Goal: Task Accomplishment & Management: Use online tool/utility

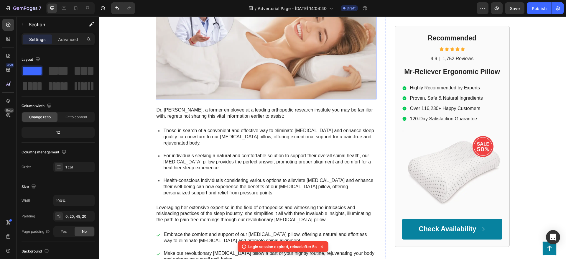
scroll to position [60, 0]
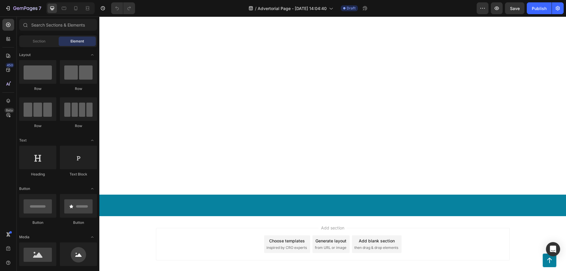
scroll to position [1322, 0]
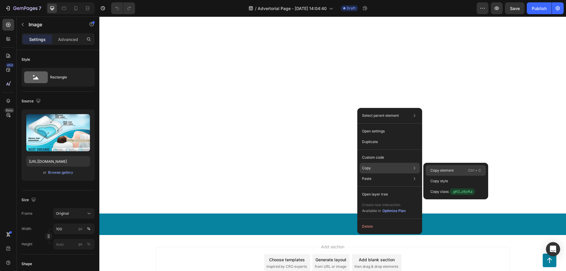
click at [437, 172] on p "Copy element" at bounding box center [441, 170] width 23 height 5
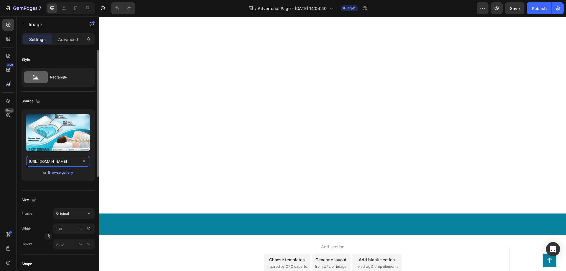
click at [65, 158] on input "[URL][DOMAIN_NAME]" at bounding box center [58, 161] width 64 height 11
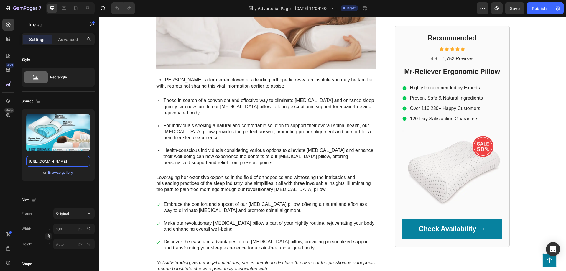
scroll to position [120, 0]
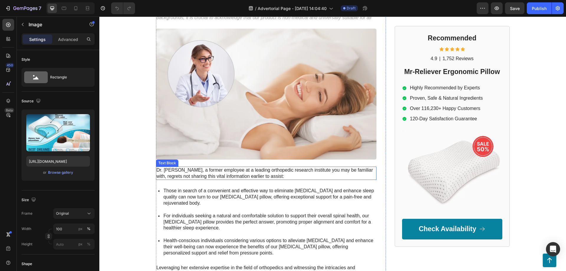
click at [319, 103] on img at bounding box center [266, 94] width 220 height 131
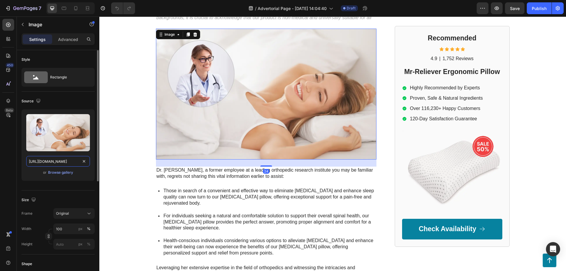
click at [40, 160] on input "[URL][DOMAIN_NAME]" at bounding box center [58, 161] width 64 height 11
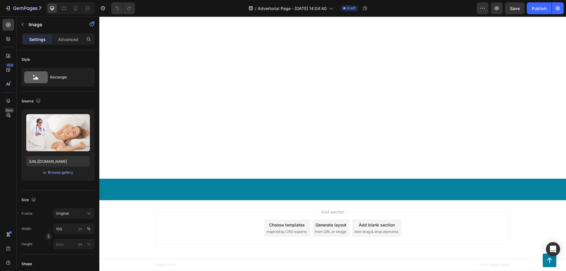
scroll to position [1562, 0]
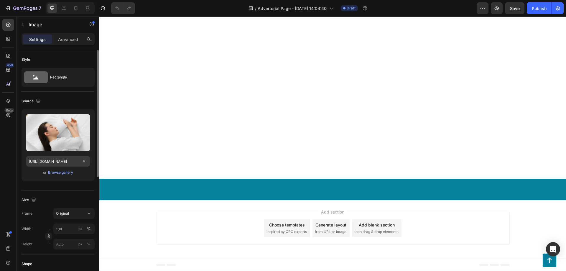
click at [58, 163] on input "[URL][DOMAIN_NAME]" at bounding box center [58, 161] width 64 height 11
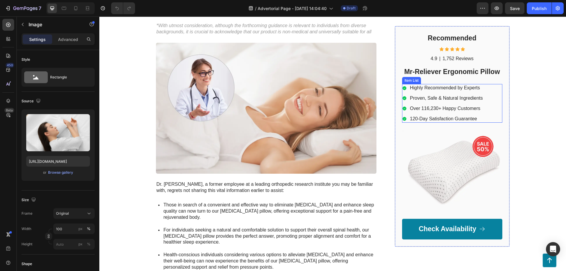
scroll to position [90, 0]
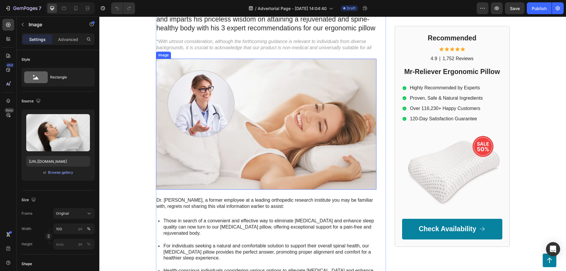
click at [191, 101] on img at bounding box center [266, 124] width 220 height 131
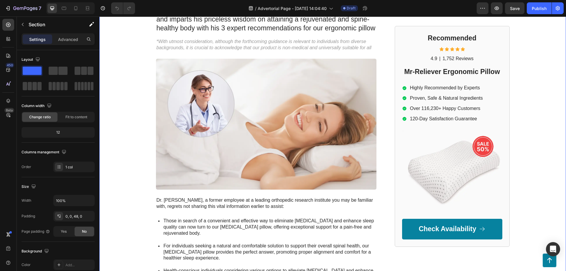
click at [134, 101] on div "Mr-Reliever Text Block Advertorial Text Block Row Row Former SleepWell Solution…" at bounding box center [332, 165] width 466 height 454
click at [217, 111] on img at bounding box center [266, 124] width 220 height 131
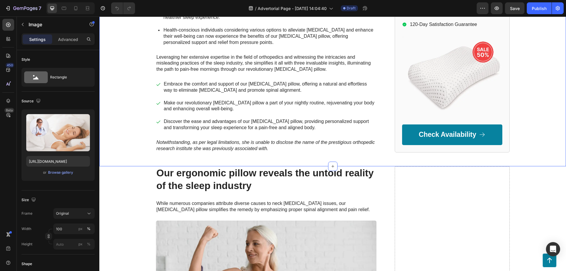
scroll to position [180, 0]
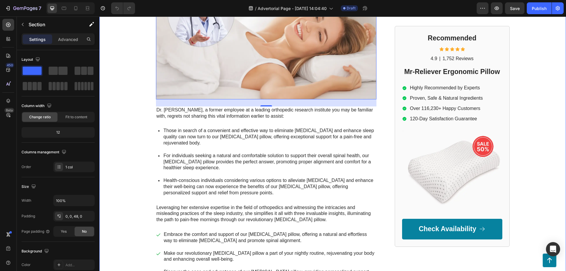
click at [116, 93] on div "Mr-Reliever Text Block Advertorial Text Block Row Row Former SleepWell Solution…" at bounding box center [332, 75] width 466 height 454
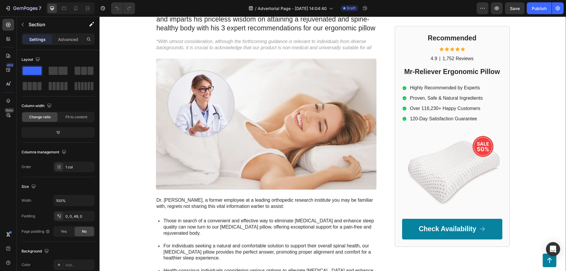
scroll to position [210, 0]
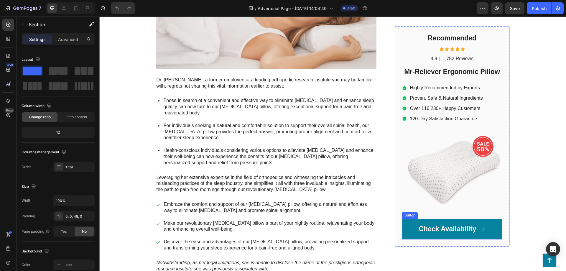
click at [410, 222] on link "Check Availability" at bounding box center [452, 229] width 100 height 21
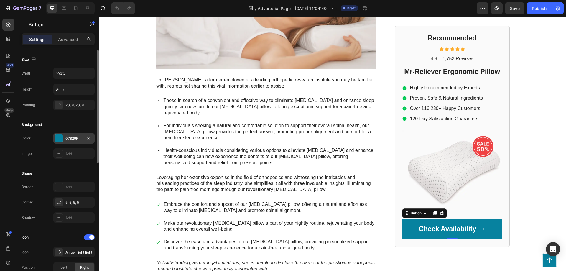
click at [69, 139] on div "07829F" at bounding box center [73, 138] width 17 height 5
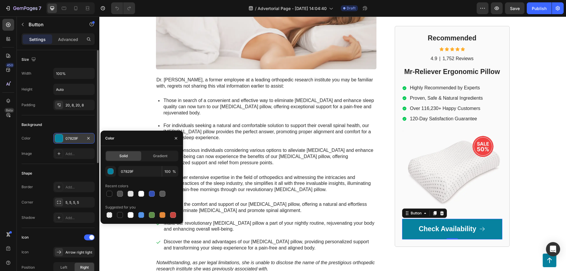
click at [69, 139] on div "07829F" at bounding box center [73, 138] width 17 height 5
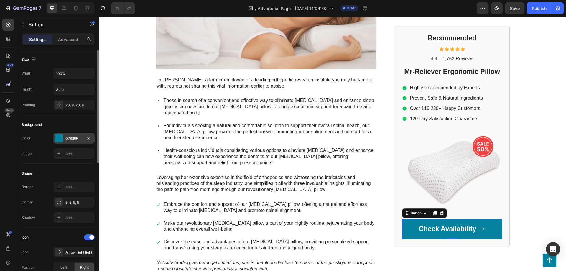
click at [69, 135] on div "07829F" at bounding box center [73, 138] width 41 height 11
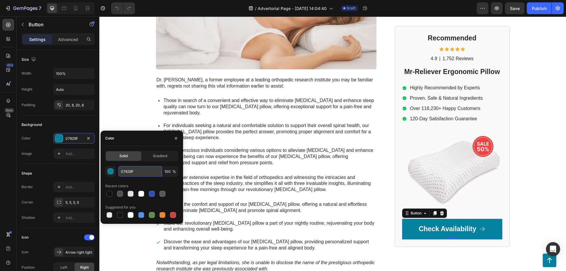
click at [133, 170] on input "07829F" at bounding box center [140, 171] width 44 height 11
paste input "0B3A8"
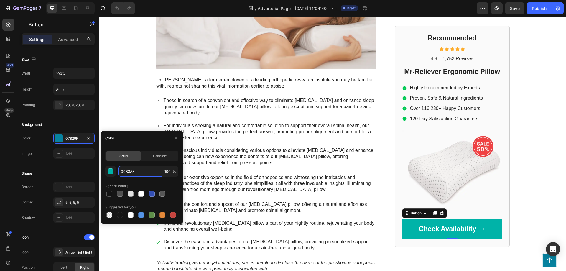
type input "00B3A8"
click at [143, 179] on div "00B3A8 100 % Recent colors Suggested for you" at bounding box center [141, 192] width 73 height 53
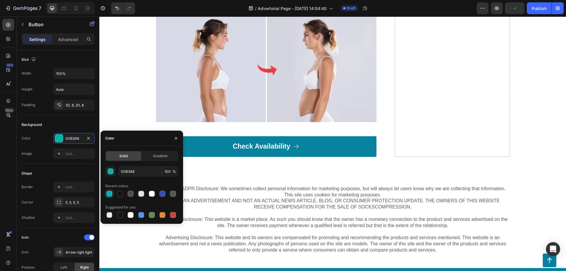
scroll to position [2254, 0]
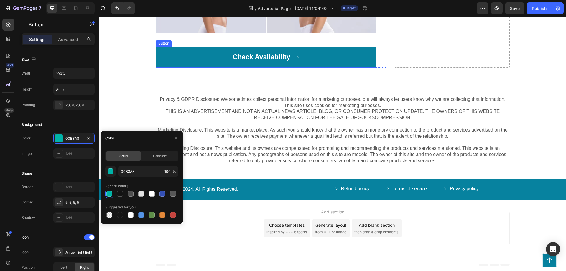
click at [326, 67] on link "Check Availability" at bounding box center [266, 57] width 220 height 21
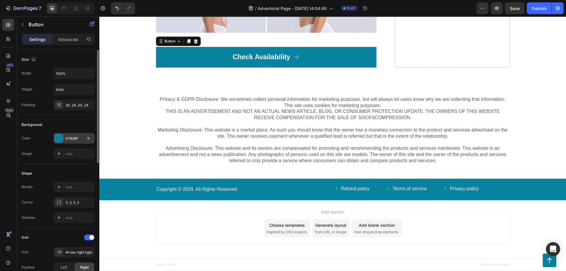
click at [72, 138] on div "07829F" at bounding box center [73, 138] width 17 height 5
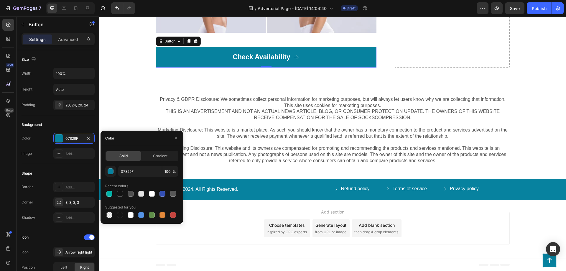
click at [128, 164] on div "Solid Gradient 07829F 100 % Recent colors Suggested for you" at bounding box center [141, 185] width 73 height 68
click at [128, 171] on input "07829F" at bounding box center [140, 171] width 44 height 11
paste input "0B3A8"
type input "00B3A8"
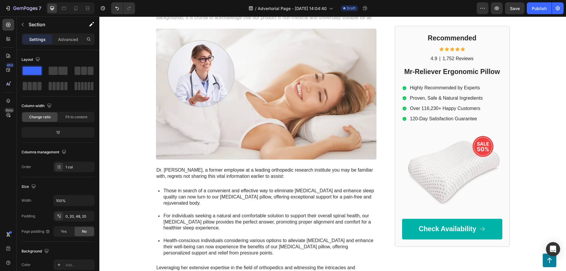
scroll to position [0, 0]
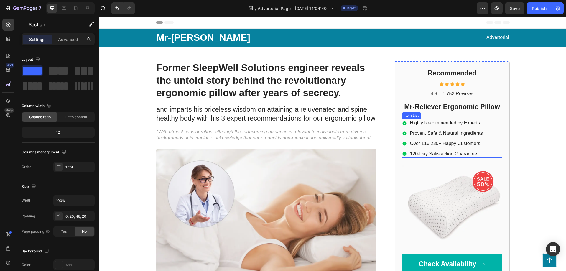
click at [404, 124] on icon at bounding box center [404, 123] width 4 height 4
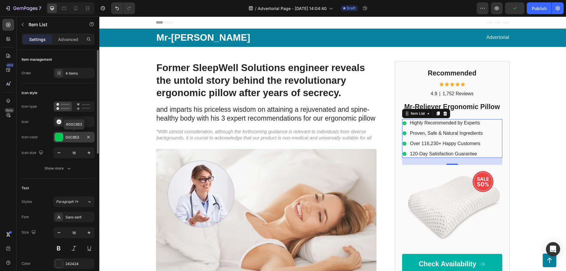
click at [56, 138] on div at bounding box center [59, 137] width 8 height 8
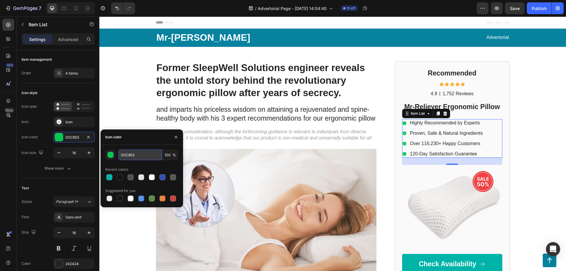
click at [128, 155] on input "00C853" at bounding box center [140, 154] width 44 height 11
paste input "B3A8"
type input "00B3A8"
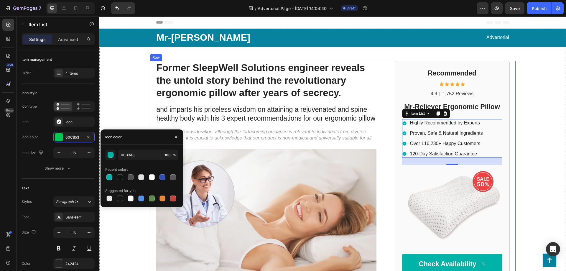
click at [151, 114] on div "Former SleepWell Solutions engineer reveals the untold story behind the revolut…" at bounding box center [332, 272] width 365 height 422
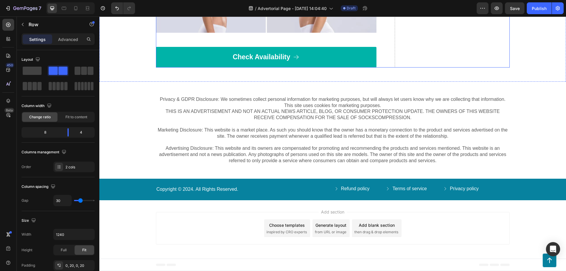
scroll to position [2328, 0]
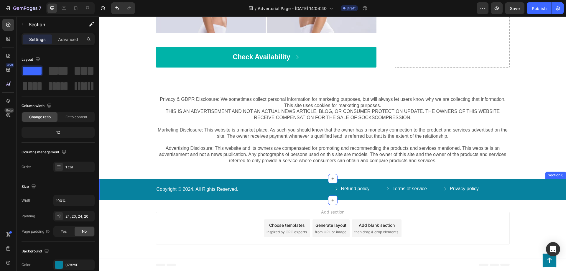
click at [153, 179] on div "Copyright © 2024. All Rights Reserved. Text Block Refund policy Button Terms of…" at bounding box center [332, 190] width 466 height 22
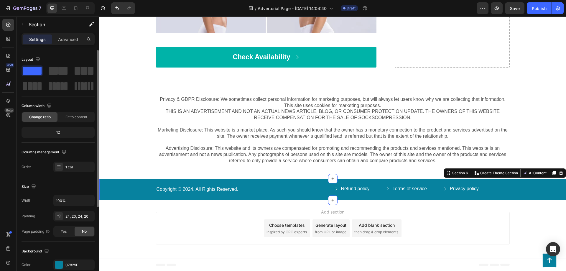
click at [32, 72] on span at bounding box center [32, 71] width 19 height 8
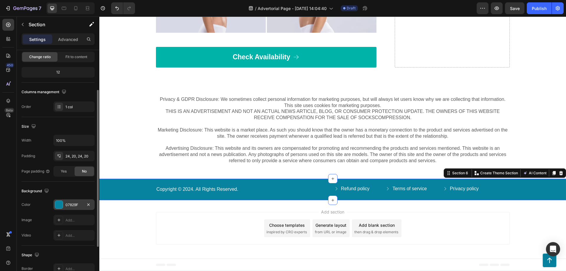
click at [60, 205] on div at bounding box center [59, 205] width 8 height 8
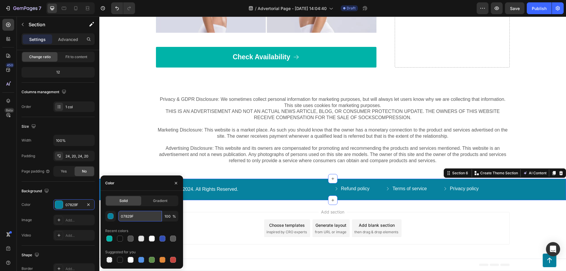
click at [127, 213] on input "07829F" at bounding box center [140, 216] width 44 height 11
paste input "0B3A8"
type input "00B3A8"
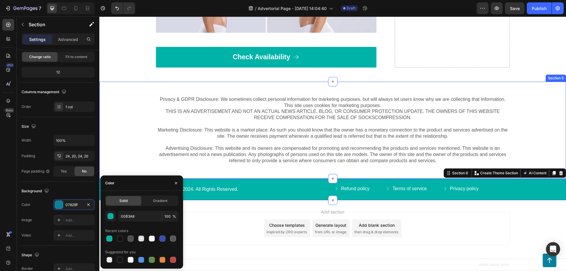
click at [121, 147] on div "Privacy & GDPR Disclosure: We sometimes collect personal information for market…" at bounding box center [332, 130] width 455 height 69
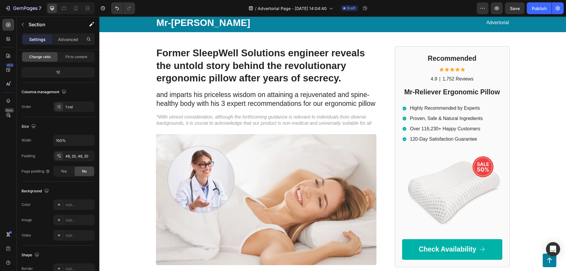
scroll to position [0, 0]
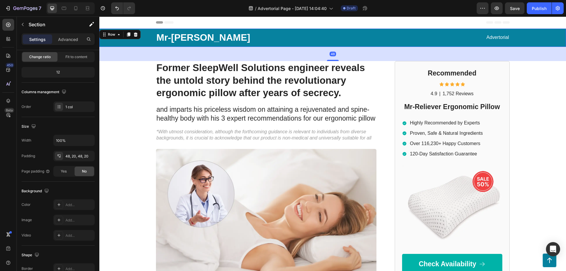
click at [127, 39] on div "Mr-Reliever Text Block Advertorial Text Block Row Row 48" at bounding box center [332, 38] width 466 height 18
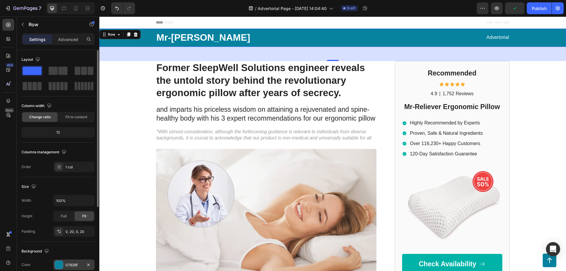
click at [61, 258] on div at bounding box center [59, 265] width 8 height 8
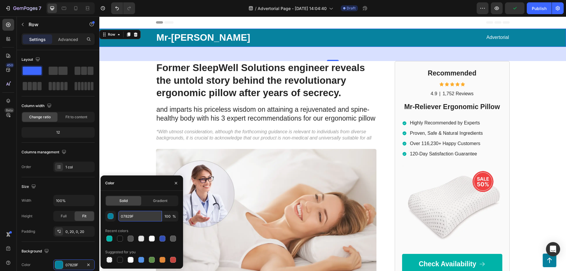
click at [125, 214] on input "07829F" at bounding box center [140, 216] width 44 height 11
paste input "0B3A8"
type input "00B3A8"
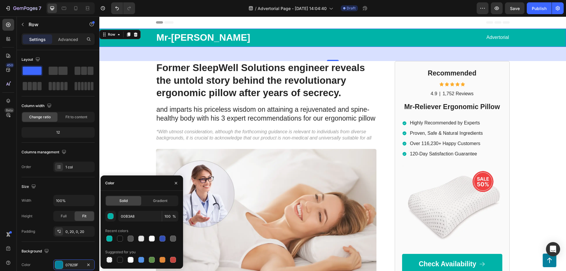
click at [120, 148] on div "Mr-Reliever Text Block Advertorial Text Block Row Row 48 Former SleepWell Solut…" at bounding box center [332, 256] width 466 height 454
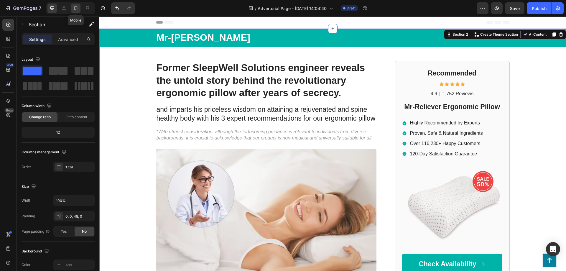
click at [76, 8] on icon at bounding box center [76, 8] width 6 height 6
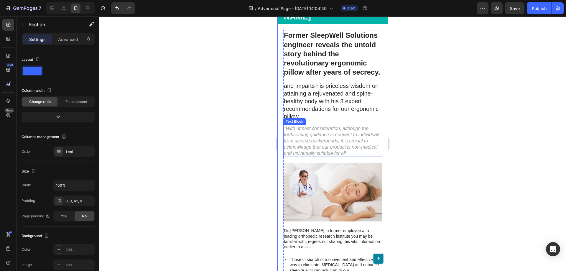
scroll to position [30, 0]
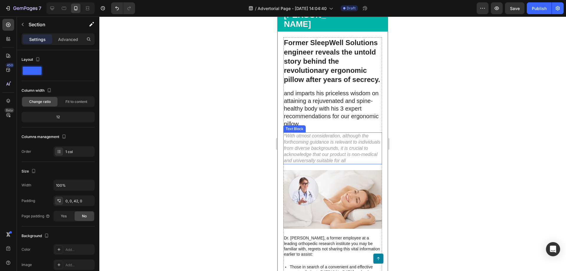
click at [344, 89] on p "and imparts his priceless wisdom on attaining a rejuvenated and spine-healthy b…" at bounding box center [333, 108] width 98 height 38
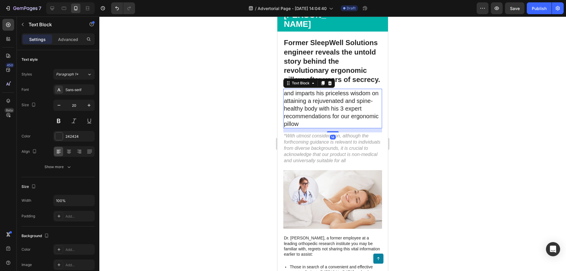
scroll to position [0, 0]
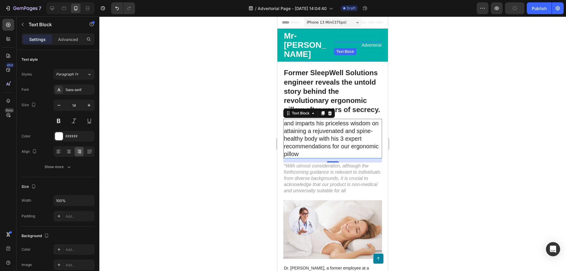
click at [368, 42] on p "Advertorial" at bounding box center [357, 44] width 47 height 5
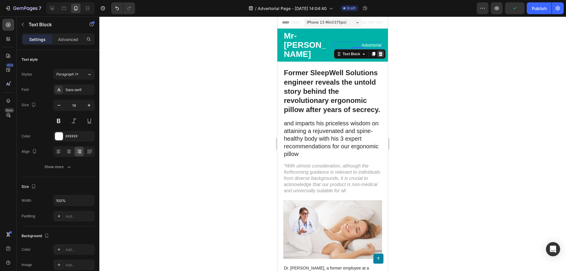
click at [381, 52] on icon at bounding box center [380, 54] width 4 height 4
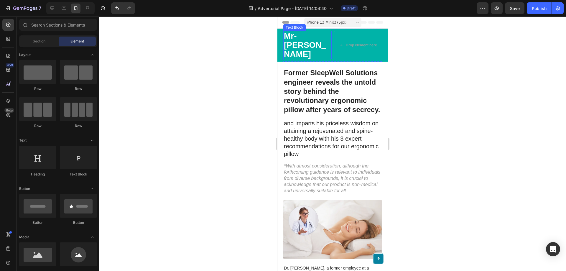
click at [320, 39] on p "Mr-[PERSON_NAME]" at bounding box center [307, 45] width 47 height 27
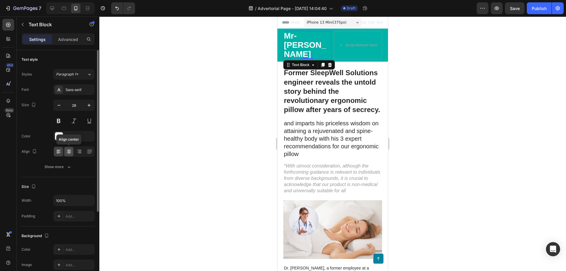
click at [68, 151] on icon at bounding box center [69, 151] width 6 height 6
click at [60, 151] on icon at bounding box center [59, 151] width 6 height 6
click at [65, 39] on p "Advanced" at bounding box center [68, 39] width 20 height 6
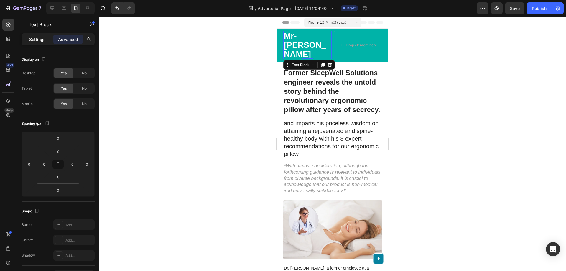
click at [37, 41] on p "Settings" at bounding box center [37, 39] width 16 height 6
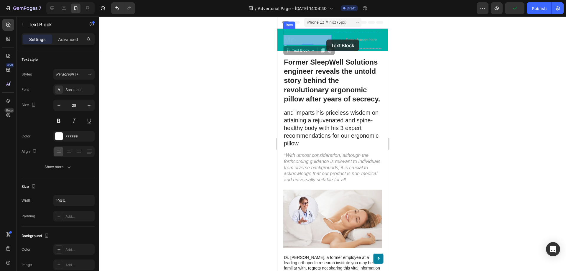
drag, startPoint x: 312, startPoint y: 40, endPoint x: 326, endPoint y: 39, distance: 14.1
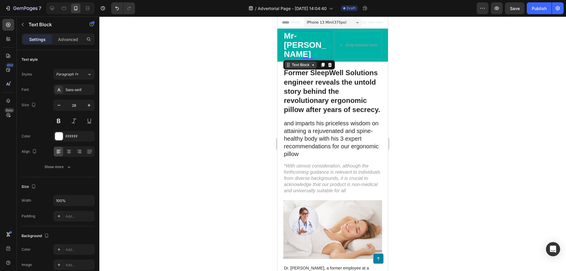
click at [299, 62] on div "Text Block" at bounding box center [300, 64] width 20 height 5
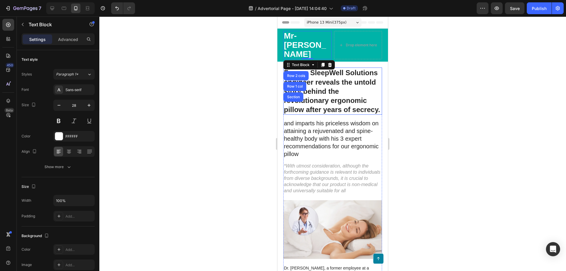
click at [338, 80] on h1 "Former SleepWell Solutions engineer reveals the untold story behind the revolut…" at bounding box center [332, 90] width 99 height 47
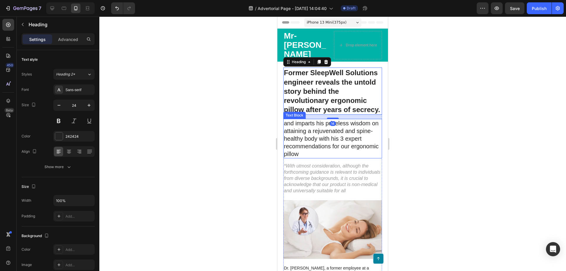
click at [328, 143] on p "and imparts his priceless wisdom on attaining a rejuvenated and spine-healthy b…" at bounding box center [333, 138] width 98 height 38
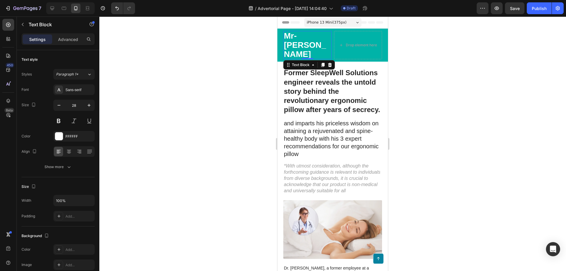
click at [312, 41] on p "Mr-[PERSON_NAME]" at bounding box center [307, 45] width 47 height 27
click at [331, 24] on span "iPhone 13 Mini ( 375 px)" at bounding box center [327, 22] width 40 height 6
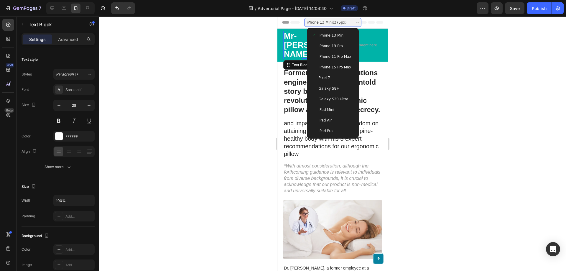
click at [336, 45] on span "iPhone 13 Pro" at bounding box center [330, 46] width 24 height 6
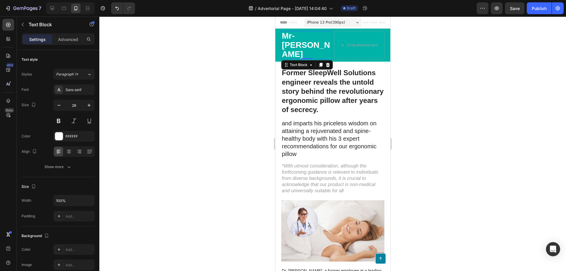
click at [337, 25] on span "iPhone 13 Pro ( 390 px)" at bounding box center [325, 22] width 38 height 6
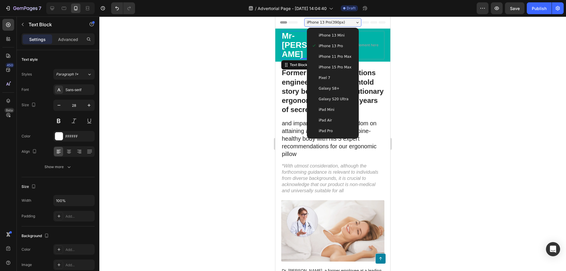
click at [335, 39] on div "iPhone 13 Mini" at bounding box center [332, 35] width 47 height 11
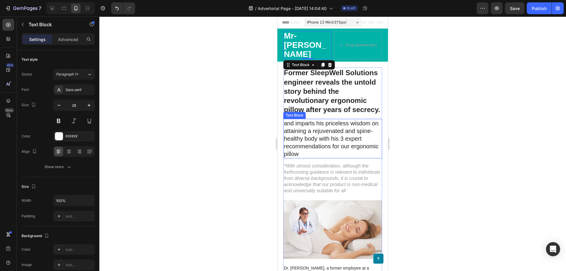
click at [310, 119] on p "and imparts his priceless wisdom on attaining a rejuvenated and spine-healthy b…" at bounding box center [333, 138] width 98 height 38
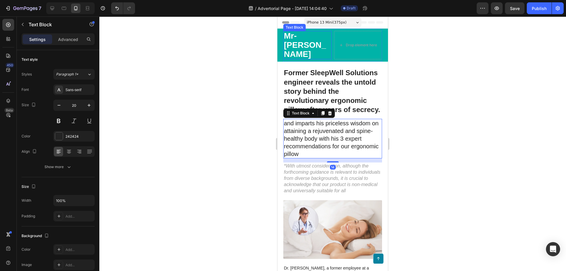
click at [323, 40] on p "Mr-[PERSON_NAME]" at bounding box center [307, 45] width 47 height 27
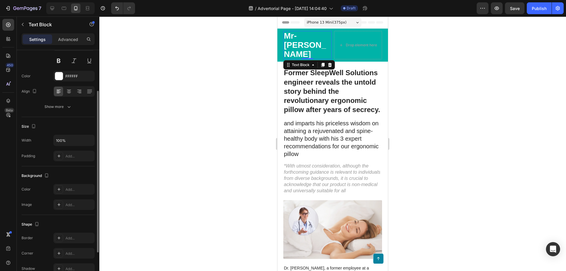
scroll to position [112, 0]
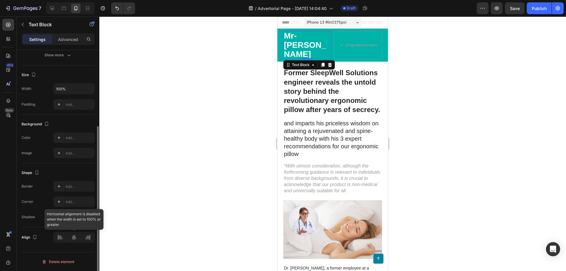
click at [74, 239] on div at bounding box center [73, 237] width 41 height 11
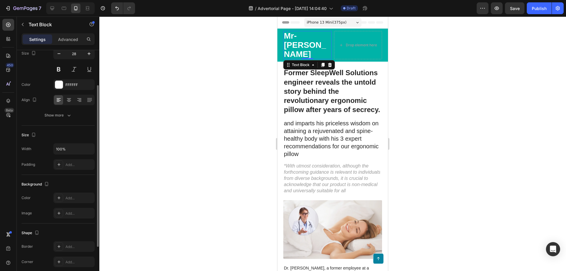
scroll to position [0, 0]
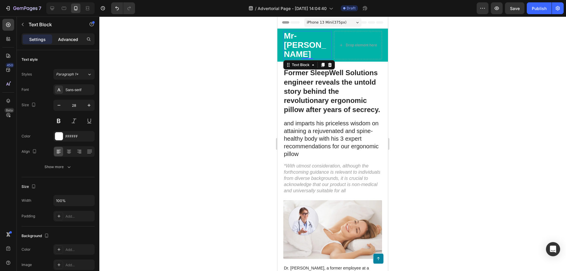
click at [61, 37] on p "Advanced" at bounding box center [68, 39] width 20 height 6
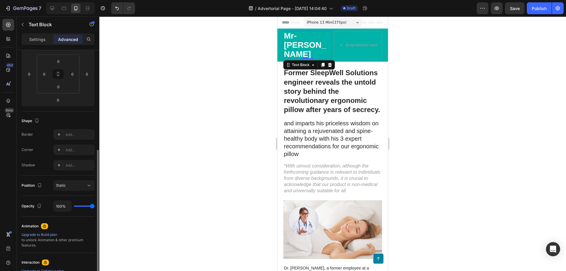
scroll to position [150, 0]
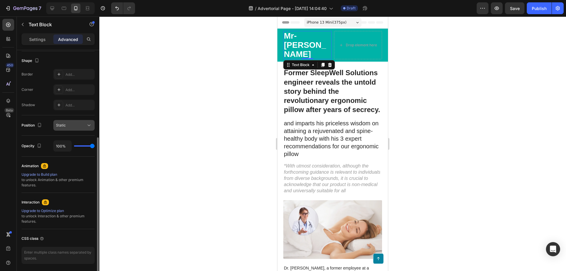
click at [76, 128] on button "Static" at bounding box center [73, 125] width 41 height 11
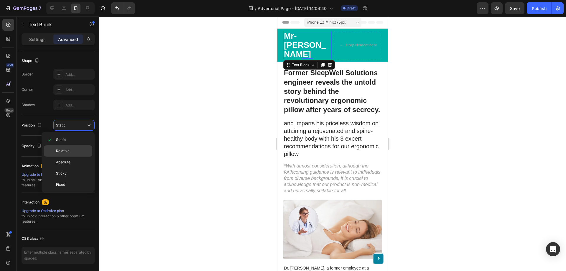
click at [77, 153] on p "Relative" at bounding box center [73, 150] width 34 height 5
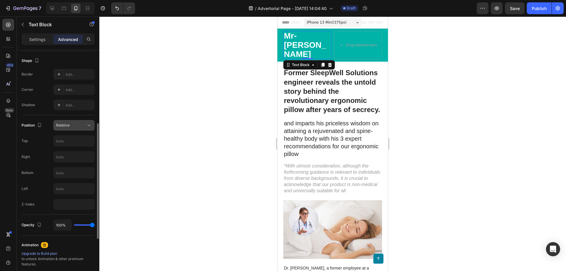
click at [77, 124] on div "Relative" at bounding box center [71, 125] width 30 height 5
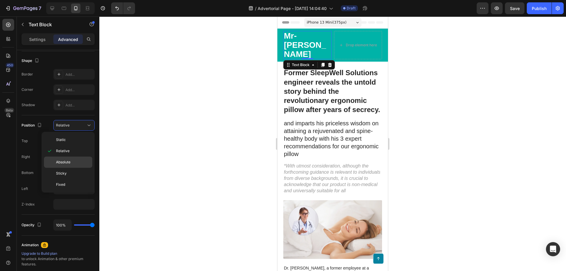
click at [76, 161] on p "Absolute" at bounding box center [73, 161] width 34 height 5
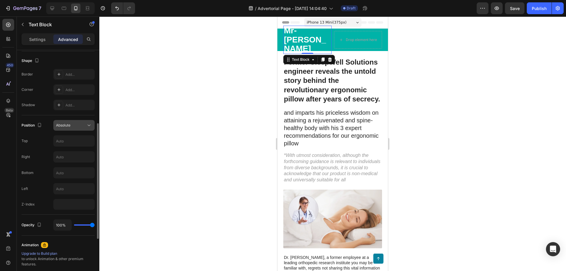
click at [75, 125] on div "Absolute" at bounding box center [71, 125] width 30 height 5
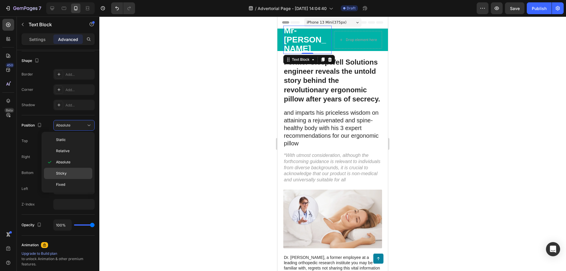
click at [76, 173] on p "Sticky" at bounding box center [73, 173] width 34 height 5
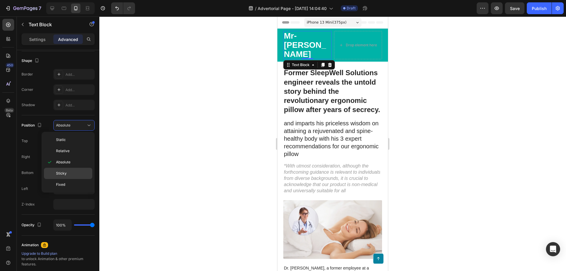
type input "0"
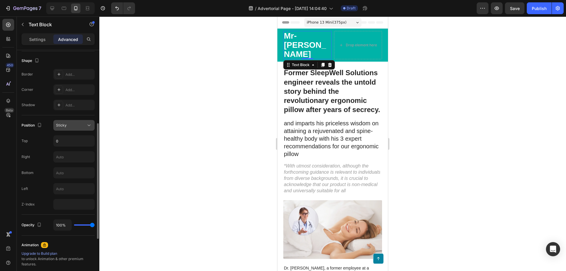
click at [80, 127] on div "Sticky" at bounding box center [71, 125] width 30 height 5
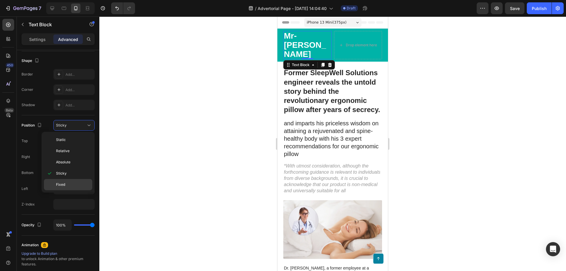
click at [74, 185] on p "Fixed" at bounding box center [73, 184] width 34 height 5
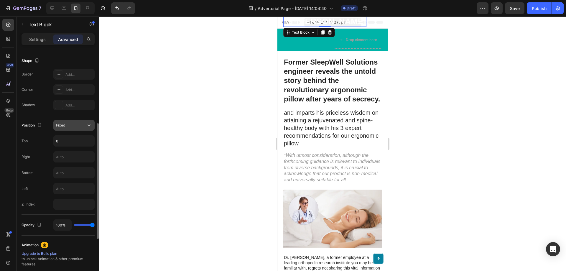
click at [84, 130] on button "Fixed" at bounding box center [73, 125] width 41 height 11
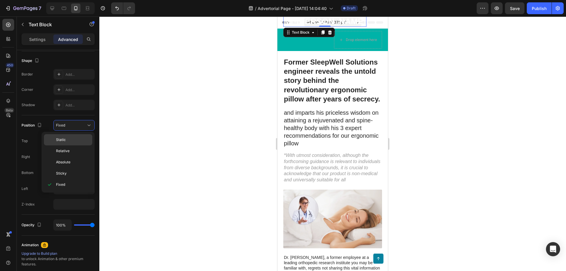
click at [76, 138] on p "Static" at bounding box center [73, 139] width 34 height 5
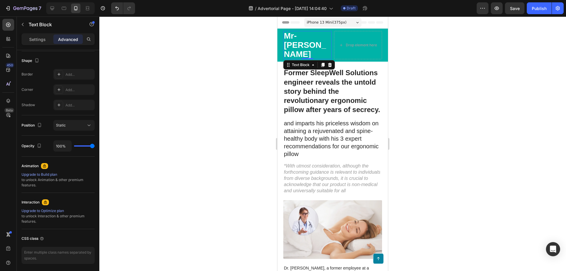
click at [217, 115] on div at bounding box center [332, 143] width 466 height 254
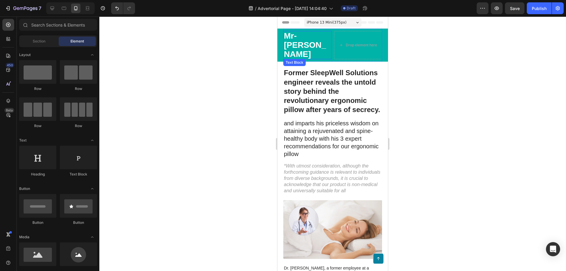
click at [296, 34] on div "Mr-Reliever Text Block Drop element here Row" at bounding box center [332, 45] width 99 height 33
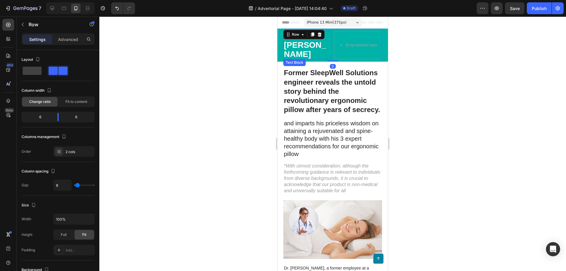
click at [295, 43] on p "Mr-[PERSON_NAME]" at bounding box center [307, 45] width 47 height 27
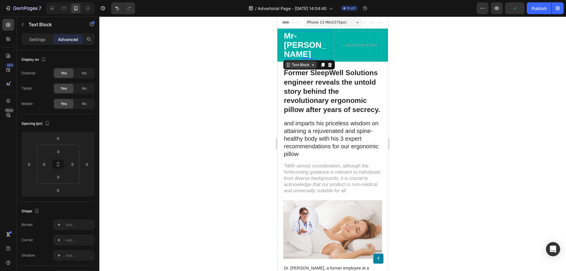
click at [313, 62] on icon at bounding box center [312, 64] width 5 height 5
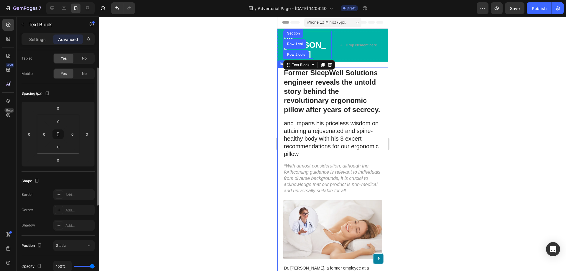
scroll to position [0, 0]
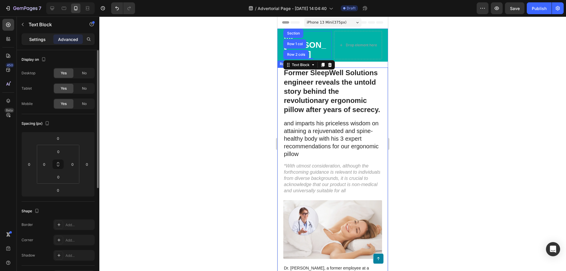
click at [46, 39] on div "Settings" at bounding box center [37, 38] width 29 height 9
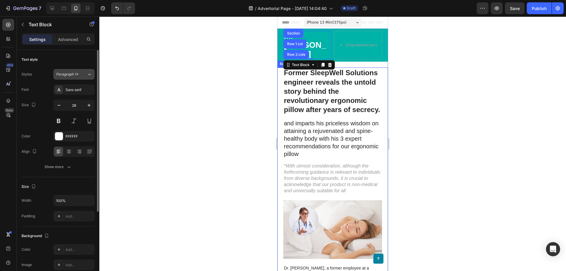
click at [76, 76] on span "Paragraph 1*" at bounding box center [67, 74] width 22 height 5
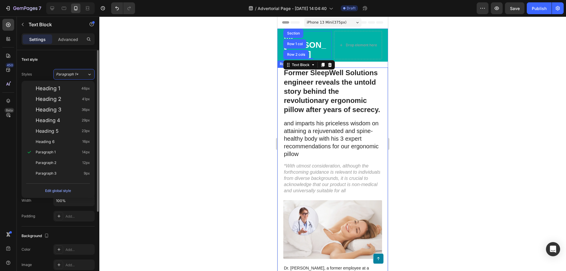
click at [63, 62] on div "Text style" at bounding box center [58, 59] width 73 height 9
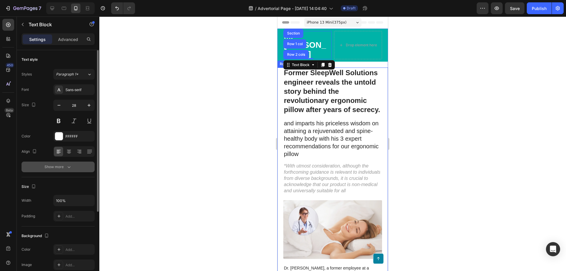
scroll to position [30, 0]
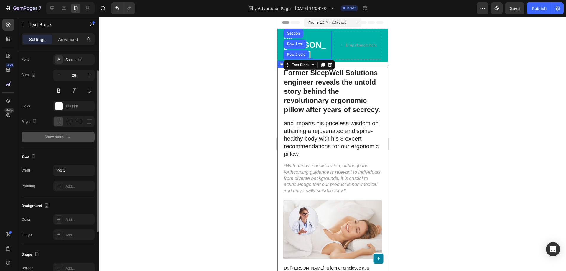
click at [75, 135] on button "Show more" at bounding box center [58, 136] width 73 height 11
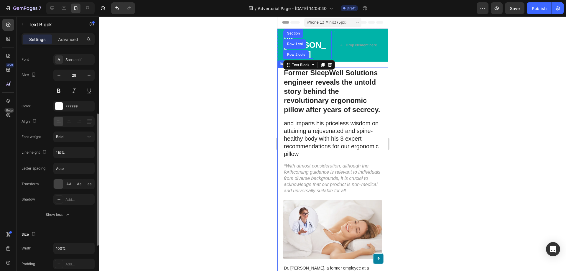
scroll to position [60, 0]
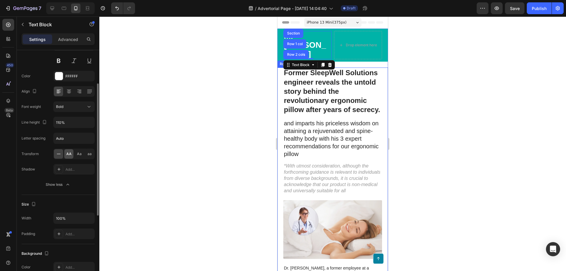
click at [69, 153] on span "AA" at bounding box center [68, 153] width 5 height 5
click at [235, 135] on div at bounding box center [332, 143] width 466 height 254
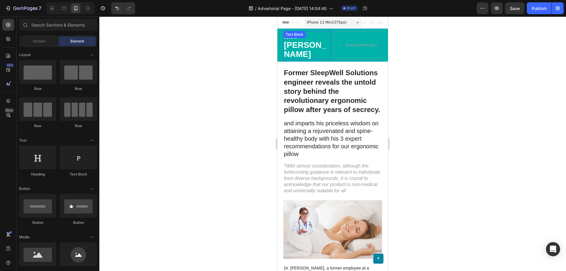
click at [305, 44] on p "Mr-[PERSON_NAME]" at bounding box center [307, 45] width 47 height 27
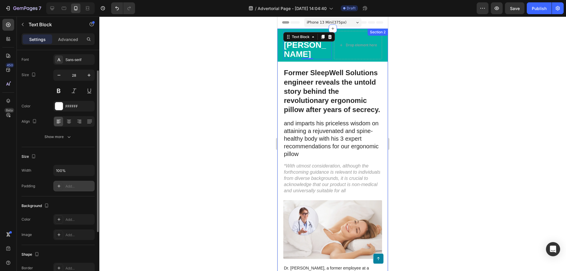
scroll to position [0, 0]
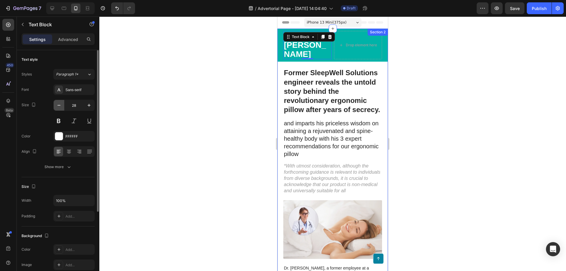
click at [58, 106] on icon "button" at bounding box center [59, 105] width 6 height 6
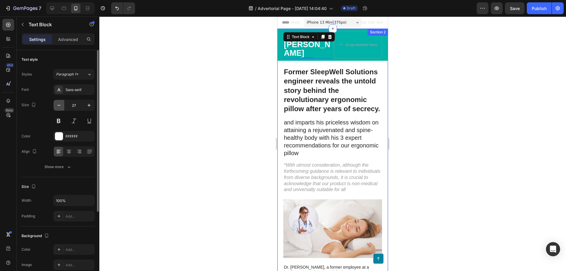
click at [58, 106] on icon "button" at bounding box center [59, 105] width 6 height 6
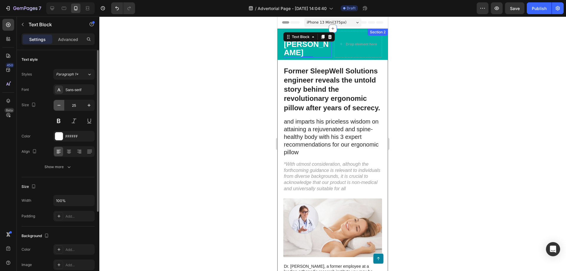
click at [58, 106] on icon "button" at bounding box center [59, 105] width 6 height 6
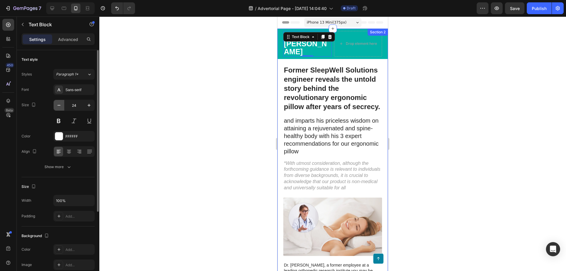
click at [58, 106] on icon "button" at bounding box center [59, 105] width 6 height 6
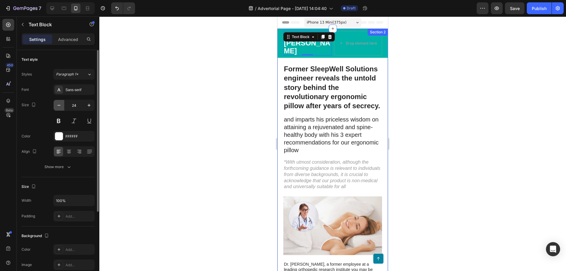
click at [58, 106] on icon "button" at bounding box center [59, 105] width 6 height 6
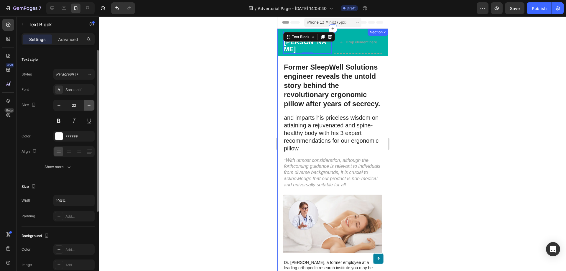
click at [90, 105] on icon "button" at bounding box center [89, 105] width 6 height 6
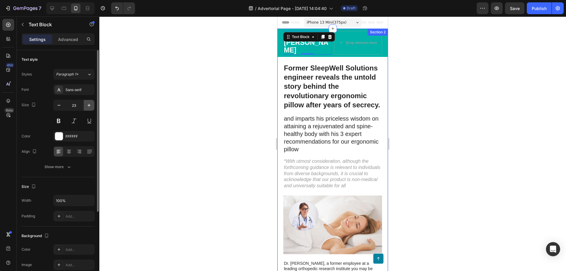
click at [90, 105] on icon "button" at bounding box center [89, 105] width 6 height 6
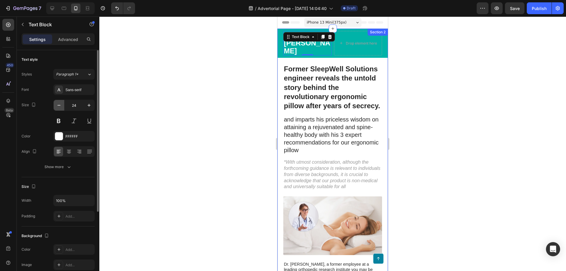
click at [60, 107] on icon "button" at bounding box center [59, 105] width 6 height 6
type input "23"
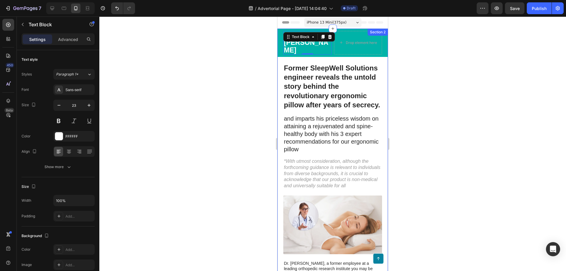
click at [198, 120] on div at bounding box center [332, 143] width 466 height 254
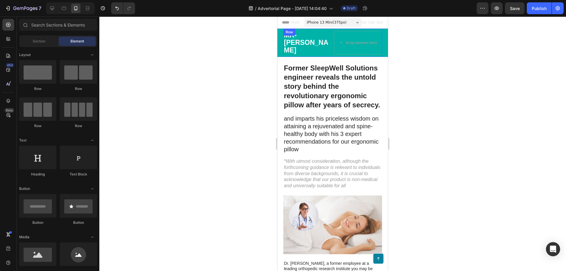
click at [371, 49] on div "Mr-Reliever Text Block Drop element here Row" at bounding box center [332, 43] width 99 height 28
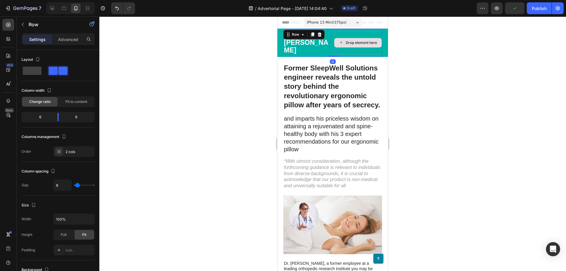
drag, startPoint x: 332, startPoint y: 50, endPoint x: 334, endPoint y: 44, distance: 5.8
click at [334, 44] on div "Mr-Reliever Text Block Drop element here Row 0" at bounding box center [332, 43] width 99 height 28
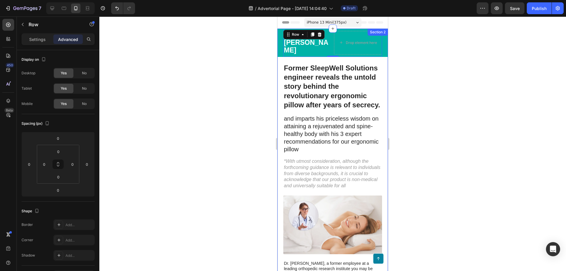
click at [43, 45] on div "Settings Advanced" at bounding box center [58, 41] width 82 height 17
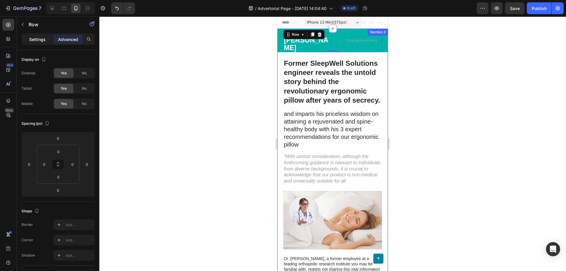
click at [44, 42] on p "Settings" at bounding box center [37, 39] width 16 height 6
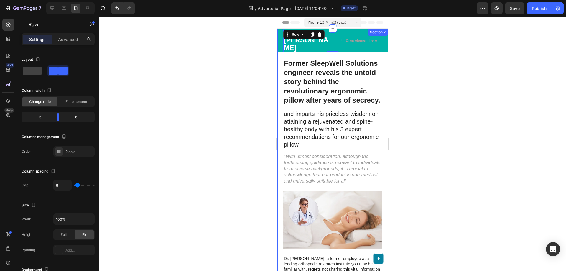
click at [219, 75] on div at bounding box center [332, 143] width 466 height 254
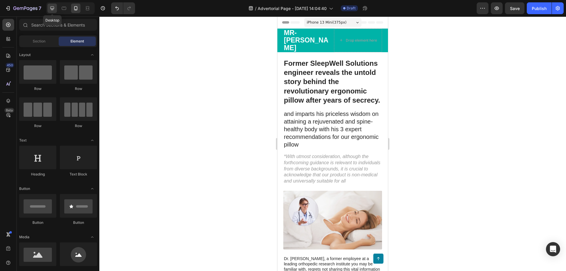
click at [54, 9] on icon at bounding box center [52, 8] width 4 height 4
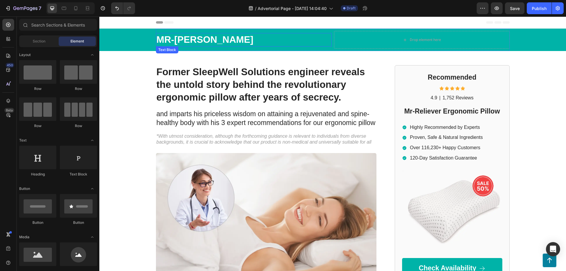
click at [237, 43] on p "Mr-[PERSON_NAME]" at bounding box center [243, 40] width 174 height 12
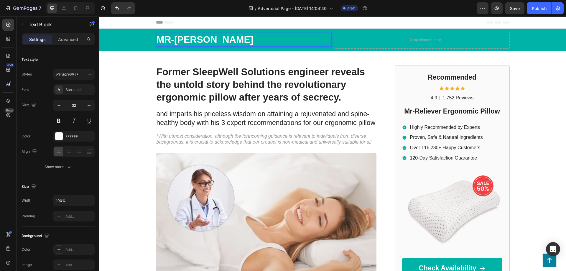
drag, startPoint x: 191, startPoint y: 39, endPoint x: 323, endPoint y: 38, distance: 132.3
click at [136, 111] on div "Mr-Reliever Text Block 0 Drop element here Row Row Former SleepWell Solutions e…" at bounding box center [332, 258] width 466 height 458
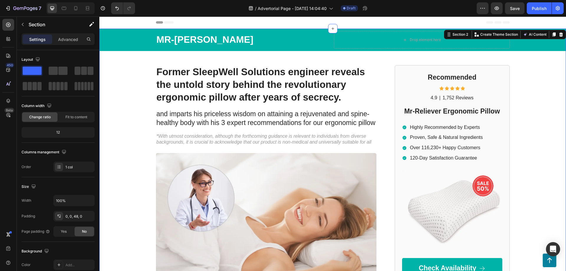
click at [132, 110] on div "Mr-Reliever Text Block Drop element here Row Row Former SleepWell Solutions eng…" at bounding box center [332, 258] width 466 height 458
click at [75, 10] on icon at bounding box center [75, 8] width 3 height 4
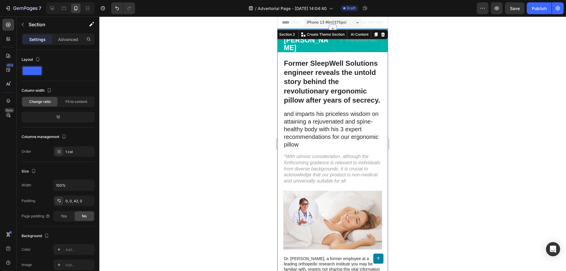
click at [310, 81] on h1 "Former SleepWell Solutions engineer reveals the untold story behind the revolut…" at bounding box center [332, 81] width 99 height 47
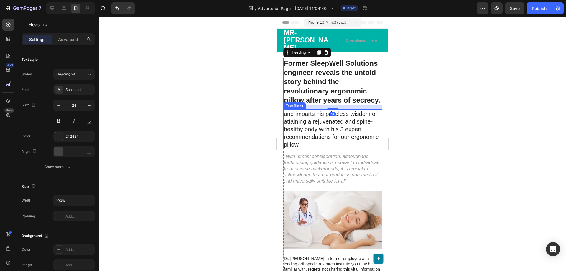
click at [331, 126] on p "and imparts his priceless wisdom on attaining a rejuvenated and spine-healthy b…" at bounding box center [333, 129] width 98 height 38
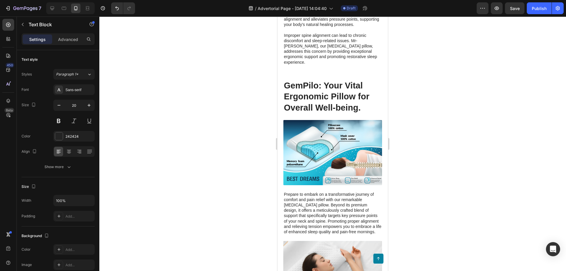
scroll to position [1412, 0]
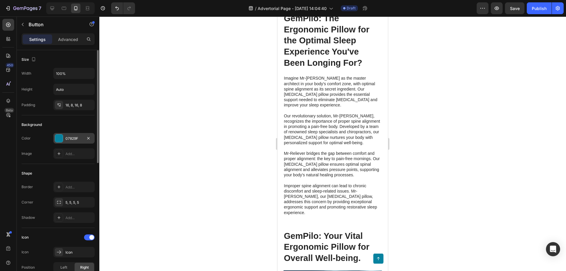
click at [69, 137] on div "07829F" at bounding box center [73, 138] width 17 height 5
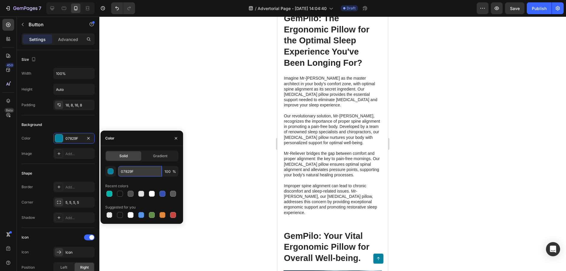
click at [125, 170] on input "07829F" at bounding box center [140, 171] width 44 height 11
paste input "0B3A8"
type input "00B3A8"
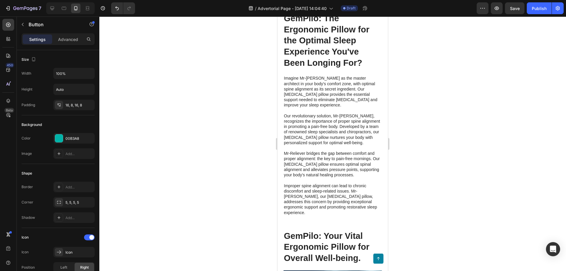
click at [187, 102] on div at bounding box center [332, 143] width 466 height 254
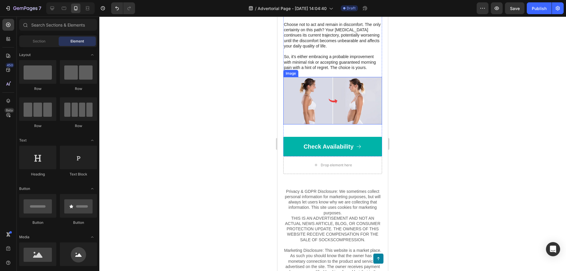
scroll to position [2524, 0]
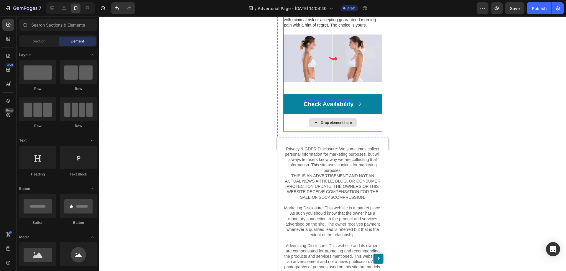
click at [328, 108] on p "Check Availability" at bounding box center [328, 104] width 50 height 8
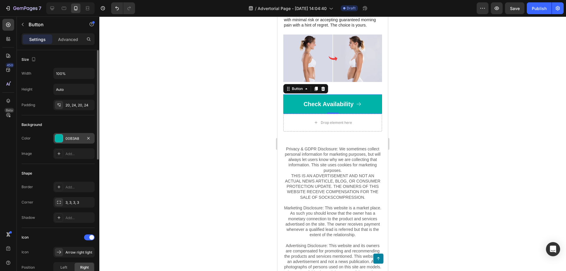
click at [76, 138] on div "00B3A8" at bounding box center [73, 138] width 17 height 5
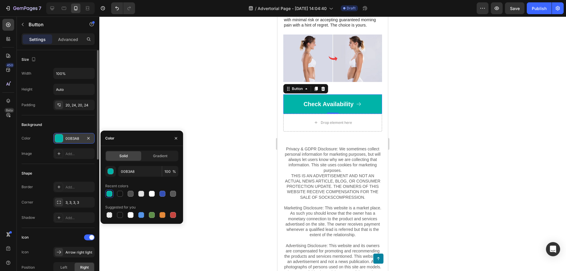
click at [76, 138] on div "00B3A8" at bounding box center [73, 138] width 17 height 5
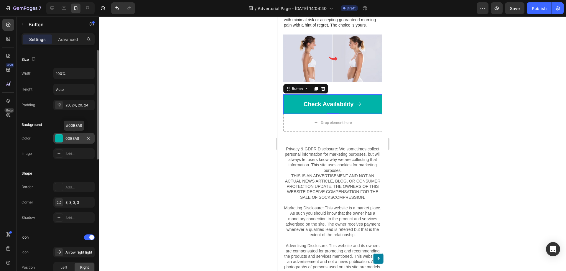
click at [76, 138] on div "00B3A8" at bounding box center [73, 138] width 17 height 5
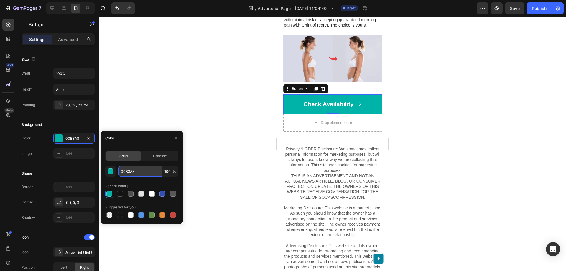
click at [129, 171] on input "00B3A8" at bounding box center [140, 171] width 44 height 11
click at [181, 118] on div at bounding box center [332, 143] width 466 height 254
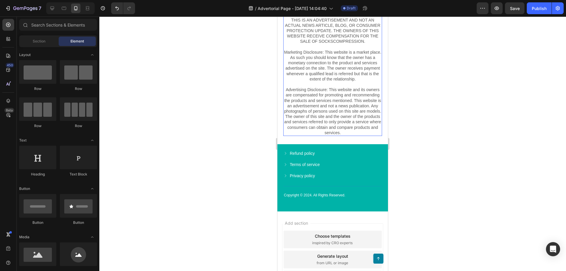
scroll to position [2734, 0]
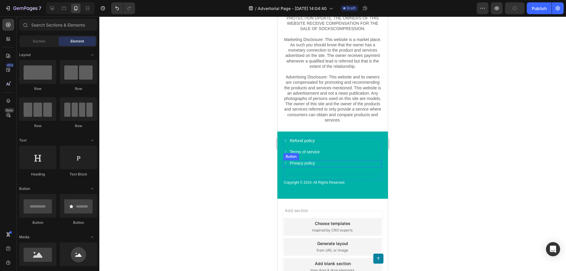
click at [288, 163] on div "Privacy policy" at bounding box center [299, 162] width 32 height 5
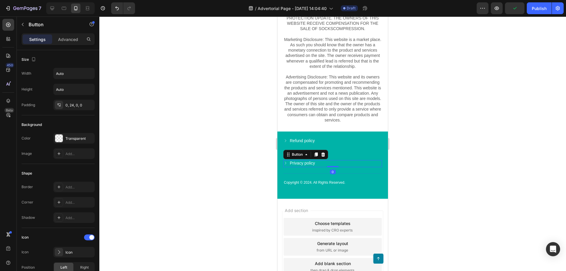
click at [287, 163] on icon at bounding box center [285, 163] width 4 height 4
click at [286, 163] on icon at bounding box center [285, 163] width 4 height 4
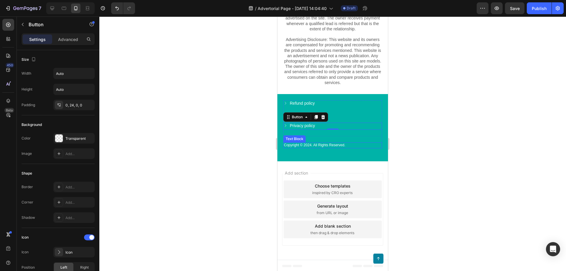
scroll to position [2773, 0]
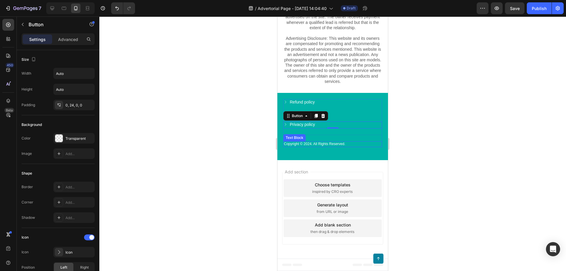
click at [317, 144] on p "Copyright © 2024. All Rights Reserved." at bounding box center [333, 144] width 98 height 5
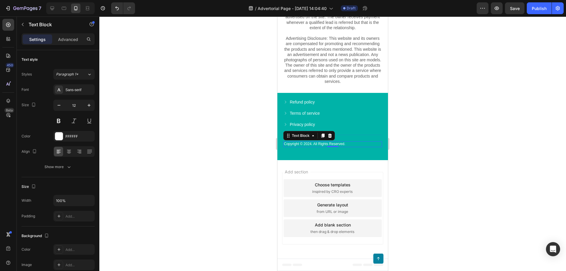
click at [310, 144] on p "Copyright © 2024. All Rights Reserved." at bounding box center [333, 144] width 98 height 5
click at [351, 152] on div "Copyright © 2025. All Rights Reserved. Text Block 0 Refund policy Button Terms …" at bounding box center [332, 126] width 110 height 67
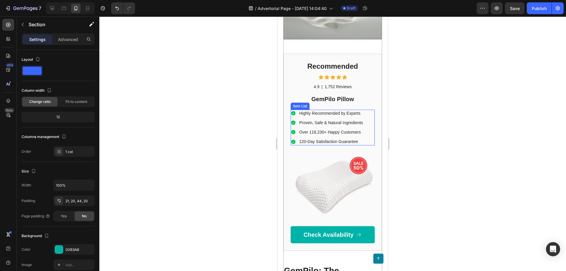
scroll to position [1331, 0]
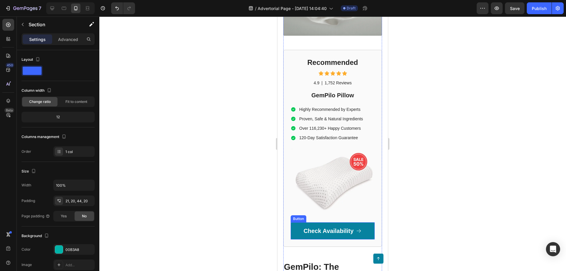
click at [346, 222] on link "Check Availability" at bounding box center [332, 230] width 84 height 17
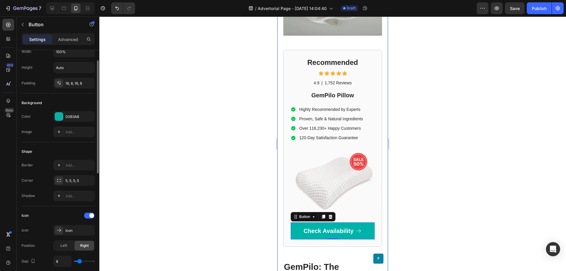
scroll to position [0, 0]
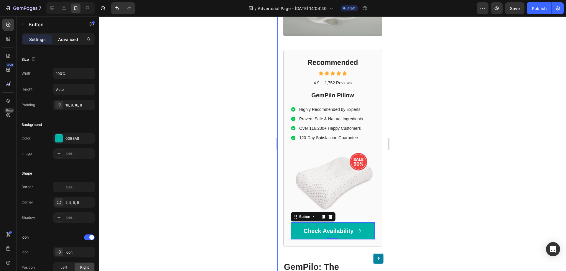
click at [67, 41] on p "Advanced" at bounding box center [68, 39] width 20 height 6
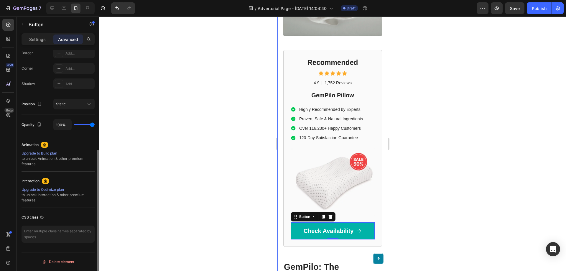
scroll to position [51, 0]
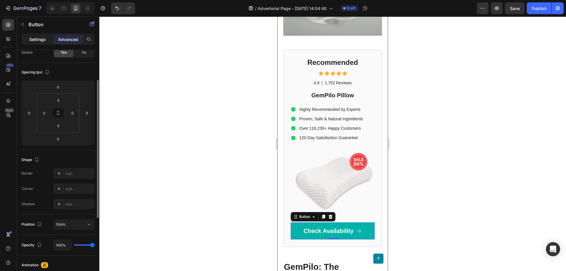
click at [42, 43] on div "Settings" at bounding box center [37, 38] width 29 height 9
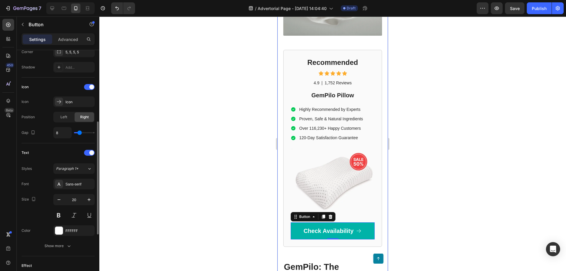
scroll to position [180, 0]
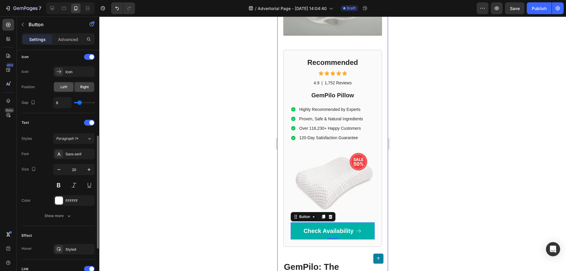
click at [70, 87] on div "Left" at bounding box center [63, 86] width 19 height 9
click at [80, 87] on div "Right" at bounding box center [84, 86] width 19 height 9
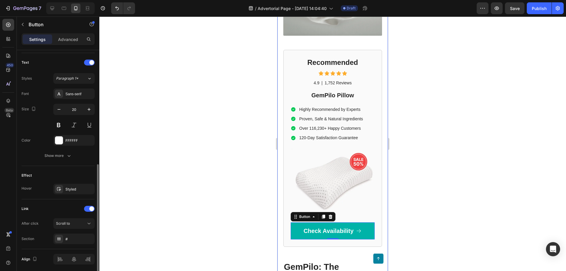
scroll to position [262, 0]
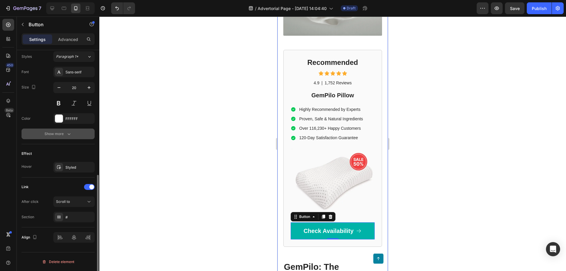
click at [67, 133] on icon "button" at bounding box center [68, 134] width 3 height 2
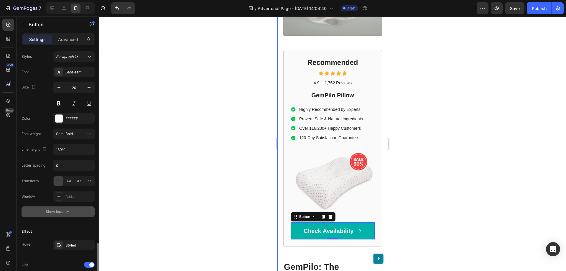
scroll to position [340, 0]
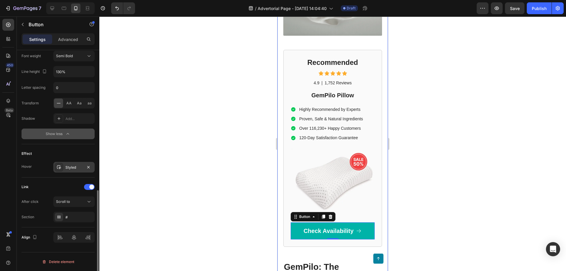
click at [58, 168] on icon at bounding box center [59, 167] width 5 height 5
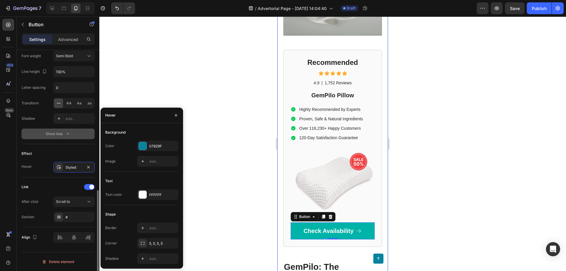
click at [50, 156] on div "Effect" at bounding box center [58, 153] width 73 height 9
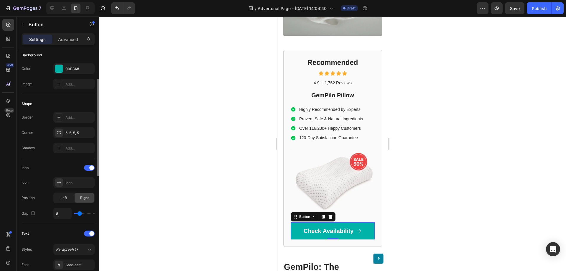
scroll to position [0, 0]
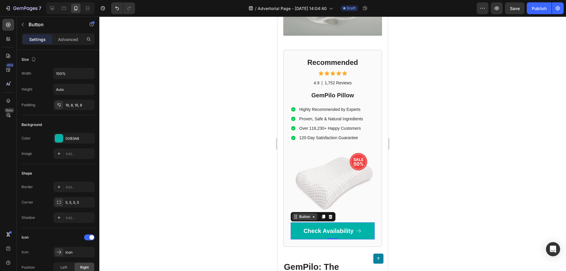
click at [308, 214] on div "Button" at bounding box center [304, 216] width 13 height 5
click at [237, 201] on div at bounding box center [332, 143] width 466 height 254
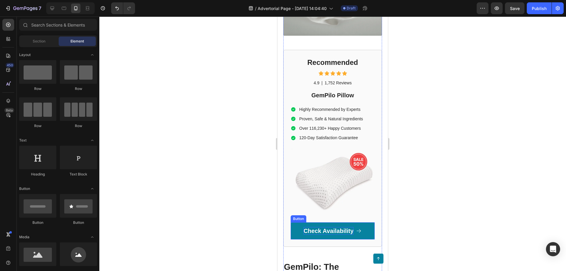
click at [314, 227] on p "Check Availability" at bounding box center [328, 231] width 50 height 8
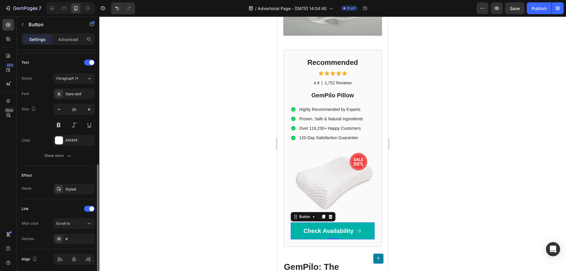
scroll to position [262, 0]
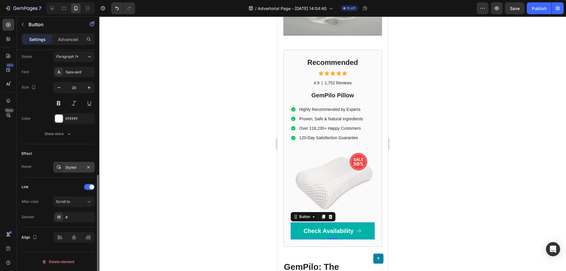
click at [60, 166] on icon at bounding box center [59, 167] width 4 height 4
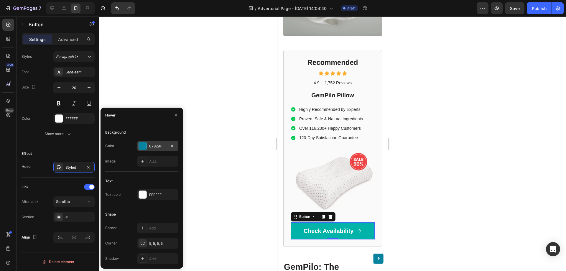
click at [157, 145] on div "07829F" at bounding box center [157, 145] width 17 height 5
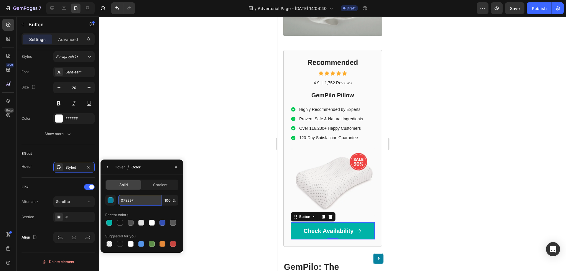
click at [125, 198] on input "07829F" at bounding box center [140, 200] width 44 height 11
paste input "0B3A8"
type input "00B3A8"
click at [249, 197] on div at bounding box center [332, 143] width 466 height 254
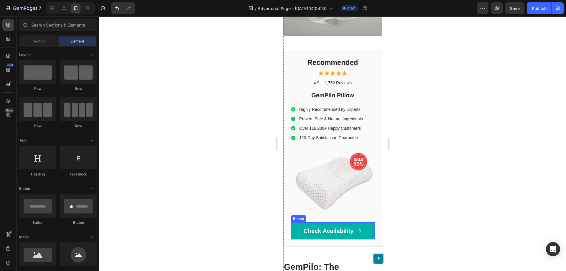
click at [303, 222] on link "Check Availability" at bounding box center [332, 230] width 84 height 17
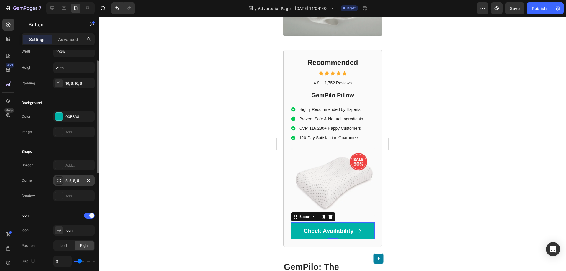
scroll to position [0, 0]
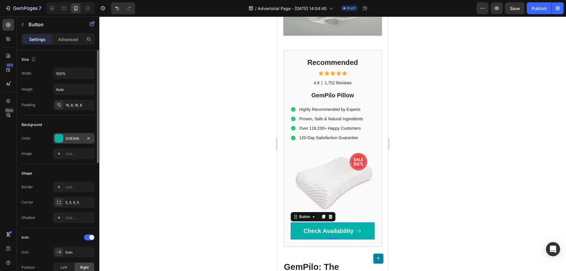
click at [59, 135] on div at bounding box center [59, 138] width 8 height 8
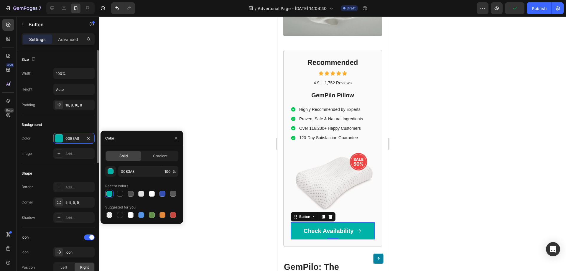
click at [45, 124] on div "Background" at bounding box center [58, 124] width 73 height 9
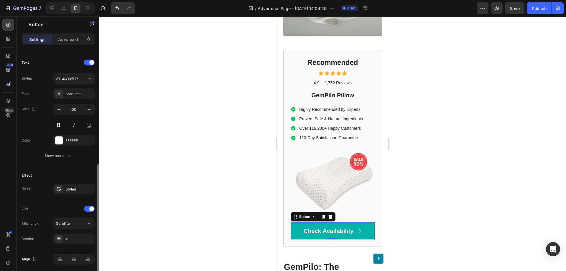
scroll to position [262, 0]
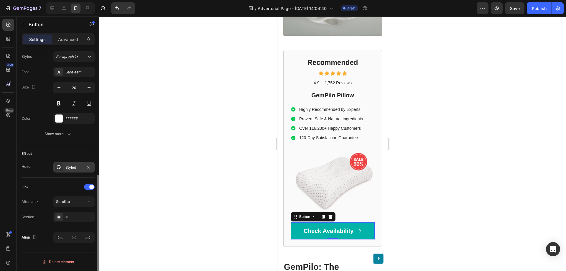
click at [62, 168] on div at bounding box center [59, 167] width 8 height 8
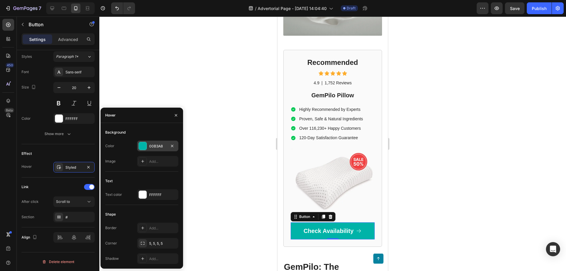
click at [155, 144] on div "00B3A8" at bounding box center [157, 145] width 17 height 5
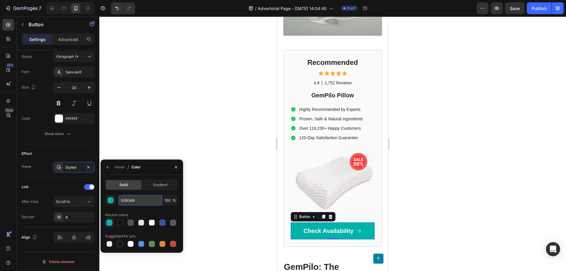
click at [0, 0] on input "00B3A8" at bounding box center [0, 0] width 0 height 0
paste input "3A196"
type input "03A196"
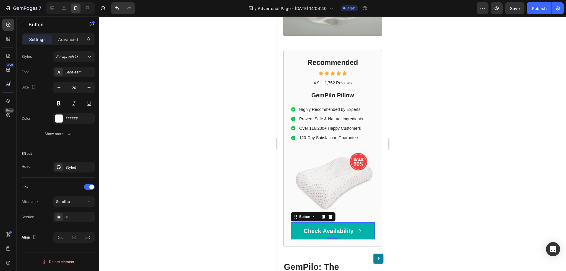
click at [221, 186] on div at bounding box center [332, 143] width 466 height 254
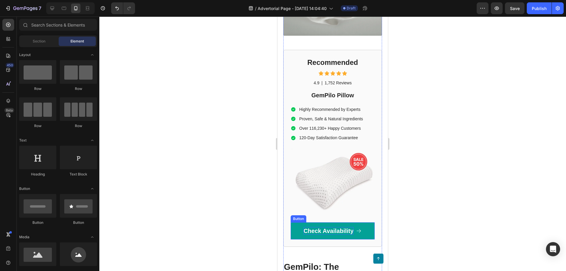
click at [313, 227] on p "Check Availability" at bounding box center [328, 231] width 50 height 8
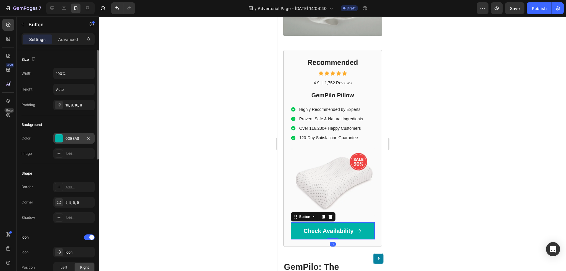
click at [72, 137] on div "00B3A8" at bounding box center [73, 138] width 17 height 5
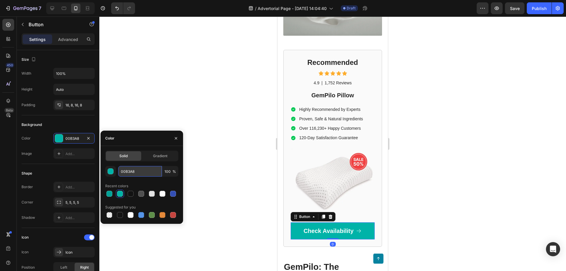
click at [132, 172] on input "00B3A8" at bounding box center [140, 171] width 44 height 11
paste input "3A196"
type input "03A196"
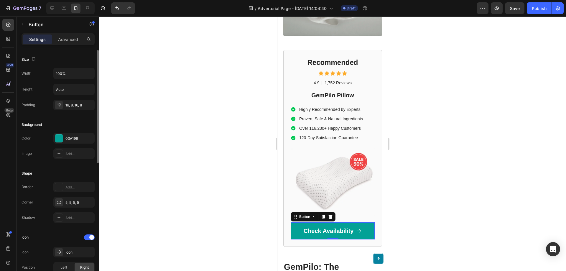
drag, startPoint x: 41, startPoint y: 153, endPoint x: 54, endPoint y: 192, distance: 40.7
click at [41, 154] on div "Image Add..." at bounding box center [58, 153] width 73 height 11
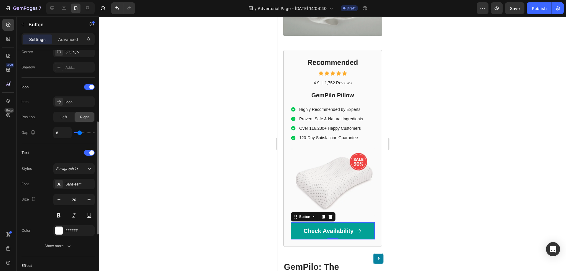
scroll to position [210, 0]
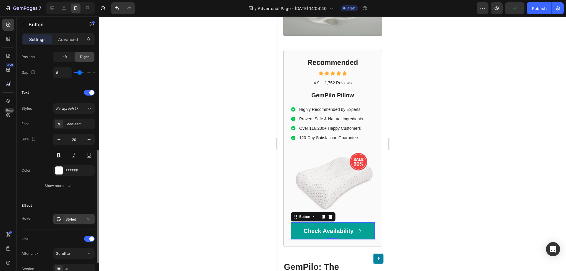
click at [60, 218] on icon at bounding box center [59, 219] width 5 height 5
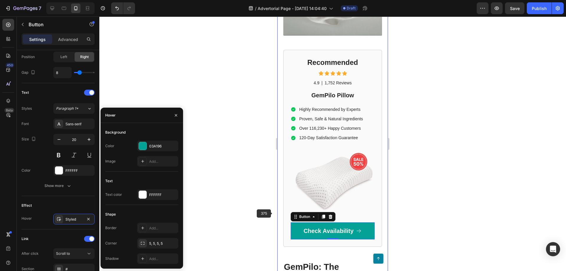
click at [249, 201] on div at bounding box center [332, 143] width 466 height 254
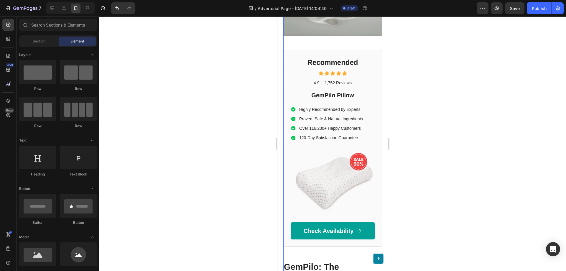
click at [298, 222] on link "Check Availability" at bounding box center [332, 230] width 84 height 17
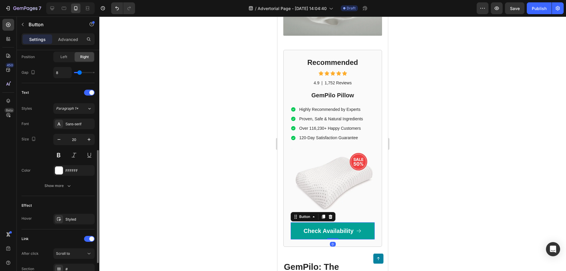
scroll to position [262, 0]
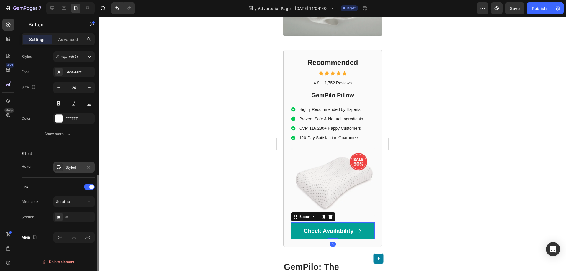
click at [57, 164] on div at bounding box center [59, 167] width 8 height 8
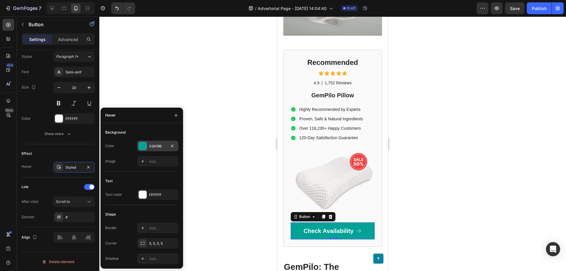
click at [155, 146] on div "03A196" at bounding box center [157, 145] width 17 height 5
click at [155, 146] on div at bounding box center [332, 143] width 466 height 254
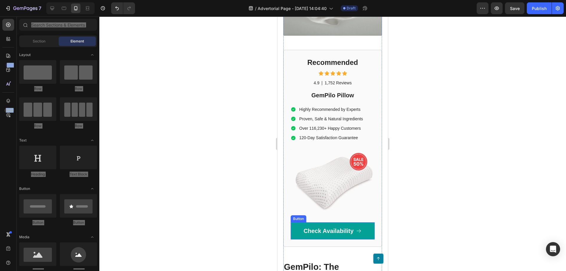
click at [308, 222] on link "Check Availability" at bounding box center [332, 230] width 84 height 17
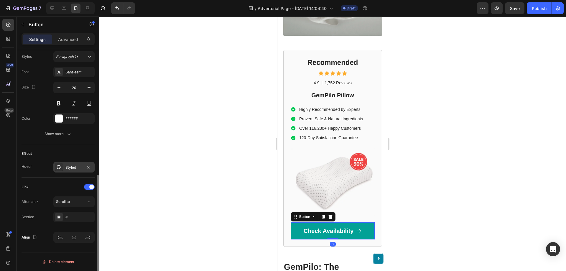
click at [59, 168] on icon at bounding box center [59, 167] width 5 height 5
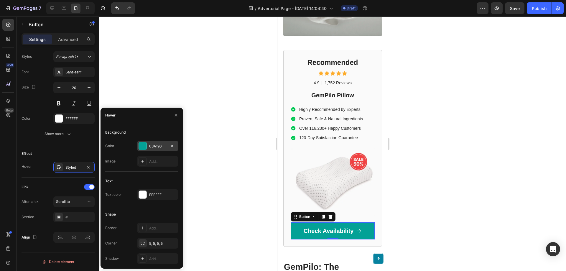
click at [154, 148] on div "03A196" at bounding box center [157, 145] width 17 height 5
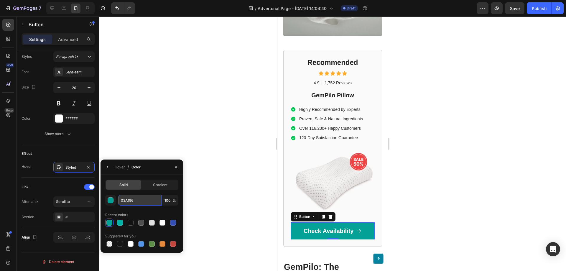
click at [129, 201] on input "03A196" at bounding box center [140, 200] width 44 height 11
paste input "0B3A8"
type input "00B3A8"
click at [244, 209] on div at bounding box center [332, 143] width 466 height 254
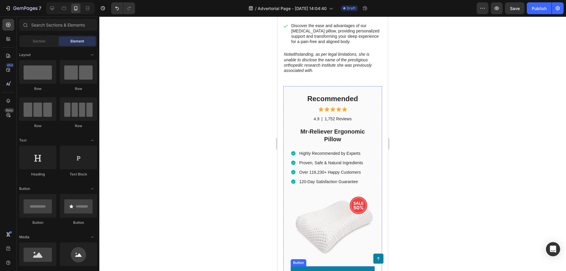
scroll to position [548, 0]
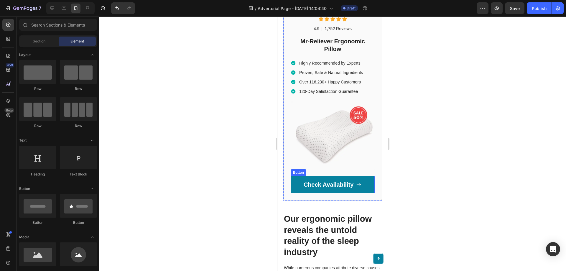
click at [331, 176] on link "Check Availability" at bounding box center [332, 184] width 84 height 17
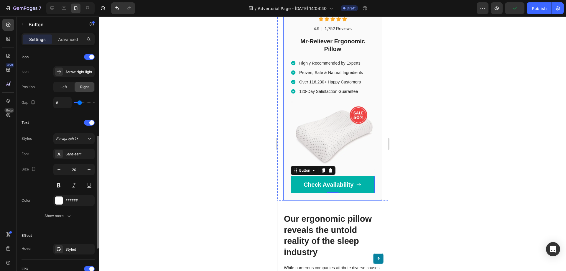
scroll to position [240, 0]
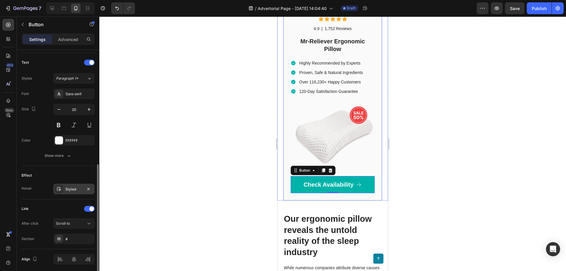
click at [61, 190] on icon at bounding box center [59, 188] width 5 height 5
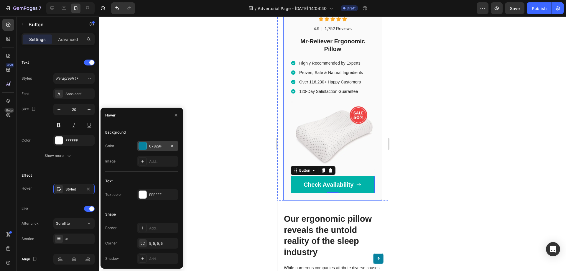
click at [145, 146] on div at bounding box center [143, 146] width 8 height 8
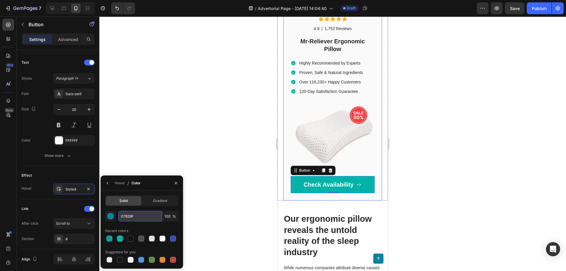
click at [131, 215] on input "07829F" at bounding box center [140, 216] width 44 height 11
paste input "0B3A8"
type input "00B3A8"
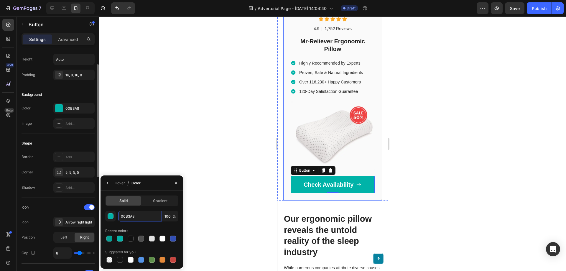
scroll to position [0, 0]
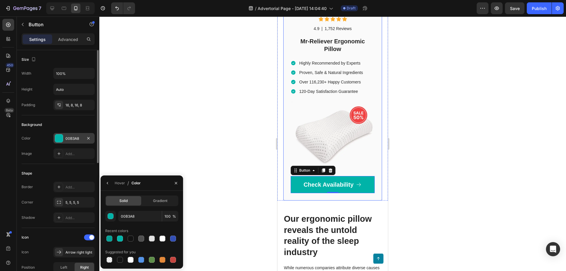
click at [58, 137] on div at bounding box center [59, 138] width 8 height 8
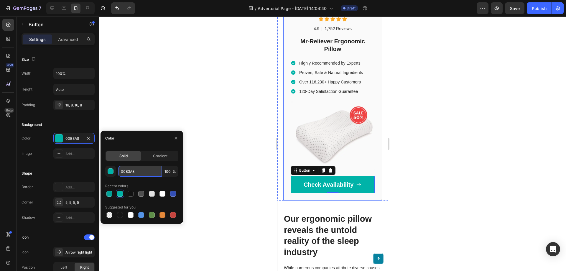
click at [130, 173] on input "00B3A8" at bounding box center [140, 171] width 44 height 11
paste input "3A196"
type input "03A196"
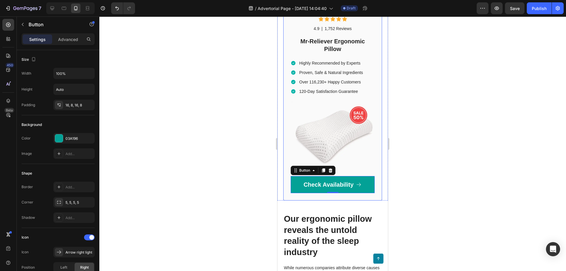
click at [148, 114] on div at bounding box center [332, 143] width 466 height 254
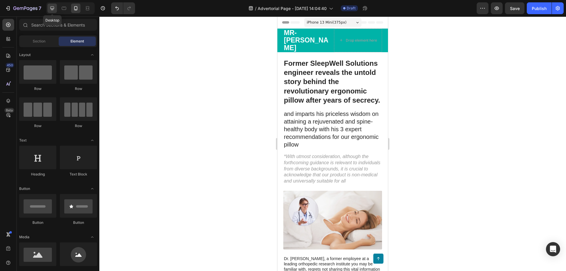
click at [49, 9] on icon at bounding box center [52, 8] width 6 height 6
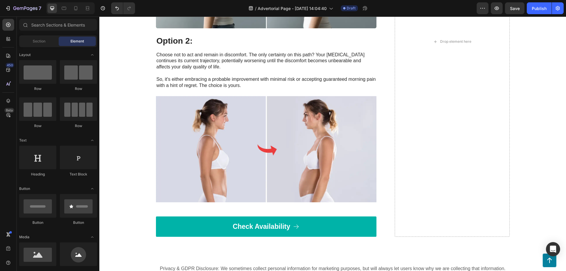
scroll to position [2284, 0]
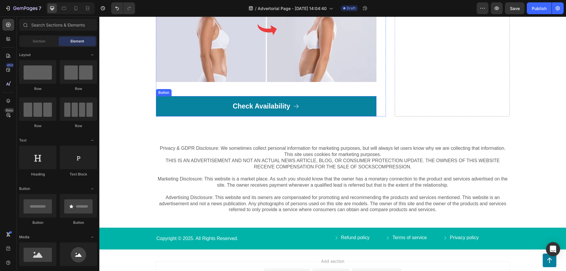
click at [316, 111] on link "Check Availability" at bounding box center [266, 106] width 220 height 21
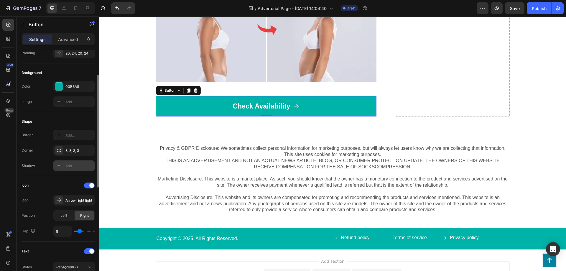
scroll to position [22, 0]
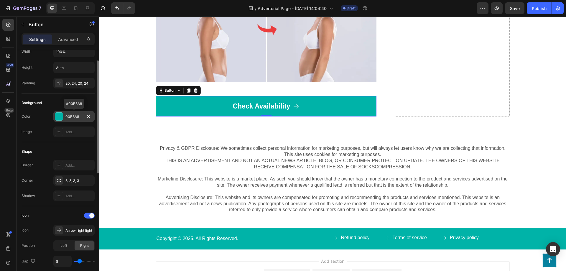
click at [61, 118] on div at bounding box center [59, 117] width 8 height 8
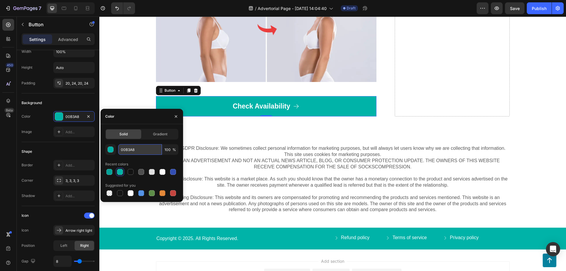
click at [129, 151] on input "00B3A8" at bounding box center [140, 149] width 44 height 11
paste input "3A196"
type input "03A196"
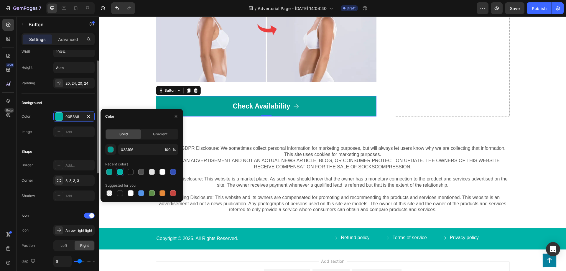
click at [36, 117] on div "Color 00B3A8" at bounding box center [58, 116] width 73 height 11
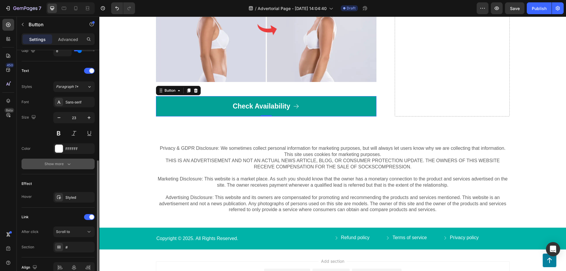
scroll to position [262, 0]
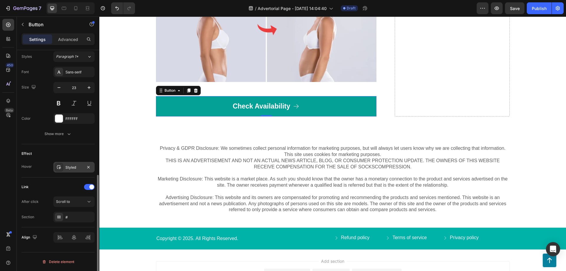
click at [60, 169] on icon at bounding box center [59, 167] width 5 height 5
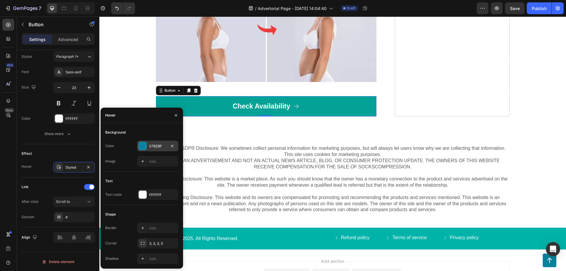
click at [153, 148] on div "07829F" at bounding box center [157, 145] width 17 height 5
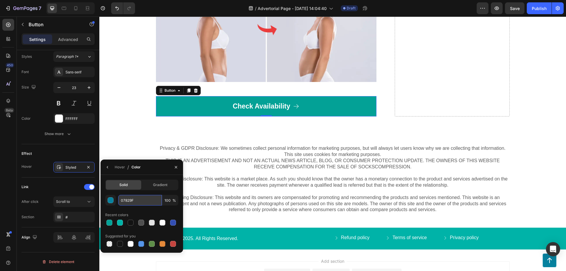
click at [0, 0] on input "07829F" at bounding box center [0, 0] width 0 height 0
paste input "0B3A8"
type input "00B3A8"
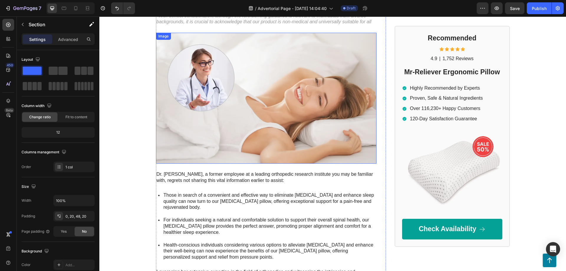
scroll to position [0, 0]
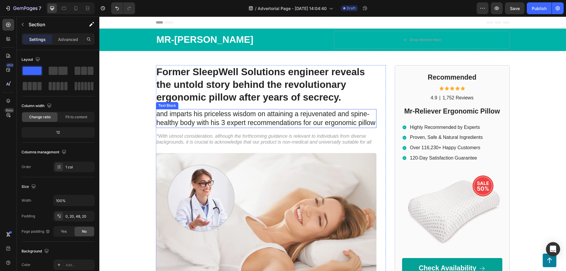
click at [281, 110] on p "and imparts his priceless wisdom on attaining a rejuvenated and spine-healthy b…" at bounding box center [265, 119] width 219 height 18
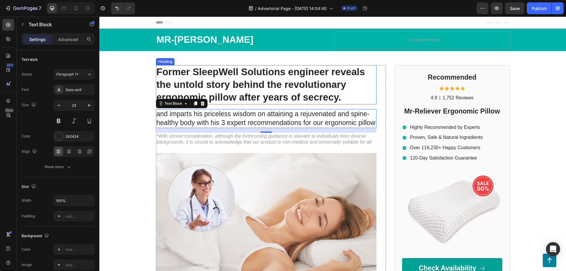
click at [323, 88] on h1 "Former SleepWell Solutions engineer reveals the untold story behind the revolut…" at bounding box center [266, 84] width 220 height 39
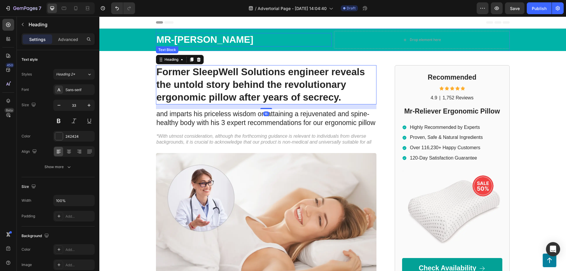
click at [191, 42] on p "Mr-[PERSON_NAME]" at bounding box center [243, 40] width 174 height 12
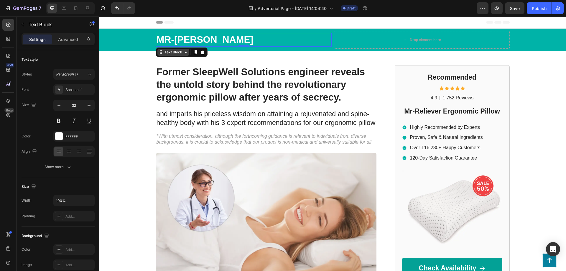
click at [182, 52] on div "Text Block" at bounding box center [173, 51] width 20 height 5
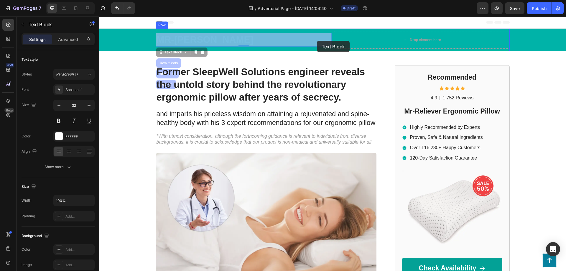
drag, startPoint x: 161, startPoint y: 55, endPoint x: 280, endPoint y: 39, distance: 119.2
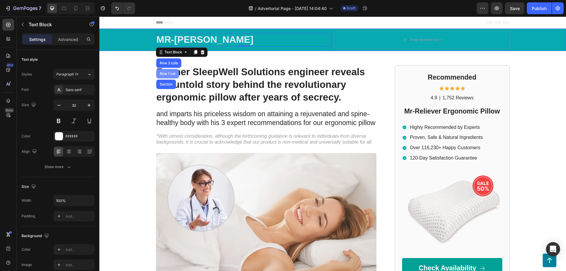
click at [173, 73] on div "Row 1 col" at bounding box center [167, 74] width 18 height 4
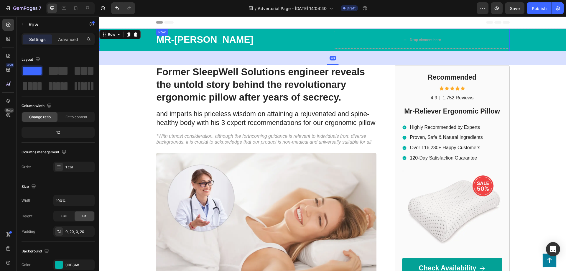
click at [201, 42] on p "Mr-[PERSON_NAME]" at bounding box center [243, 40] width 174 height 12
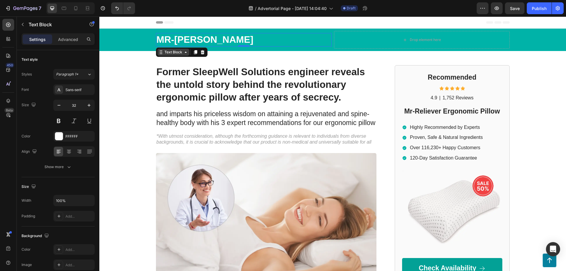
click at [175, 54] on div "Text Block" at bounding box center [173, 51] width 20 height 5
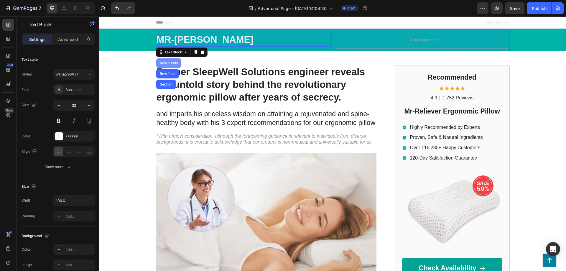
click at [170, 65] on div "Row 2 cols" at bounding box center [168, 62] width 25 height 9
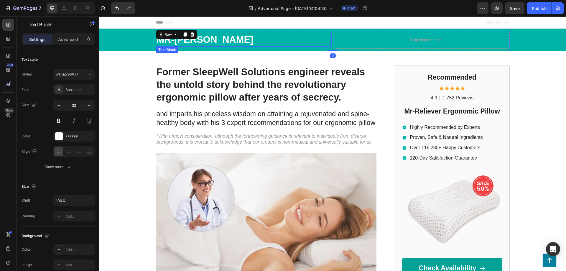
click at [203, 42] on p "Mr-[PERSON_NAME]" at bounding box center [243, 40] width 174 height 12
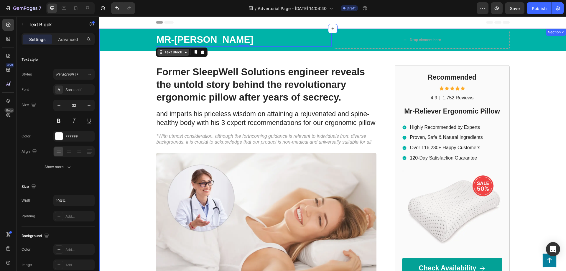
click at [179, 54] on div "Text Block" at bounding box center [173, 51] width 20 height 5
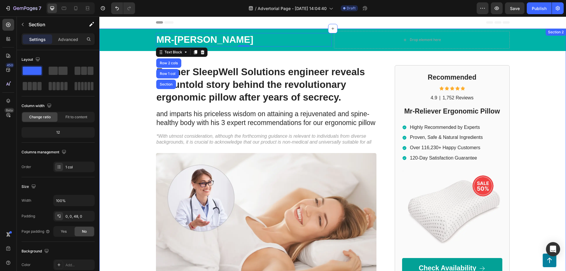
click at [125, 82] on div "Mr-Reliever Text Block Row 2 cols Row 1 col Section 0 Drop element here Row Row…" at bounding box center [332, 258] width 466 height 458
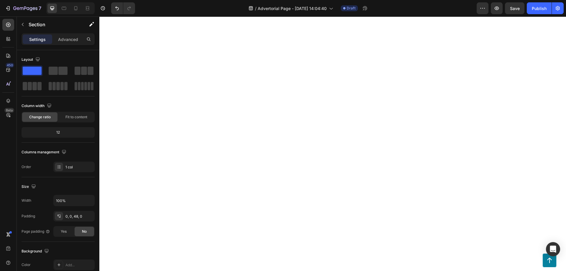
scroll to position [1502, 0]
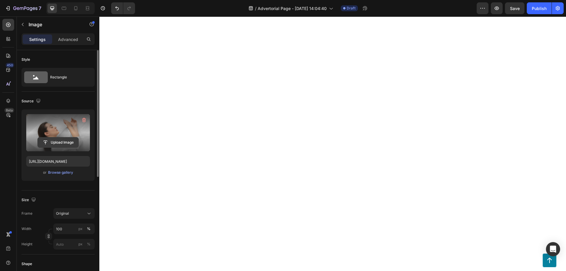
click at [65, 142] on input "file" at bounding box center [58, 142] width 41 height 10
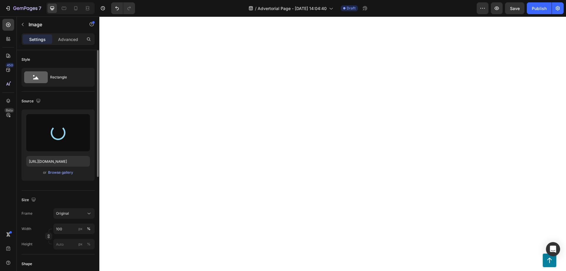
type input "[URL][DOMAIN_NAME]"
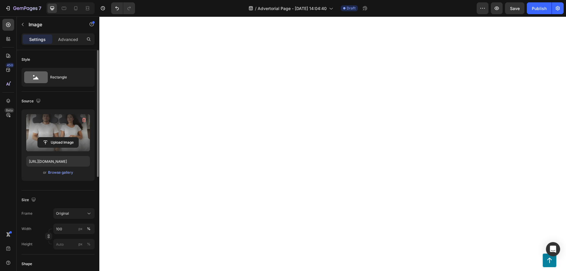
scroll to position [1683, 0]
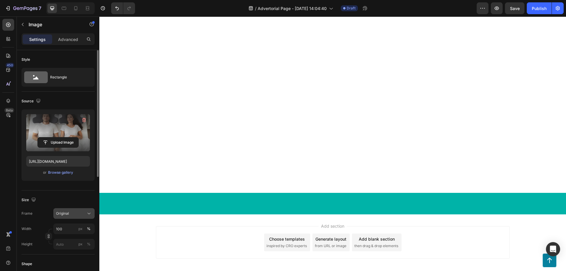
click at [87, 212] on icon at bounding box center [89, 213] width 6 height 6
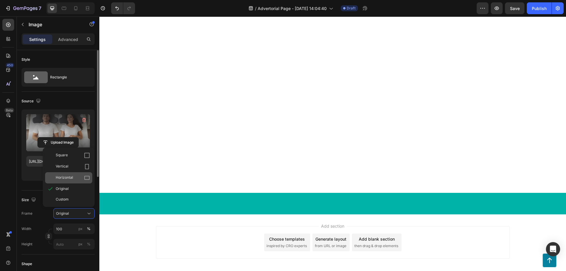
click at [86, 178] on icon at bounding box center [87, 178] width 6 height 6
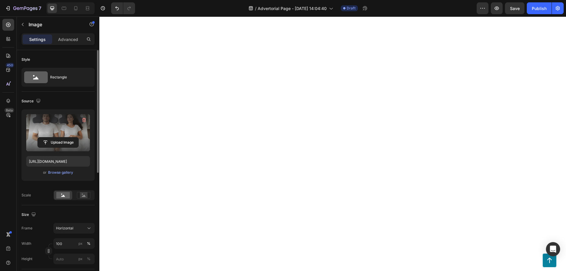
scroll to position [1532, 0]
click at [78, 195] on icon at bounding box center [84, 195] width 14 height 6
click at [64, 194] on rect at bounding box center [63, 195] width 14 height 6
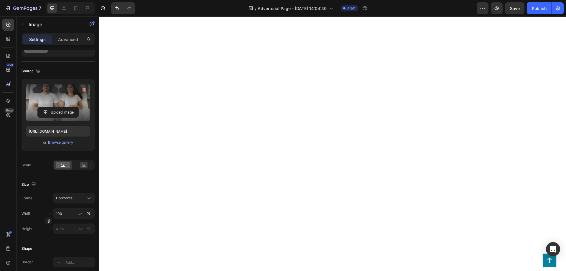
scroll to position [60, 0]
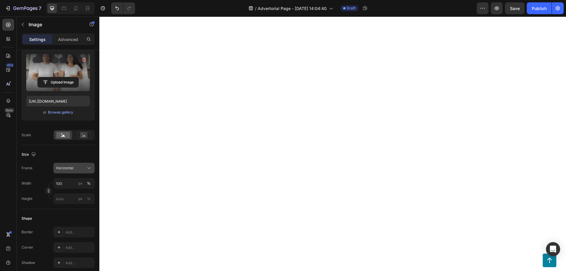
click at [83, 168] on div "Horizontal" at bounding box center [70, 167] width 29 height 5
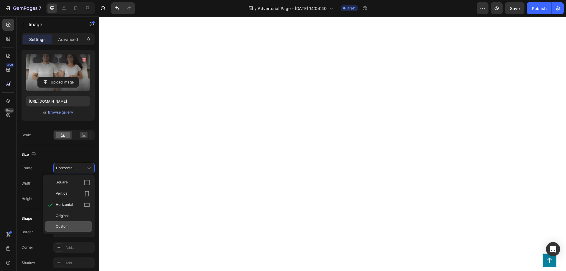
click at [85, 229] on div "Custom" at bounding box center [73, 226] width 34 height 5
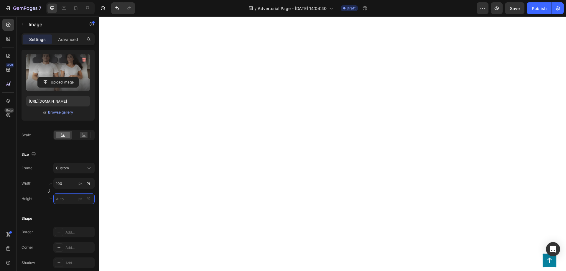
click at [66, 201] on input "px %" at bounding box center [73, 198] width 41 height 11
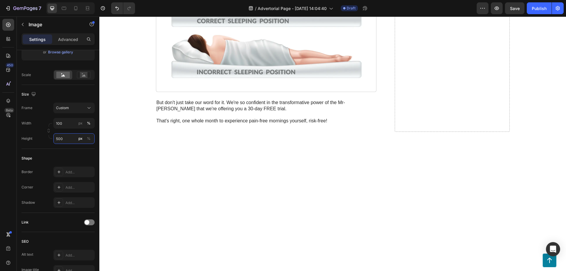
scroll to position [1502, 0]
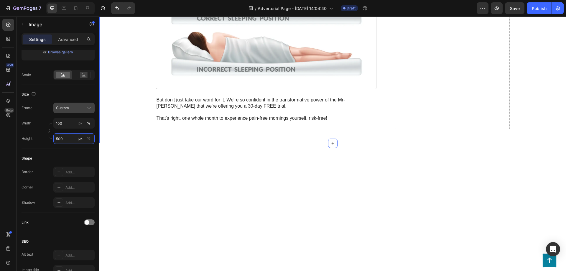
type input "500"
click at [75, 108] on div "Custom" at bounding box center [70, 107] width 29 height 5
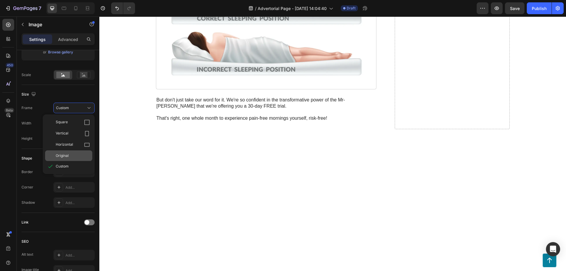
click at [62, 155] on span "Original" at bounding box center [62, 155] width 13 height 5
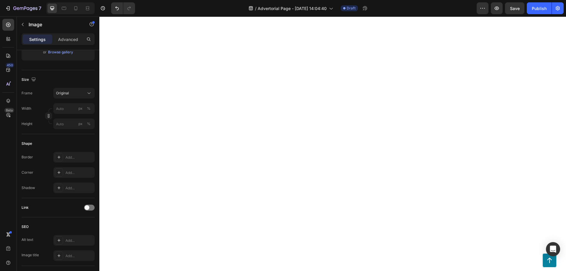
scroll to position [1562, 0]
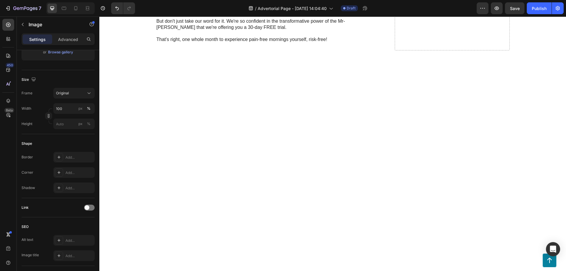
scroll to position [1472, 0]
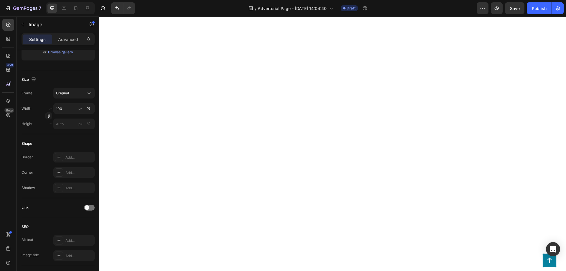
click at [64, 110] on input "px %" at bounding box center [73, 108] width 41 height 11
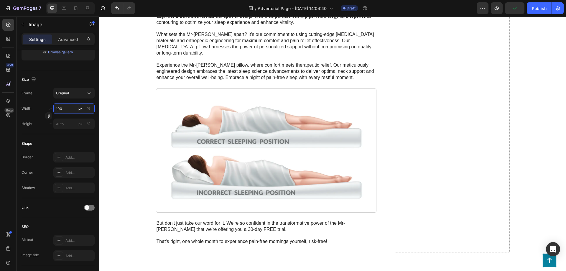
scroll to position [1322, 0]
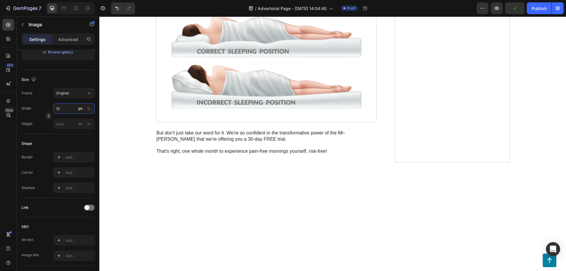
type input "1"
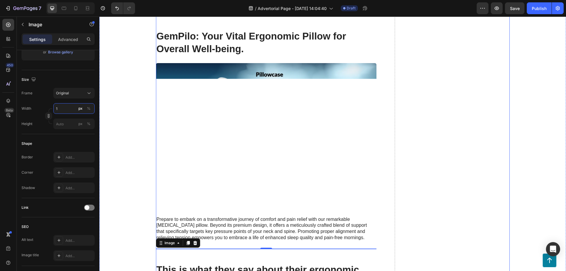
scroll to position [962, 0]
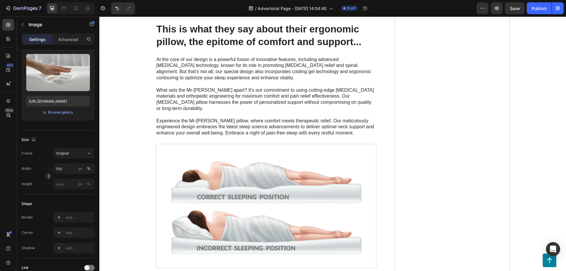
scroll to position [1412, 0]
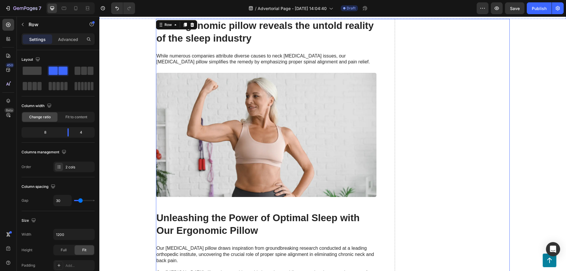
scroll to position [421, 0]
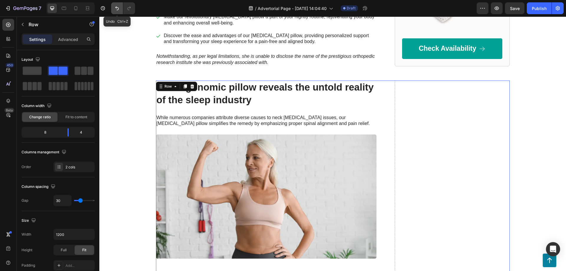
click at [119, 11] on icon "Undo/Redo" at bounding box center [117, 8] width 6 height 6
click at [116, 10] on icon "Undo/Redo" at bounding box center [117, 8] width 6 height 6
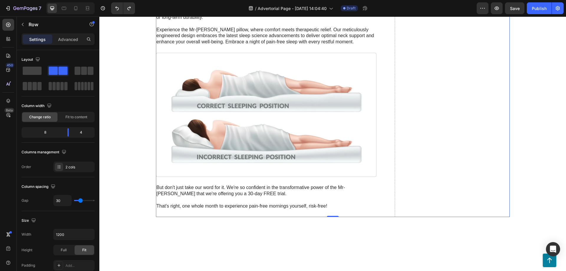
scroll to position [1472, 0]
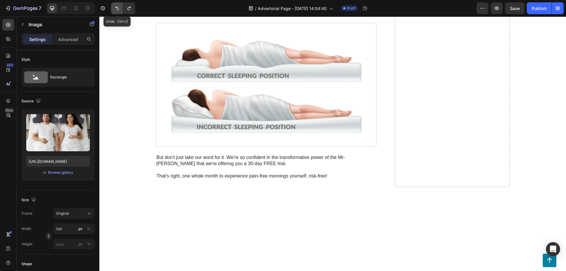
click at [116, 12] on button "Undo/Redo" at bounding box center [117, 8] width 12 height 12
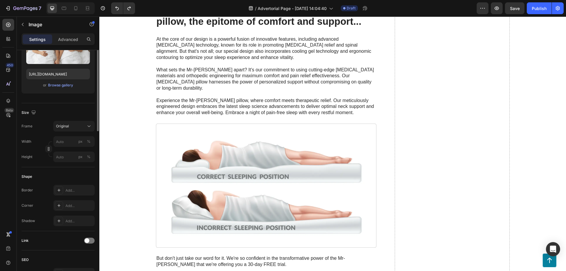
scroll to position [27, 0]
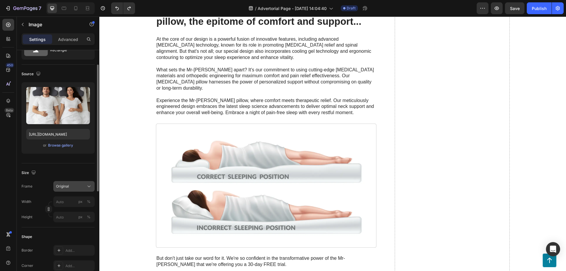
click at [73, 185] on div "Original" at bounding box center [70, 186] width 29 height 5
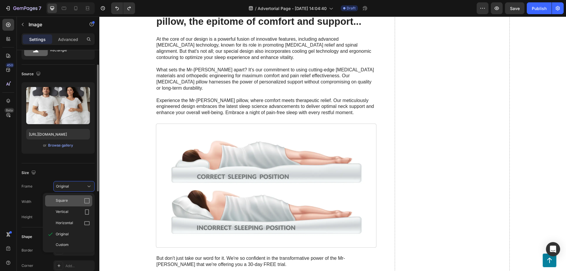
click at [86, 202] on icon at bounding box center [87, 201] width 6 height 6
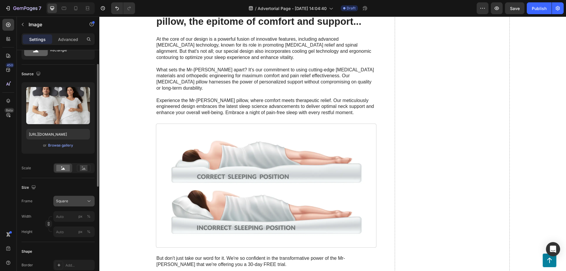
click at [66, 198] on button "Square" at bounding box center [73, 201] width 41 height 11
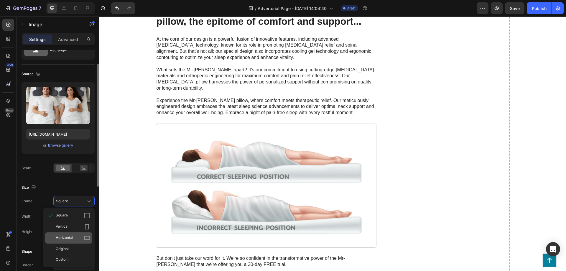
click at [87, 234] on div "Horizontal" at bounding box center [68, 237] width 47 height 11
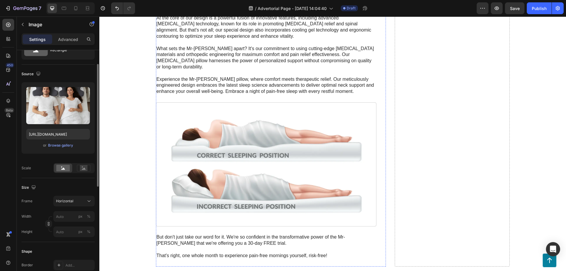
scroll to position [1532, 0]
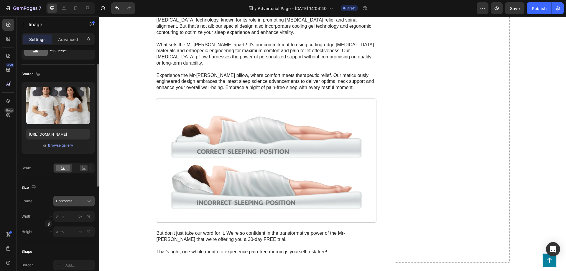
click at [82, 200] on div "Horizontal" at bounding box center [70, 200] width 29 height 5
click at [83, 200] on div "Horizontal" at bounding box center [70, 200] width 29 height 5
click at [66, 217] on input "px %" at bounding box center [73, 216] width 41 height 11
click at [74, 202] on div "Horizontal" at bounding box center [70, 200] width 29 height 5
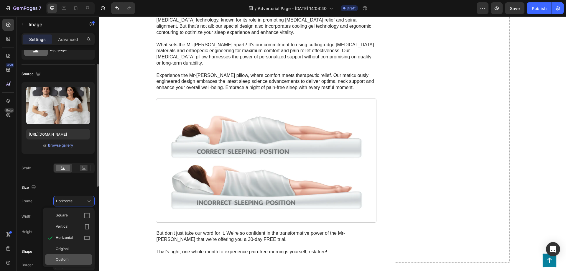
click at [80, 257] on div "Custom" at bounding box center [73, 259] width 34 height 5
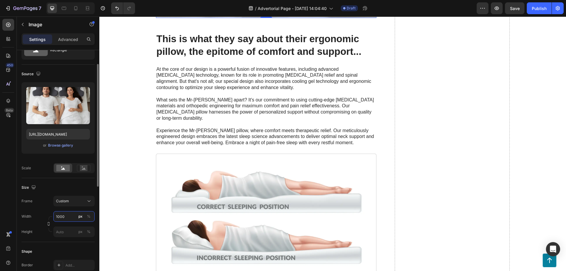
drag, startPoint x: 65, startPoint y: 216, endPoint x: 52, endPoint y: 217, distance: 13.3
click at [53, 216] on input "1000" at bounding box center [73, 216] width 41 height 11
drag, startPoint x: 65, startPoint y: 217, endPoint x: 57, endPoint y: 217, distance: 8.2
click at [56, 217] on input "1680" at bounding box center [73, 216] width 41 height 11
click at [68, 217] on input "1680" at bounding box center [73, 216] width 41 height 11
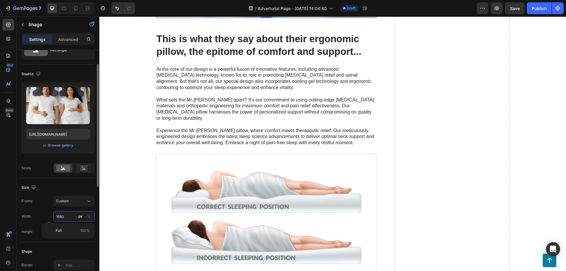
click at [68, 217] on input "1680" at bounding box center [73, 216] width 41 height 11
type input "1080"
click at [60, 230] on input "px %" at bounding box center [73, 231] width 41 height 11
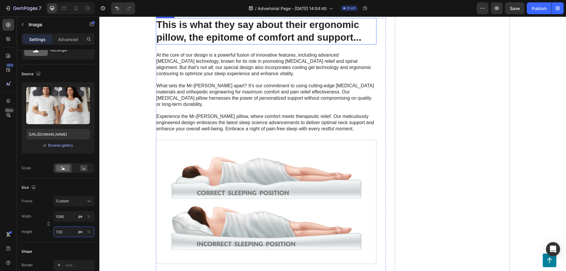
scroll to position [1472, 0]
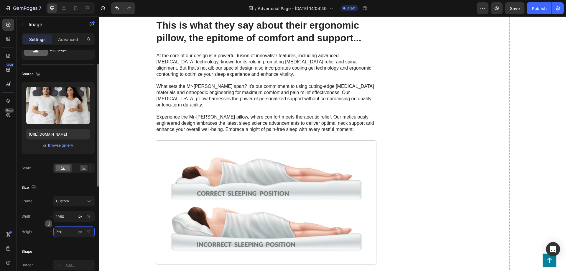
type input "720"
click at [48, 224] on icon "button" at bounding box center [49, 224] width 4 height 4
click at [49, 224] on icon "button" at bounding box center [49, 224] width 0 height 2
click at [49, 223] on icon "button" at bounding box center [49, 224] width 4 height 4
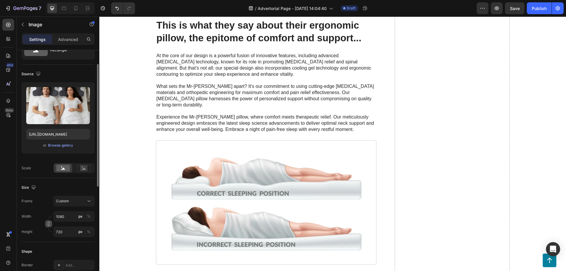
click at [49, 221] on button "button" at bounding box center [48, 223] width 7 height 7
click at [69, 205] on button "Custom 3:2" at bounding box center [73, 201] width 41 height 11
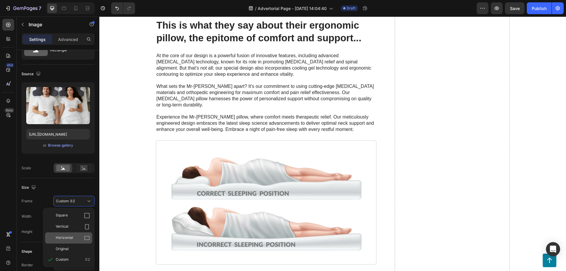
click at [81, 238] on div "Horizontal" at bounding box center [73, 238] width 34 height 6
type input "960"
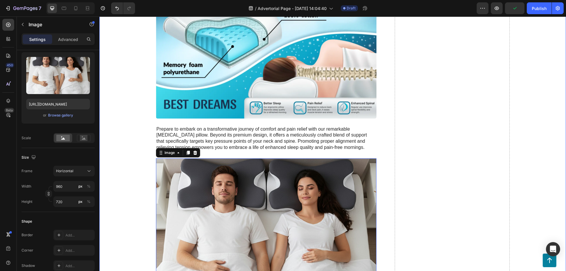
scroll to position [1052, 0]
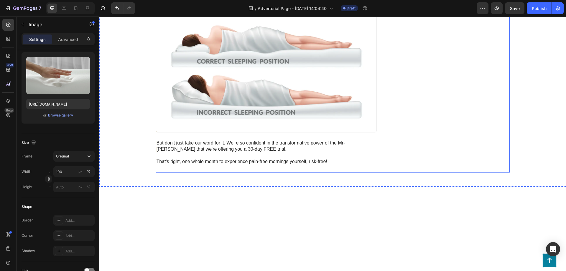
scroll to position [1502, 0]
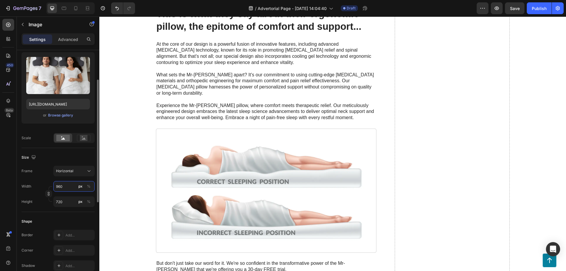
click at [63, 185] on input "960" at bounding box center [73, 186] width 41 height 11
type input "1"
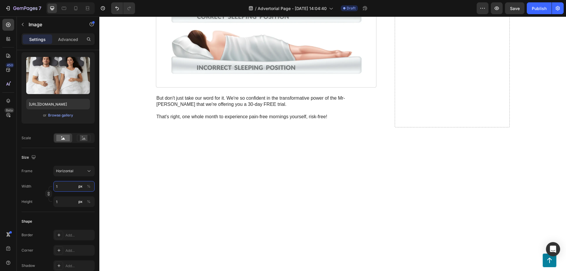
type input "15"
type input "11"
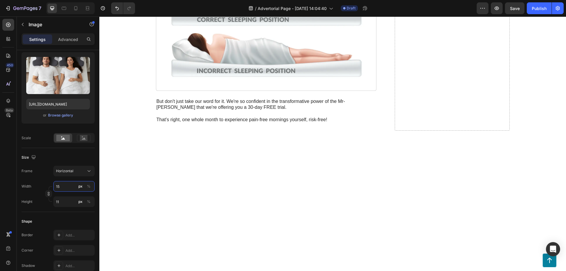
type input "151"
type input "113"
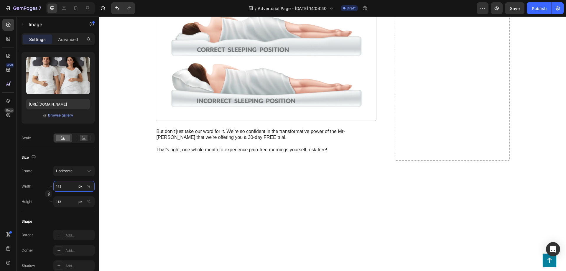
type input "1516"
type input "1137"
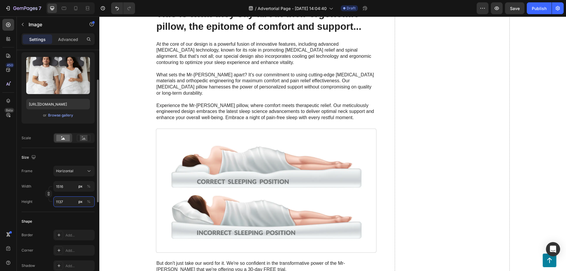
click at [61, 201] on input "1137" at bounding box center [73, 201] width 41 height 11
type input "11"
type input "8"
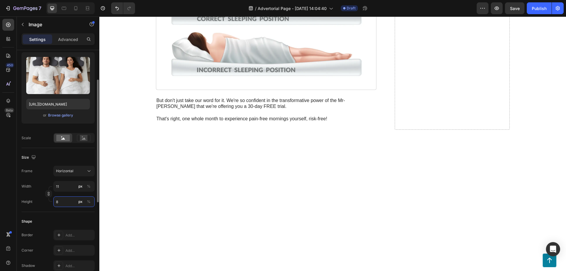
type input "113"
type input "85"
type input "1139"
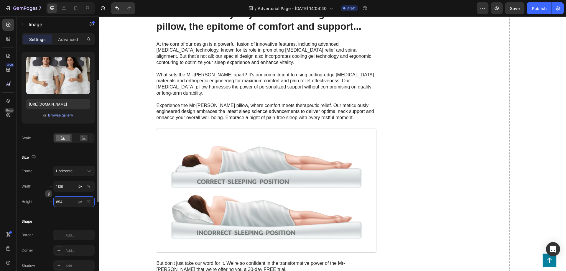
type input "854"
click at [49, 194] on icon "button" at bounding box center [49, 194] width 0 height 2
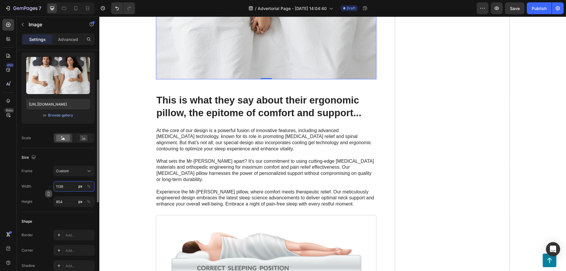
drag, startPoint x: 62, startPoint y: 187, endPoint x: 53, endPoint y: 187, distance: 9.1
click at [53, 187] on input "1139" at bounding box center [73, 186] width 41 height 11
click at [63, 188] on input "1139" at bounding box center [73, 186] width 41 height 11
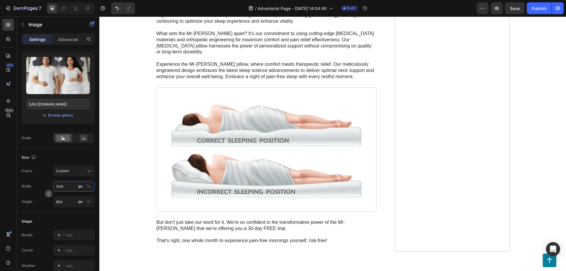
type input "1516"
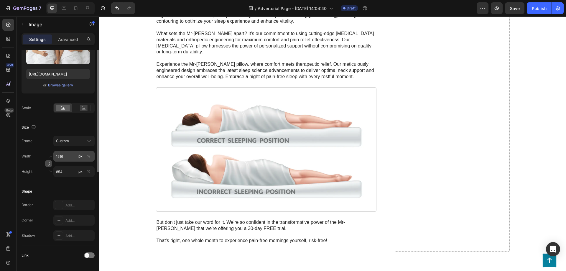
scroll to position [27, 0]
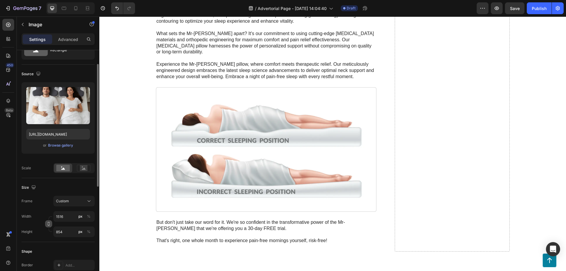
click at [67, 186] on div "Size" at bounding box center [58, 187] width 73 height 9
click at [78, 171] on icon at bounding box center [84, 168] width 14 height 6
click at [63, 170] on rect at bounding box center [63, 168] width 14 height 6
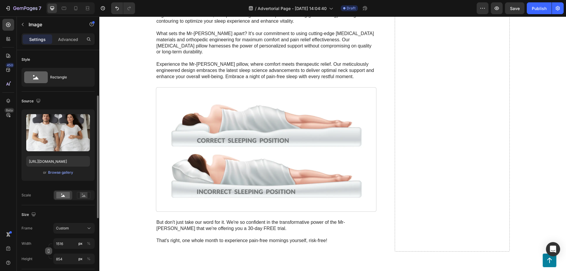
scroll to position [30, 0]
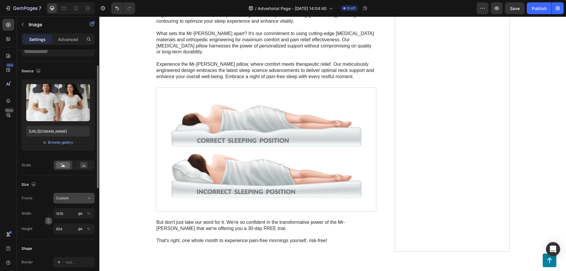
click at [78, 196] on div "Custom" at bounding box center [70, 197] width 29 height 5
click at [78, 184] on div "Size" at bounding box center [58, 184] width 73 height 9
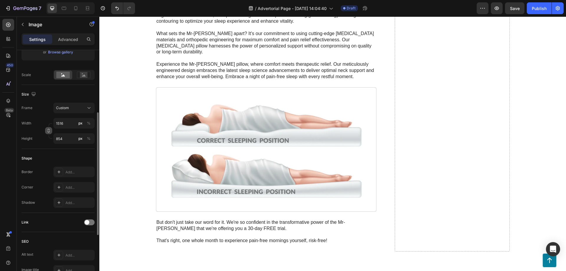
scroll to position [60, 0]
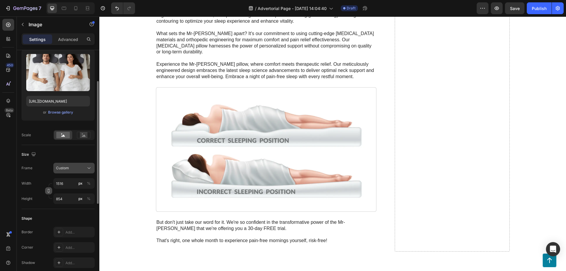
click at [74, 167] on div "Custom" at bounding box center [70, 167] width 29 height 5
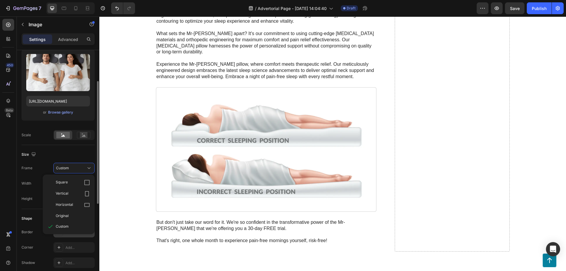
click at [68, 214] on span "Original" at bounding box center [62, 215] width 13 height 5
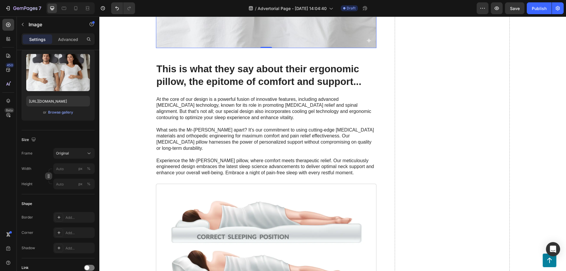
click at [50, 175] on icon "button" at bounding box center [49, 176] width 4 height 4
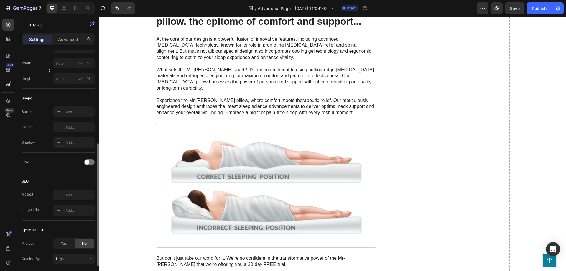
scroll to position [222, 0]
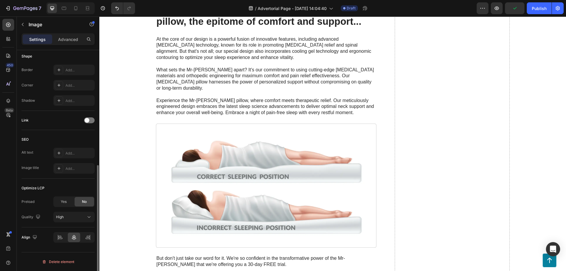
click at [80, 209] on div "Preload Yes No Quality High" at bounding box center [58, 209] width 73 height 26
click at [83, 216] on div "High" at bounding box center [71, 216] width 30 height 5
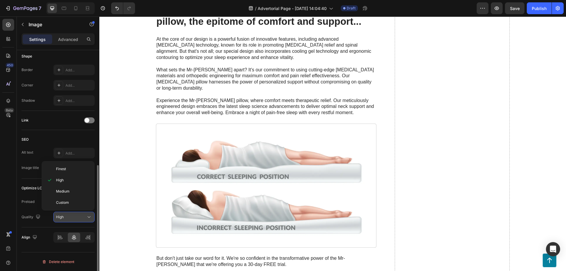
click at [84, 216] on div "High" at bounding box center [71, 216] width 30 height 5
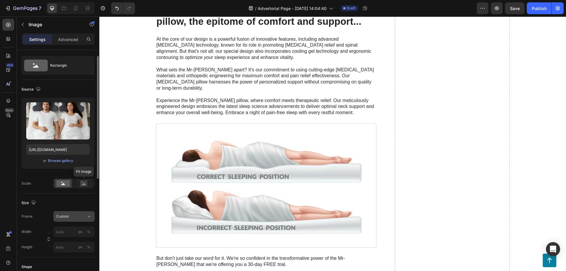
scroll to position [72, 0]
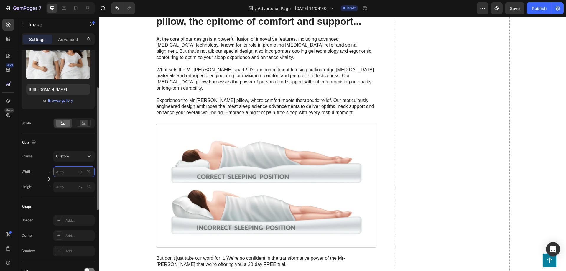
click at [63, 173] on input "px %" at bounding box center [73, 171] width 41 height 11
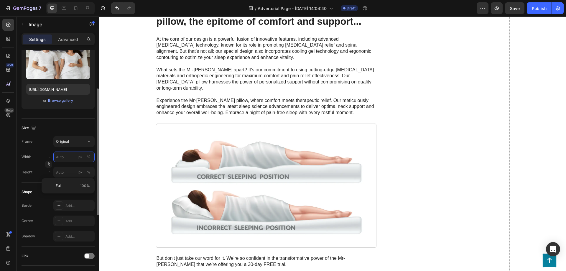
click at [65, 156] on input "px %" at bounding box center [73, 156] width 41 height 11
type input "1516"
click at [68, 175] on input "px %" at bounding box center [73, 172] width 41 height 11
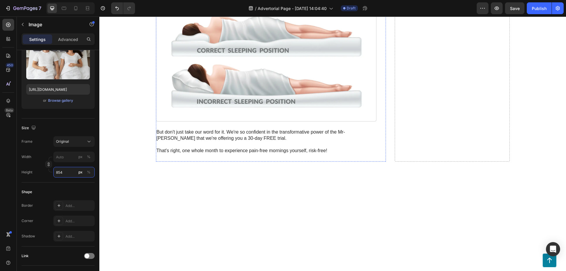
scroll to position [1442, 0]
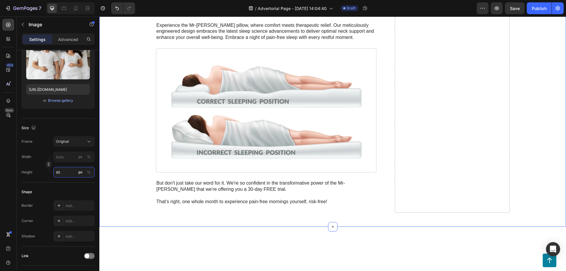
type input "8"
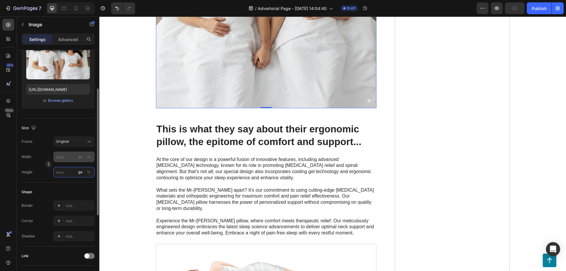
type input "8"
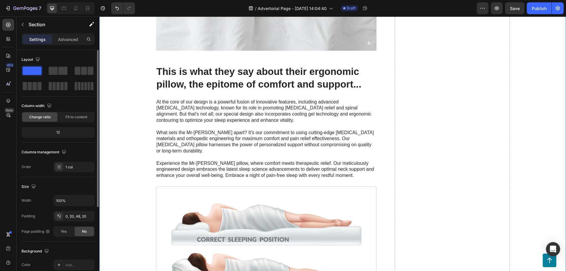
scroll to position [1502, 0]
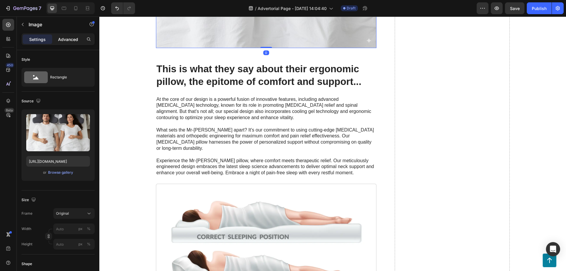
click at [71, 40] on p "Advanced" at bounding box center [68, 39] width 20 height 6
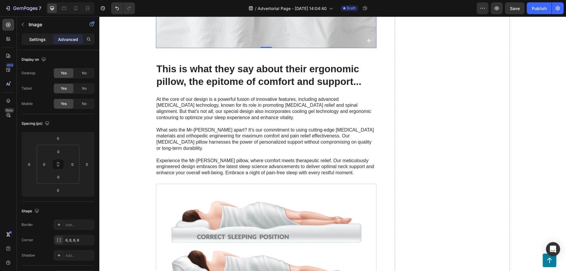
click at [40, 43] on div "Settings" at bounding box center [37, 38] width 29 height 9
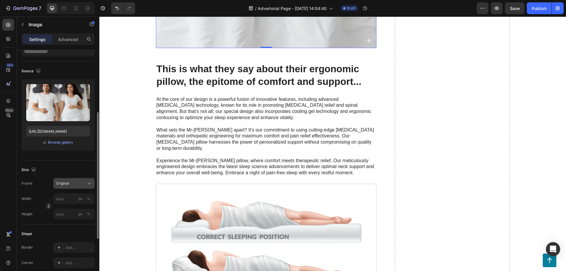
scroll to position [60, 0]
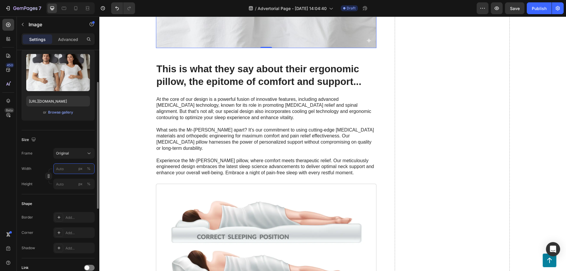
click at [64, 168] on input "px %" at bounding box center [73, 168] width 41 height 11
click at [63, 169] on input "px %" at bounding box center [73, 168] width 41 height 11
type input "1516"
click at [67, 181] on input "px %" at bounding box center [73, 184] width 41 height 11
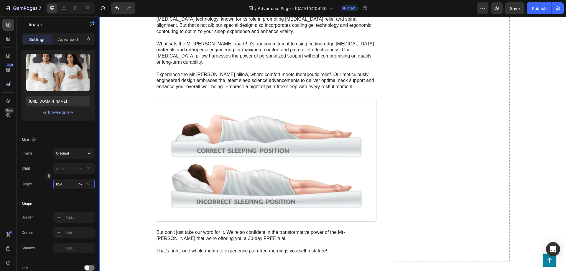
scroll to position [1623, 0]
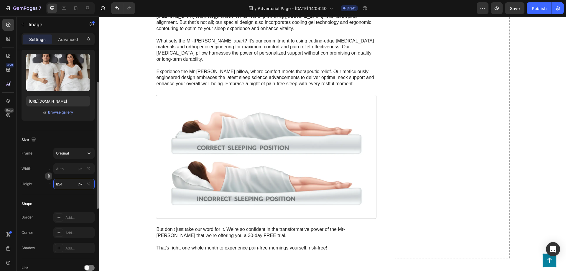
type input "854"
click at [48, 175] on icon "button" at bounding box center [49, 176] width 4 height 4
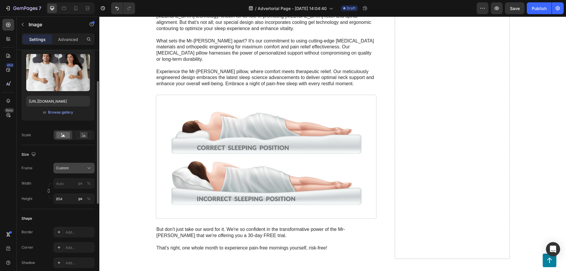
click at [60, 169] on span "Custom" at bounding box center [62, 167] width 13 height 5
click at [42, 165] on div "Frame Custom" at bounding box center [58, 168] width 73 height 11
click at [61, 189] on div "Width px % Height 854 px %" at bounding box center [58, 191] width 73 height 26
click at [63, 184] on input "px %" at bounding box center [73, 183] width 41 height 11
type input "1516"
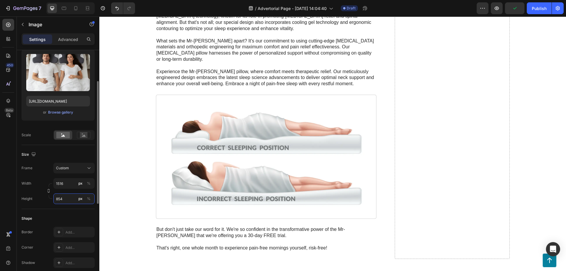
click at [65, 199] on input "854" at bounding box center [73, 198] width 41 height 11
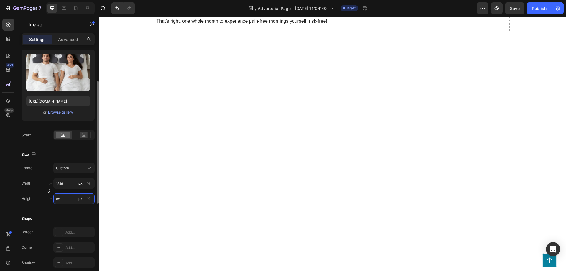
type input "854"
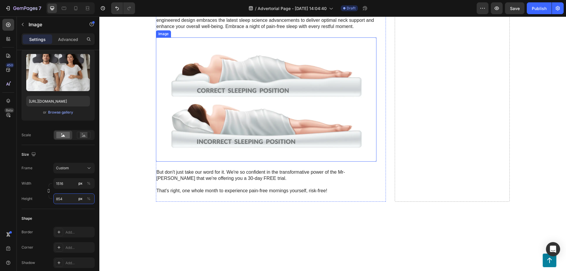
scroll to position [1442, 0]
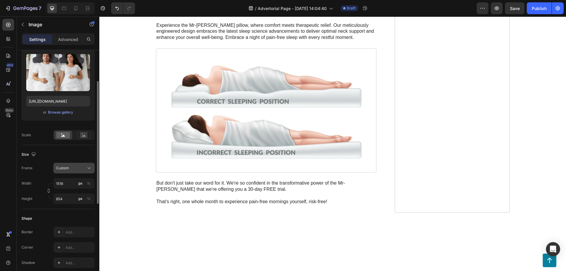
click at [70, 169] on div "Custom" at bounding box center [70, 167] width 29 height 5
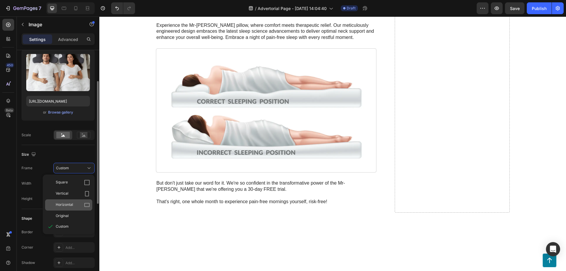
click at [77, 204] on div "Horizontal" at bounding box center [73, 205] width 34 height 6
type input "113"
type input "85"
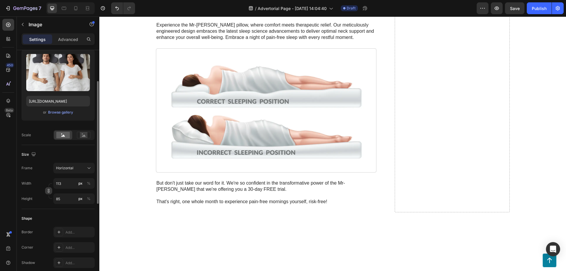
click at [46, 190] on button "button" at bounding box center [48, 190] width 7 height 7
click at [69, 196] on input "85" at bounding box center [73, 198] width 41 height 11
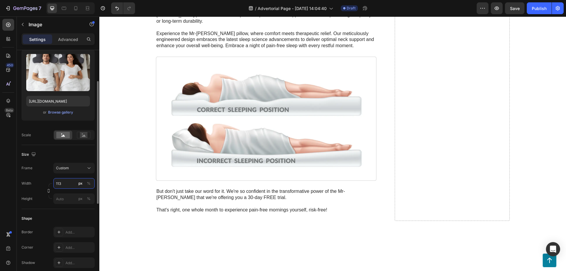
click at [65, 186] on input "113" at bounding box center [73, 183] width 41 height 11
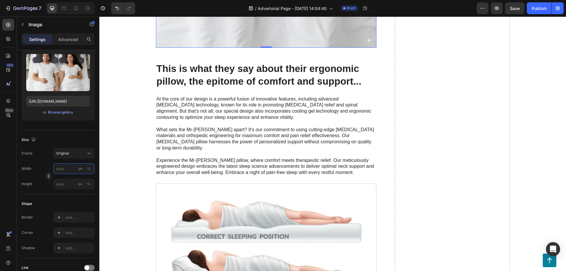
scroll to position [1532, 0]
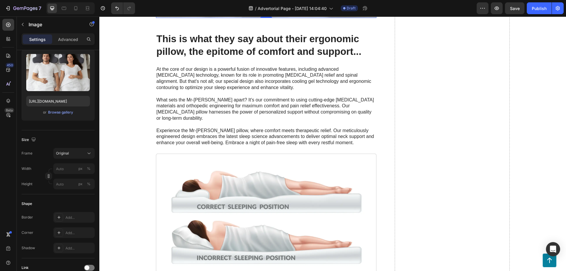
click at [71, 155] on div "Original" at bounding box center [70, 153] width 29 height 5
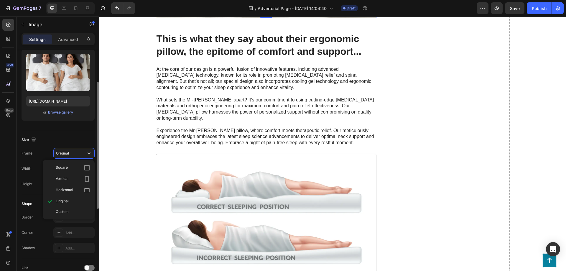
click at [76, 146] on div "Size Frame Original Square Vertical Horizontal Original Custom Width px % Heigh…" at bounding box center [58, 162] width 73 height 64
click at [65, 172] on input "px %" at bounding box center [73, 168] width 41 height 11
click at [37, 166] on div "Width px %" at bounding box center [58, 168] width 73 height 11
click at [65, 166] on input "px %" at bounding box center [73, 168] width 41 height 11
click at [35, 171] on div "Width px %" at bounding box center [58, 168] width 73 height 11
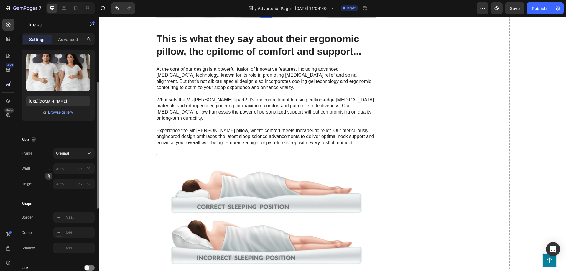
click at [46, 178] on button "button" at bounding box center [48, 175] width 7 height 7
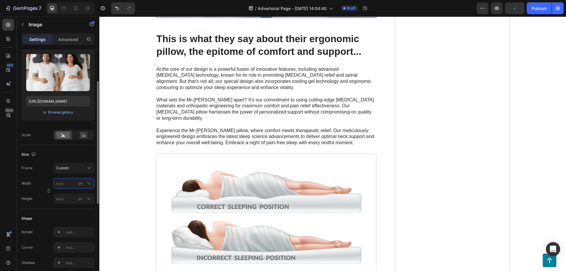
click at [64, 183] on input "px %" at bounding box center [73, 183] width 41 height 11
type input "1516"
click at [69, 195] on input "px %" at bounding box center [73, 198] width 41 height 11
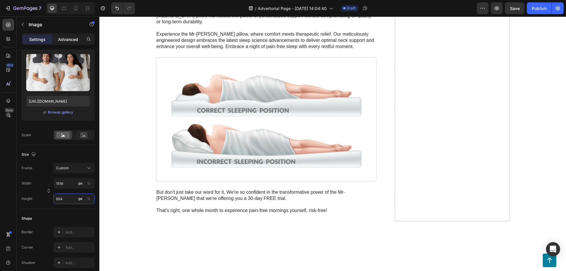
type input "854"
click at [68, 37] on p "Advanced" at bounding box center [68, 39] width 20 height 6
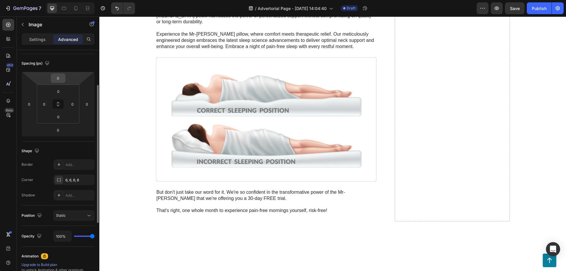
click at [58, 80] on input "0" at bounding box center [58, 78] width 12 height 9
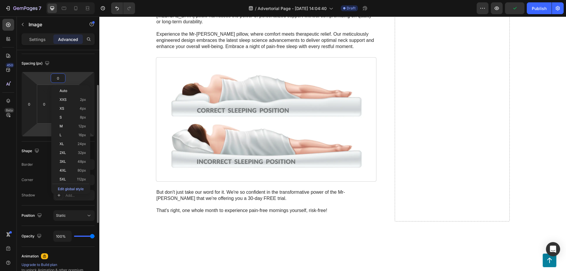
click at [44, 0] on html "7 / Advertorial Page - [DATE] 14:04:40 Draft Preview Publish 450 Beta Sections(…" at bounding box center [283, 0] width 566 height 0
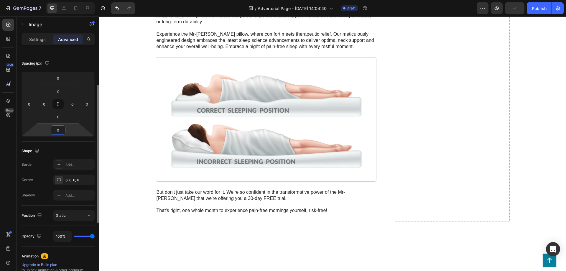
click at [58, 130] on input "0" at bounding box center [58, 129] width 12 height 9
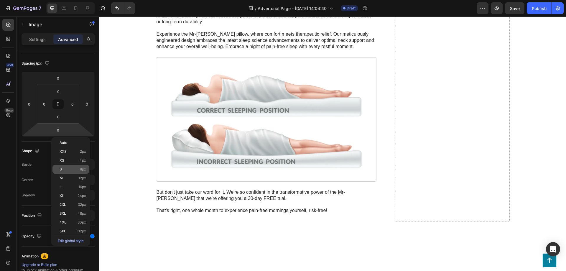
click at [71, 165] on div "S 8px" at bounding box center [70, 169] width 37 height 9
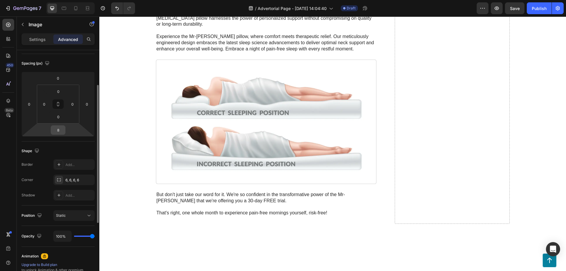
click at [60, 130] on input "8" at bounding box center [58, 129] width 12 height 9
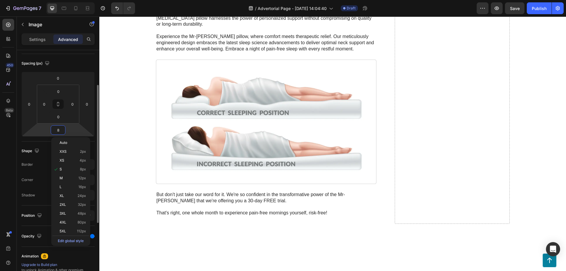
click at [60, 130] on input "8" at bounding box center [58, 129] width 12 height 9
click at [81, 214] on span "48px" at bounding box center [81, 213] width 9 height 4
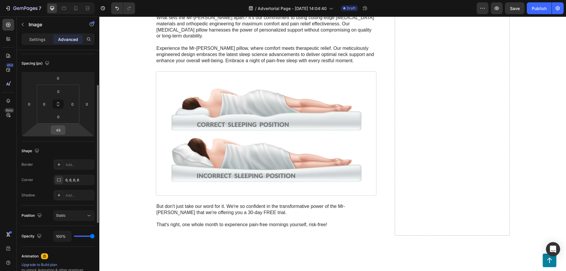
click at [61, 130] on input "48" at bounding box center [58, 129] width 12 height 9
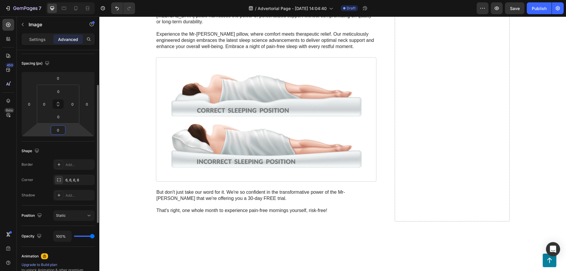
type input "0"
click at [0, 0] on div "Spacing (px) 0 0 0 0 0 0 0 0" at bounding box center [0, 0] width 0 height 0
click at [57, 107] on button at bounding box center [57, 103] width 11 height 9
click at [58, 105] on icon at bounding box center [58, 104] width 5 height 5
click at [58, 104] on icon at bounding box center [58, 104] width 5 height 5
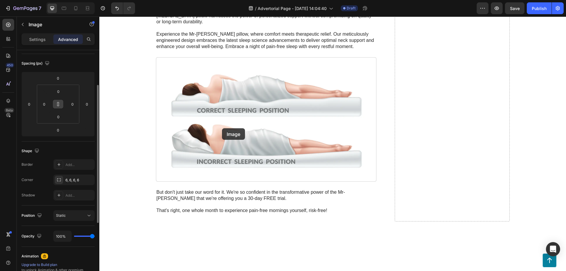
click at [57, 105] on icon at bounding box center [58, 104] width 5 height 5
click at [60, 92] on input "0" at bounding box center [58, 91] width 12 height 9
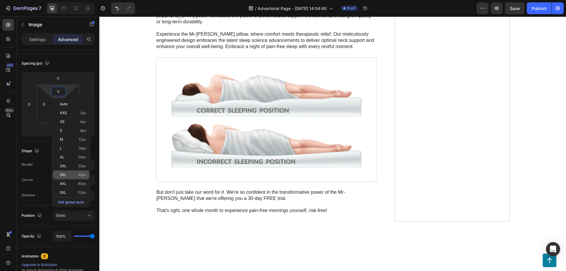
click at [73, 175] on p "3XL 48px" at bounding box center [73, 175] width 27 height 4
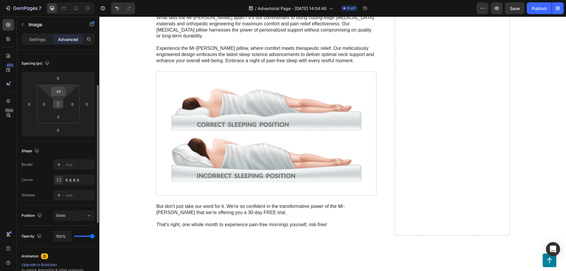
click at [60, 91] on input "48" at bounding box center [58, 91] width 12 height 9
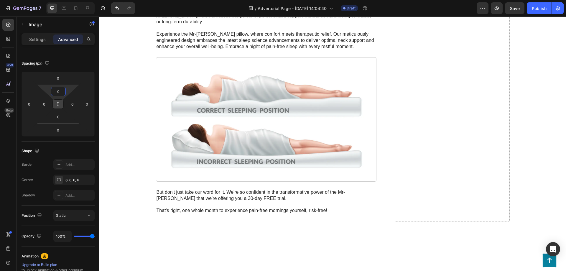
type input "0"
click at [59, 104] on icon at bounding box center [58, 105] width 2 height 2
click at [57, 103] on icon at bounding box center [58, 104] width 5 height 5
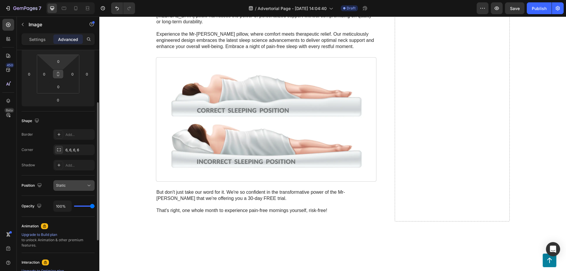
click at [75, 186] on div "Static" at bounding box center [71, 185] width 30 height 5
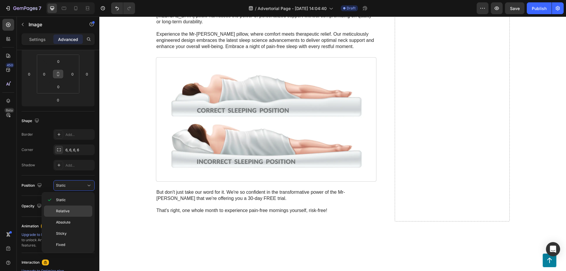
click at [75, 217] on div "Relative" at bounding box center [68, 222] width 48 height 11
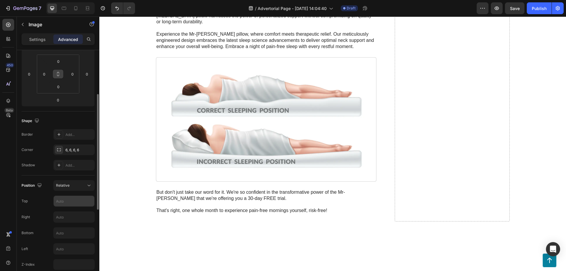
click at [70, 201] on input "text" at bounding box center [74, 201] width 41 height 11
type input "442"
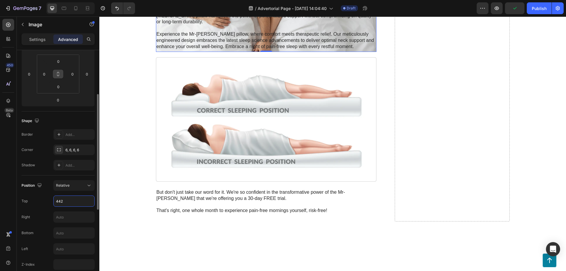
click at [70, 200] on input "442" at bounding box center [74, 201] width 41 height 11
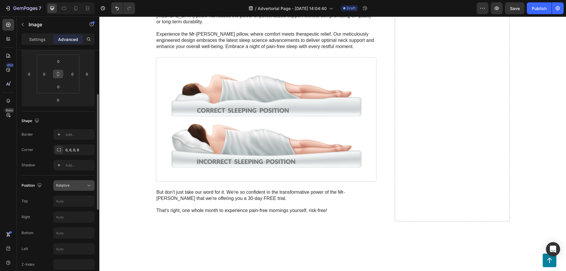
click at [70, 186] on div "Relative" at bounding box center [71, 185] width 30 height 5
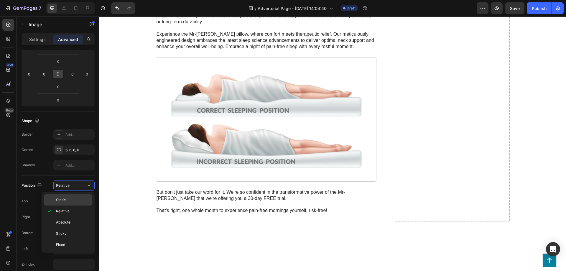
click at [70, 199] on p "Static" at bounding box center [73, 199] width 34 height 5
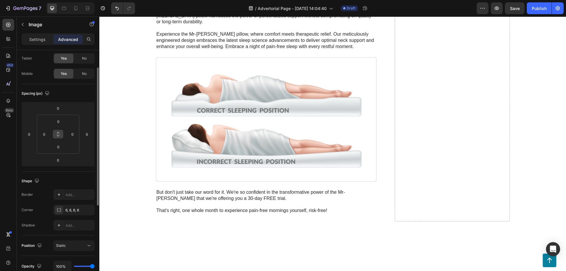
scroll to position [0, 0]
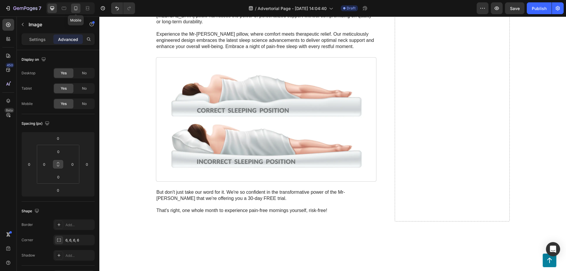
click at [73, 8] on icon at bounding box center [76, 8] width 6 height 6
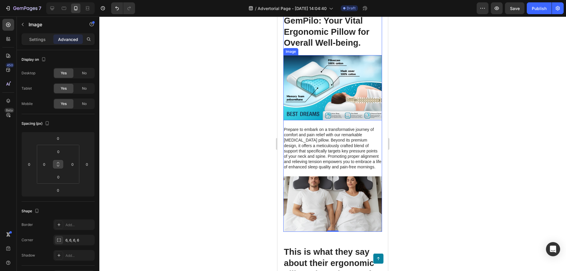
scroll to position [1546, 0]
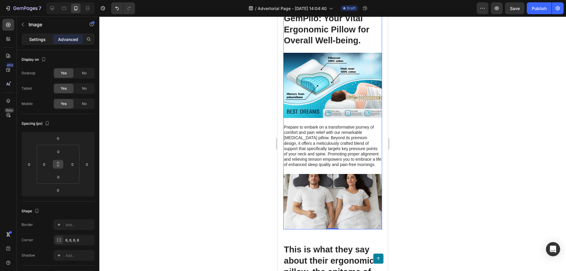
click at [40, 40] on p "Settings" at bounding box center [37, 39] width 16 height 6
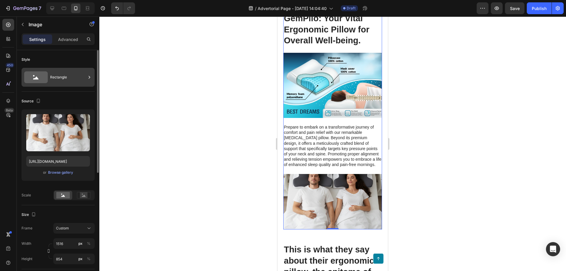
click at [58, 79] on div "Rectangle" at bounding box center [68, 77] width 36 height 14
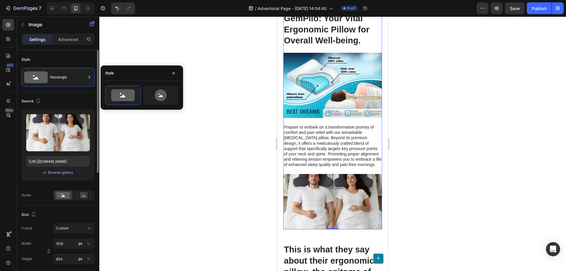
click at [59, 205] on div "Style Rectangle" at bounding box center [58, 237] width 73 height 64
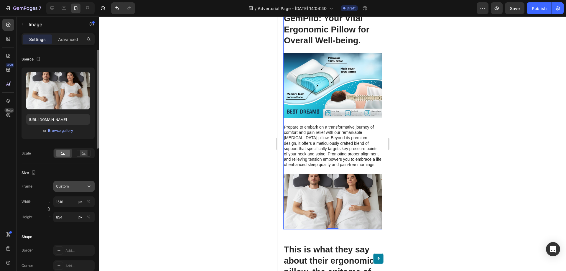
scroll to position [0, 0]
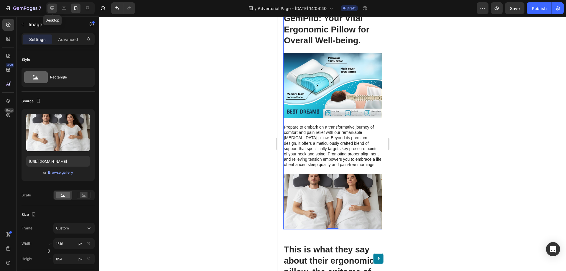
click at [55, 8] on icon at bounding box center [52, 8] width 6 height 6
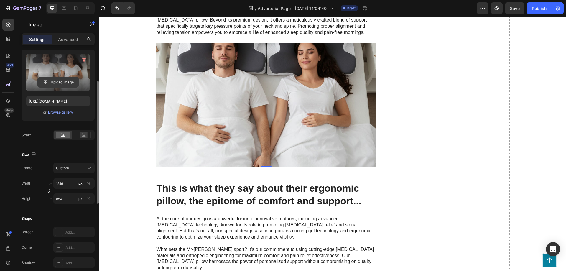
scroll to position [90, 0]
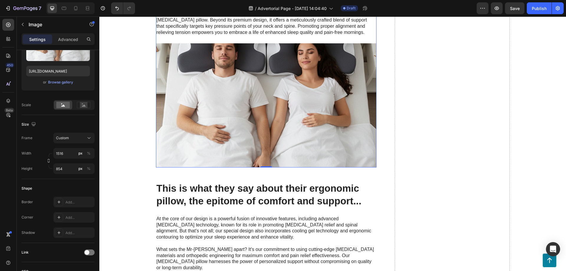
click at [244, 104] on img at bounding box center [266, 105] width 220 height 124
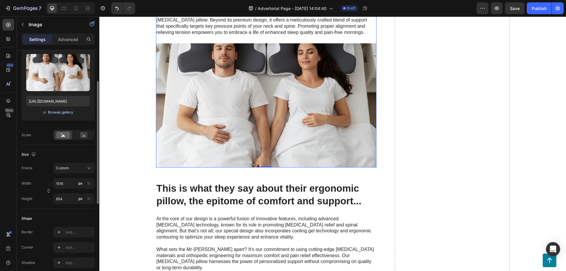
click at [56, 113] on div "Browse gallery" at bounding box center [60, 112] width 25 height 5
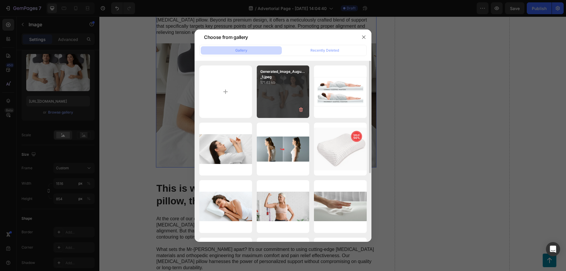
click at [289, 95] on div "Generated_Image_Augu..._1.jpeg 171.63 kb" at bounding box center [283, 91] width 53 height 53
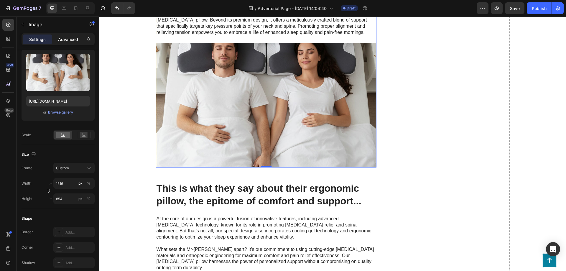
click at [75, 40] on p "Advanced" at bounding box center [68, 39] width 20 height 6
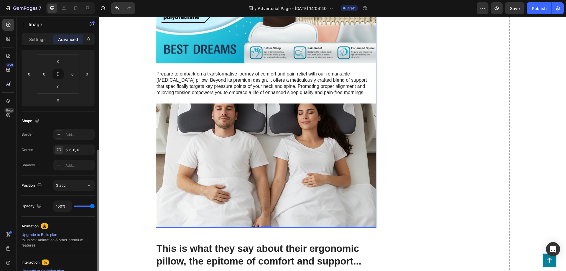
scroll to position [120, 0]
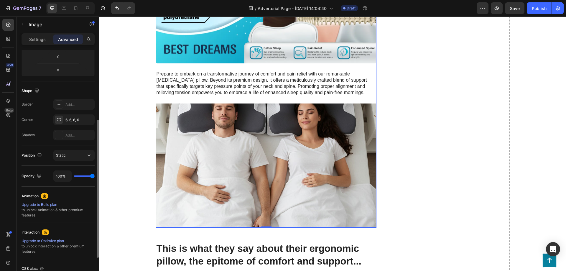
type input "92%"
type input "92"
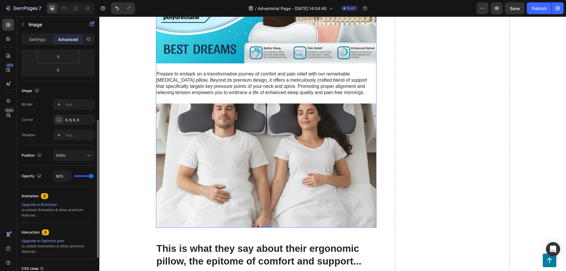
type input "90%"
type input "90"
type input "87%"
type input "87"
type input "85%"
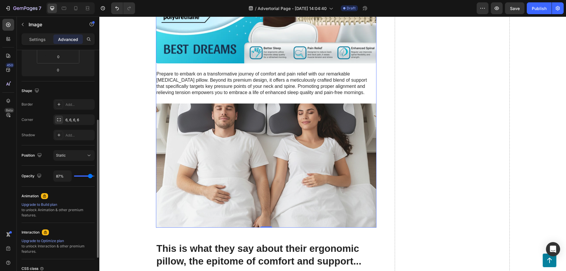
type input "85"
type input "79%"
type input "79"
type input "77%"
type input "77"
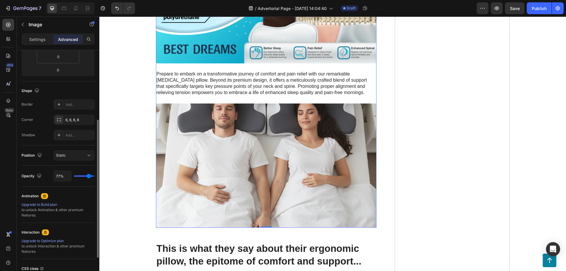
type input "75%"
type input "75"
type input "73%"
type input "73"
type input "71%"
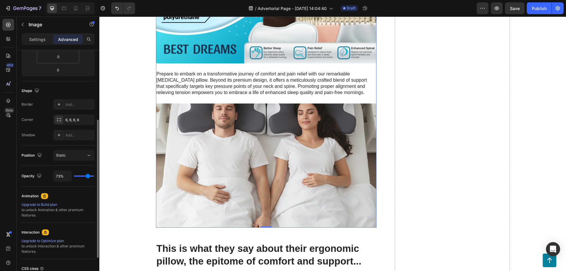
type input "71"
type input "69%"
type input "69"
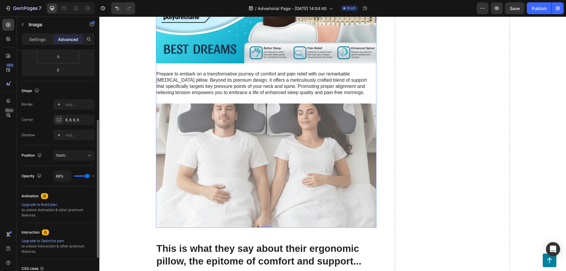
type input "67%"
type input "67"
type input "65%"
type input "65"
type input "63%"
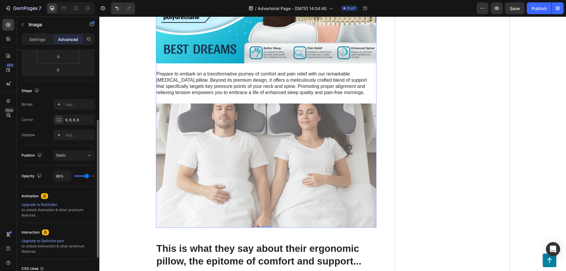
type input "63"
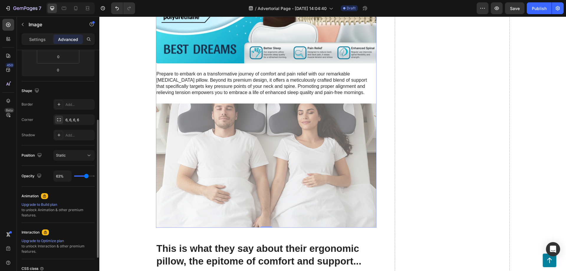
type input "62%"
type input "62"
type input "60%"
type input "60"
type input "56%"
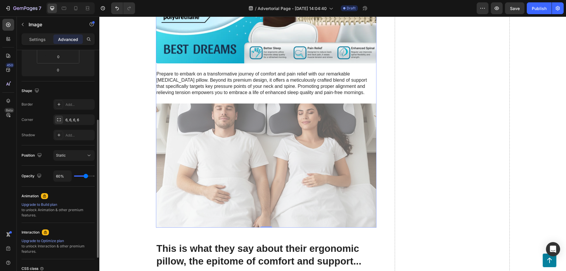
type input "56"
type input "52%"
type input "52"
type input "46%"
type input "46"
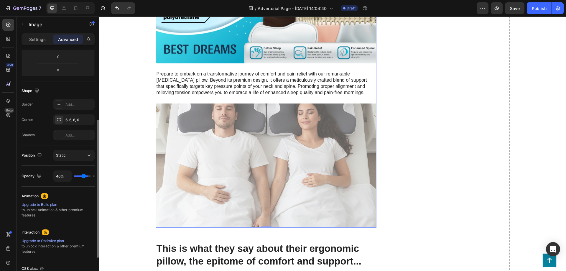
type input "42%"
type input "42"
type input "38%"
type input "38"
type input "31%"
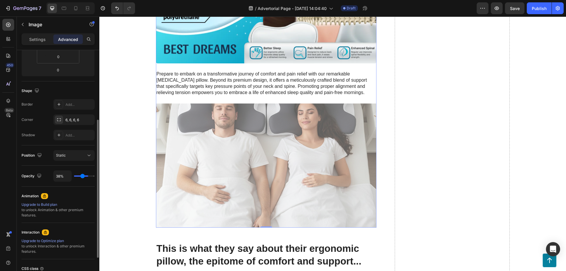
type input "31"
type input "25%"
type input "25"
type input "19%"
type input "19"
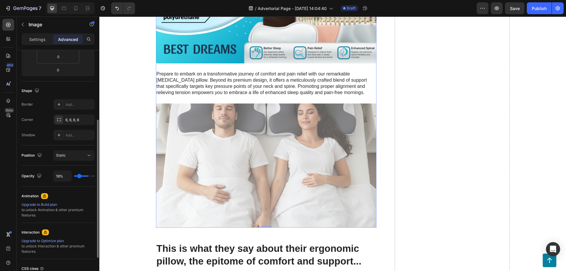
type input "12%"
type input "12"
type input "0%"
type input "0"
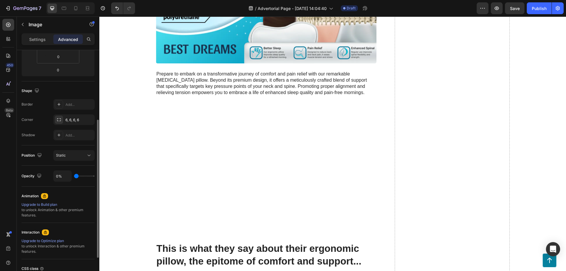
type input "2%"
type input "2"
type input "6%"
type input "6"
type input "12%"
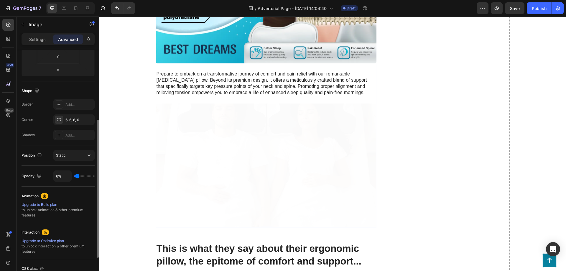
type input "12"
type input "15%"
type input "15"
type input "23%"
type input "23"
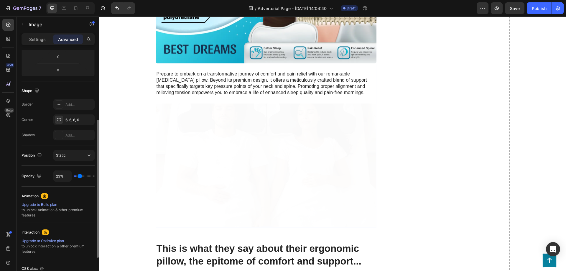
type input "31%"
type input "31"
type input "38%"
type input "38"
type input "48%"
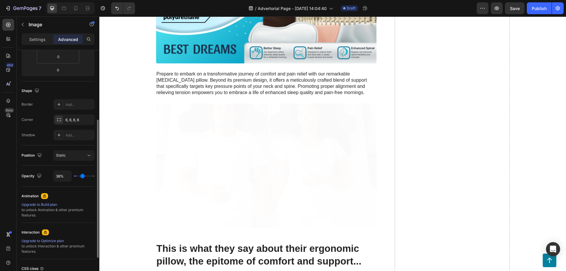
type input "48"
type input "60%"
type input "60"
type input "75%"
type input "75"
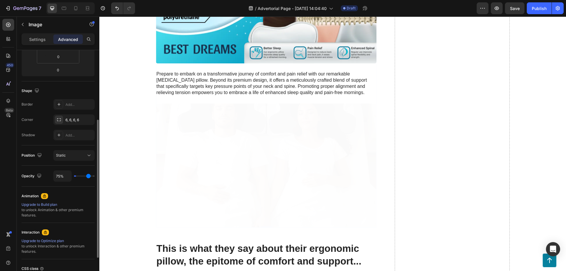
type input "100%"
type input "100"
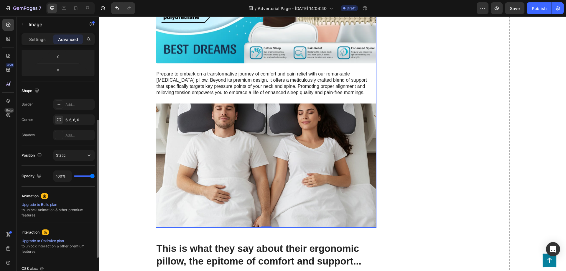
drag, startPoint x: 91, startPoint y: 175, endPoint x: 108, endPoint y: 177, distance: 17.9
click at [95, 176] on input "range" at bounding box center [84, 175] width 21 height 1
click at [86, 157] on div "Static" at bounding box center [71, 155] width 30 height 5
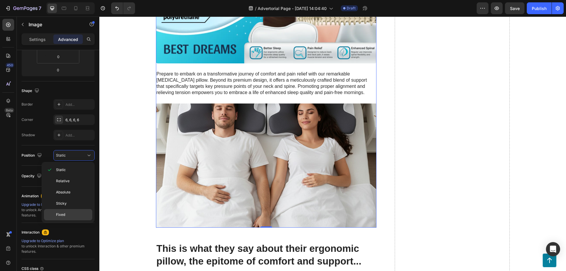
click at [84, 213] on p "Fixed" at bounding box center [73, 214] width 34 height 5
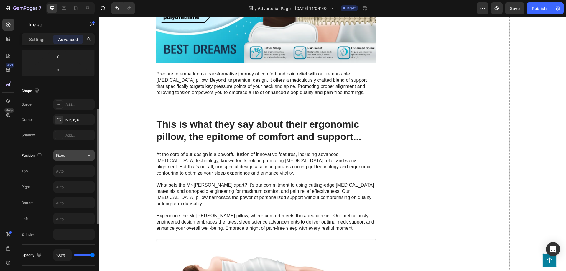
click at [77, 156] on div "Fixed" at bounding box center [71, 155] width 30 height 5
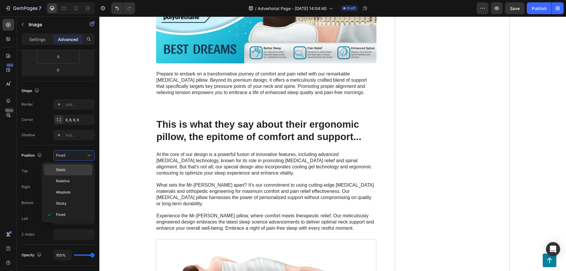
click at [75, 175] on div "Static" at bounding box center [68, 180] width 48 height 11
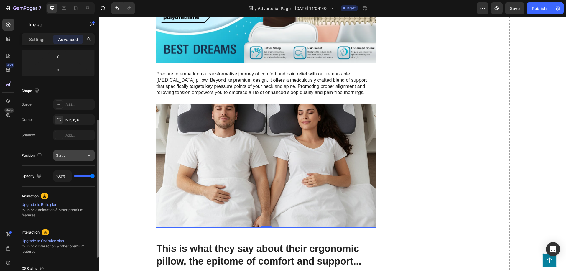
click at [79, 154] on div "Static" at bounding box center [71, 155] width 30 height 5
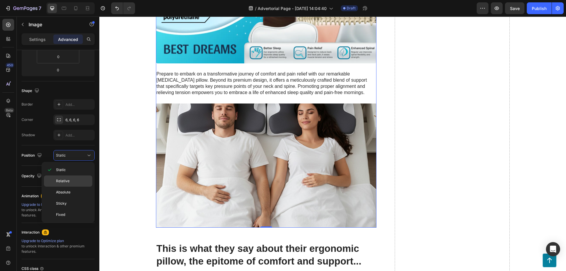
click at [77, 179] on p "Relative" at bounding box center [73, 180] width 34 height 5
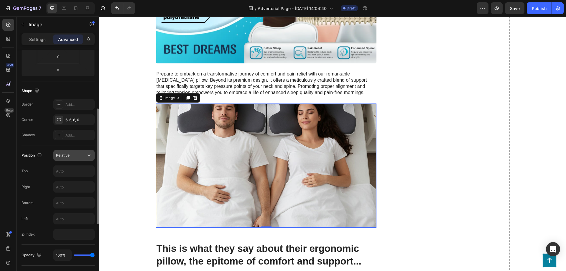
click at [79, 157] on div "Relative" at bounding box center [71, 155] width 30 height 5
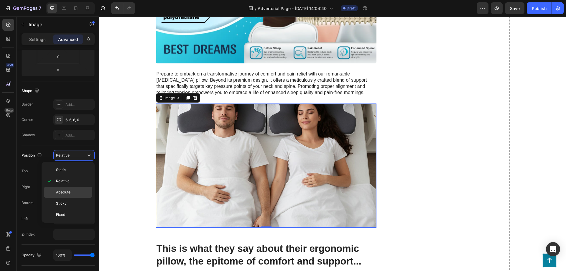
click at [72, 198] on div "Absolute" at bounding box center [68, 203] width 48 height 11
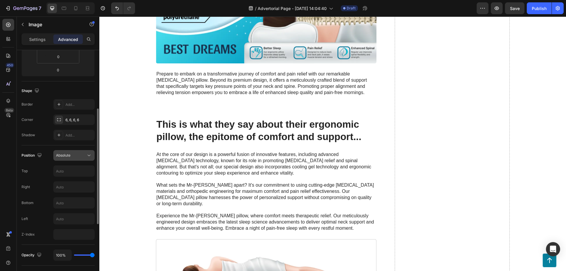
click at [76, 159] on button "Absolute" at bounding box center [73, 155] width 41 height 11
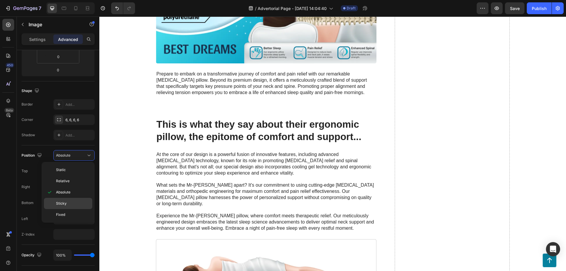
click at [67, 202] on p "Sticky" at bounding box center [73, 203] width 34 height 5
type input "0"
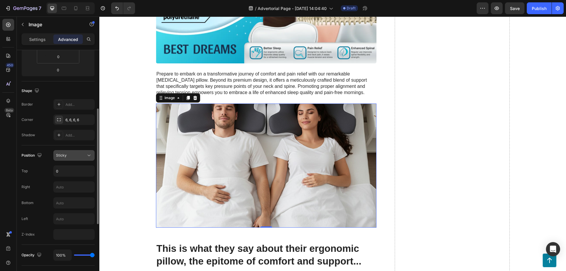
click at [76, 158] on div "Sticky" at bounding box center [74, 155] width 36 height 6
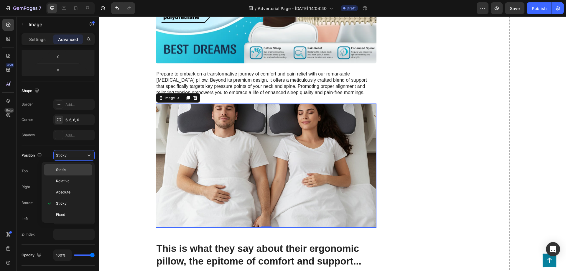
click at [72, 168] on p "Static" at bounding box center [73, 169] width 34 height 5
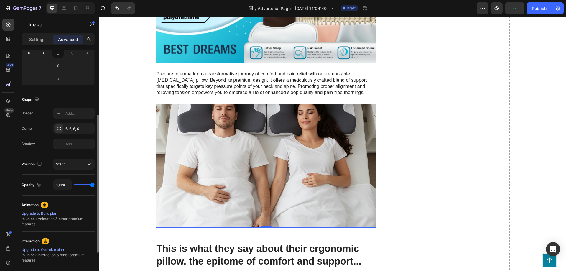
scroll to position [21, 0]
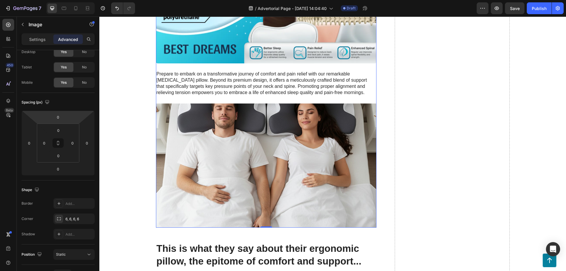
click at [250, 159] on img at bounding box center [266, 165] width 220 height 124
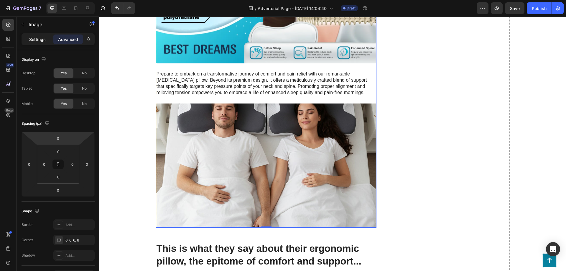
click at [36, 37] on p "Settings" at bounding box center [37, 39] width 16 height 6
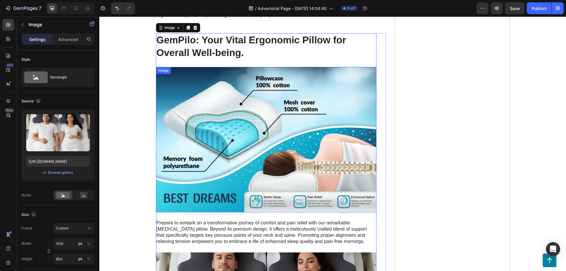
scroll to position [1325, 0]
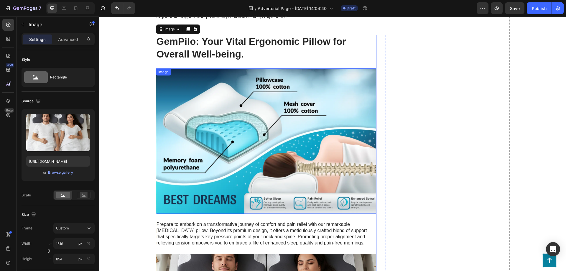
click at [291, 133] on img at bounding box center [266, 140] width 220 height 145
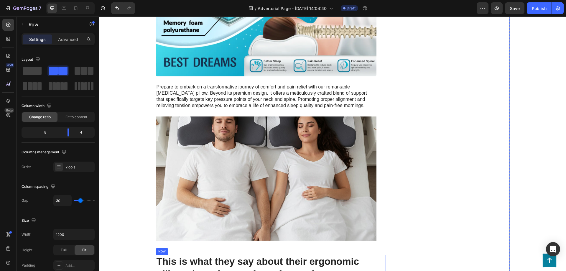
scroll to position [1461, 0]
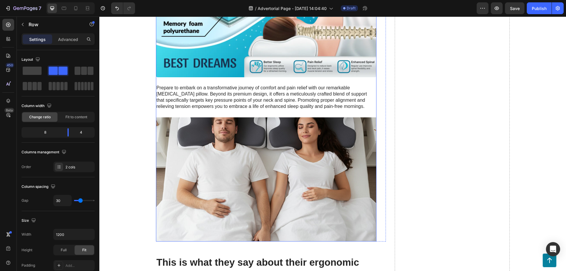
click at [214, 142] on img at bounding box center [266, 179] width 220 height 124
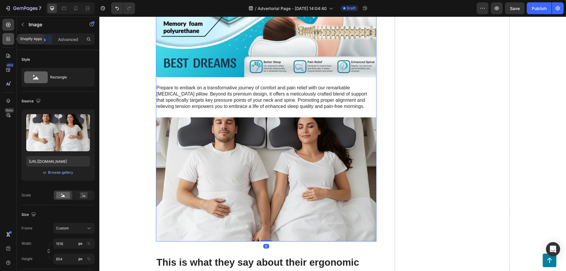
click at [9, 40] on icon at bounding box center [10, 40] width 2 height 2
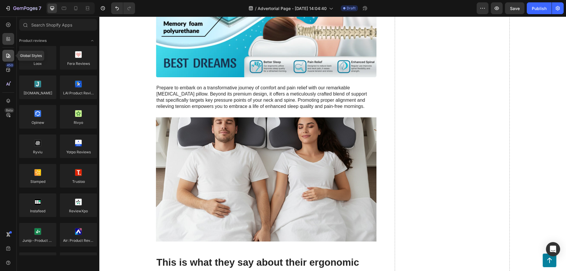
click at [9, 58] on icon at bounding box center [8, 56] width 6 height 6
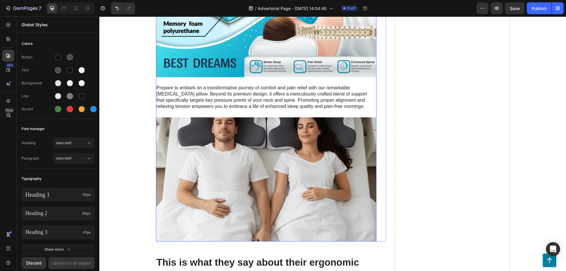
click at [222, 156] on img at bounding box center [266, 179] width 220 height 124
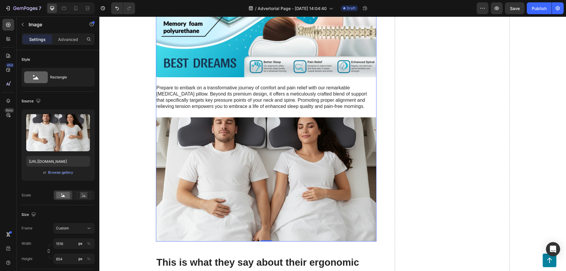
click at [265, 244] on div "0" at bounding box center [266, 246] width 6 height 5
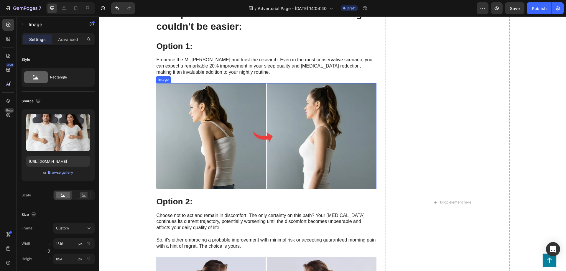
scroll to position [2122, 0]
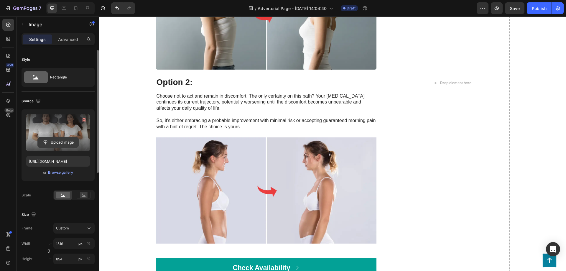
click at [59, 140] on input "file" at bounding box center [58, 142] width 41 height 10
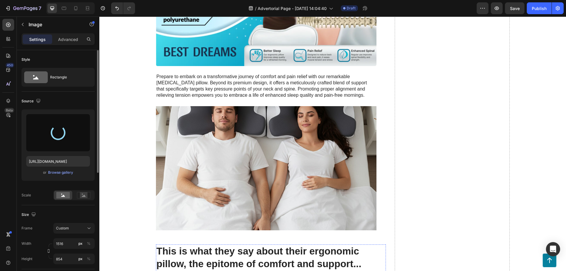
scroll to position [1491, 0]
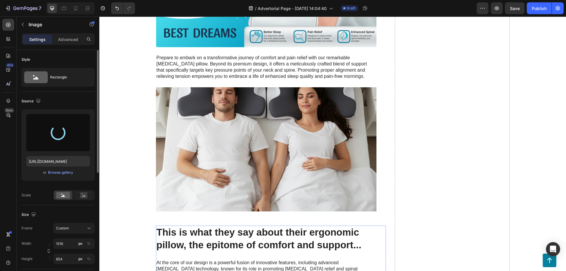
type input "[URL][DOMAIN_NAME]"
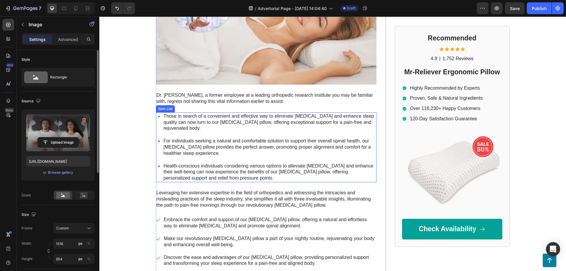
scroll to position [109, 0]
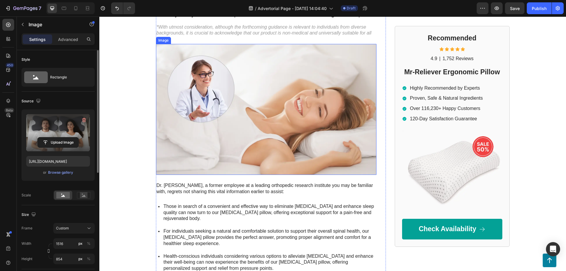
click at [197, 142] on img at bounding box center [266, 109] width 220 height 131
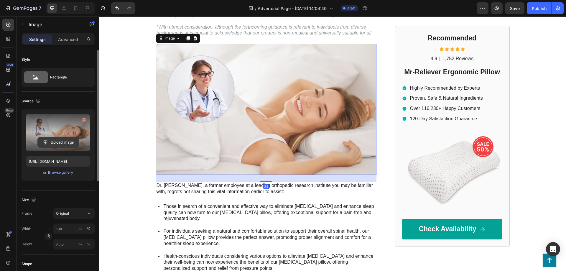
click at [59, 142] on input "file" at bounding box center [58, 142] width 41 height 10
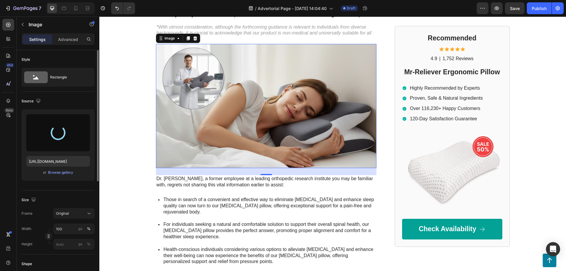
type input "[URL][DOMAIN_NAME]"
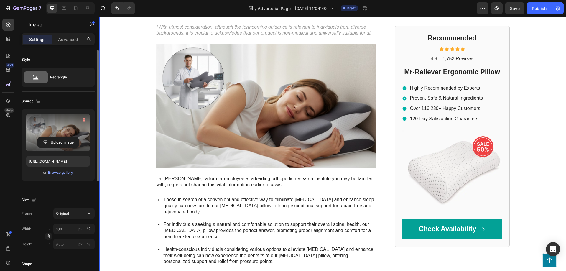
click at [129, 125] on div "Mr-Reliever Text Block Drop element here Row Row Former SleepWell Solutions eng…" at bounding box center [332, 146] width 466 height 452
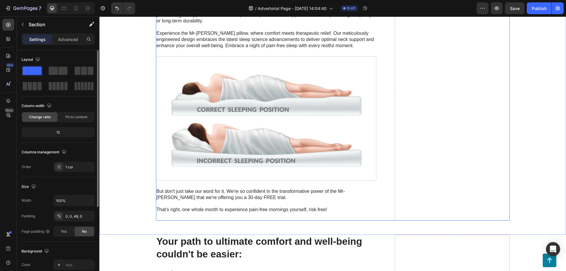
scroll to position [1732, 0]
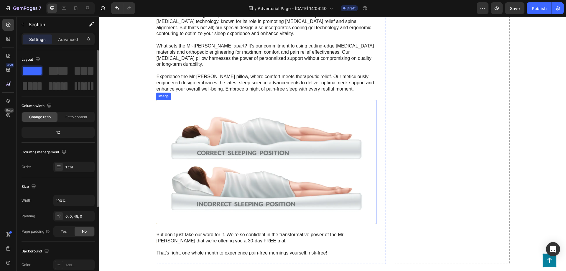
click at [309, 158] on img at bounding box center [266, 162] width 220 height 124
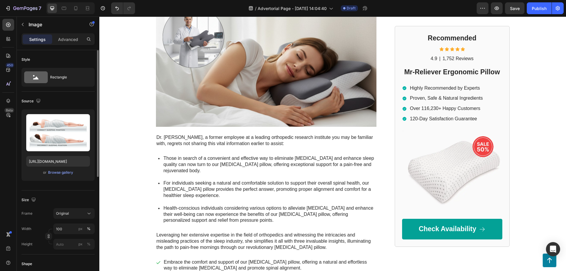
scroll to position [30, 0]
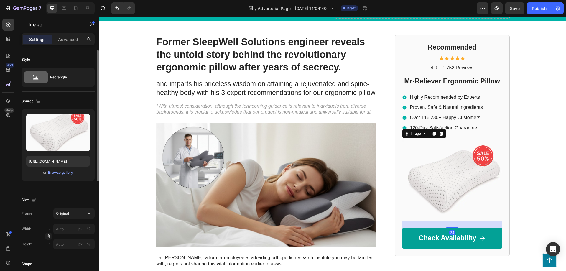
click at [464, 161] on img at bounding box center [452, 180] width 100 height 82
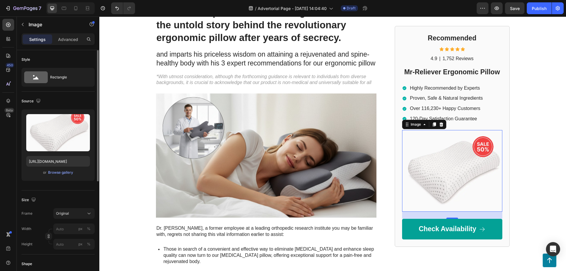
scroll to position [60, 0]
click at [342, 47] on div "Former SleepWell Solutions engineer reveals the untold story behind the revolut…" at bounding box center [266, 212] width 220 height 415
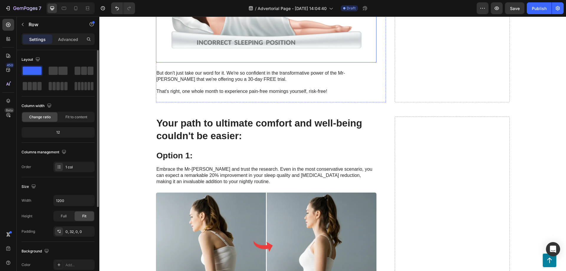
scroll to position [1773, 0]
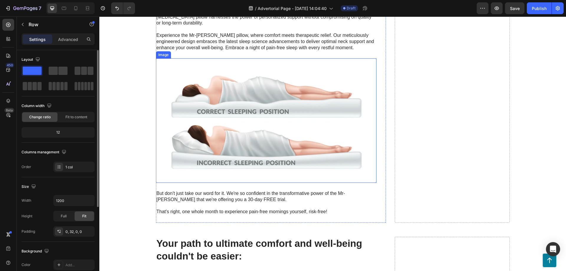
click at [336, 145] on img at bounding box center [266, 120] width 220 height 124
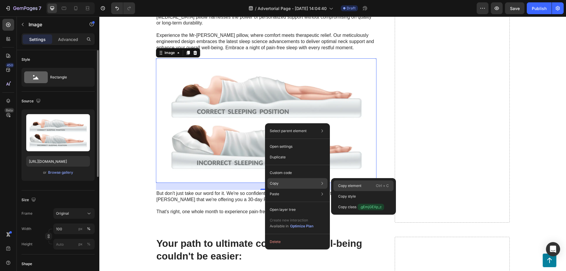
click at [353, 191] on div "Copy element Ctrl + C" at bounding box center [363, 196] width 60 height 11
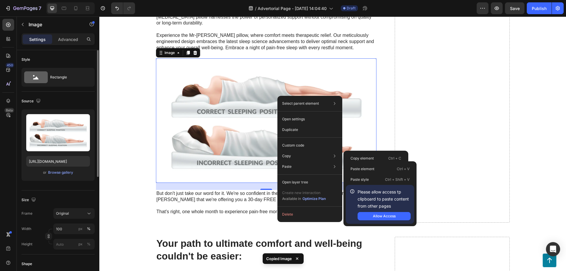
click at [233, 105] on img at bounding box center [266, 120] width 220 height 124
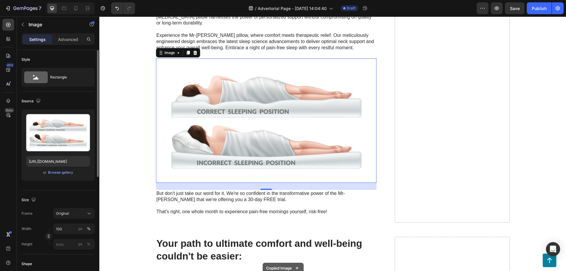
click at [233, 105] on img at bounding box center [266, 120] width 220 height 124
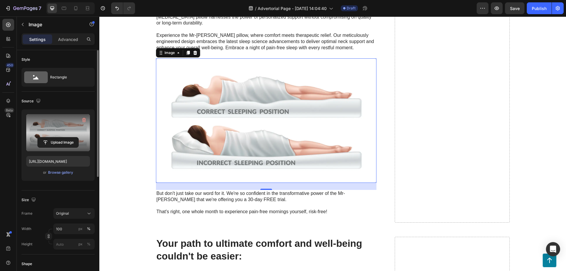
click at [73, 126] on label at bounding box center [58, 132] width 64 height 37
click at [73, 137] on input "file" at bounding box center [58, 142] width 41 height 10
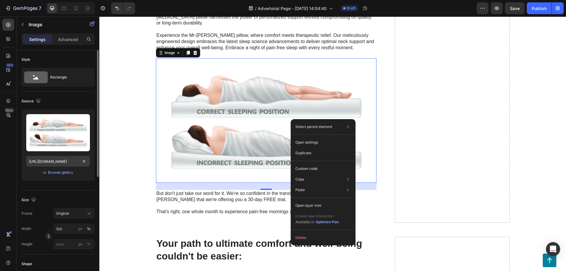
click at [72, 161] on input "[URL][DOMAIN_NAME]" at bounding box center [58, 161] width 64 height 11
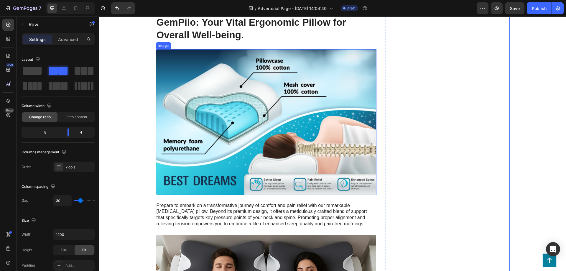
scroll to position [1322, 0]
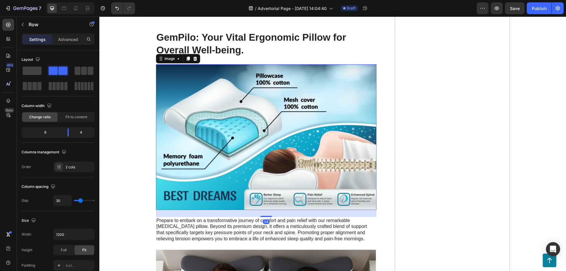
click at [320, 135] on img at bounding box center [266, 136] width 220 height 145
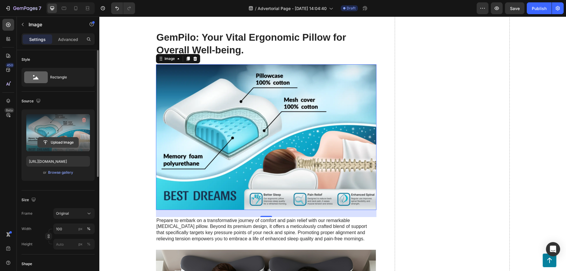
click at [49, 137] on button "Upload Image" at bounding box center [57, 142] width 41 height 11
click at [62, 143] on input "file" at bounding box center [58, 142] width 41 height 10
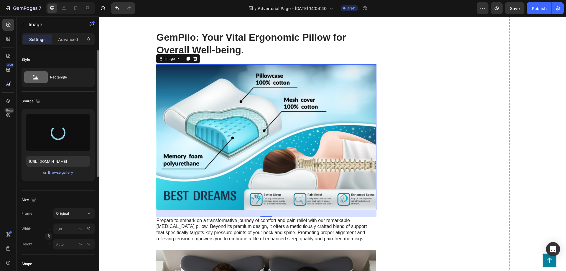
type input "[URL][DOMAIN_NAME]"
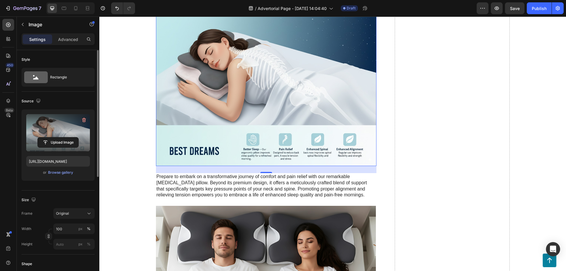
scroll to position [1382, 0]
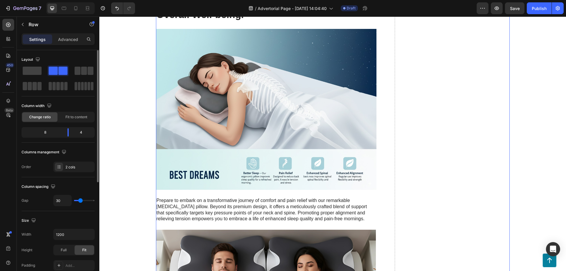
scroll to position [1322, 0]
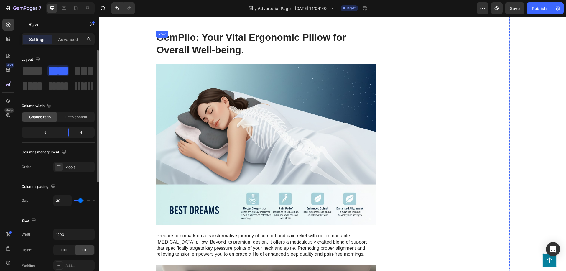
click at [385, 136] on div "GemPilo: Your Vital Ergonomic Pillow for Overall Well-being. Heading Image Prep…" at bounding box center [271, 210] width 230 height 358
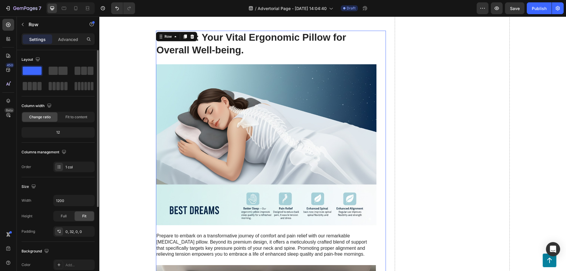
scroll to position [1232, 0]
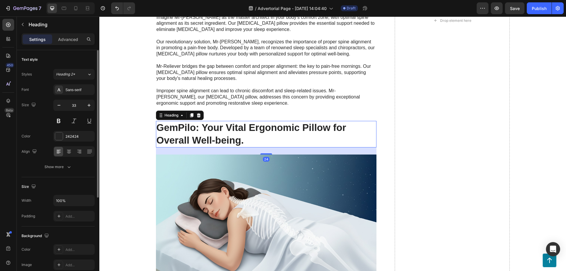
click at [240, 121] on h2 "GemPilo: Your Vital Ergonomic Pillow for Overall Well-being." at bounding box center [266, 134] width 220 height 27
click at [184, 121] on h2 "GemPilo: Your Vital Ergonomic Pillow for Overall Well-being." at bounding box center [266, 134] width 220 height 27
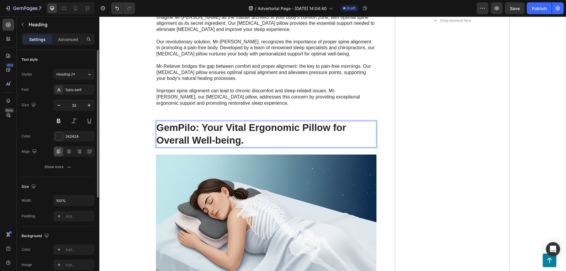
click at [184, 121] on p "GemPilo: Your Vital Ergonomic Pillow for Overall Well-being." at bounding box center [265, 133] width 219 height 25
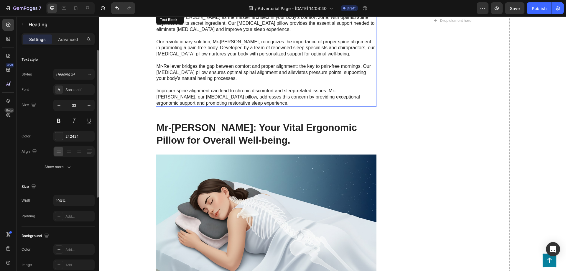
click at [366, 92] on p "Imagine Mr-[PERSON_NAME] as the master architect in your body's comfort zone, w…" at bounding box center [265, 60] width 219 height 92
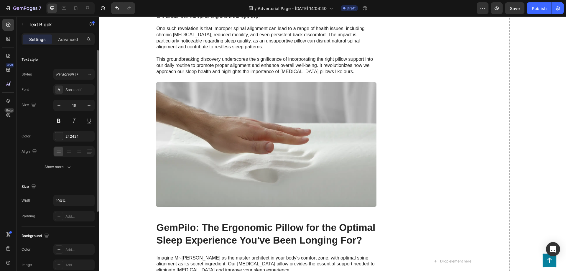
scroll to position [1112, 0]
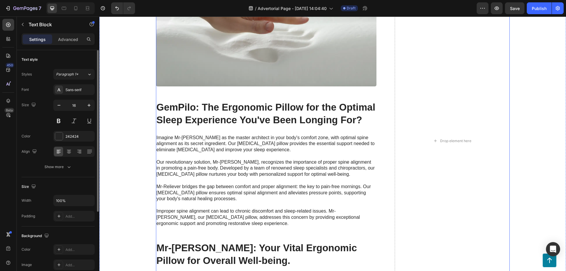
click at [191, 100] on h2 "GemPilo: The Ergonomic Pillow for the Optimal Sleep Experience You've Been Long…" at bounding box center [266, 113] width 220 height 27
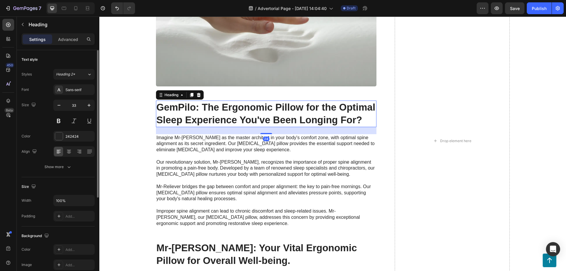
click at [187, 100] on h2 "GemPilo: The Ergonomic Pillow for the Optimal Sleep Experience You've Been Long…" at bounding box center [266, 113] width 220 height 27
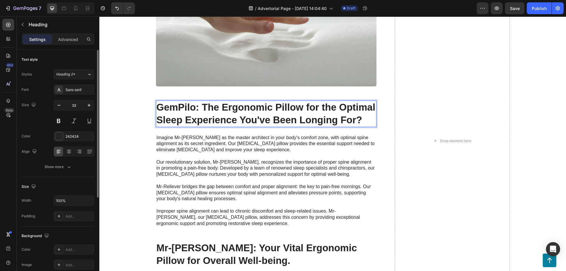
click at [187, 101] on p "GemPilo: The Ergonomic Pillow for the Optimal Sleep Experience You've Been Long…" at bounding box center [265, 113] width 219 height 25
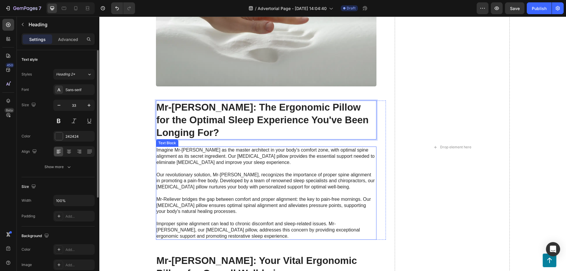
click at [234, 147] on p "Imagine Mr-[PERSON_NAME] as the master architect in your body's comfort zone, w…" at bounding box center [265, 193] width 219 height 92
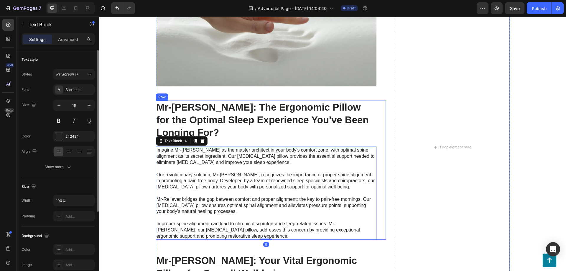
click at [284, 127] on p "Mr-[PERSON_NAME]: The Ergonomic Pillow for the Optimal Sleep Experience You've …" at bounding box center [265, 120] width 219 height 38
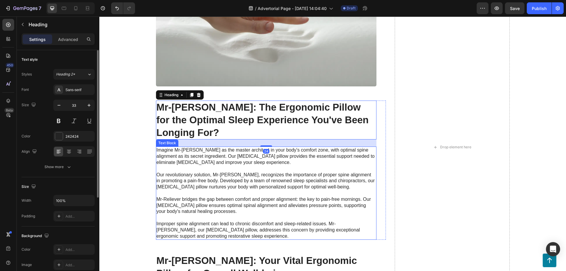
click at [307, 173] on p "Imagine Mr-[PERSON_NAME] as the master architect in your body's comfort zone, w…" at bounding box center [265, 193] width 219 height 92
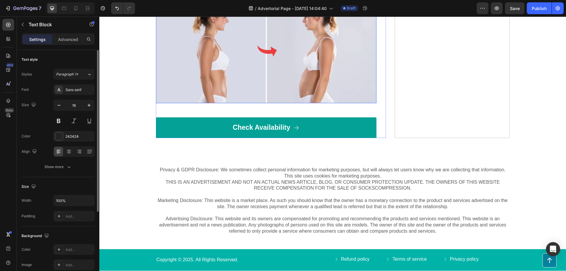
scroll to position [2354, 0]
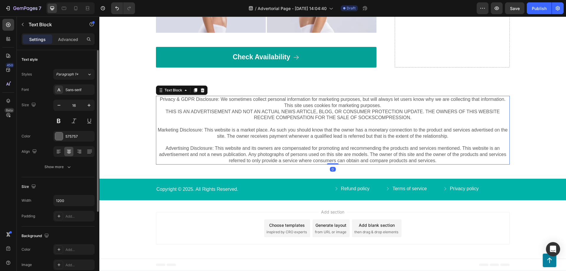
click at [248, 135] on p "Privacy & GDPR Disclosure: We sometimes collect personal information for market…" at bounding box center [332, 117] width 352 height 43
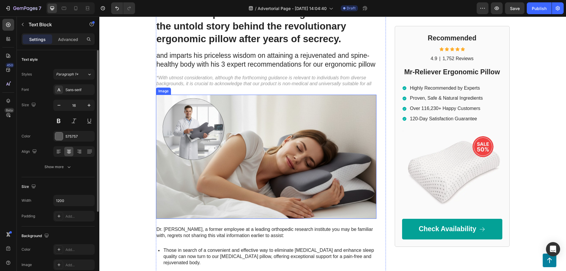
scroll to position [60, 0]
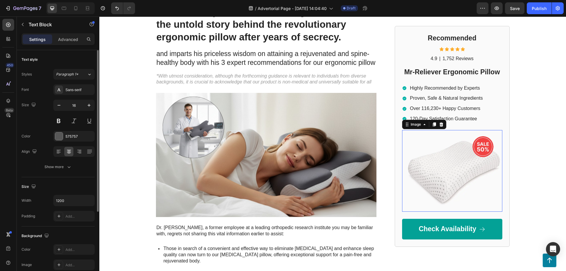
click at [423, 150] on img at bounding box center [452, 171] width 100 height 82
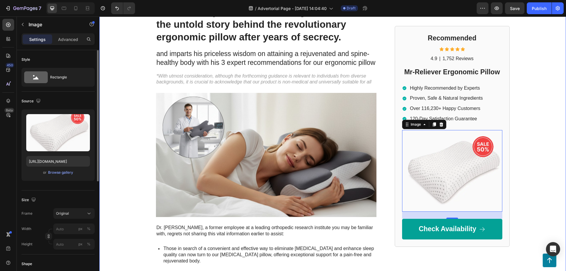
click at [536, 121] on div "Mr-Reliever Text Block Drop element here Row Row Former SleepWell Solutions eng…" at bounding box center [332, 194] width 466 height 452
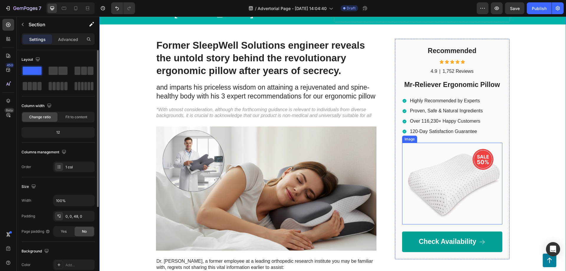
scroll to position [30, 0]
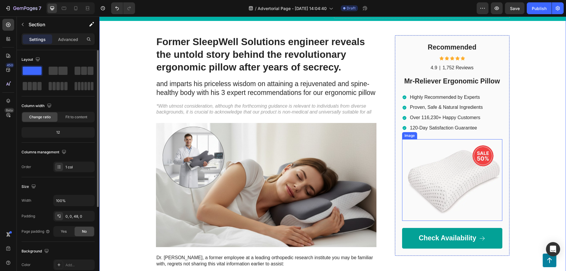
click at [475, 165] on img at bounding box center [452, 180] width 100 height 82
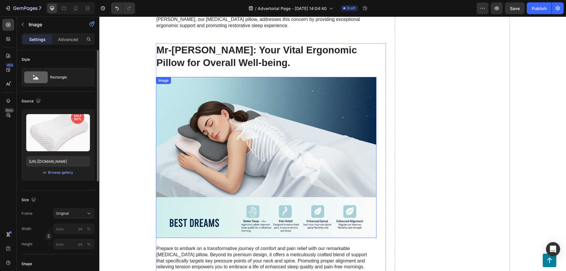
scroll to position [1412, 0]
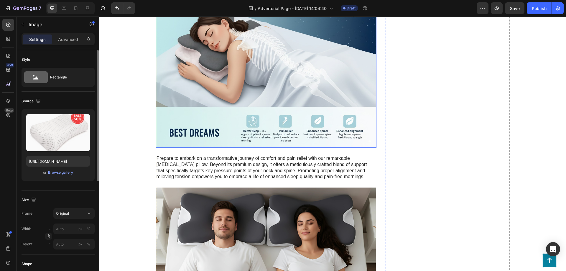
click at [188, 125] on img at bounding box center [266, 67] width 220 height 161
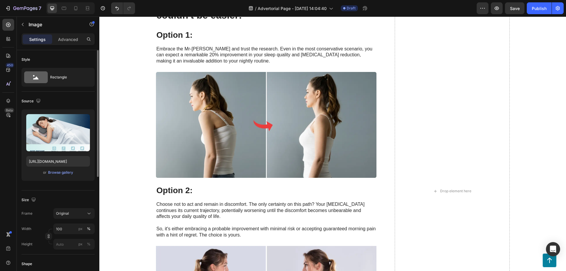
scroll to position [1863, 0]
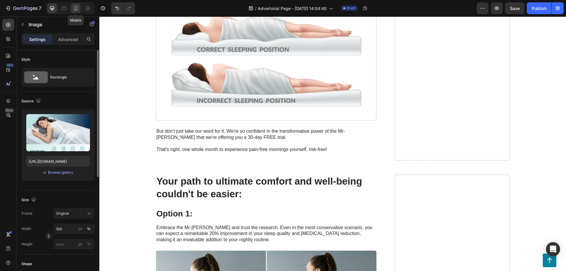
click at [78, 8] on icon at bounding box center [76, 8] width 6 height 6
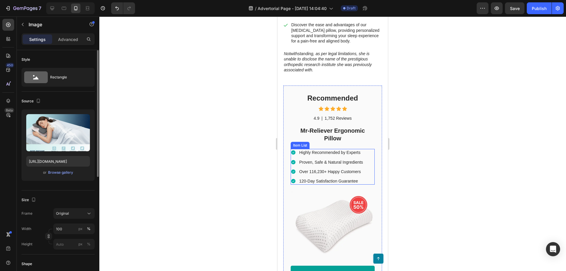
scroll to position [511, 0]
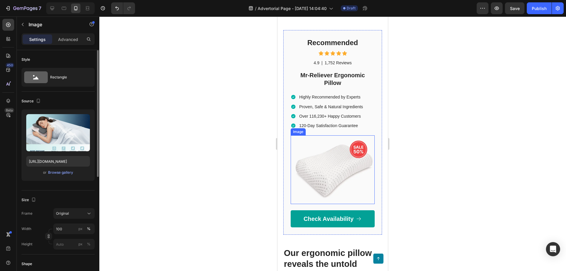
click at [324, 147] on img at bounding box center [332, 169] width 84 height 69
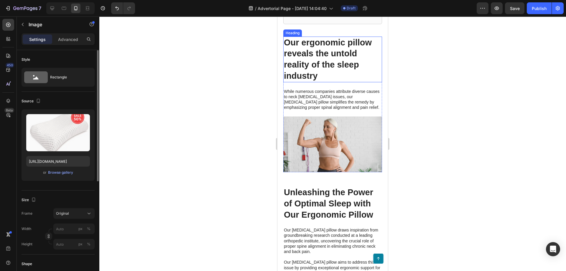
scroll to position [631, 0]
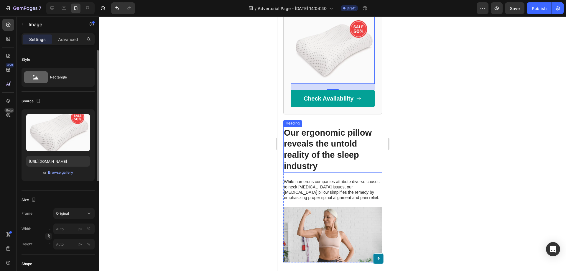
click at [333, 128] on h2 "Our ergonomic pillow reveals the untold reality of the sleep industry" at bounding box center [332, 150] width 99 height 46
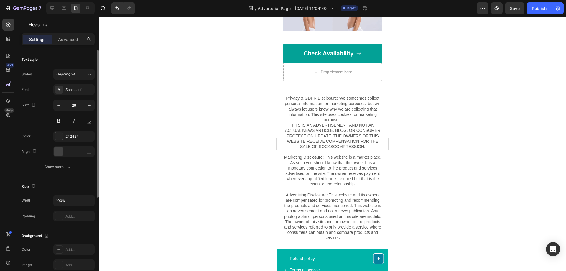
scroll to position [2476, 0]
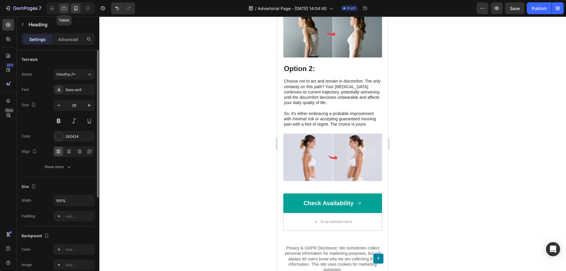
click at [66, 8] on icon at bounding box center [64, 8] width 4 height 3
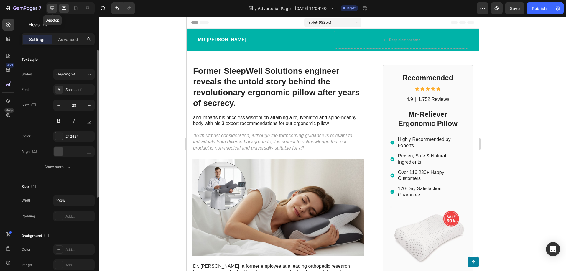
click at [55, 9] on icon at bounding box center [52, 8] width 6 height 6
type input "33"
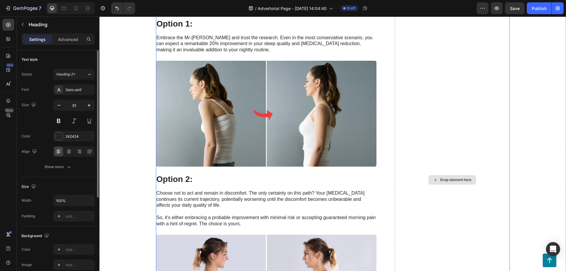
scroll to position [1903, 0]
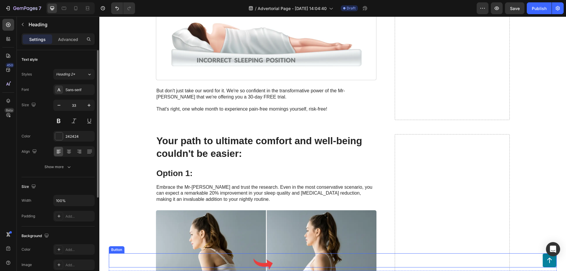
click at [547, 258] on icon at bounding box center [549, 260] width 7 height 7
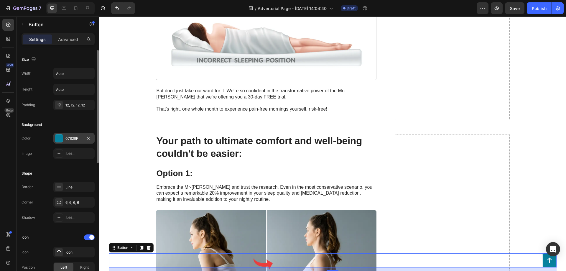
click at [54, 138] on div "07829F" at bounding box center [73, 138] width 41 height 11
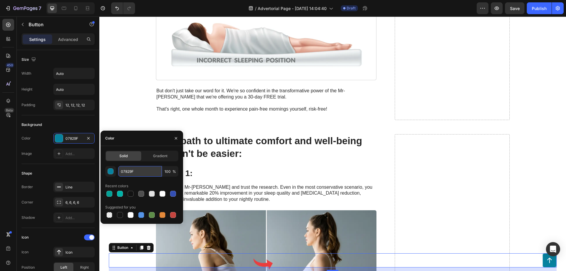
click at [125, 170] on input "07829F" at bounding box center [140, 171] width 44 height 11
click at [108, 194] on div at bounding box center [109, 194] width 6 height 6
type input "03A196"
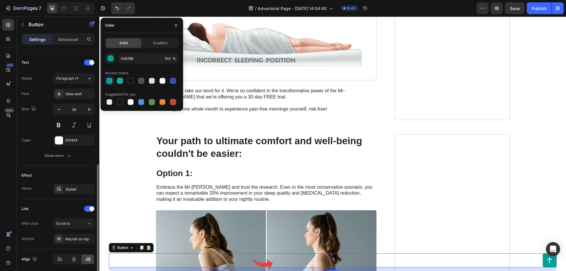
scroll to position [262, 0]
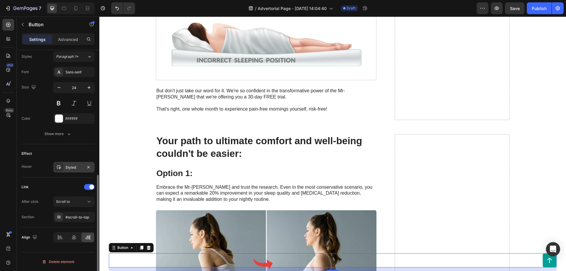
click at [57, 164] on div at bounding box center [59, 167] width 8 height 8
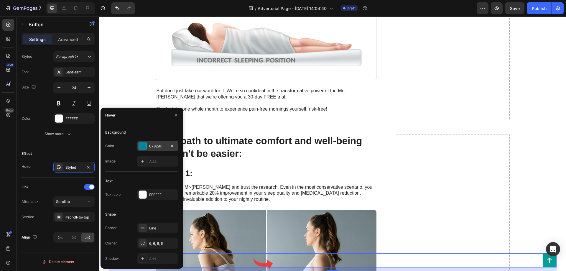
click at [144, 147] on div at bounding box center [143, 146] width 8 height 8
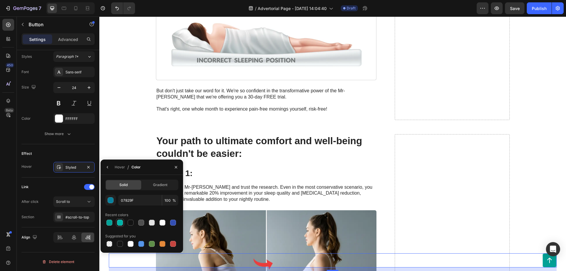
click at [119, 222] on div at bounding box center [120, 222] width 6 height 6
type input "00B3A8"
click at [38, 172] on div "Hover Styled" at bounding box center [58, 167] width 73 height 11
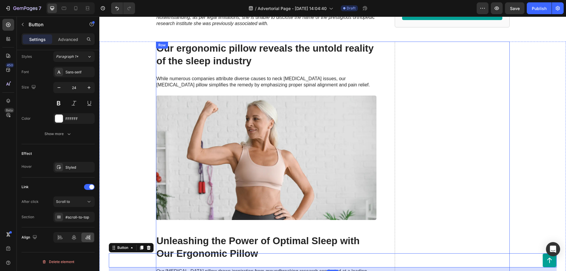
scroll to position [251, 0]
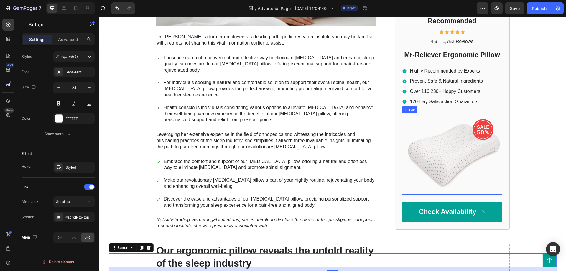
click at [544, 173] on div "Mr-Reliever Text Block Drop element here Row Row Former SleepWell Solutions eng…" at bounding box center [332, 4] width 466 height 452
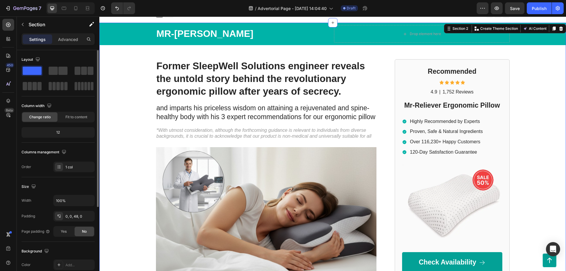
scroll to position [0, 0]
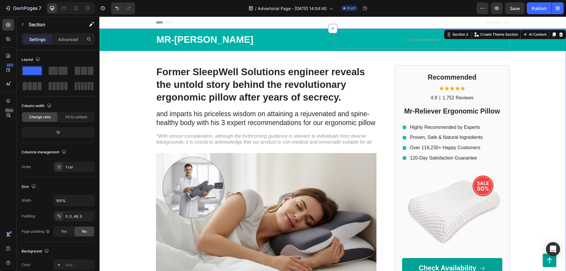
click at [539, 70] on div "Mr-Reliever Text Block Drop element here Row Row Former SleepWell Solutions eng…" at bounding box center [332, 255] width 466 height 452
click at [403, 43] on div "Drop element here" at bounding box center [422, 39] width 48 height 9
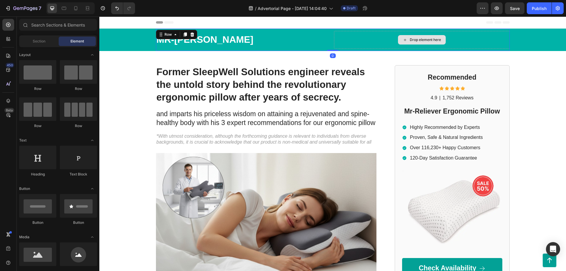
click at [370, 43] on div "Drop element here" at bounding box center [422, 40] width 176 height 18
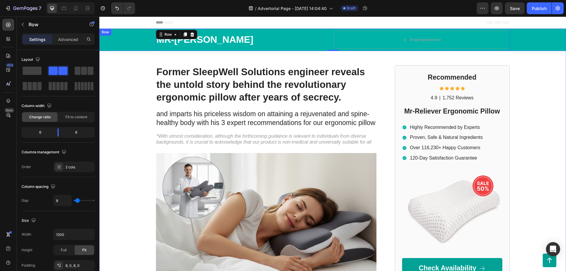
click at [141, 40] on div "Mr-Reliever Text Block Drop element here Row 0" at bounding box center [332, 40] width 455 height 22
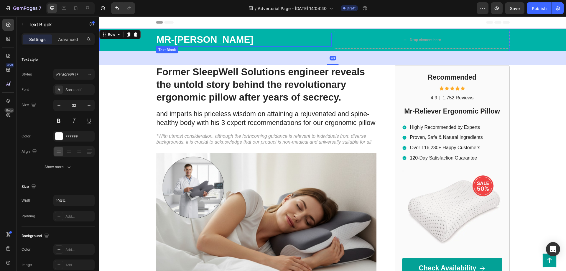
click at [178, 39] on p "Mr-[PERSON_NAME]" at bounding box center [243, 40] width 174 height 12
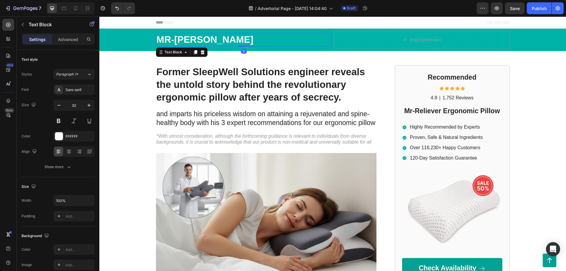
click at [244, 41] on div "Mr-Reliever Text Block 0" at bounding box center [244, 40] width 176 height 14
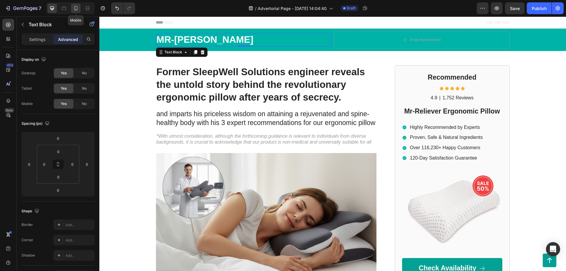
click at [76, 8] on icon at bounding box center [76, 8] width 6 height 6
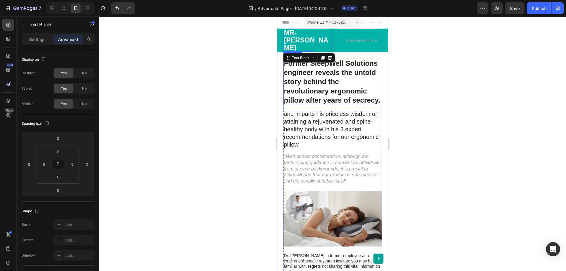
click at [340, 76] on h1 "Former SleepWell Solutions engineer reveals the untold story behind the revolut…" at bounding box center [332, 81] width 99 height 47
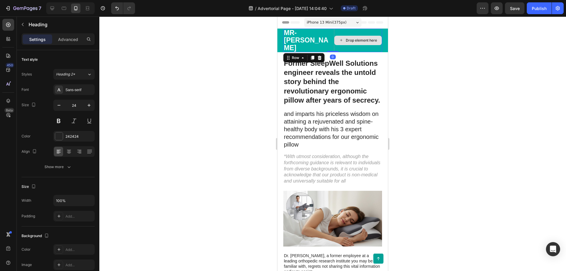
click at [349, 46] on div "Drop element here" at bounding box center [358, 41] width 48 height 24
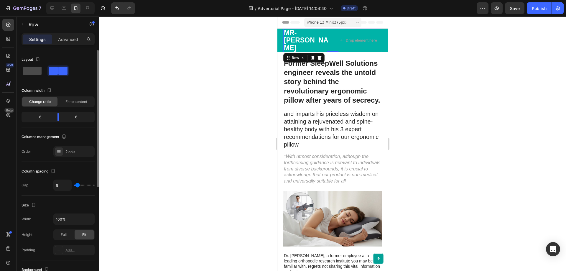
click at [35, 70] on span at bounding box center [32, 71] width 19 height 8
type input "0"
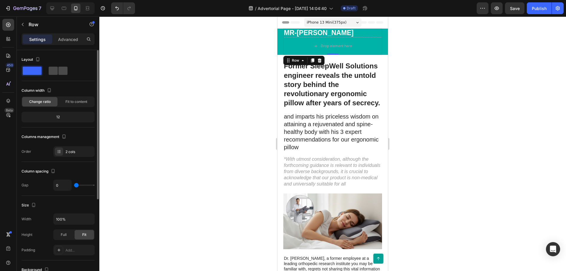
click at [59, 70] on span at bounding box center [62, 71] width 9 height 8
type input "8"
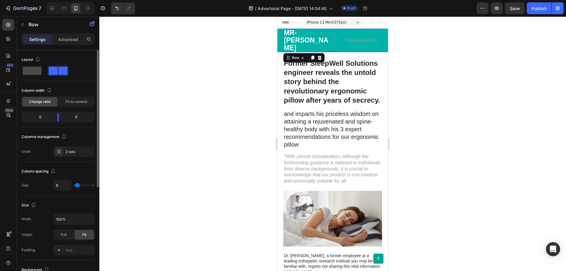
click at [31, 70] on span at bounding box center [32, 71] width 19 height 8
type input "0"
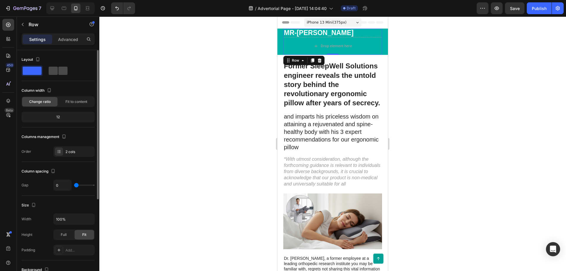
click at [60, 70] on span at bounding box center [62, 71] width 9 height 8
type input "8"
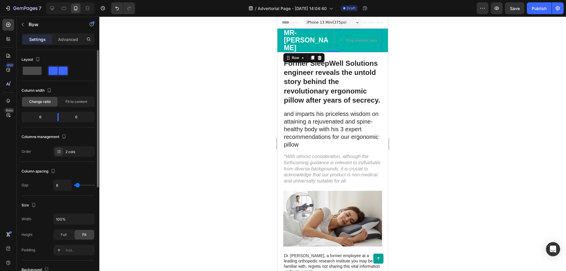
click at [33, 68] on span at bounding box center [32, 71] width 19 height 8
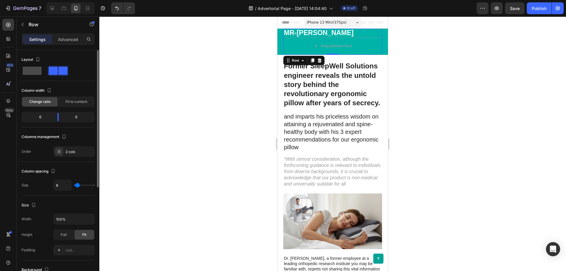
type input "0"
click at [73, 101] on span "Fit to content" at bounding box center [76, 101] width 22 height 5
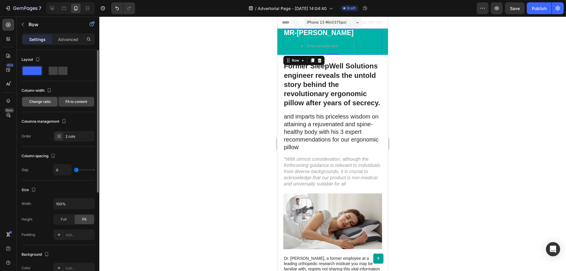
click at [52, 100] on div "Change ratio" at bounding box center [39, 101] width 35 height 9
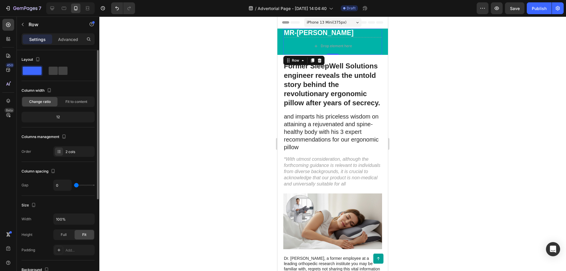
click at [61, 116] on div "12" at bounding box center [58, 117] width 71 height 8
click at [60, 151] on icon at bounding box center [59, 151] width 5 height 5
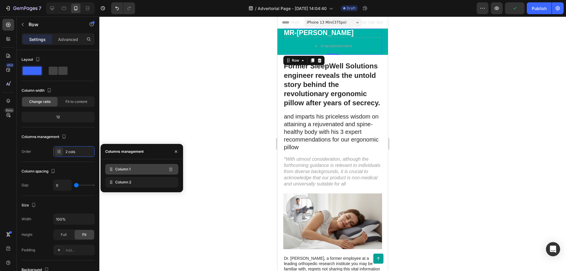
click at [129, 167] on span "Column 1" at bounding box center [122, 168] width 15 height 5
click at [54, 152] on div "2 cols" at bounding box center [73, 151] width 41 height 11
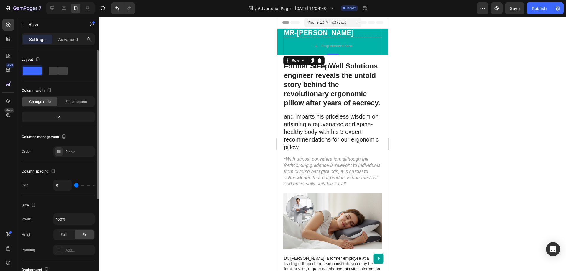
drag, startPoint x: 80, startPoint y: 187, endPoint x: 88, endPoint y: 186, distance: 8.5
click at [88, 186] on div "0" at bounding box center [73, 184] width 41 height 11
type input "9"
type input "12"
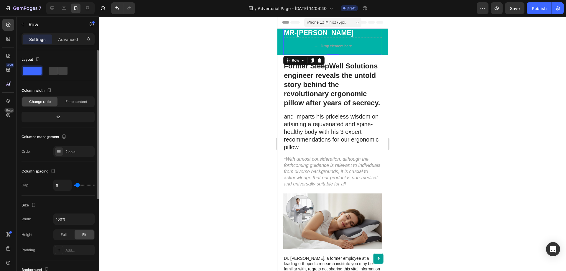
type input "12"
type input "21"
type input "30"
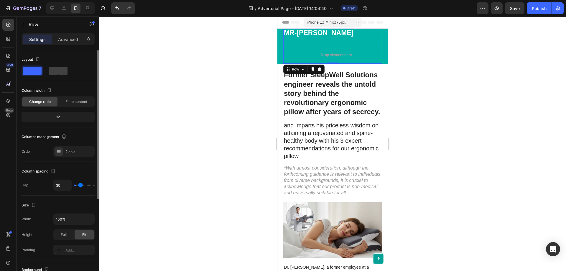
type input "46"
type input "60"
type input "65"
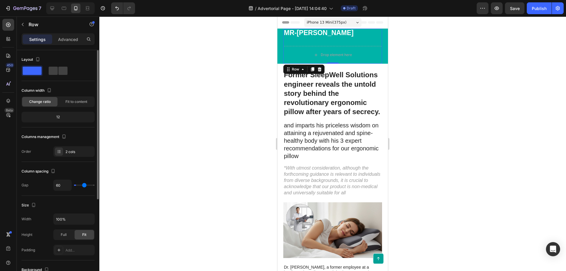
type input "65"
type input "67"
drag, startPoint x: 78, startPoint y: 185, endPoint x: 85, endPoint y: 186, distance: 7.1
type input "67"
click at [85, 186] on input "range" at bounding box center [84, 184] width 21 height 1
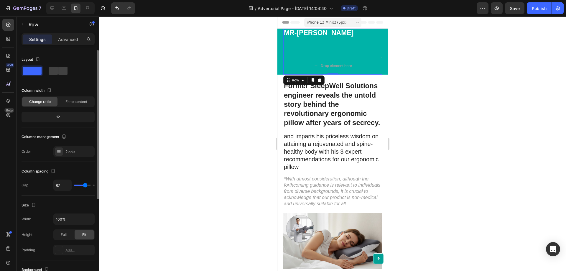
type input "65"
type input "62"
type input "55"
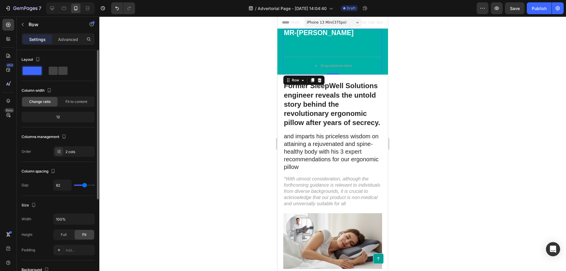
type input "55"
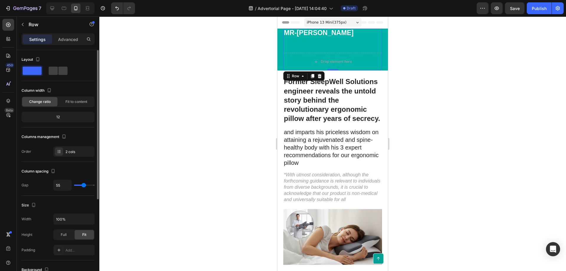
type input "46"
type input "35"
type input "21"
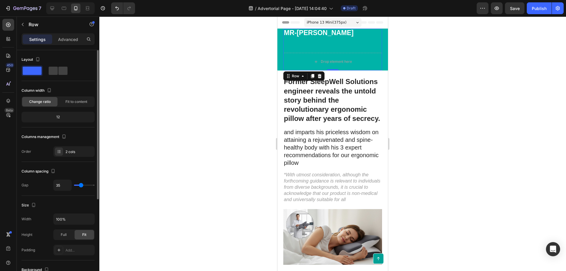
type input "21"
type input "5"
type input "0"
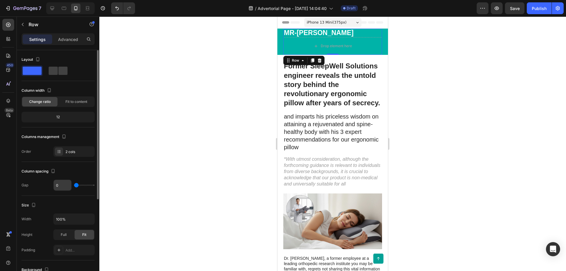
drag, startPoint x: 85, startPoint y: 186, endPoint x: 54, endPoint y: 184, distance: 30.7
type input "0"
click at [74, 184] on input "range" at bounding box center [84, 184] width 21 height 1
click at [62, 116] on div "12" at bounding box center [58, 117] width 71 height 8
click at [59, 117] on div "12" at bounding box center [58, 117] width 71 height 8
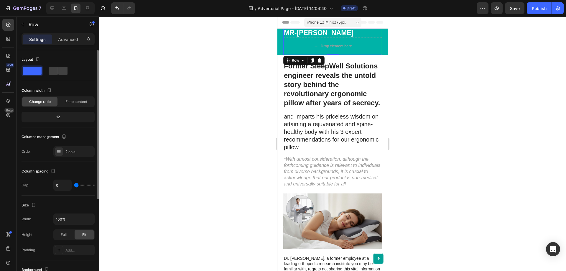
click at [40, 101] on span "Change ratio" at bounding box center [40, 101] width 22 height 5
click at [56, 119] on div "12" at bounding box center [58, 117] width 71 height 8
click at [58, 117] on div "12" at bounding box center [58, 117] width 71 height 8
click at [66, 99] on span "Fit to content" at bounding box center [76, 101] width 22 height 5
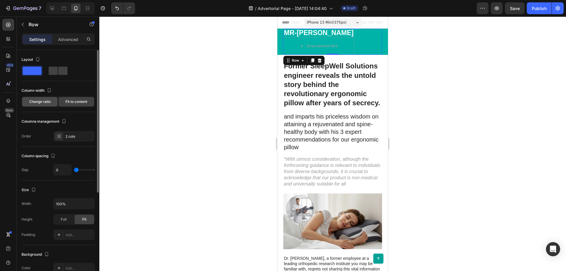
click at [41, 101] on span "Change ratio" at bounding box center [40, 101] width 22 height 5
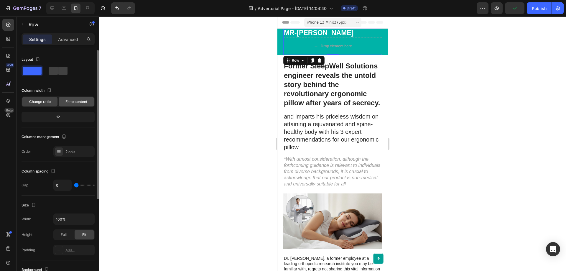
click at [71, 100] on span "Fit to content" at bounding box center [76, 101] width 22 height 5
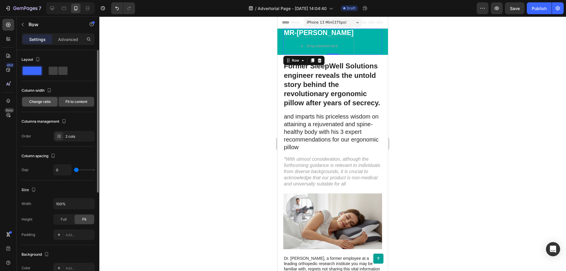
click at [43, 103] on span "Change ratio" at bounding box center [40, 101] width 22 height 5
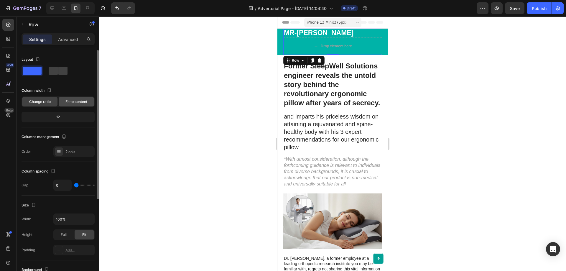
click at [75, 103] on span "Fit to content" at bounding box center [76, 101] width 22 height 5
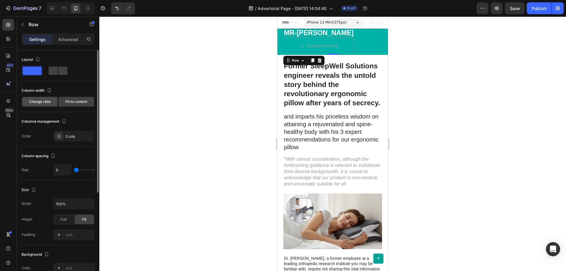
click at [43, 101] on span "Change ratio" at bounding box center [40, 101] width 22 height 5
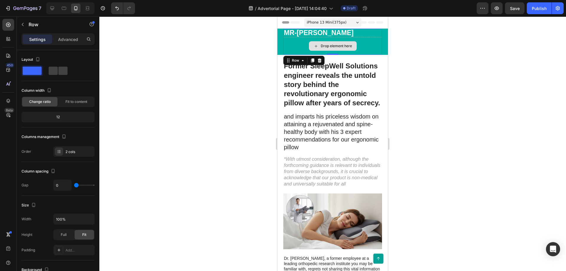
click at [332, 44] on div "Drop element here" at bounding box center [336, 46] width 31 height 5
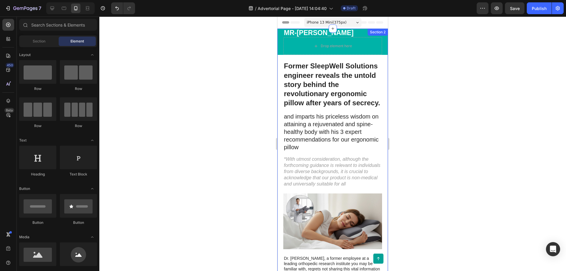
click at [175, 73] on div at bounding box center [332, 143] width 466 height 254
click at [334, 48] on div "Drop element here" at bounding box center [336, 46] width 31 height 5
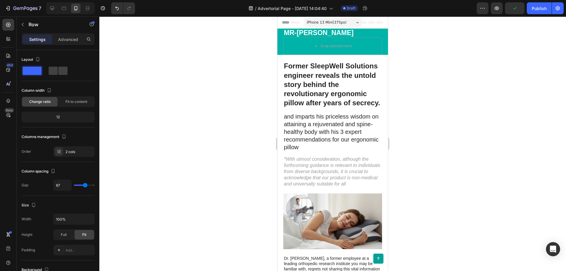
click at [332, 45] on div "Drop element here" at bounding box center [336, 46] width 31 height 5
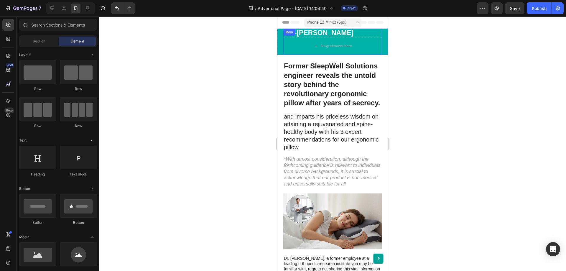
click at [329, 45] on div "Drop element here" at bounding box center [336, 46] width 31 height 5
click at [114, 6] on button "Undo/Redo" at bounding box center [117, 8] width 12 height 12
click at [115, 6] on icon "Undo/Redo" at bounding box center [117, 8] width 6 height 6
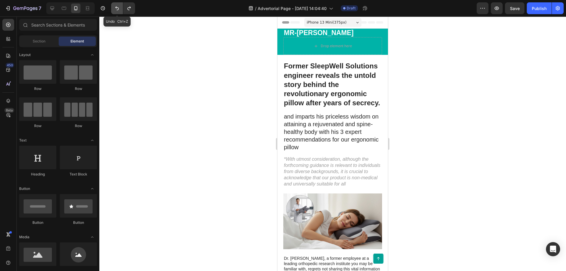
click at [115, 6] on icon "Undo/Redo" at bounding box center [117, 8] width 6 height 6
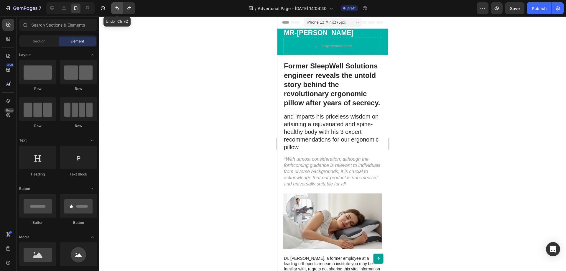
click at [115, 6] on icon "Undo/Redo" at bounding box center [117, 8] width 6 height 6
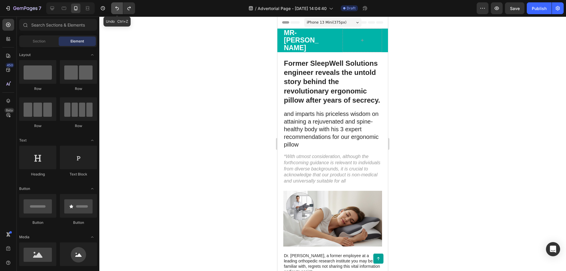
click at [115, 6] on icon "Undo/Redo" at bounding box center [117, 8] width 6 height 6
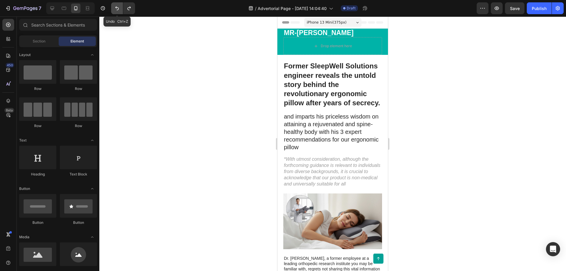
click at [116, 9] on icon "Undo/Redo" at bounding box center [117, 8] width 6 height 6
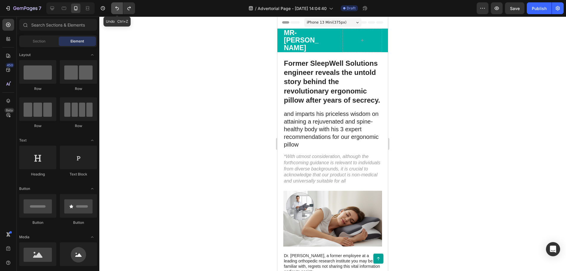
click at [116, 9] on icon "Undo/Redo" at bounding box center [117, 8] width 6 height 6
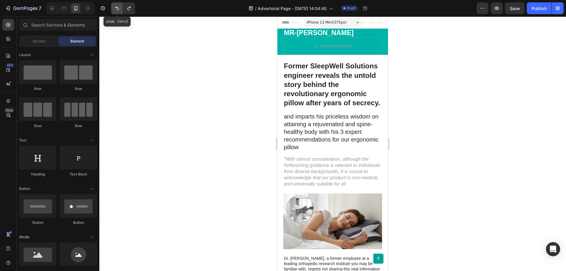
click at [116, 9] on icon "Undo/Redo" at bounding box center [117, 8] width 6 height 6
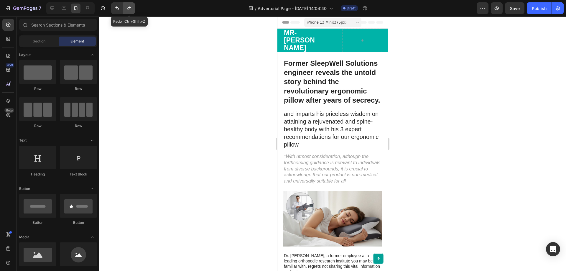
click at [127, 9] on icon "Undo/Redo" at bounding box center [129, 8] width 6 height 6
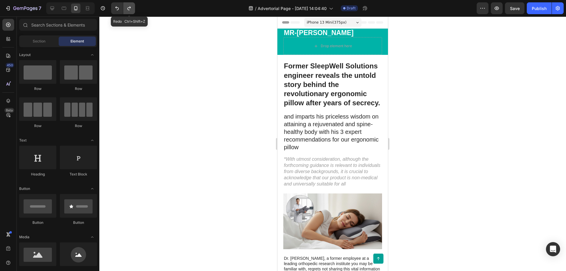
click at [127, 9] on icon "Undo/Redo" at bounding box center [129, 8] width 6 height 6
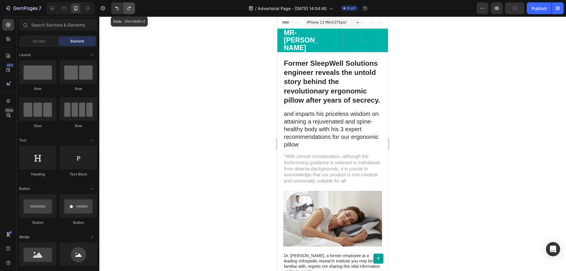
click at [127, 9] on icon "Undo/Redo" at bounding box center [129, 8] width 6 height 6
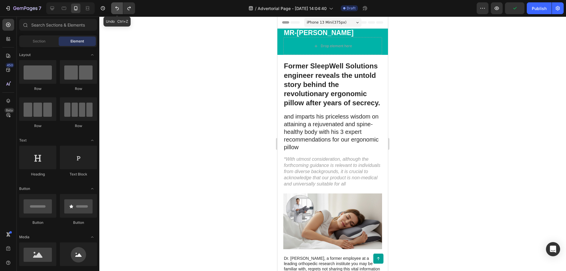
click at [120, 9] on icon "Undo/Redo" at bounding box center [117, 8] width 6 height 6
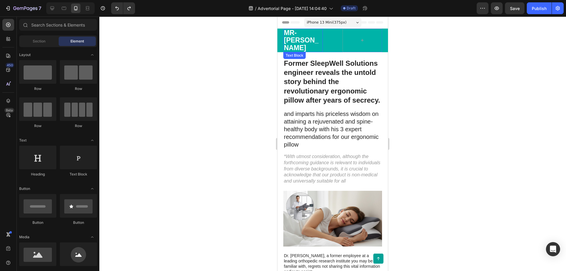
click at [309, 33] on p "Mr-[PERSON_NAME]" at bounding box center [303, 40] width 38 height 22
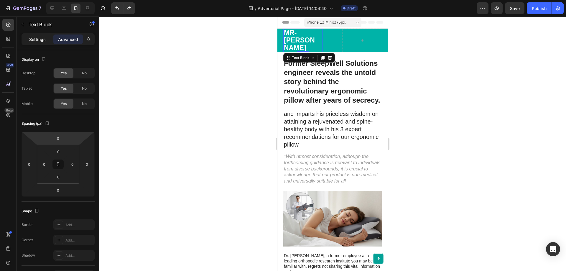
click at [37, 37] on p "Settings" at bounding box center [37, 39] width 16 height 6
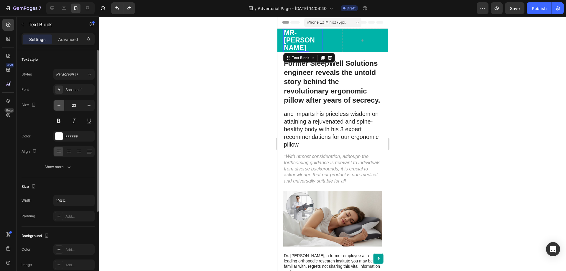
click at [60, 107] on icon "button" at bounding box center [59, 105] width 6 height 6
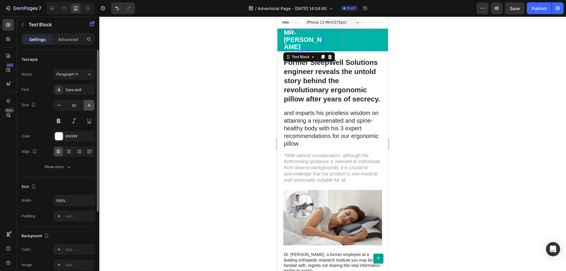
click at [89, 104] on icon "button" at bounding box center [89, 105] width 6 height 6
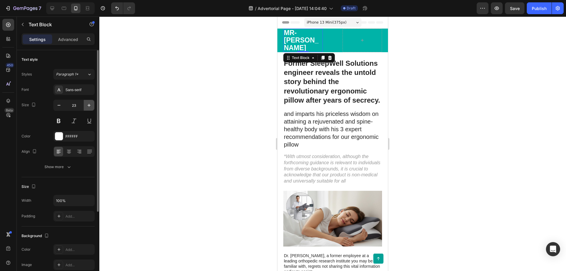
click at [89, 105] on icon "button" at bounding box center [89, 105] width 6 height 6
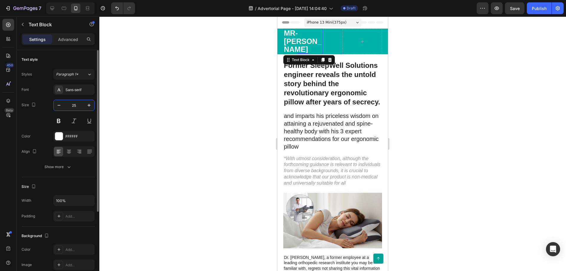
click at [66, 105] on input "25" at bounding box center [73, 105] width 19 height 11
click at [65, 105] on input "25" at bounding box center [73, 105] width 19 height 11
click at [57, 107] on icon "button" at bounding box center [59, 105] width 6 height 6
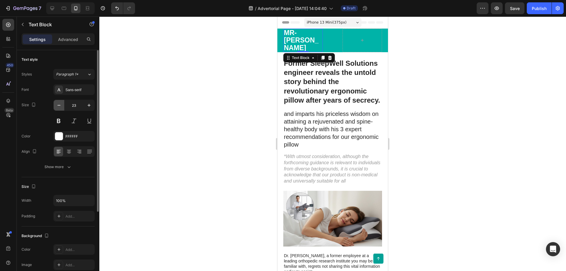
click at [57, 107] on icon "button" at bounding box center [59, 105] width 6 height 6
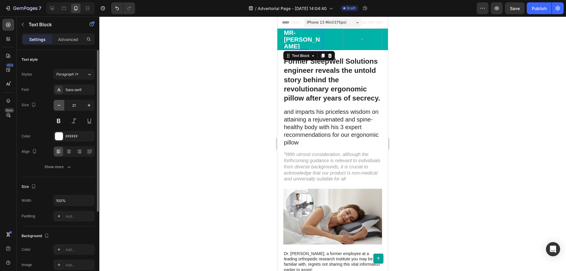
click at [57, 107] on icon "button" at bounding box center [59, 105] width 6 height 6
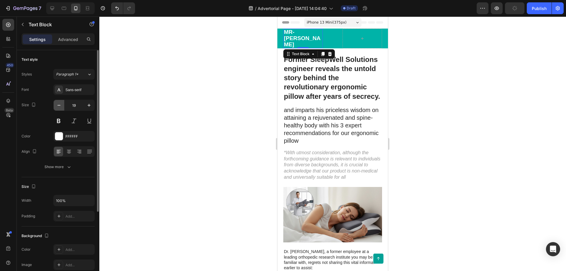
click at [57, 107] on icon "button" at bounding box center [59, 105] width 6 height 6
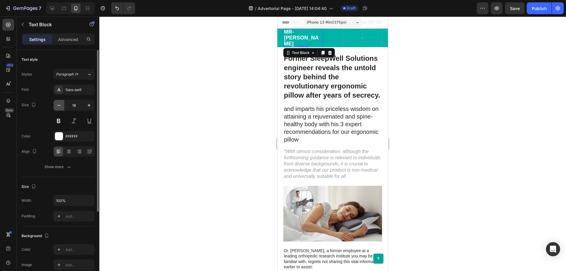
click at [57, 107] on icon "button" at bounding box center [59, 105] width 6 height 6
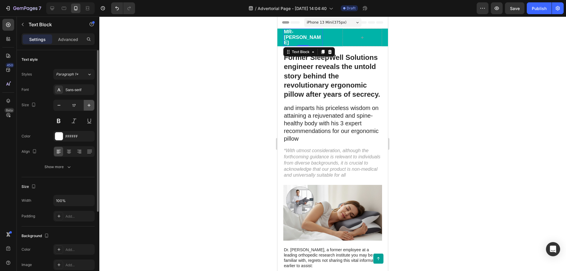
click at [87, 105] on icon "button" at bounding box center [89, 105] width 6 height 6
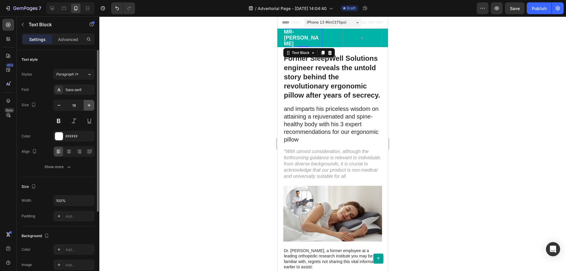
click at [87, 105] on icon "button" at bounding box center [89, 105] width 6 height 6
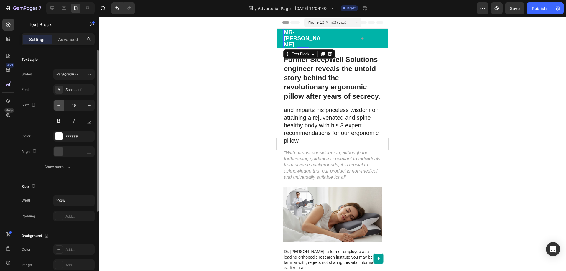
click at [62, 107] on button "button" at bounding box center [59, 105] width 11 height 11
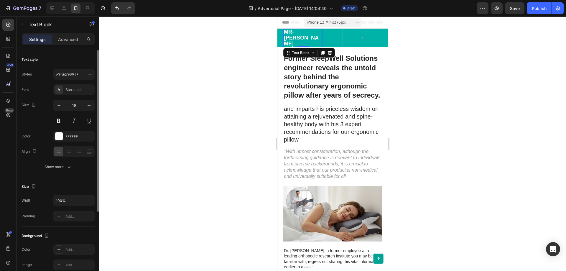
type input "18"
click at [235, 93] on div at bounding box center [332, 143] width 466 height 254
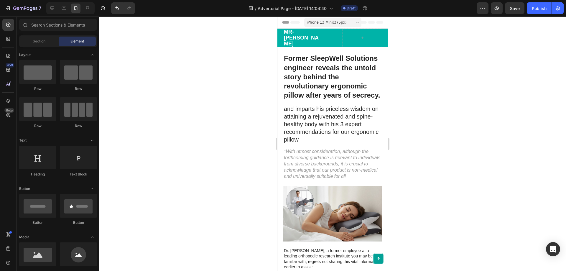
click at [328, 93] on h1 "Former SleepWell Solutions engineer reveals the untold story behind the revolut…" at bounding box center [332, 76] width 99 height 47
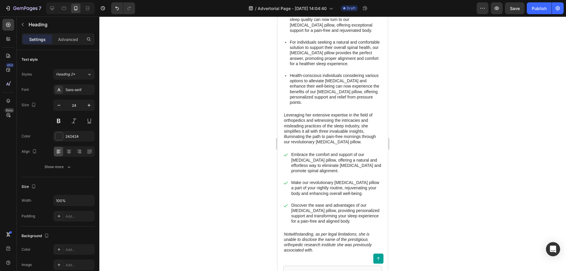
scroll to position [391, 0]
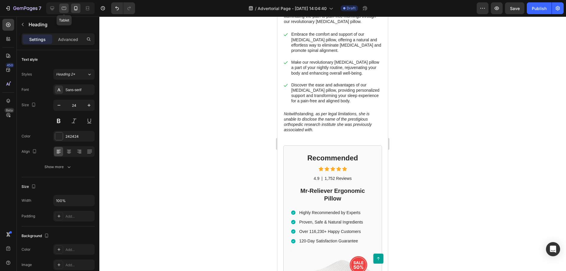
click at [61, 7] on div at bounding box center [63, 8] width 9 height 9
click at [54, 8] on icon at bounding box center [52, 8] width 4 height 4
type input "33"
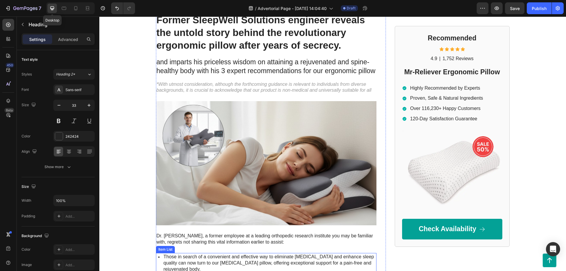
scroll to position [1, 0]
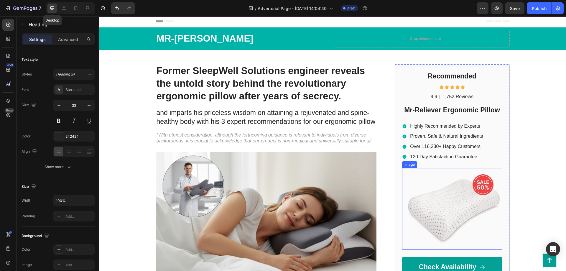
click at [475, 187] on img at bounding box center [452, 209] width 100 height 82
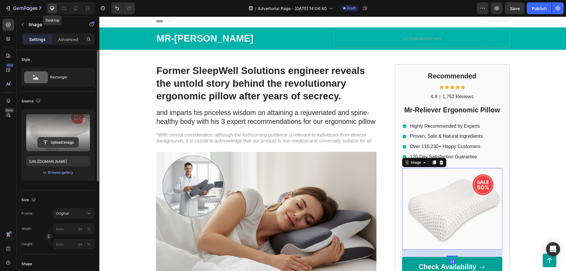
click at [59, 142] on input "file" at bounding box center [58, 142] width 41 height 10
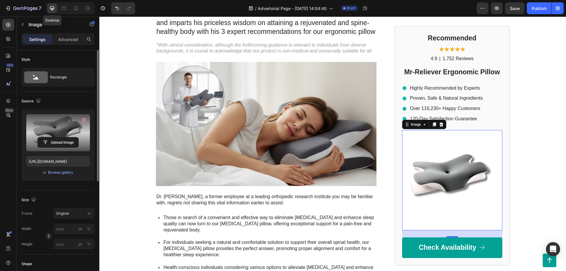
scroll to position [91, 0]
click at [117, 9] on icon "Undo/Redo" at bounding box center [117, 8] width 6 height 6
click at [118, 9] on icon "Undo/Redo" at bounding box center [117, 8] width 6 height 6
type input "[URL][DOMAIN_NAME]"
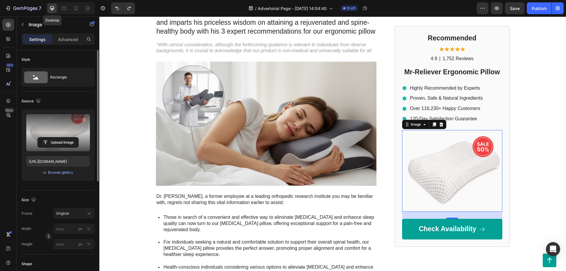
click at [437, 167] on img at bounding box center [452, 171] width 100 height 82
click at [71, 159] on input "[URL][DOMAIN_NAME]" at bounding box center [58, 161] width 64 height 11
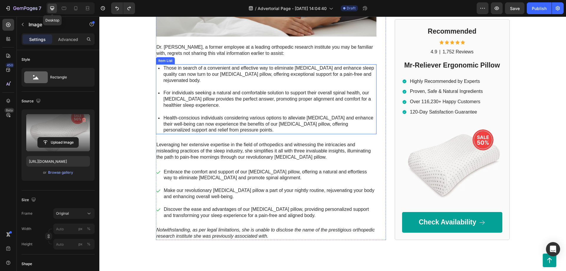
scroll to position [180, 0]
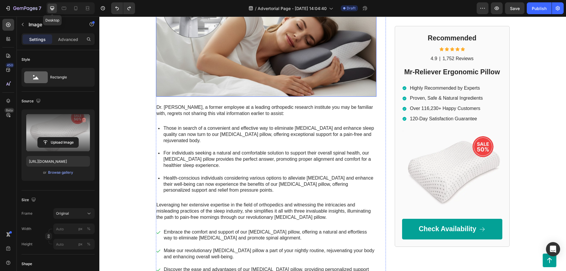
click at [317, 71] on img at bounding box center [266, 35] width 220 height 124
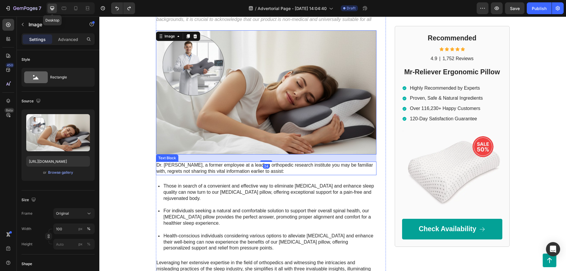
scroll to position [120, 0]
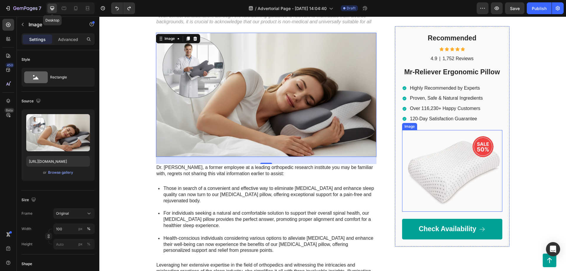
click at [454, 176] on img at bounding box center [452, 171] width 100 height 82
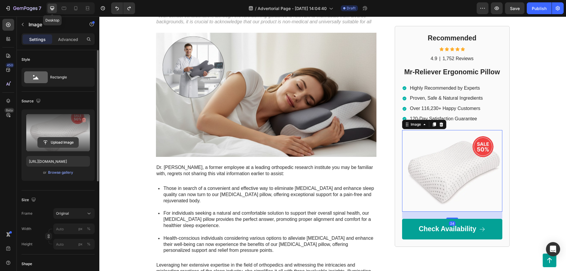
click at [54, 143] on input "file" at bounding box center [58, 142] width 41 height 10
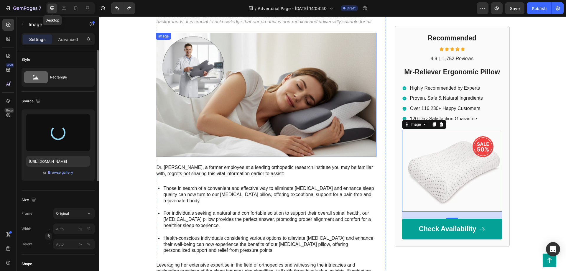
type input "https://cdn.shopify.com/s/files/1/0697/4632/7702/files/gempages_581638642854789…"
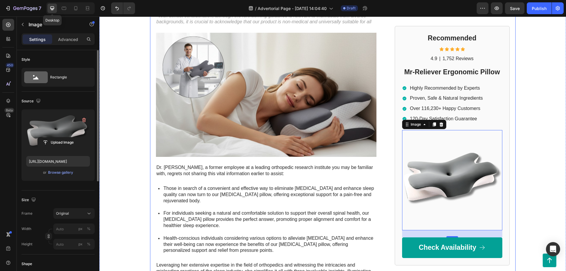
click at [393, 216] on div "Former SleepWell Solutions engineer reveals the untold story behind the revolut…" at bounding box center [332, 152] width 365 height 415
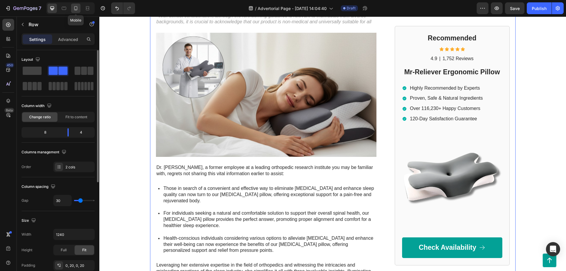
click at [74, 8] on icon at bounding box center [76, 8] width 6 height 6
type input "0"
type input "100%"
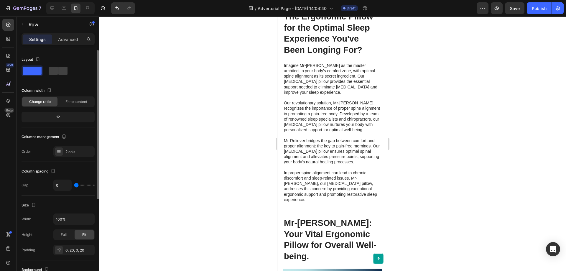
scroll to position [1382, 0]
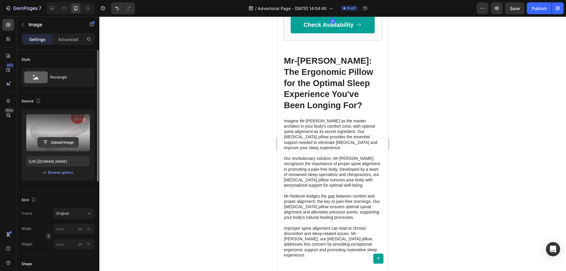
click at [55, 143] on input "file" at bounding box center [58, 142] width 41 height 10
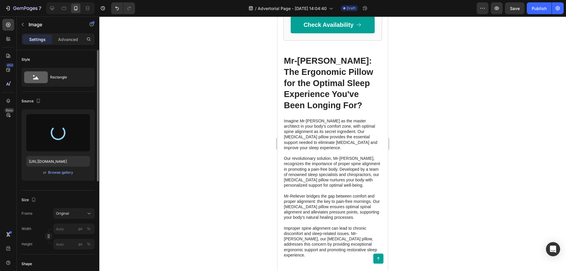
type input "https://cdn.shopify.com/s/files/1/0697/4632/7702/files/gempages_581638642854789…"
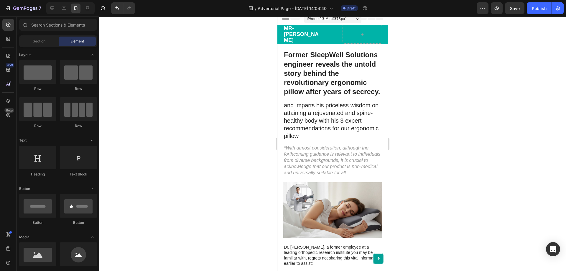
scroll to position [0, 0]
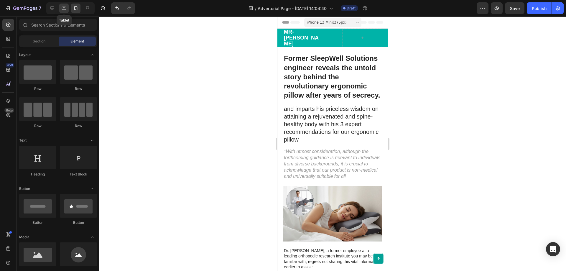
click at [63, 8] on icon at bounding box center [64, 8] width 6 height 6
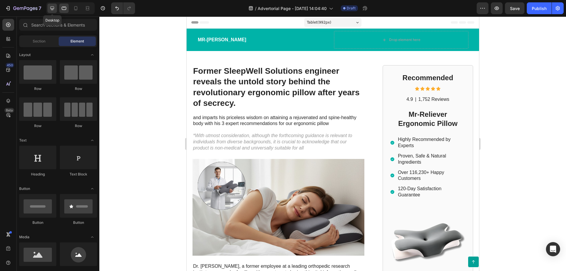
click at [51, 8] on icon at bounding box center [52, 8] width 6 height 6
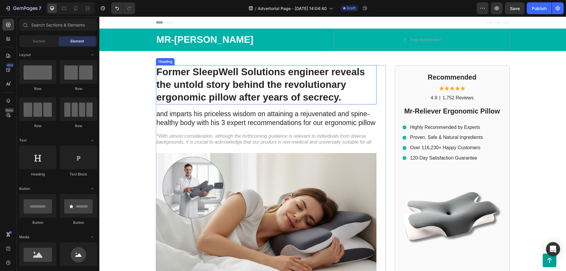
scroll to position [120, 0]
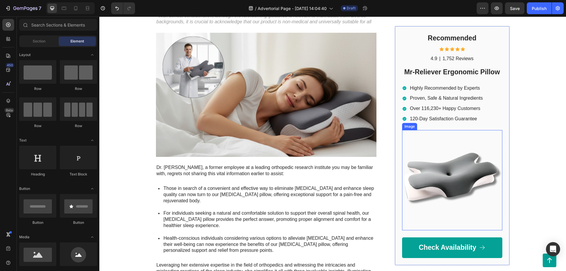
click at [457, 172] on img at bounding box center [452, 180] width 100 height 100
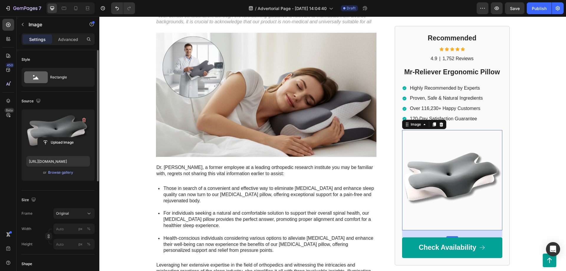
click at [56, 132] on label at bounding box center [58, 132] width 64 height 37
click at [56, 137] on input "file" at bounding box center [58, 142] width 41 height 10
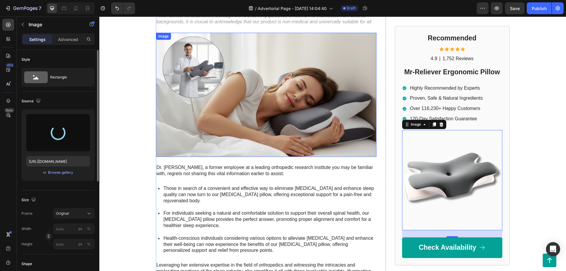
type input "https://cdn.shopify.com/s/files/1/0697/4632/7702/files/gempages_581638642854789…"
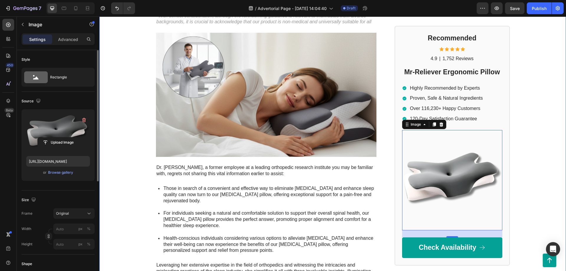
click at [519, 179] on div "Mr-Reliever Text Block Drop element here Row Row Former SleepWell Solutions eng…" at bounding box center [332, 134] width 466 height 452
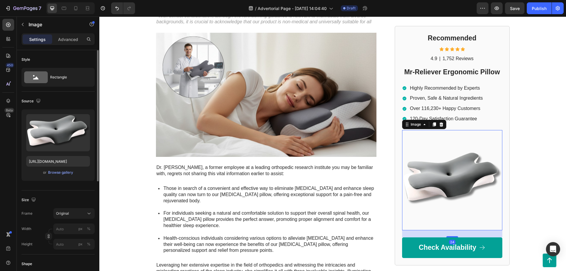
click at [484, 188] on img at bounding box center [452, 180] width 100 height 100
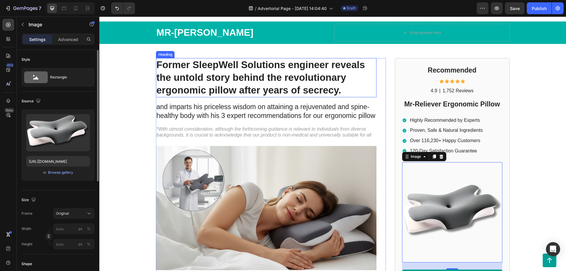
scroll to position [0, 0]
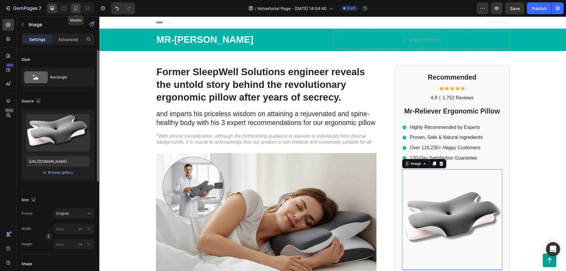
click at [74, 9] on icon at bounding box center [76, 8] width 6 height 6
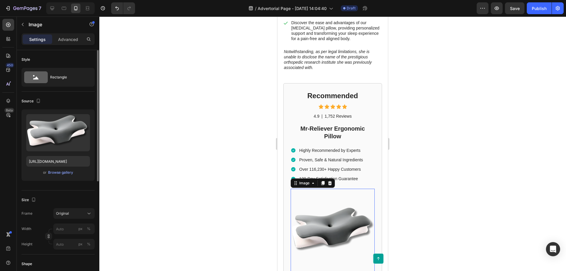
scroll to position [553, 0]
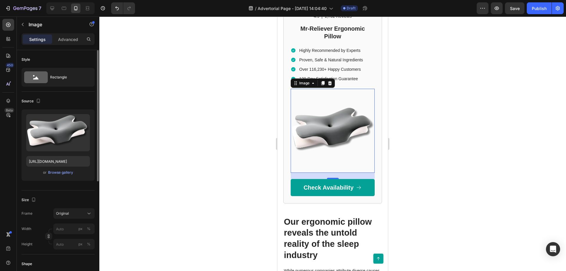
click at [318, 123] on img at bounding box center [332, 131] width 84 height 84
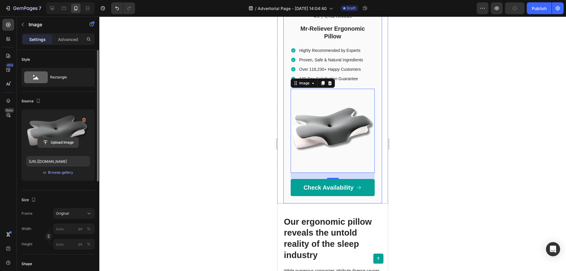
click at [58, 138] on input "file" at bounding box center [58, 142] width 41 height 10
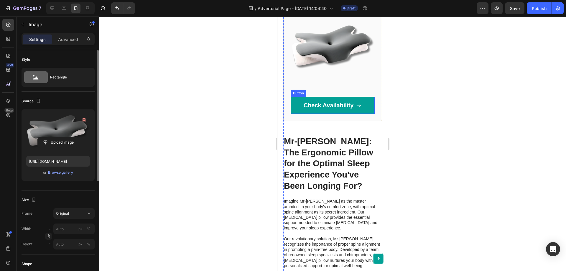
scroll to position [1424, 0]
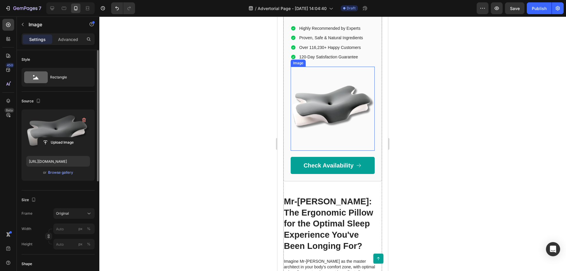
click at [331, 120] on img at bounding box center [332, 109] width 84 height 84
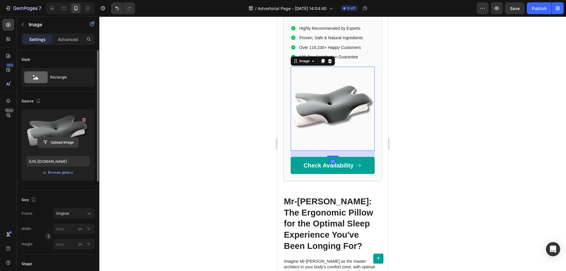
drag, startPoint x: 60, startPoint y: 135, endPoint x: 59, endPoint y: 139, distance: 3.9
click at [59, 137] on label at bounding box center [58, 132] width 64 height 37
click at [59, 140] on input "file" at bounding box center [58, 142] width 41 height 10
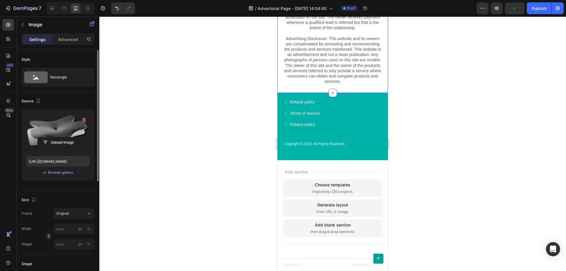
scroll to position [2567, 0]
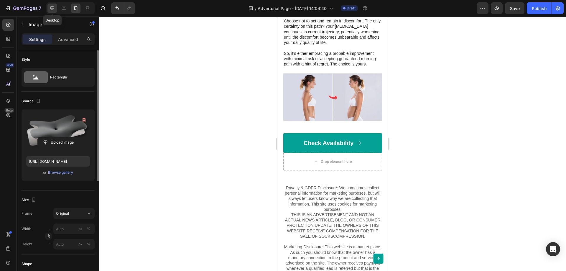
click at [54, 8] on icon at bounding box center [52, 8] width 6 height 6
type input "[URL][DOMAIN_NAME]"
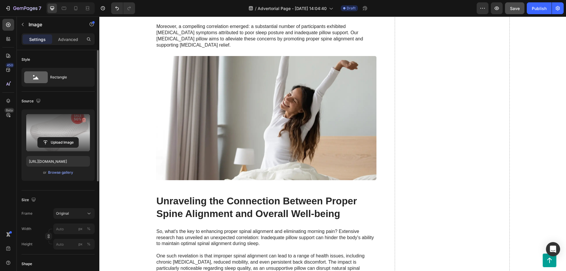
scroll to position [614, 0]
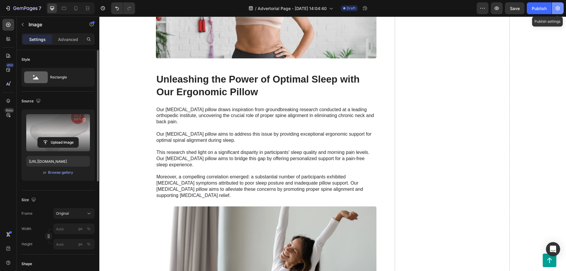
click at [556, 7] on icon "button" at bounding box center [557, 8] width 6 height 6
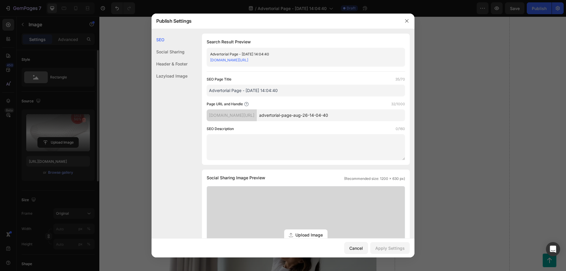
click at [299, 115] on input "advertorial-page-aug-26-14-04-40" at bounding box center [331, 115] width 148 height 12
click at [221, 115] on div "fxgdbi-wf.myshopify.com/pages/" at bounding box center [232, 115] width 50 height 12
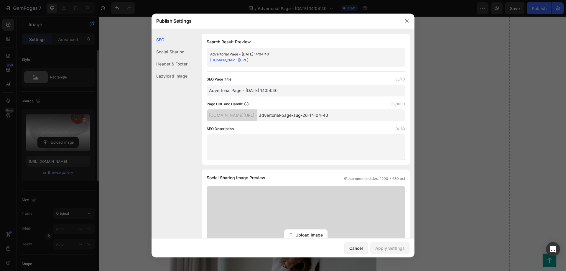
click at [221, 115] on div "fxgdbi-wf.myshopify.com/pages/" at bounding box center [232, 115] width 50 height 12
click at [305, 115] on input "advertorial-page-aug-26-14-04-40" at bounding box center [331, 115] width 148 height 12
type input "adv"
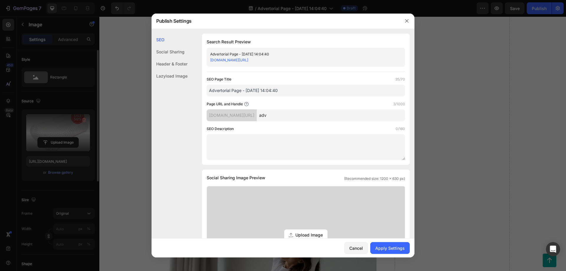
click at [283, 124] on div "SEO Page Title 35/70 Advertorial Page - Aug 26, 14:04:40 Page URL and Handle 3/…" at bounding box center [306, 118] width 198 height 84
click at [250, 91] on input "Advertorial Page - [DATE] 14:04:40" at bounding box center [306, 91] width 198 height 12
drag, startPoint x: 212, startPoint y: 80, endPoint x: 207, endPoint y: 80, distance: 4.4
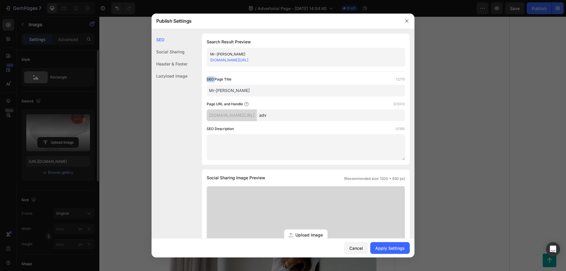
click at [207, 80] on label "SEO Page Title" at bounding box center [219, 79] width 25 height 6
click at [245, 126] on div "SEO Description 0/160" at bounding box center [306, 129] width 198 height 6
click at [234, 139] on textarea at bounding box center [306, 147] width 198 height 26
click at [228, 91] on input "Mr-[PERSON_NAME]" at bounding box center [306, 91] width 198 height 12
click at [218, 92] on input "Mr-[PERSON_NAME]" at bounding box center [306, 91] width 198 height 12
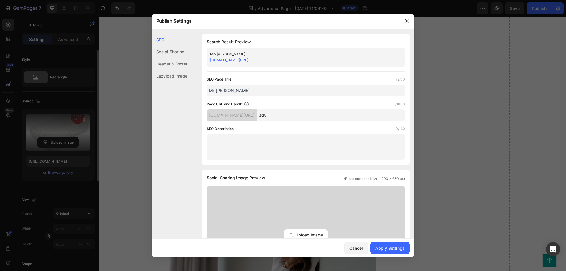
click at [235, 137] on textarea at bounding box center [306, 147] width 198 height 26
click at [234, 87] on input "Mr-[PERSON_NAME]" at bounding box center [306, 91] width 198 height 12
click at [260, 132] on div "SEO Description 0/160" at bounding box center [306, 143] width 198 height 34
click at [236, 90] on input "Mr-[PERSON_NAME]" at bounding box center [306, 91] width 198 height 12
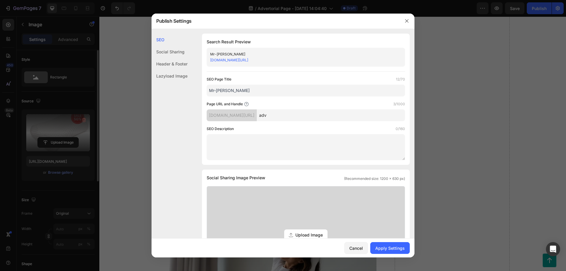
paste input "Mr-Reliever | Premium Memory Foam Pillow for Better Sleep"
click at [236, 90] on input "Mr-Mr-Reliever | Premium Memory Foam Pillow for Better Sleep" at bounding box center [306, 91] width 198 height 12
paste input "text"
type input "Mr-Reliever | Premium Memory Foam Pillow for Better Sleep"
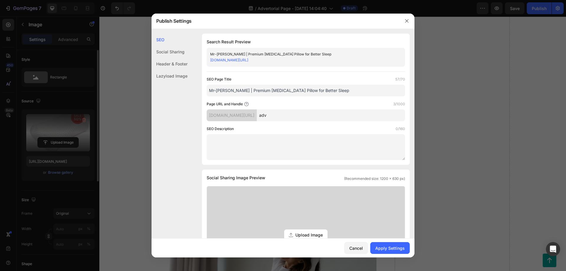
click at [273, 98] on div "SEO Page Title 57/70 Mr-Reliever | Premium Memory Foam Pillow for Better Sleep …" at bounding box center [306, 118] width 198 height 84
click at [293, 145] on textarea at bounding box center [306, 147] width 198 height 26
paste textarea "Discover Mr-Reliever memory foam pillow – designed for comfort, support, and pa…"
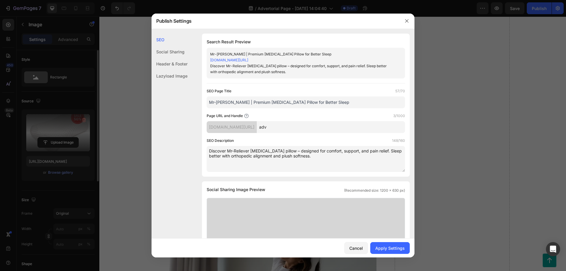
type textarea "Discover Mr-Reliever memory foam pillow – designed for comfort, support, and pa…"
click at [311, 138] on div "SEO Description 148/160" at bounding box center [306, 141] width 198 height 6
drag, startPoint x: 234, startPoint y: 103, endPoint x: 257, endPoint y: 103, distance: 22.1
click at [257, 103] on input "Mr-Reliever | Premium Memory Foam Pillow for Better Sleep" at bounding box center [306, 102] width 198 height 12
click at [300, 102] on input "Mr-Reliever | Premium Memory Foam Pillow for Better Sleep" at bounding box center [306, 102] width 198 height 12
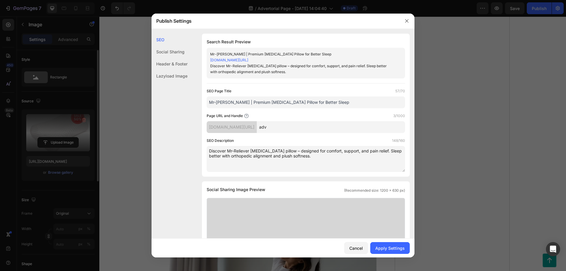
click at [327, 102] on input "Mr-Reliever | Premium Memory Foam Pillow for Better Sleep" at bounding box center [306, 102] width 198 height 12
click at [325, 115] on div "Page URL and Handle 3/1000" at bounding box center [306, 116] width 198 height 6
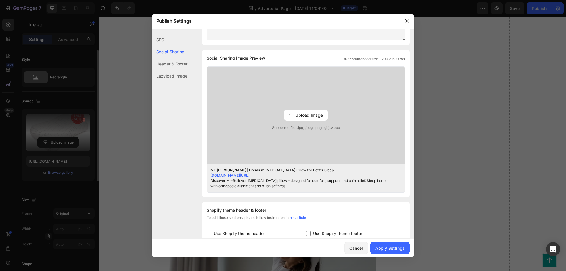
scroll to position [141, 0]
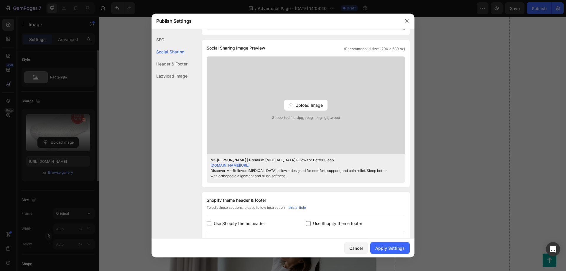
click at [304, 104] on span "Upload Image" at bounding box center [308, 105] width 27 height 6
click at [0, 0] on input "Upload Image Supported file: .jpg, .jpeg, .png, .gif, .webp" at bounding box center [0, 0] width 0 height 0
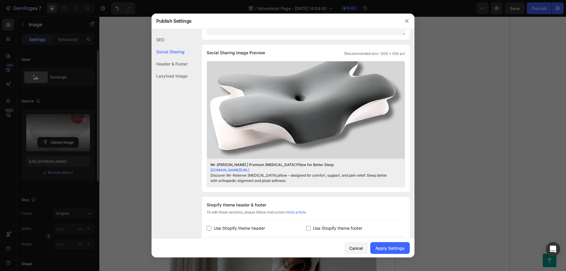
scroll to position [0, 0]
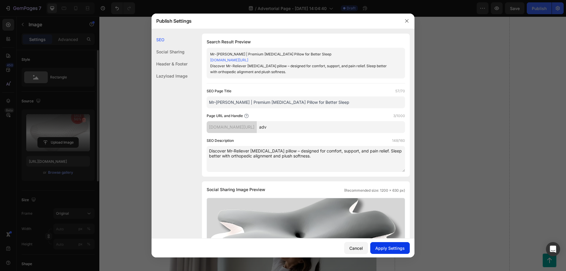
click at [387, 247] on div "Apply Settings" at bounding box center [389, 248] width 29 height 6
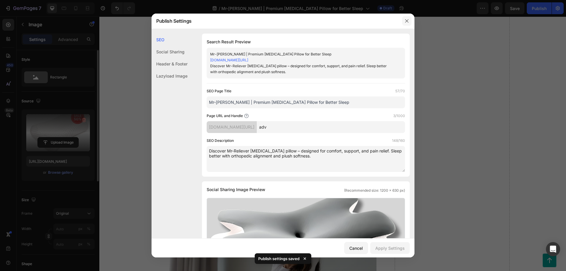
click at [408, 22] on icon "button" at bounding box center [406, 21] width 5 height 5
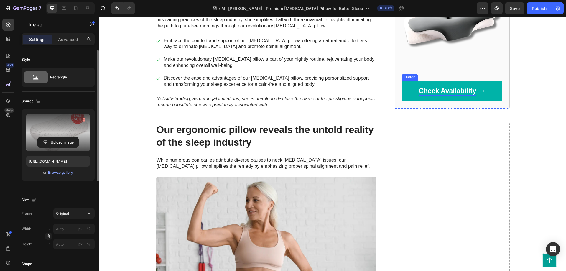
scroll to position [314, 0]
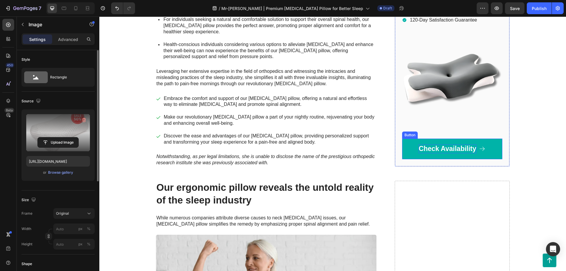
click at [447, 146] on p "Check Availability" at bounding box center [446, 148] width 57 height 9
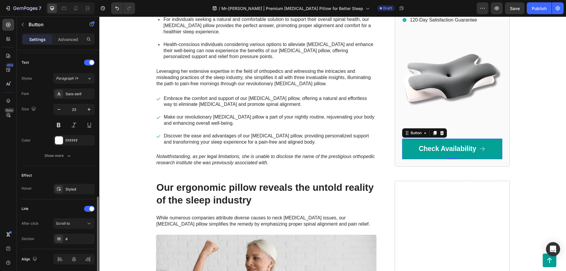
scroll to position [262, 0]
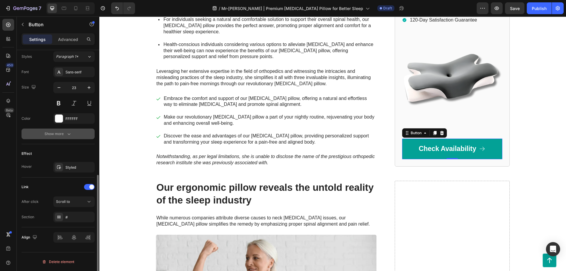
click at [68, 138] on button "Show more" at bounding box center [58, 133] width 73 height 11
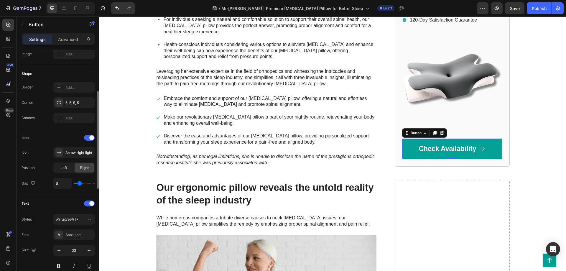
scroll to position [0, 0]
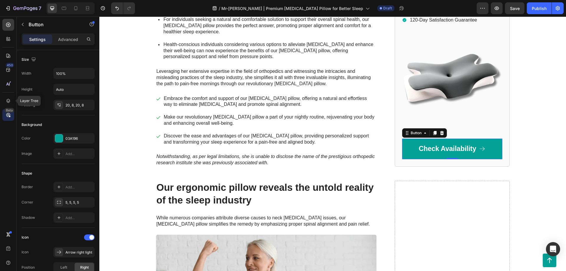
click at [9, 114] on icon at bounding box center [8, 115] width 6 height 6
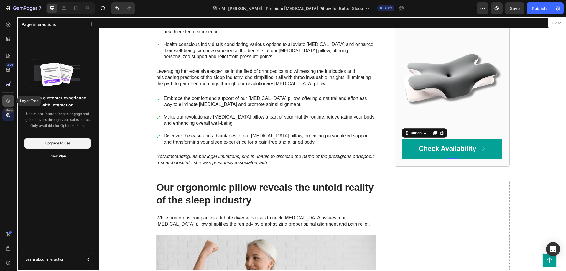
click at [7, 100] on icon at bounding box center [8, 101] width 6 height 6
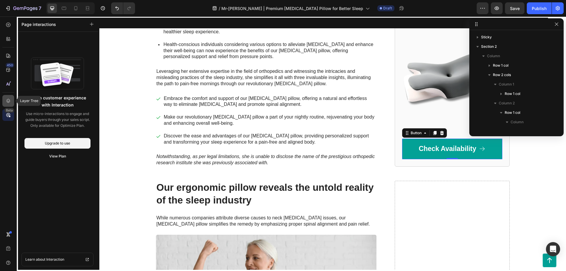
scroll to position [101, 0]
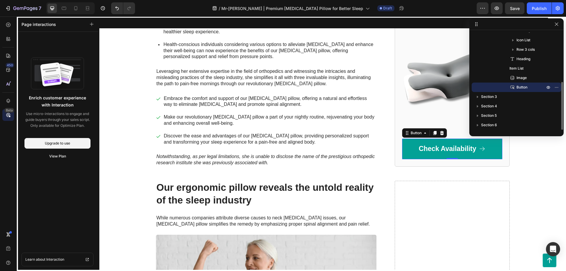
click at [438, 147] on div at bounding box center [332, 143] width 466 height 254
drag, startPoint x: 342, startPoint y: 88, endPoint x: 223, endPoint y: 106, distance: 120.1
click at [342, 88] on div at bounding box center [332, 143] width 466 height 254
click at [5, 114] on div "Beta" at bounding box center [8, 115] width 12 height 12
click at [8, 98] on div at bounding box center [8, 101] width 12 height 12
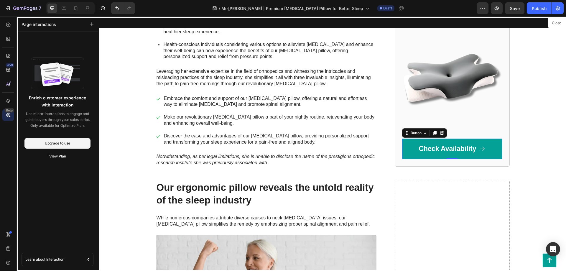
click at [9, 116] on icon at bounding box center [10, 116] width 2 height 2
click at [6, 133] on div "450 Beta" at bounding box center [8, 123] width 12 height 209
click at [71, 67] on rect at bounding box center [64, 73] width 19 height 21
click at [7, 113] on icon at bounding box center [8, 115] width 6 height 6
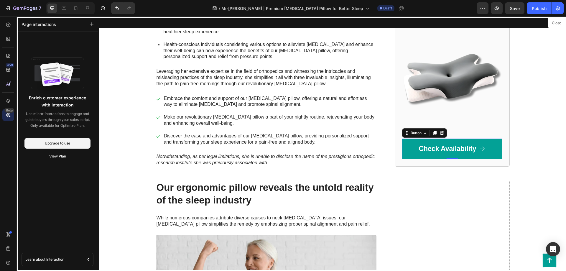
click at [7, 113] on icon at bounding box center [8, 115] width 6 height 6
click at [6, 136] on div "450 Beta" at bounding box center [8, 123] width 12 height 209
click at [6, 38] on icon at bounding box center [8, 39] width 6 height 6
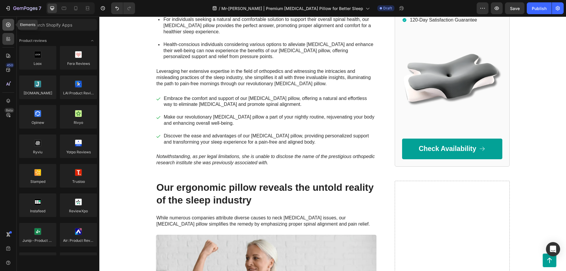
click at [8, 28] on div at bounding box center [8, 25] width 12 height 12
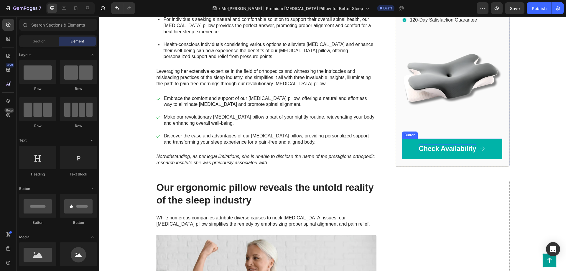
click at [432, 149] on p "Check Availability" at bounding box center [446, 148] width 57 height 9
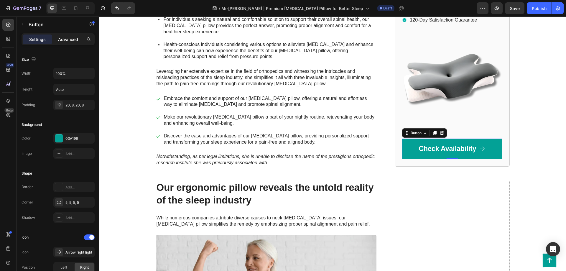
click at [64, 38] on p "Advanced" at bounding box center [68, 39] width 20 height 6
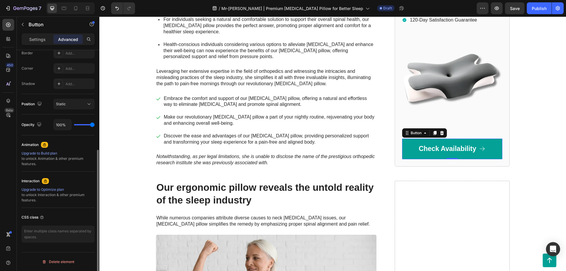
scroll to position [51, 0]
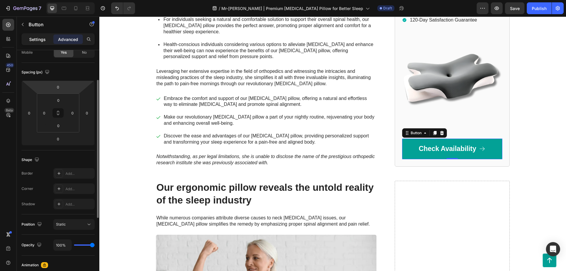
click at [40, 36] on div "Settings" at bounding box center [37, 38] width 29 height 9
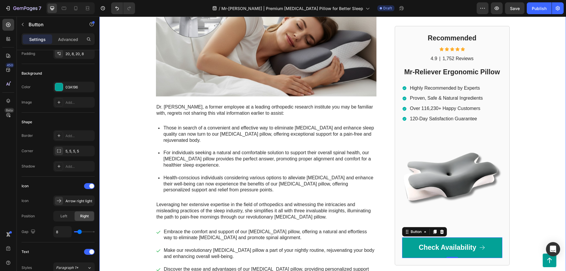
scroll to position [163, 0]
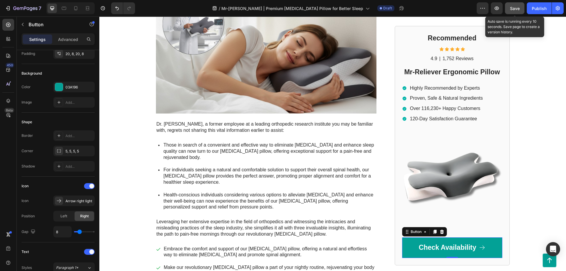
click at [514, 6] on span "Save" at bounding box center [515, 8] width 10 height 5
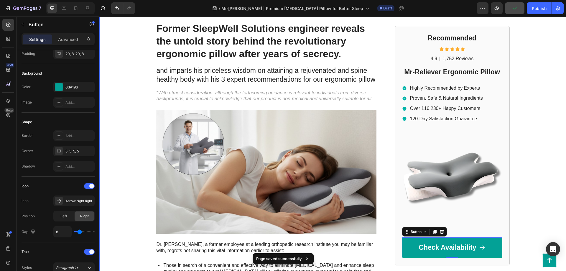
scroll to position [0, 0]
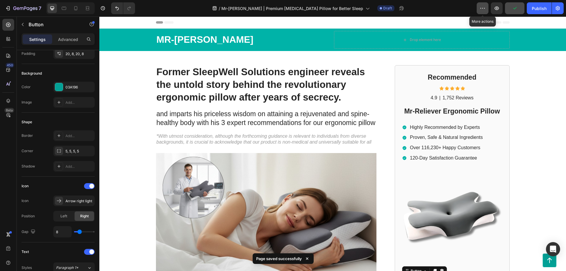
click at [484, 8] on icon "button" at bounding box center [482, 8] width 6 height 6
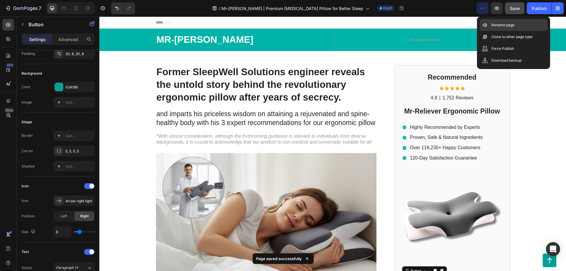
click at [506, 27] on p "Rename page" at bounding box center [502, 25] width 23 height 6
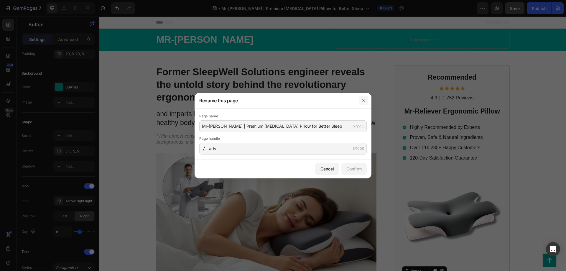
click at [365, 101] on icon "button" at bounding box center [363, 100] width 5 height 5
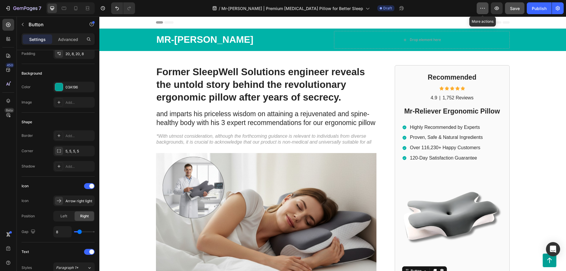
click at [485, 7] on icon "button" at bounding box center [482, 8] width 6 height 6
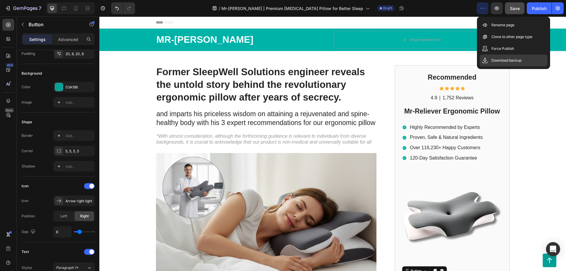
click at [516, 62] on p "Download backup" at bounding box center [506, 60] width 30 height 6
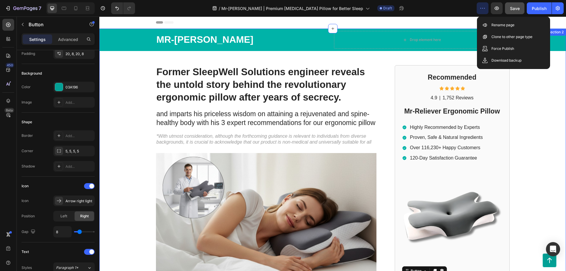
click at [528, 96] on div "Mr-Reliever Text Block Drop element here Row Row Former SleepWell Solutions eng…" at bounding box center [332, 255] width 466 height 452
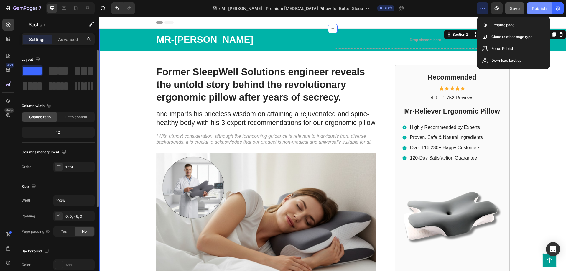
click at [538, 8] on div "Publish" at bounding box center [538, 8] width 15 height 6
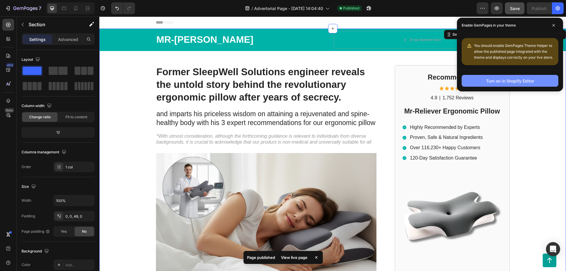
click at [516, 80] on div "Turn on in Shopify Editor" at bounding box center [510, 81] width 48 height 6
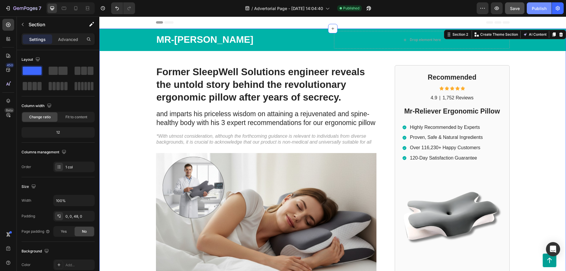
click at [546, 10] on div "Publish" at bounding box center [538, 8] width 15 height 6
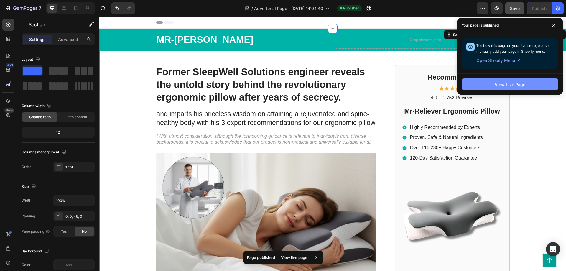
click at [507, 85] on div "View Live Page" at bounding box center [509, 84] width 31 height 6
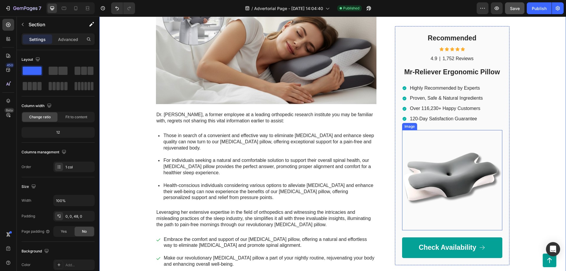
scroll to position [180, 0]
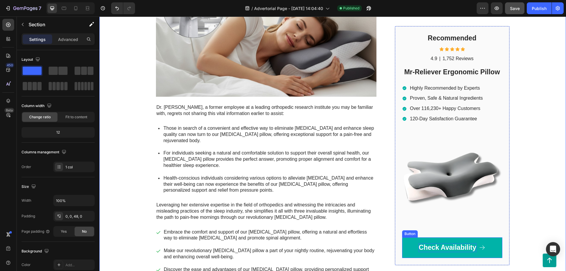
click at [460, 249] on p "Check Availability" at bounding box center [446, 247] width 57 height 9
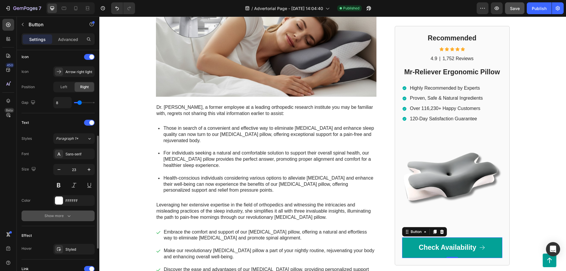
click at [71, 219] on button "Show more" at bounding box center [58, 215] width 73 height 11
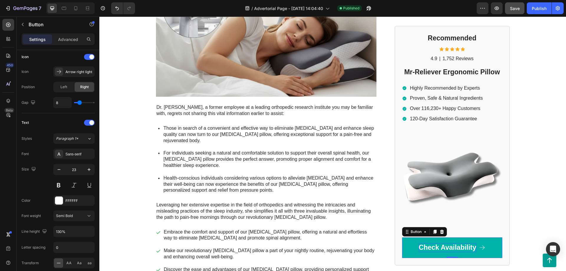
click at [455, 249] on p "Check Availability" at bounding box center [446, 247] width 57 height 9
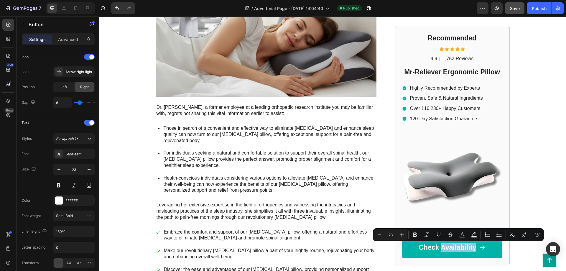
click at [447, 252] on link "Check Availability" at bounding box center [452, 247] width 100 height 21
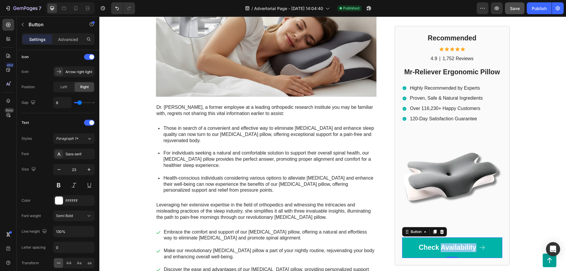
click at [492, 245] on link "Check Availability" at bounding box center [452, 247] width 100 height 21
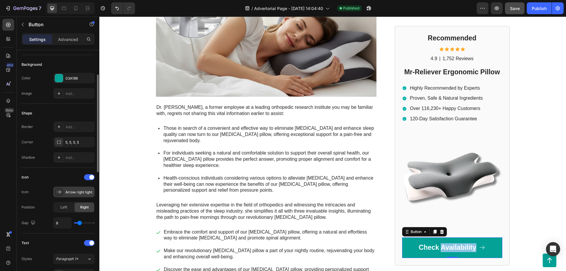
scroll to position [0, 0]
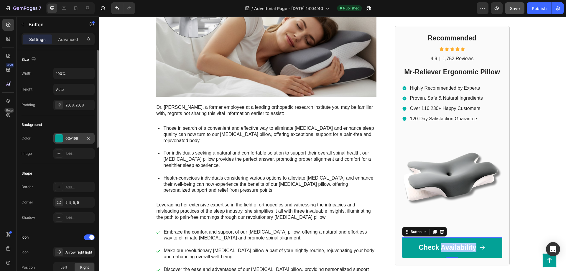
click at [59, 138] on div at bounding box center [59, 138] width 8 height 8
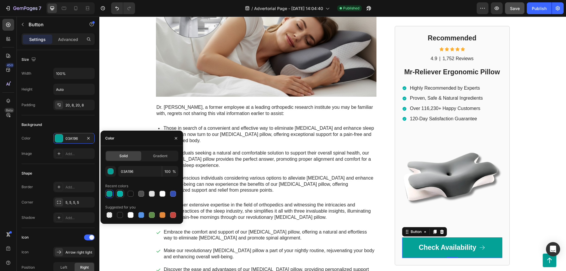
click at [122, 194] on div at bounding box center [120, 194] width 6 height 6
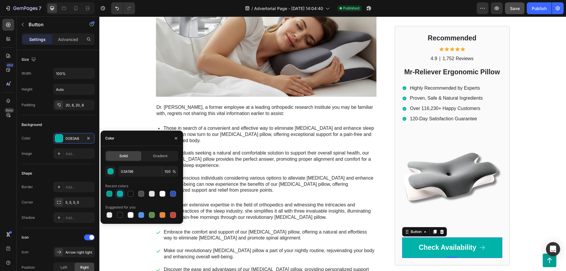
type input "00B3A8"
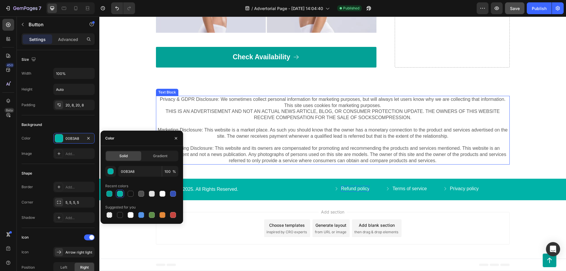
scroll to position [2354, 0]
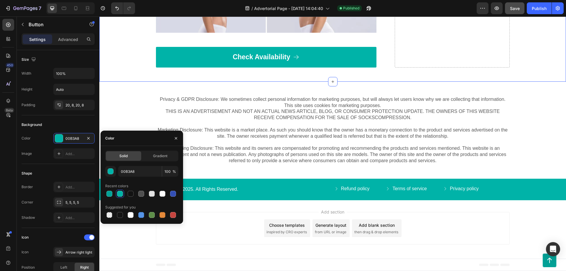
click at [335, 59] on link "Check Availability" at bounding box center [266, 57] width 220 height 21
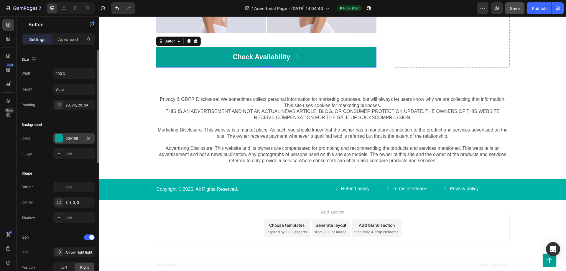
click at [57, 140] on div at bounding box center [59, 138] width 8 height 8
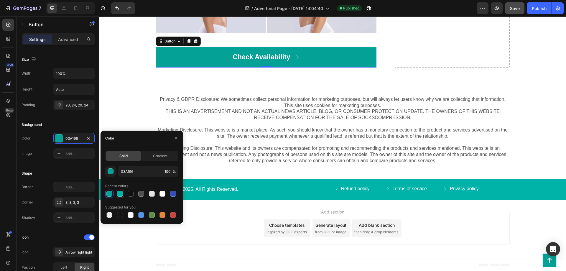
click at [122, 194] on div at bounding box center [120, 194] width 6 height 6
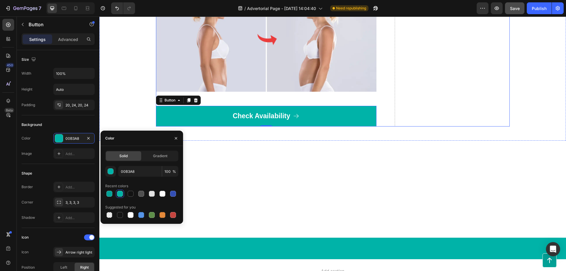
scroll to position [2144, 0]
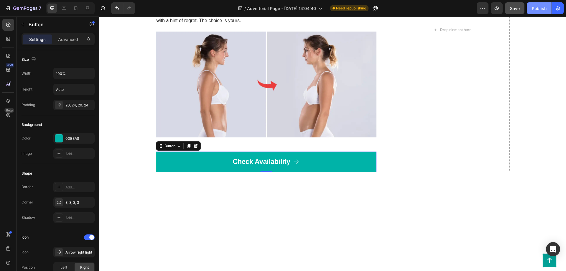
click at [543, 9] on div "Publish" at bounding box center [538, 8] width 15 height 6
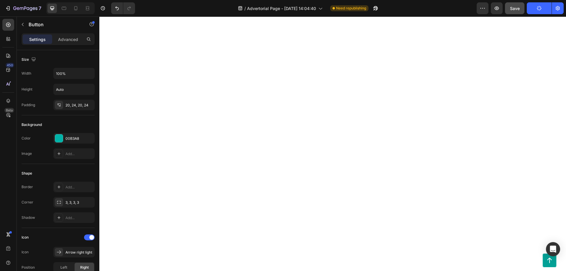
scroll to position [1693, 0]
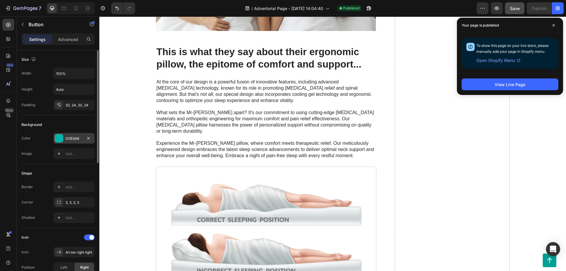
click at [57, 139] on div at bounding box center [59, 138] width 8 height 8
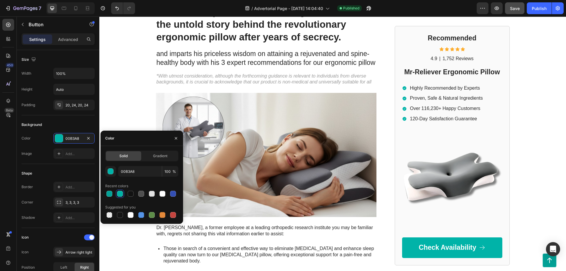
scroll to position [150, 0]
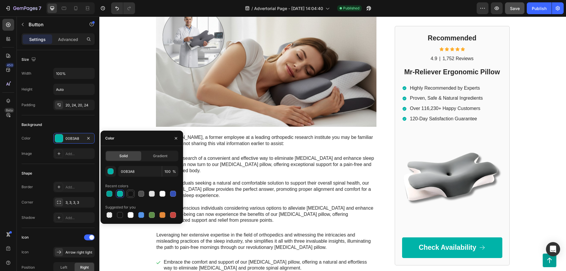
click at [132, 194] on div at bounding box center [131, 194] width 6 height 6
click at [153, 195] on div at bounding box center [152, 194] width 6 height 6
type input "E2E2E2"
click at [227, 188] on p "For individuals seeking a natural and comfortable solution to support their ove…" at bounding box center [269, 189] width 212 height 18
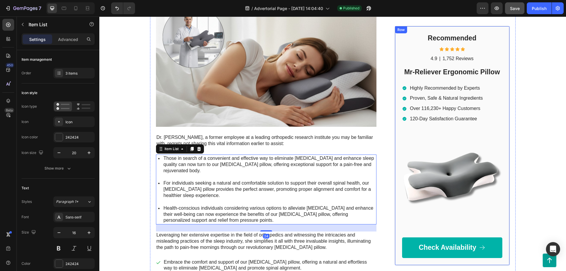
click at [415, 240] on link "Check Availability" at bounding box center [452, 247] width 100 height 21
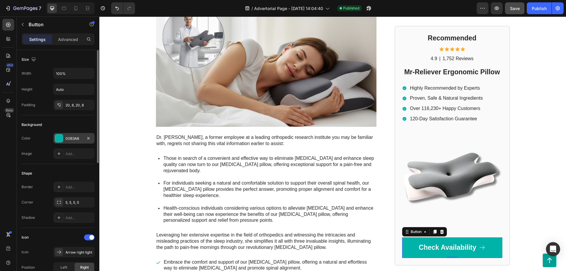
click at [60, 138] on div at bounding box center [59, 138] width 8 height 8
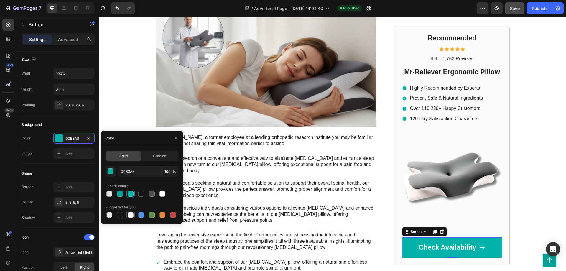
click at [129, 215] on div at bounding box center [131, 215] width 6 height 6
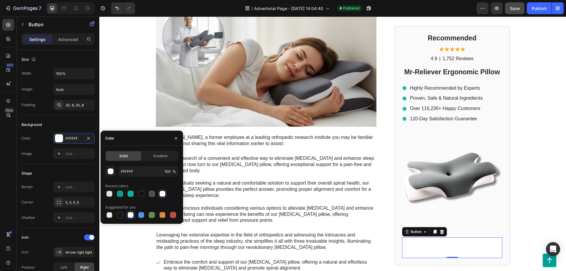
click at [162, 194] on div at bounding box center [162, 194] width 6 height 6
click at [108, 194] on div at bounding box center [109, 194] width 6 height 6
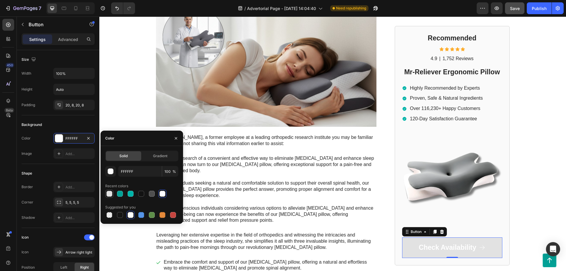
type input "E2E2E2"
click at [270, 177] on div "Those in search of a convenient and effective way to eliminate neck pain and en…" at bounding box center [266, 189] width 220 height 70
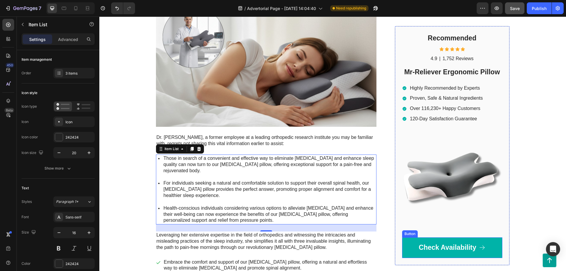
click at [413, 245] on link "Check Availability" at bounding box center [452, 247] width 100 height 21
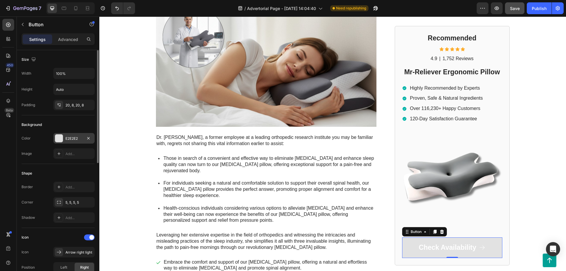
click at [58, 137] on div at bounding box center [59, 138] width 8 height 8
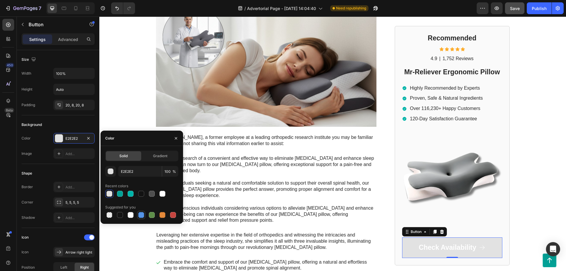
click at [142, 215] on div at bounding box center [141, 215] width 6 height 6
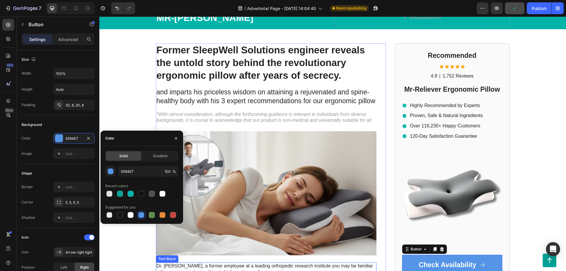
scroll to position [0, 0]
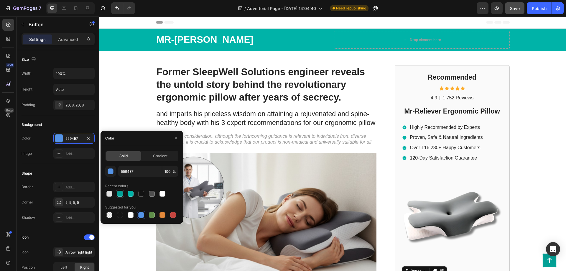
click at [121, 193] on div at bounding box center [120, 194] width 6 height 6
click at [129, 193] on div at bounding box center [131, 194] width 6 height 6
click at [122, 193] on div at bounding box center [120, 194] width 6 height 6
type input "03A196"
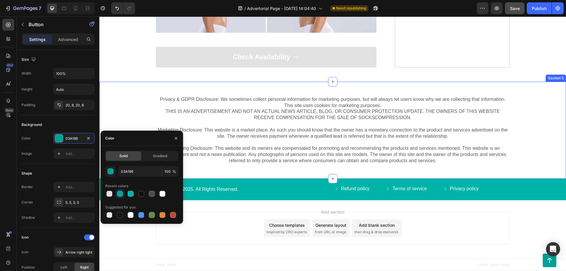
scroll to position [2264, 0]
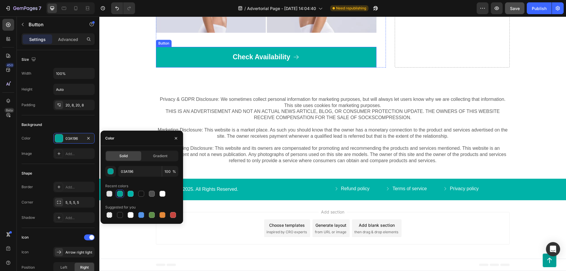
click at [213, 67] on link "Check Availability" at bounding box center [266, 57] width 220 height 21
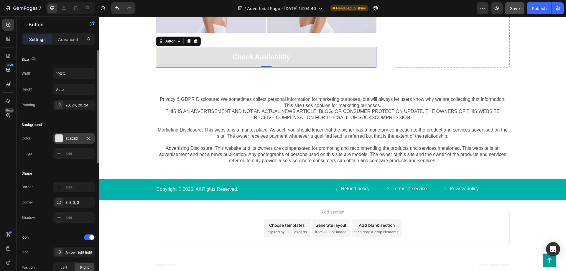
click at [60, 138] on div at bounding box center [59, 138] width 8 height 8
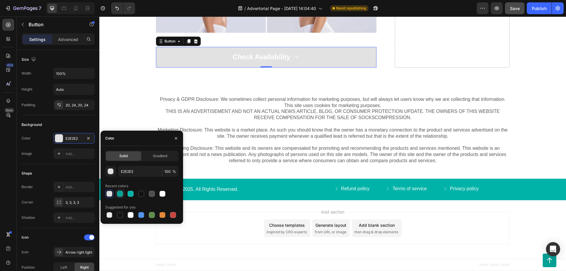
click at [120, 195] on div at bounding box center [120, 194] width 6 height 6
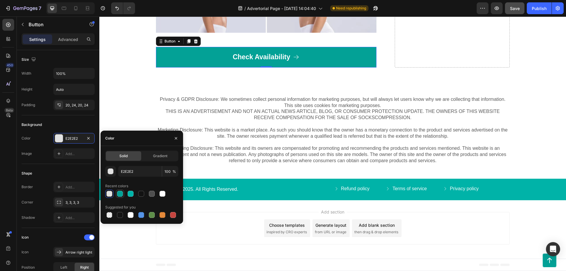
type input "03A196"
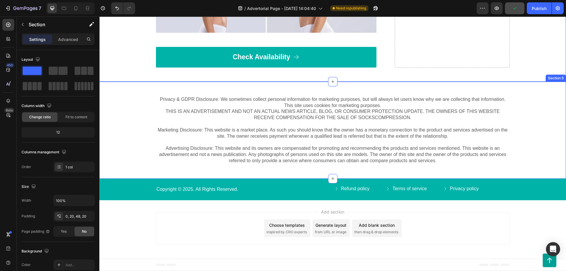
click at [232, 67] on link "Check Availability" at bounding box center [266, 57] width 220 height 21
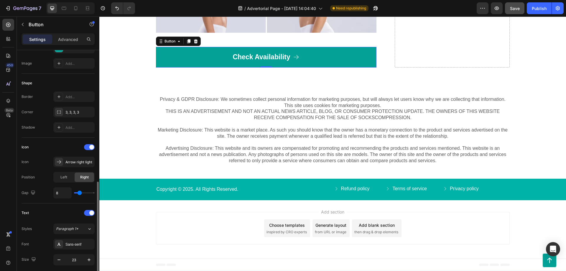
scroll to position [180, 0]
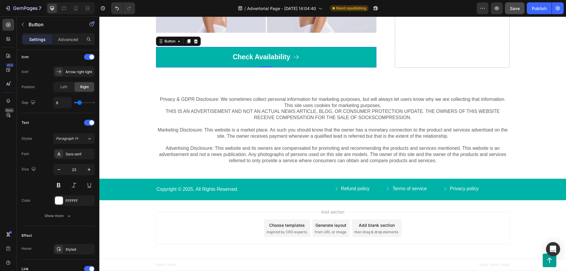
click at [196, 67] on link "Check Availability" at bounding box center [266, 57] width 220 height 21
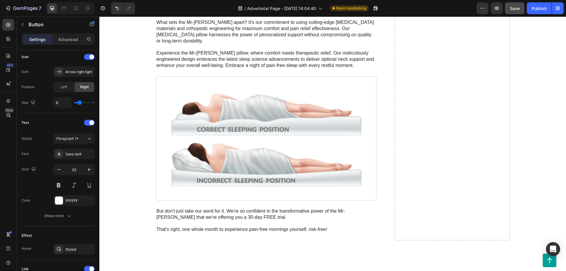
scroll to position [707, 0]
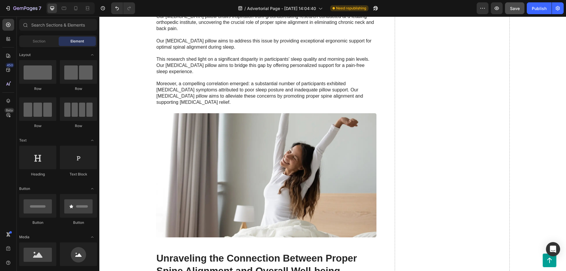
drag, startPoint x: 563, startPoint y: 201, endPoint x: 651, endPoint y: 33, distance: 189.6
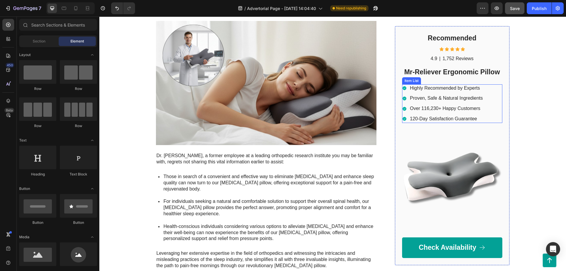
scroll to position [150, 0]
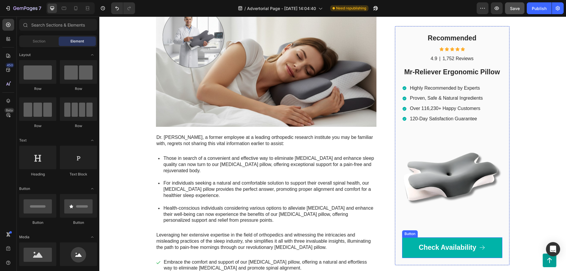
click at [412, 243] on link "Check Availability" at bounding box center [452, 247] width 100 height 21
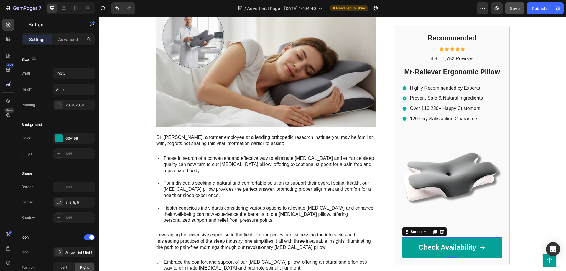
scroll to position [51, 0]
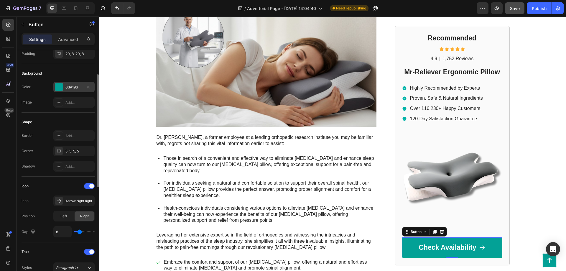
click at [58, 84] on div at bounding box center [59, 87] width 8 height 8
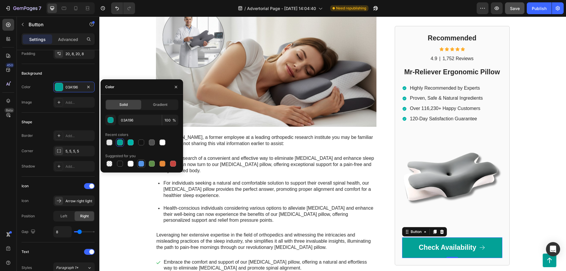
click at [141, 162] on div at bounding box center [141, 164] width 6 height 6
type input "5594E7"
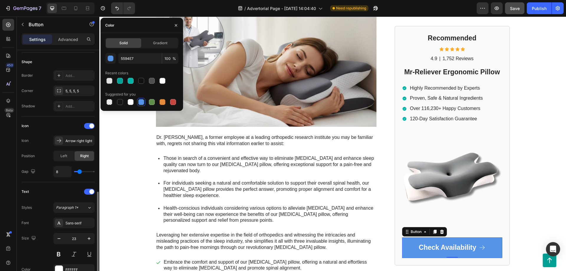
scroll to position [171, 0]
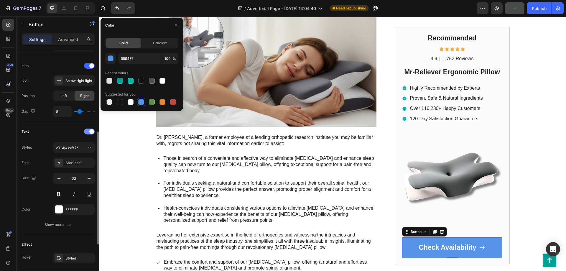
click at [91, 131] on span at bounding box center [91, 131] width 5 height 5
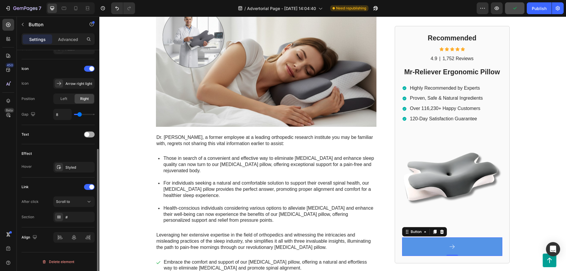
scroll to position [169, 0]
click at [89, 136] on div at bounding box center [89, 134] width 11 height 6
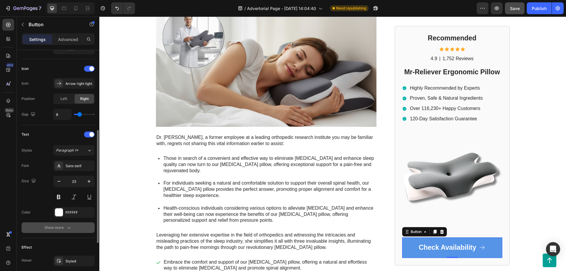
click at [65, 226] on div "Show more" at bounding box center [57, 227] width 27 height 6
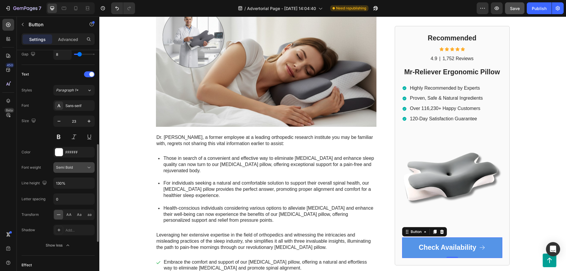
click at [73, 169] on div "Semi Bold" at bounding box center [71, 167] width 30 height 5
click at [40, 165] on div "Font weight" at bounding box center [31, 167] width 19 height 5
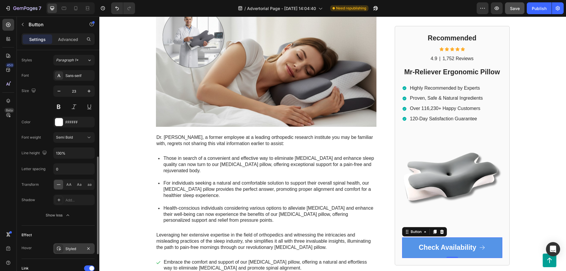
scroll to position [289, 0]
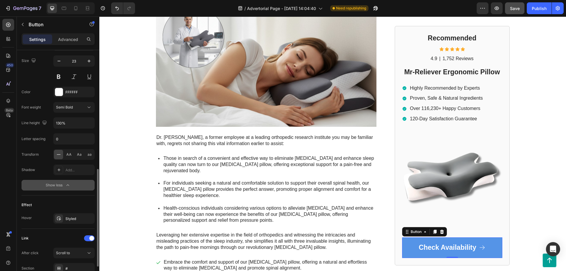
click at [59, 183] on div "Show less" at bounding box center [58, 185] width 25 height 6
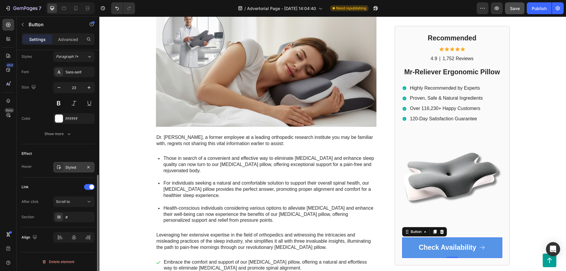
click at [77, 168] on div "Styled" at bounding box center [73, 167] width 17 height 5
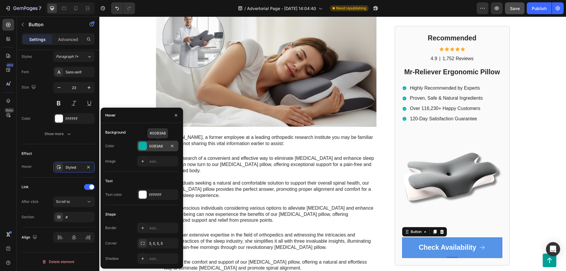
click at [144, 146] on div at bounding box center [143, 146] width 8 height 8
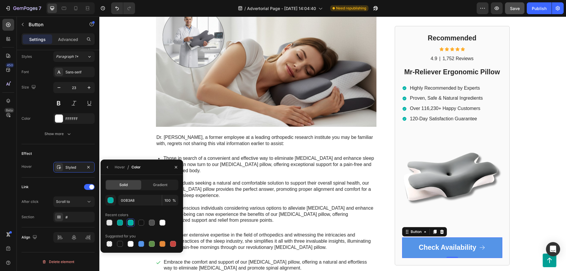
drag, startPoint x: 139, startPoint y: 244, endPoint x: 136, endPoint y: 245, distance: 3.4
click at [139, 245] on div at bounding box center [141, 244] width 6 height 6
type input "5594E7"
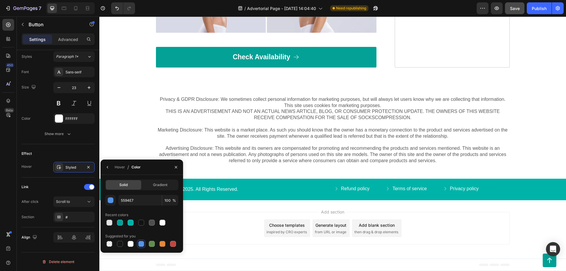
scroll to position [2234, 0]
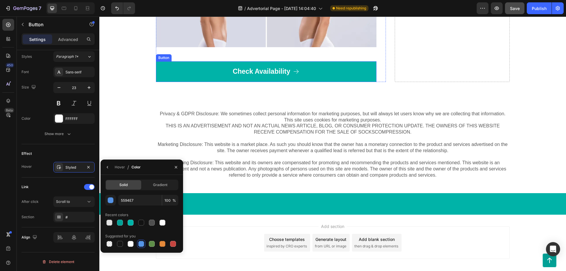
click at [322, 82] on link "Check Availability" at bounding box center [266, 71] width 220 height 21
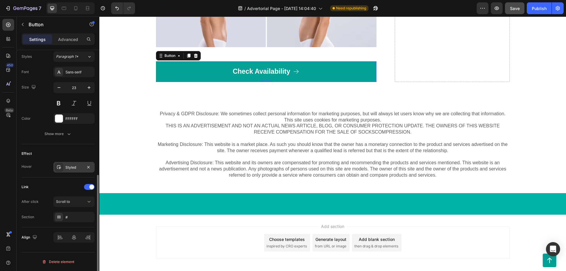
click at [57, 166] on icon at bounding box center [59, 167] width 5 height 5
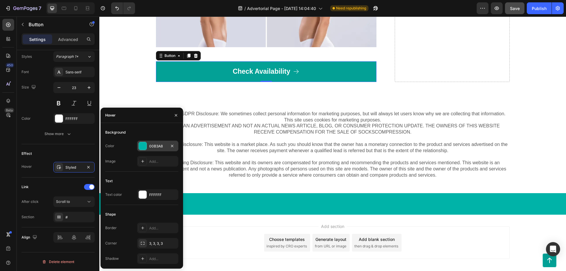
drag, startPoint x: 144, startPoint y: 147, endPoint x: 45, endPoint y: 141, distance: 98.6
click at [144, 147] on div at bounding box center [143, 146] width 8 height 8
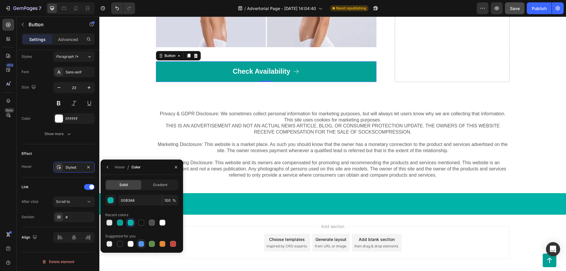
click at [140, 243] on div at bounding box center [141, 244] width 6 height 6
type input "5594E7"
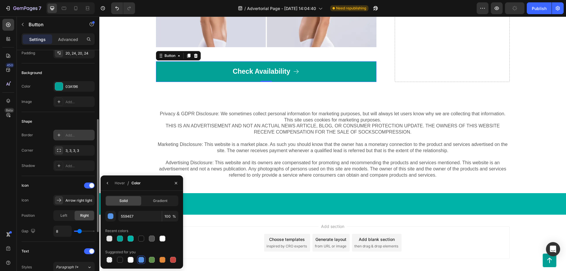
scroll to position [0, 0]
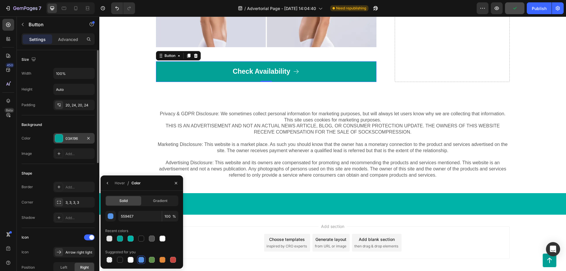
click at [57, 140] on div at bounding box center [59, 138] width 8 height 8
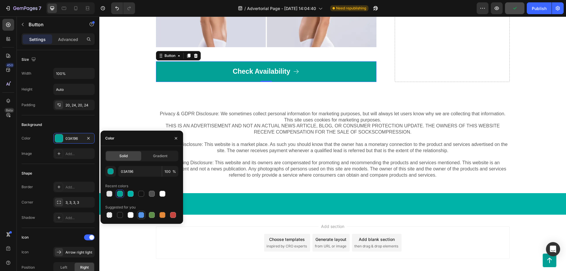
click at [142, 214] on div at bounding box center [141, 215] width 6 height 6
type input "5594E7"
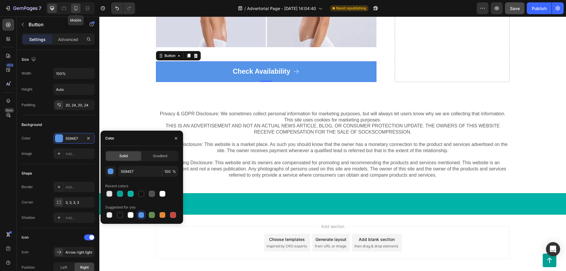
click at [74, 8] on icon at bounding box center [76, 8] width 6 height 6
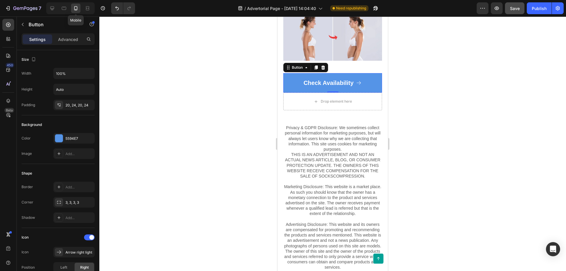
type input "20"
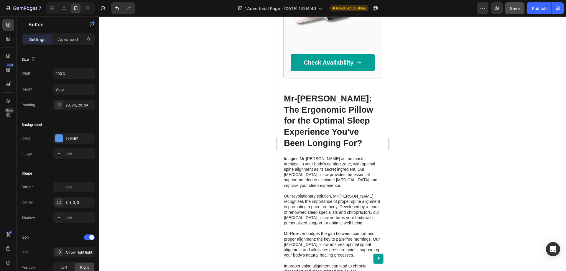
scroll to position [1107, 0]
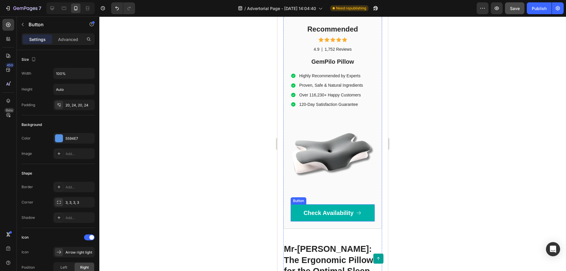
click at [309, 204] on link "Check Availability" at bounding box center [332, 212] width 84 height 17
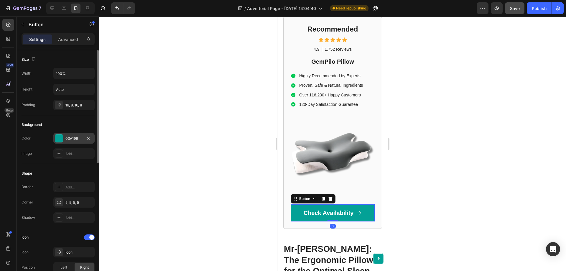
click at [60, 135] on div at bounding box center [59, 138] width 8 height 8
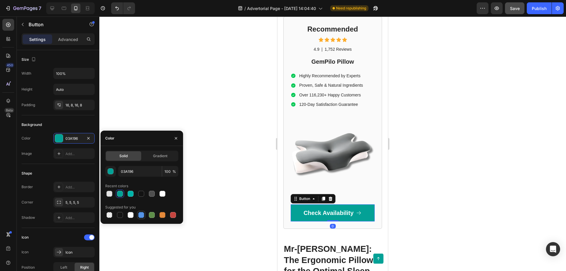
click at [142, 215] on div at bounding box center [141, 215] width 6 height 6
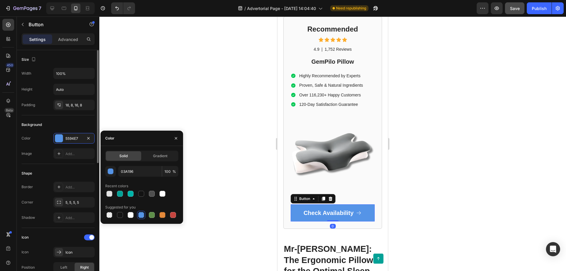
type input "5594E7"
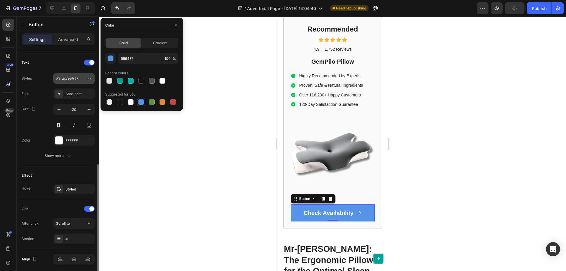
scroll to position [262, 0]
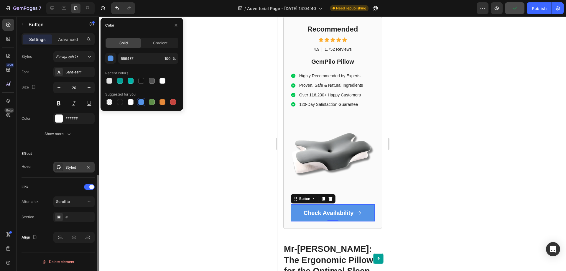
click at [59, 168] on icon at bounding box center [59, 167] width 5 height 5
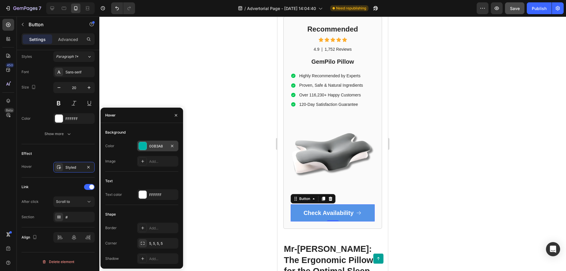
click at [143, 146] on div at bounding box center [143, 146] width 8 height 8
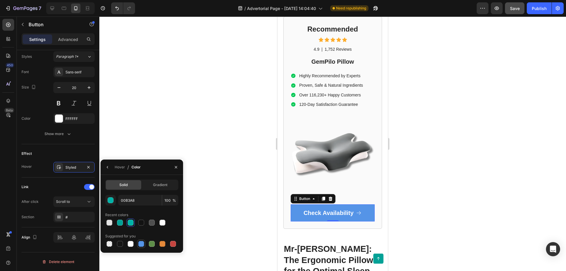
click at [140, 242] on div at bounding box center [141, 244] width 6 height 6
type input "5594E7"
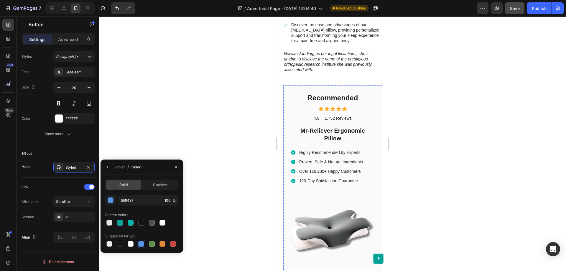
scroll to position [601, 0]
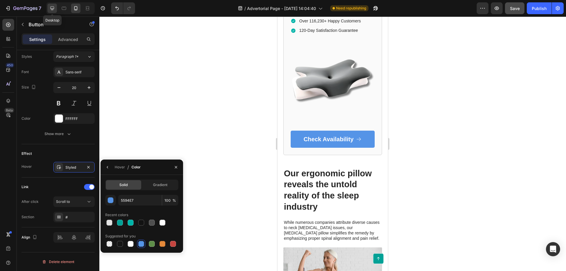
click at [53, 8] on icon at bounding box center [52, 8] width 6 height 6
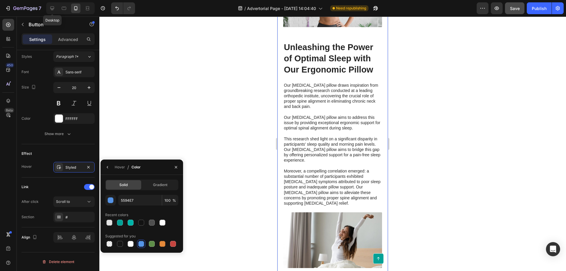
type input "23"
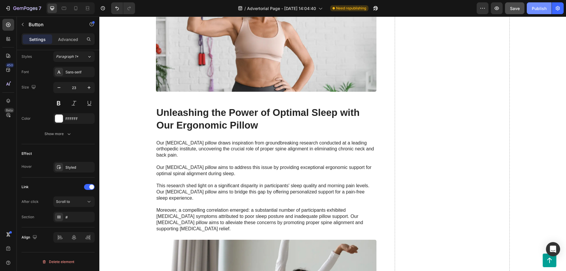
click at [544, 7] on div "Publish" at bounding box center [538, 8] width 15 height 6
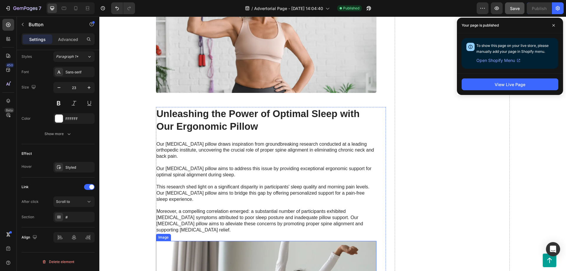
scroll to position [550, 0]
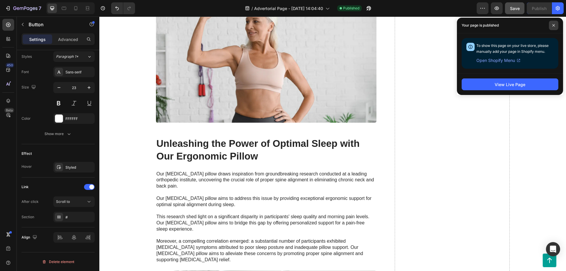
click at [556, 26] on span at bounding box center [553, 25] width 9 height 9
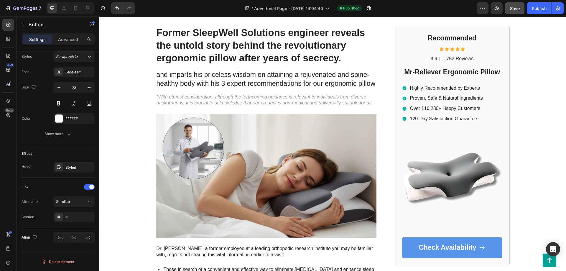
scroll to position [159, 0]
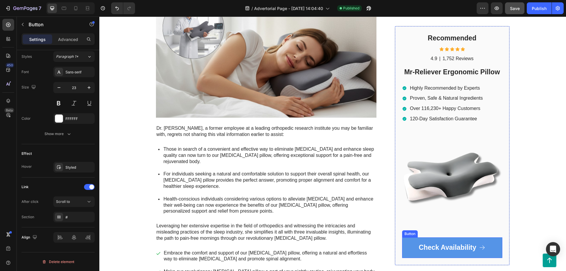
click at [492, 242] on link "Check Availability" at bounding box center [452, 247] width 100 height 21
click at [419, 233] on div "Button" at bounding box center [415, 231] width 13 height 5
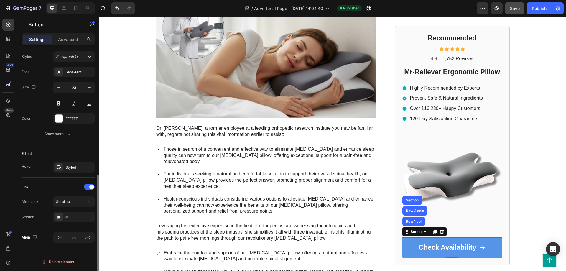
click at [57, 186] on div "Link" at bounding box center [58, 186] width 73 height 9
click at [79, 201] on div "Scroll to" at bounding box center [71, 201] width 30 height 5
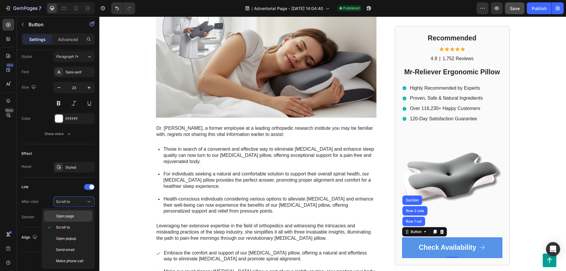
click at [79, 218] on p "Open page" at bounding box center [73, 215] width 34 height 5
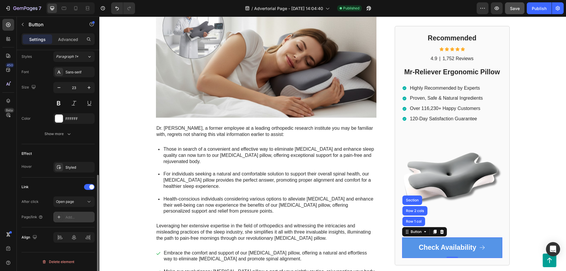
click at [60, 218] on icon at bounding box center [59, 216] width 5 height 5
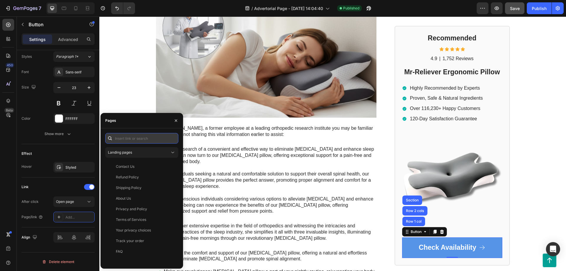
click at [149, 141] on input "text" at bounding box center [141, 138] width 73 height 11
click at [174, 150] on icon at bounding box center [173, 152] width 6 height 6
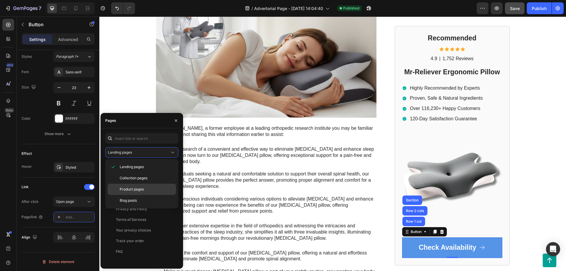
click at [135, 189] on span "Product pages" at bounding box center [132, 188] width 24 height 5
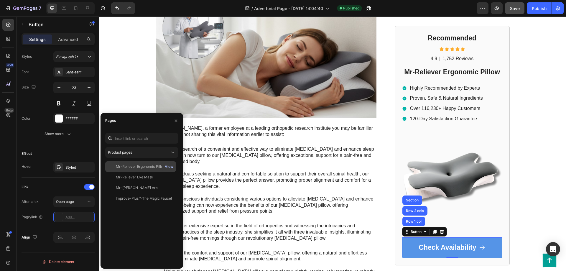
click at [171, 167] on div "View" at bounding box center [169, 166] width 9 height 5
click at [138, 169] on div "Mr-Reliever Ergonomic Pillow" at bounding box center [141, 166] width 50 height 5
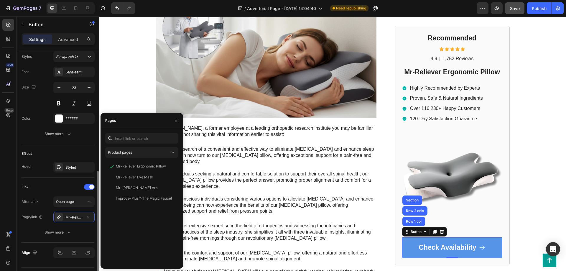
click at [60, 184] on div "Link" at bounding box center [58, 186] width 73 height 9
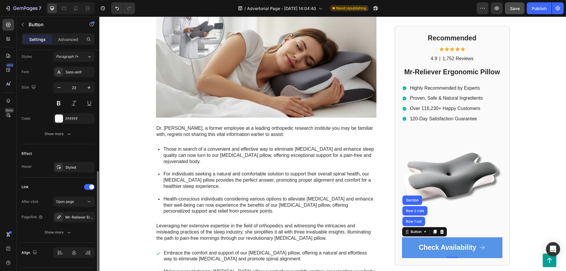
scroll to position [232, 0]
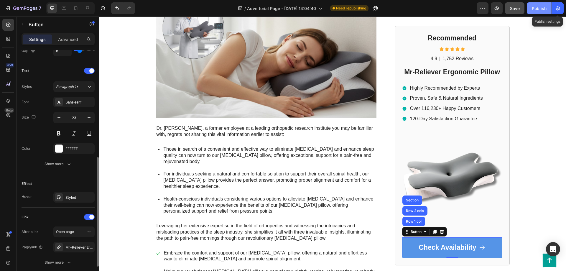
click at [541, 9] on div "Publish" at bounding box center [538, 8] width 15 height 6
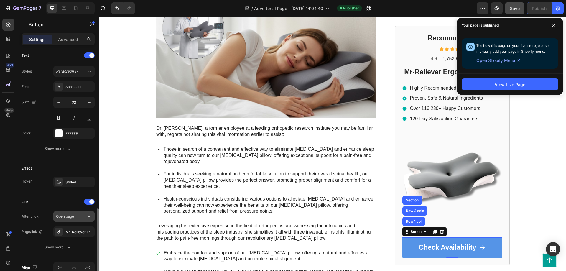
scroll to position [278, 0]
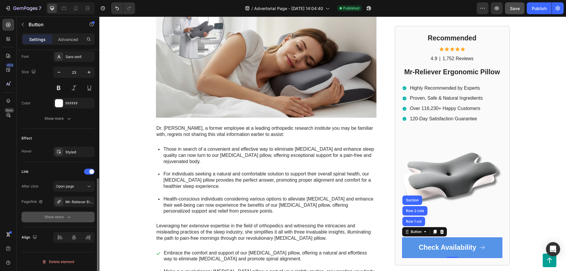
click at [68, 217] on icon "button" at bounding box center [68, 217] width 3 height 2
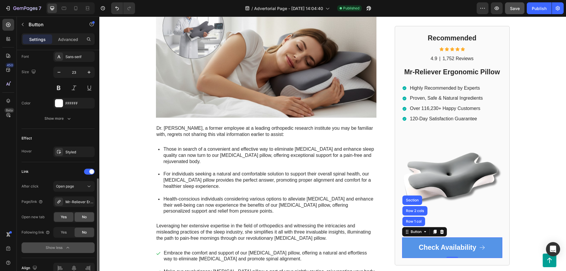
click at [90, 216] on div "No" at bounding box center [84, 216] width 19 height 9
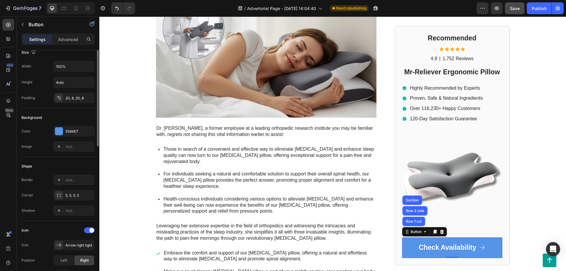
scroll to position [0, 0]
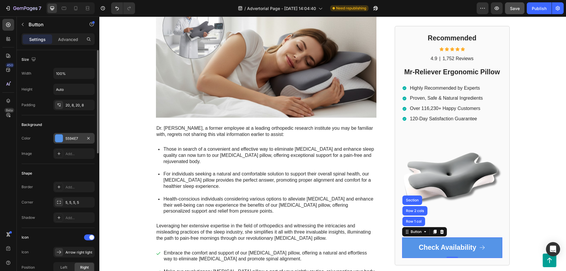
click at [57, 137] on div at bounding box center [59, 138] width 8 height 8
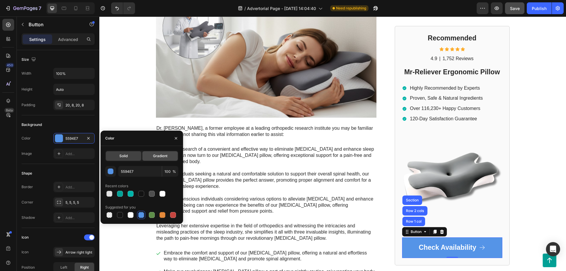
click at [162, 155] on span "Gradient" at bounding box center [160, 155] width 14 height 5
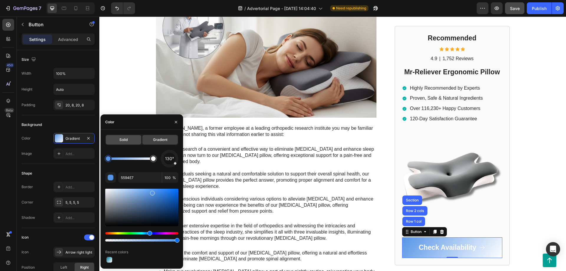
click at [130, 141] on div "Solid" at bounding box center [123, 139] width 35 height 9
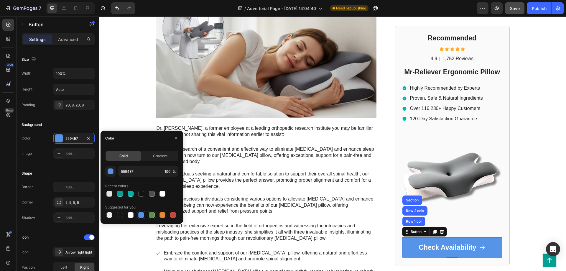
click at [153, 215] on div at bounding box center [152, 215] width 6 height 6
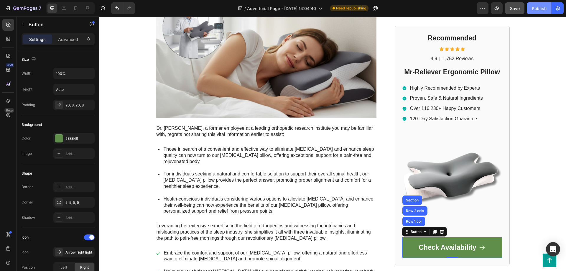
click at [537, 6] on div "Publish" at bounding box center [538, 8] width 15 height 6
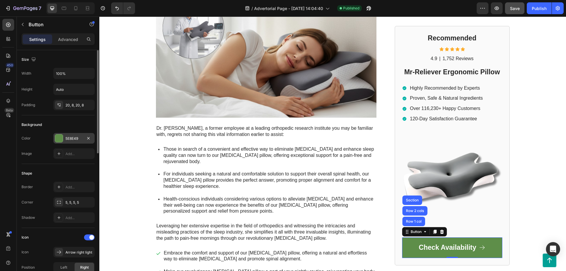
click at [57, 136] on div at bounding box center [59, 138] width 8 height 8
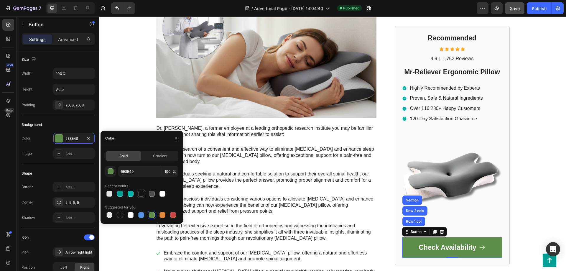
click at [144, 194] on div at bounding box center [141, 193] width 7 height 7
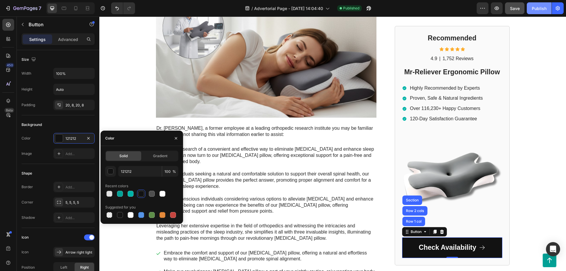
click at [540, 12] on button "Publish" at bounding box center [538, 8] width 25 height 12
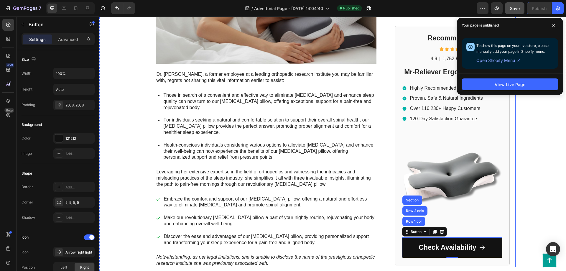
scroll to position [219, 0]
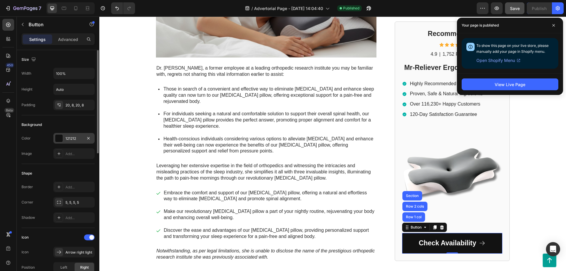
click at [59, 139] on div at bounding box center [59, 138] width 8 height 8
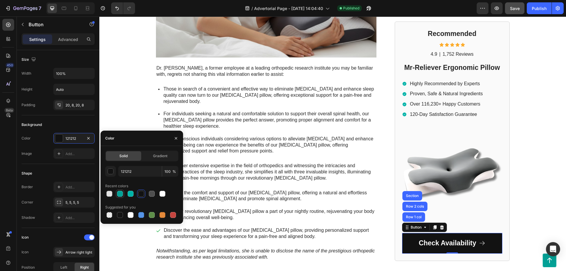
click at [121, 192] on div at bounding box center [120, 194] width 6 height 6
type input "03A196"
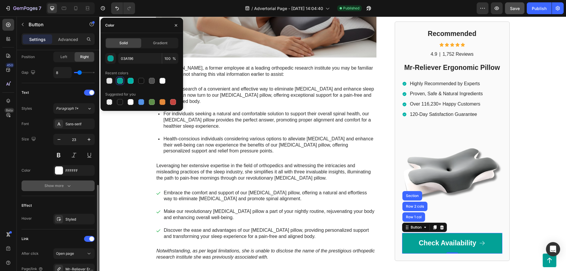
scroll to position [240, 0]
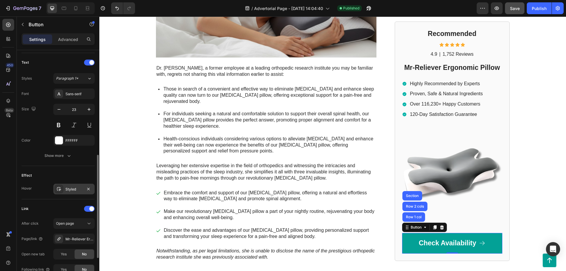
click at [59, 189] on icon at bounding box center [59, 188] width 5 height 5
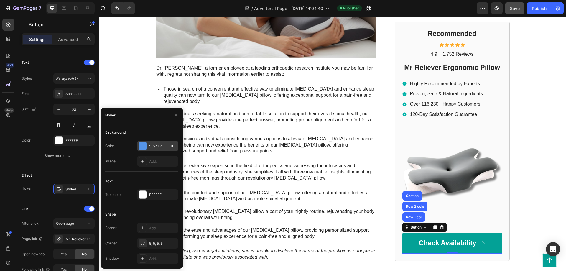
click at [142, 146] on div at bounding box center [143, 146] width 8 height 8
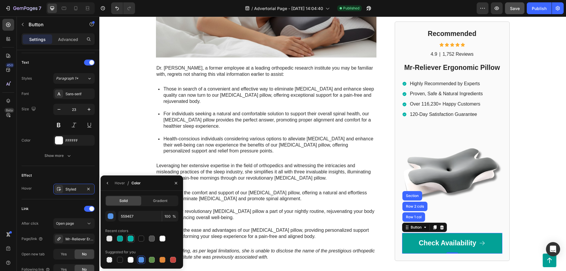
click at [131, 239] on div at bounding box center [131, 238] width 6 height 6
type input "00B3A8"
click at [35, 188] on div "Hover Styled" at bounding box center [58, 189] width 73 height 11
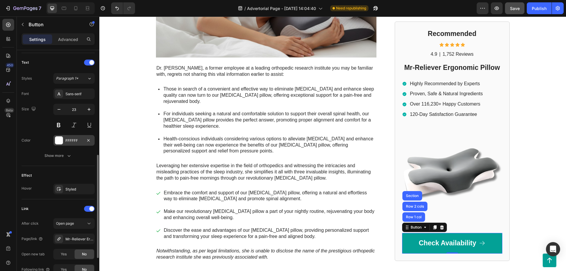
scroll to position [210, 0]
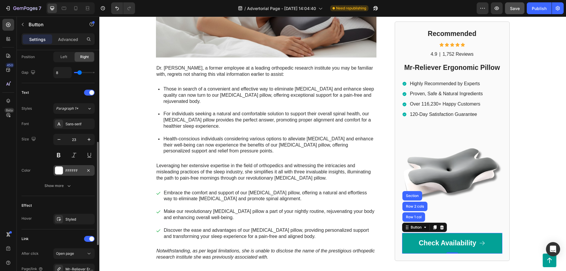
click at [56, 168] on div at bounding box center [59, 170] width 8 height 8
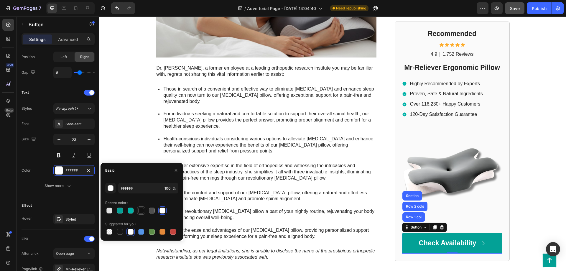
click at [143, 211] on div at bounding box center [141, 210] width 6 height 6
type input "121212"
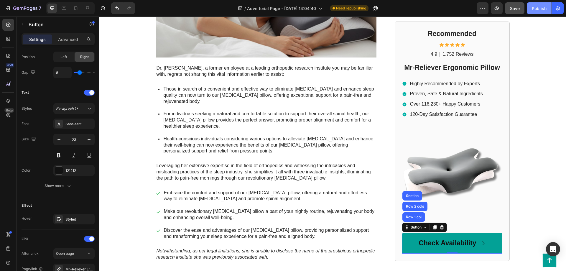
click at [533, 7] on div "Publish" at bounding box center [538, 8] width 15 height 6
click at [539, 136] on div "Mr-Reliever Text Block Drop element here Row Row Former SleepWell Solutions eng…" at bounding box center [332, 35] width 466 height 452
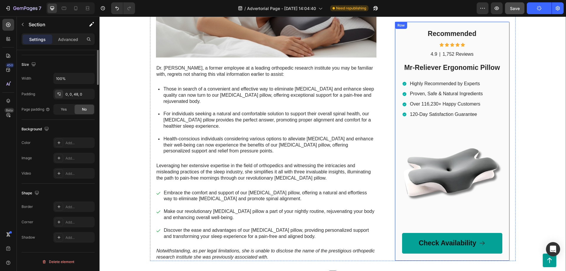
scroll to position [0, 0]
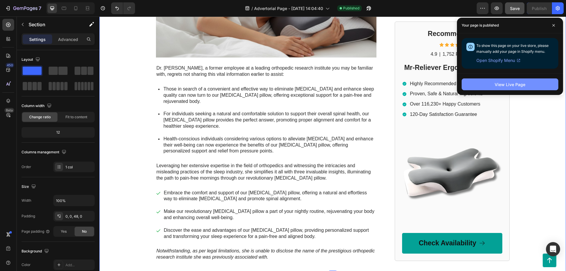
click at [499, 81] on button "View Live Page" at bounding box center [509, 84] width 97 height 12
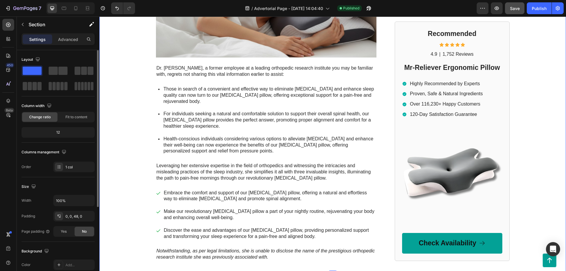
scroll to position [90, 0]
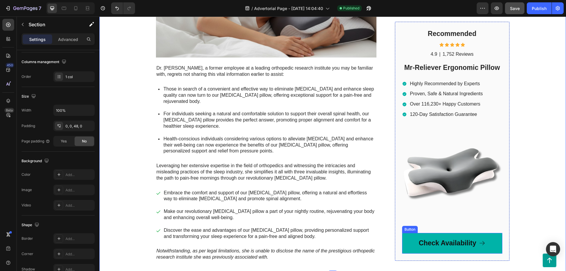
click at [413, 240] on link "Check Availability" at bounding box center [452, 243] width 100 height 21
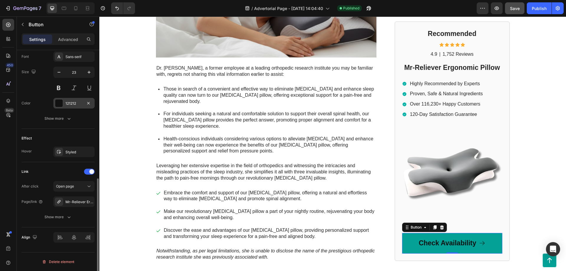
scroll to position [217, 0]
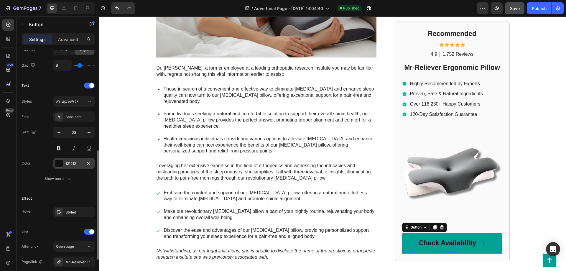
click at [57, 166] on div at bounding box center [59, 163] width 8 height 8
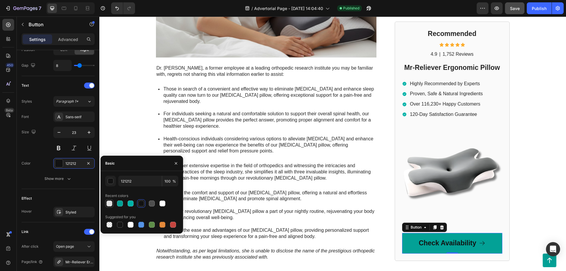
click at [108, 206] on div at bounding box center [109, 203] width 6 height 6
type input "E2E2E2"
click at [51, 186] on div "Text Styles Paragraph 1* Font Sans-serif Size 23 Color E2E2E2 Show more" at bounding box center [58, 132] width 73 height 113
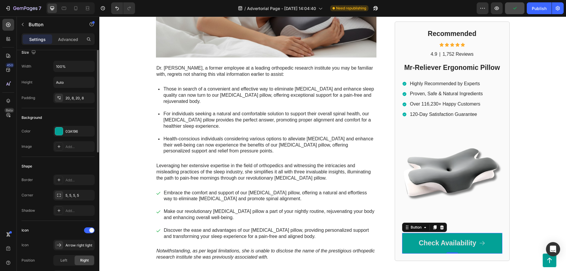
scroll to position [0, 0]
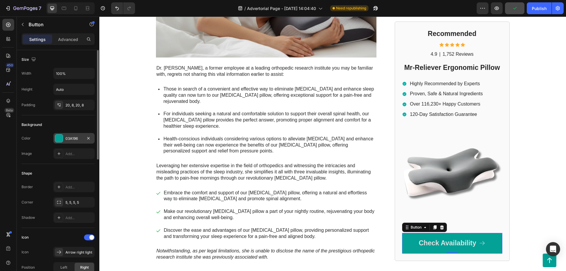
click at [58, 138] on div at bounding box center [59, 138] width 8 height 8
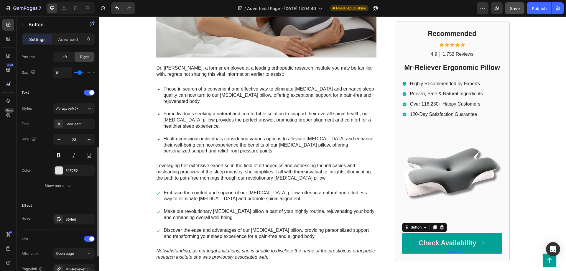
scroll to position [240, 0]
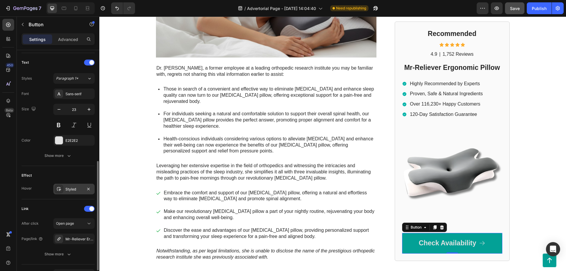
click at [60, 191] on icon at bounding box center [59, 188] width 5 height 5
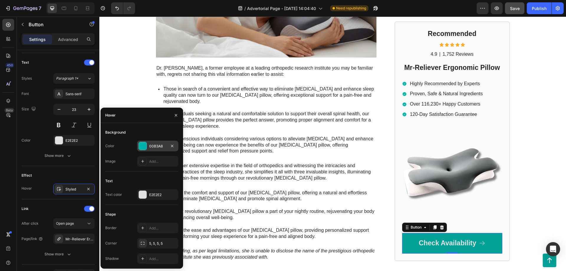
click at [143, 147] on div at bounding box center [143, 146] width 8 height 8
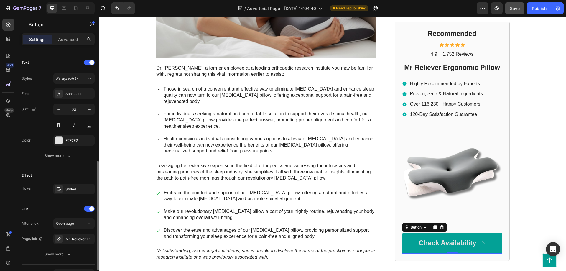
click at [37, 189] on div "Hover Styled" at bounding box center [58, 189] width 73 height 11
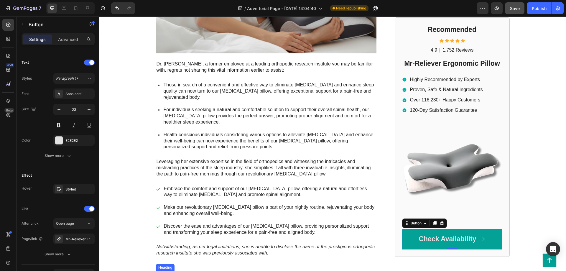
scroll to position [340, 0]
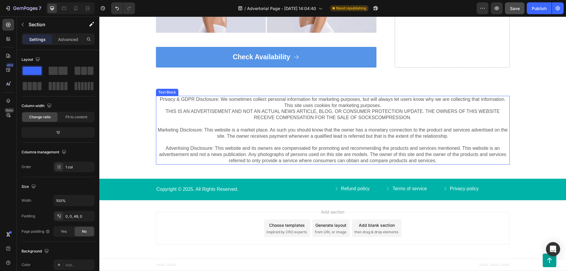
scroll to position [2323, 0]
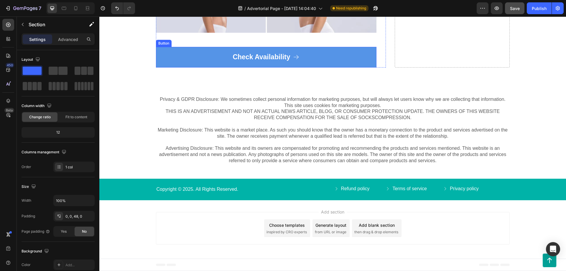
click at [324, 67] on link "Check Availability" at bounding box center [266, 57] width 220 height 21
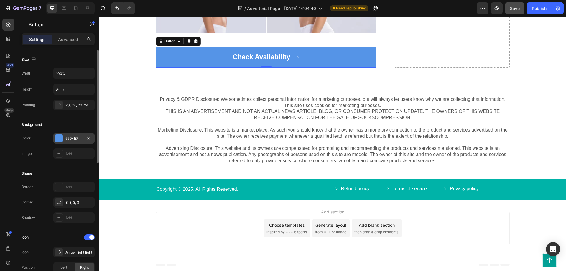
click at [60, 139] on div at bounding box center [59, 138] width 8 height 8
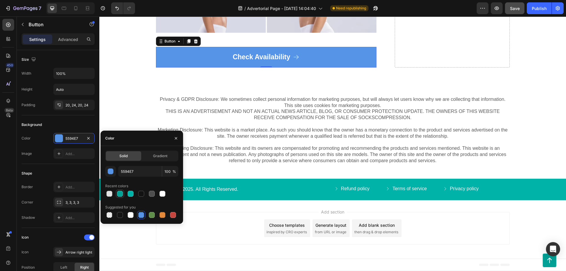
click at [122, 195] on div at bounding box center [120, 194] width 6 height 6
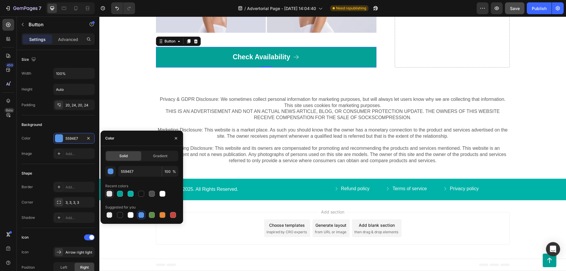
type input "03A196"
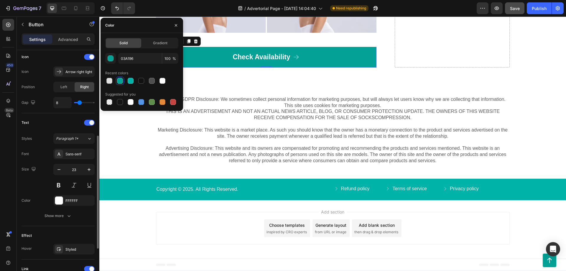
scroll to position [240, 0]
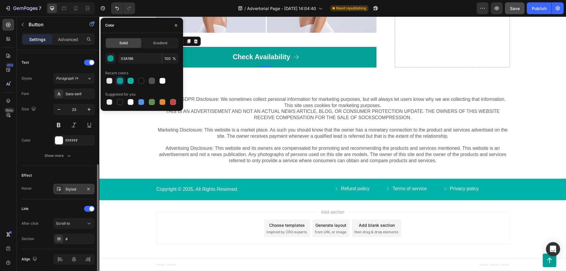
click at [60, 191] on icon at bounding box center [59, 188] width 5 height 5
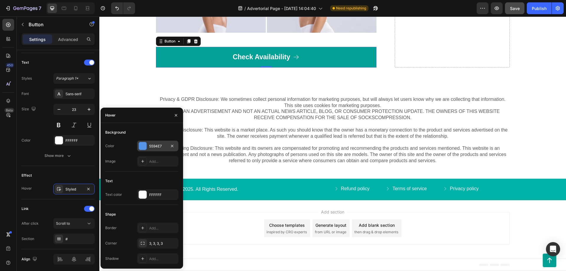
click at [140, 145] on div at bounding box center [143, 146] width 8 height 8
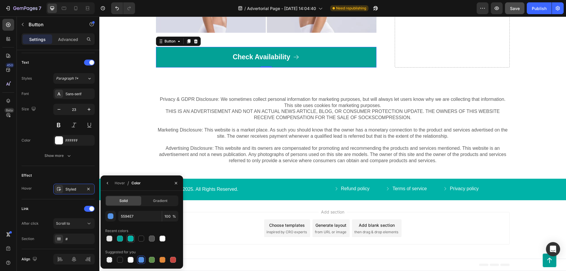
click at [129, 240] on div at bounding box center [131, 238] width 6 height 6
type input "00B3A8"
click at [76, 222] on div "Scroll to" at bounding box center [71, 223] width 30 height 5
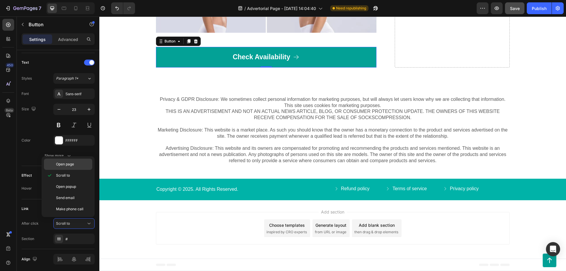
click at [73, 167] on div "Open page" at bounding box center [68, 163] width 48 height 11
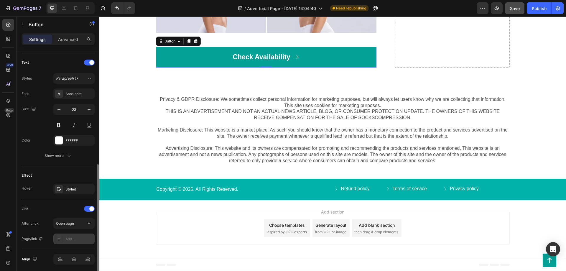
click at [75, 238] on div "Add..." at bounding box center [79, 238] width 28 height 5
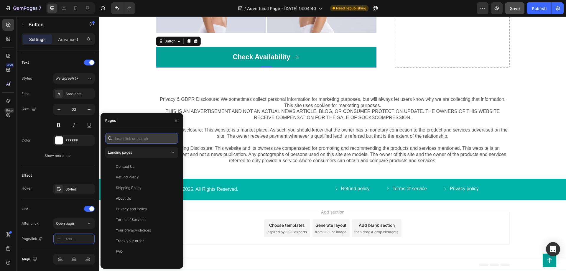
click at [144, 141] on input "text" at bounding box center [141, 138] width 73 height 11
click at [171, 152] on icon at bounding box center [173, 152] width 6 height 6
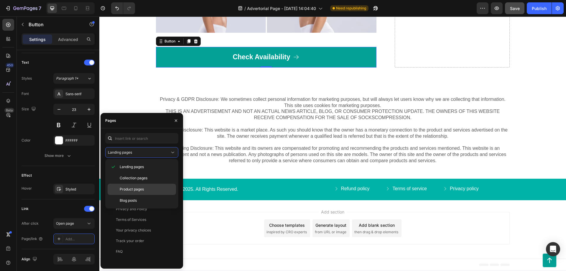
click at [132, 190] on span "Product pages" at bounding box center [132, 188] width 24 height 5
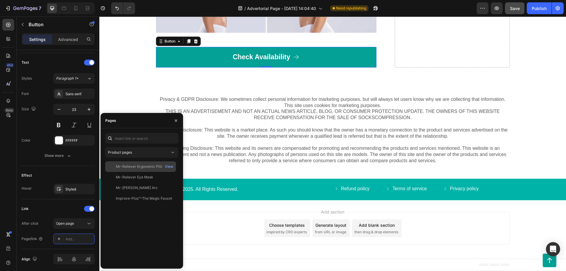
click at [131, 172] on div "Mr-Reliever Ergonomic Pillow View" at bounding box center [140, 177] width 71 height 11
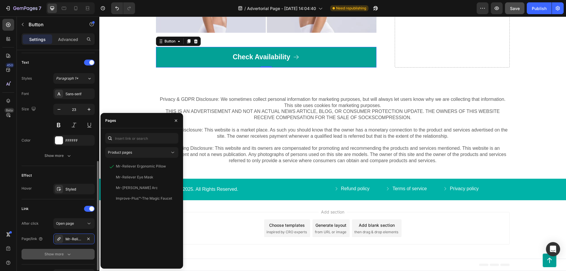
click at [63, 254] on div "Show more" at bounding box center [57, 254] width 27 height 6
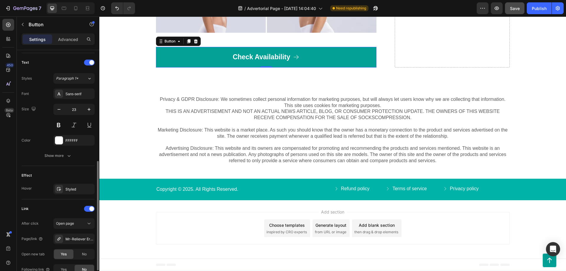
scroll to position [308, 0]
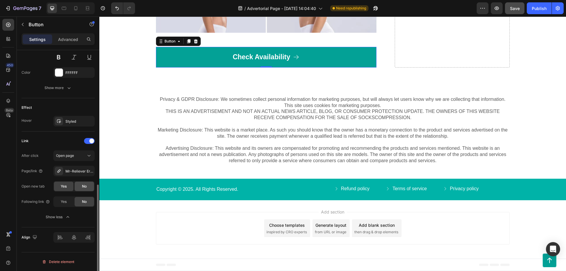
click at [81, 185] on div "No" at bounding box center [84, 185] width 19 height 9
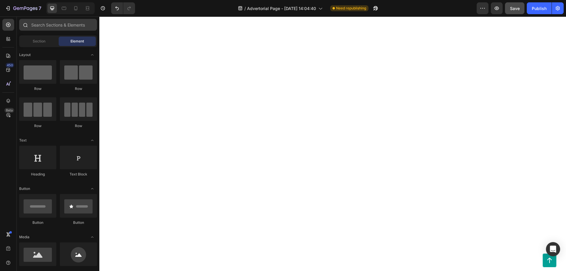
scroll to position [120, 0]
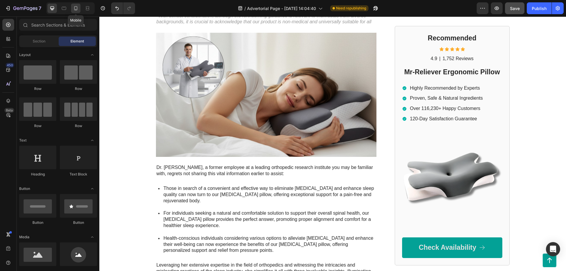
click at [77, 6] on icon at bounding box center [76, 8] width 6 height 6
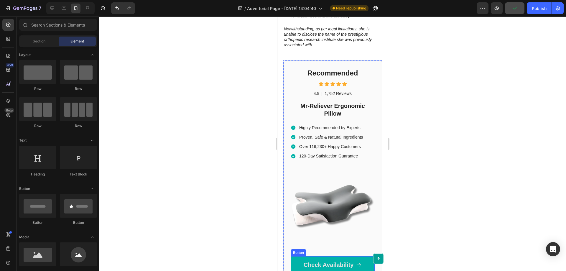
scroll to position [601, 0]
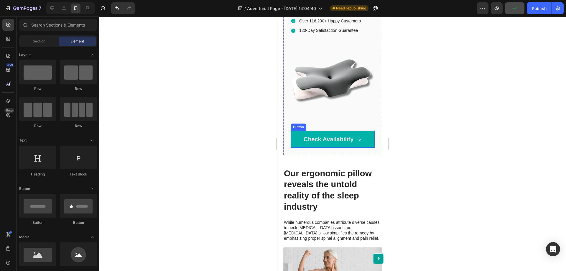
click at [366, 134] on link "Check Availability" at bounding box center [332, 139] width 84 height 17
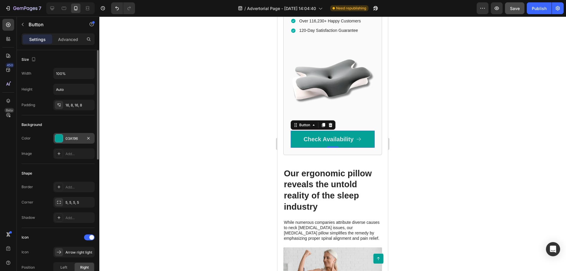
click at [60, 137] on div at bounding box center [59, 138] width 8 height 8
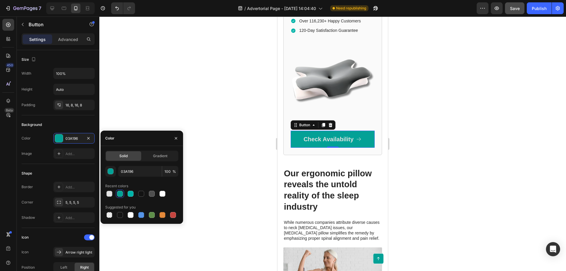
click at [121, 193] on div at bounding box center [120, 194] width 6 height 6
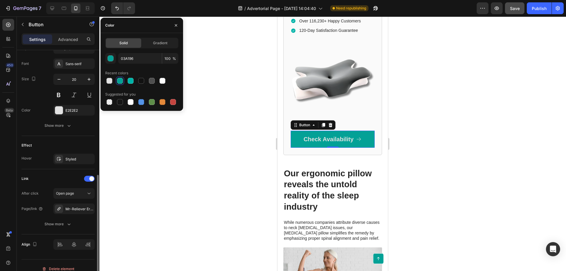
scroll to position [278, 0]
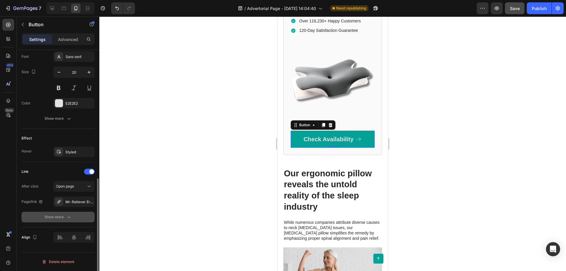
click at [66, 216] on icon "button" at bounding box center [69, 217] width 6 height 6
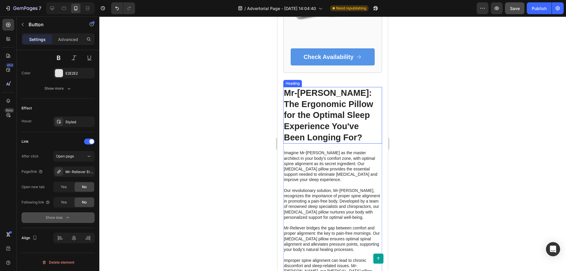
scroll to position [1442, 0]
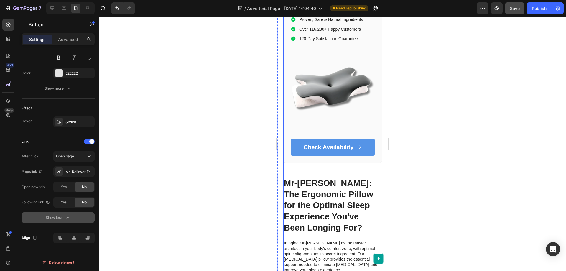
click at [364, 147] on link "Check Availability" at bounding box center [332, 146] width 84 height 17
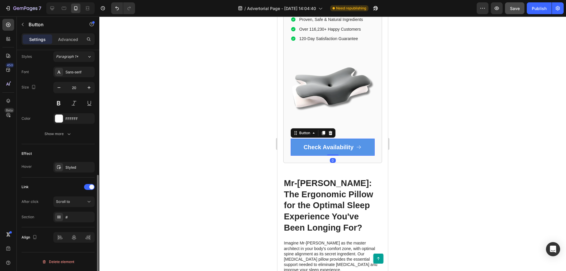
scroll to position [262, 0]
click at [60, 119] on div at bounding box center [59, 119] width 8 height 8
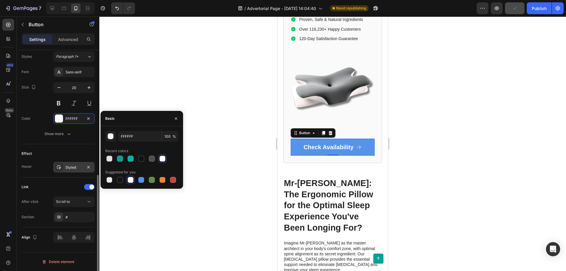
click at [72, 168] on div "Styled" at bounding box center [73, 167] width 17 height 5
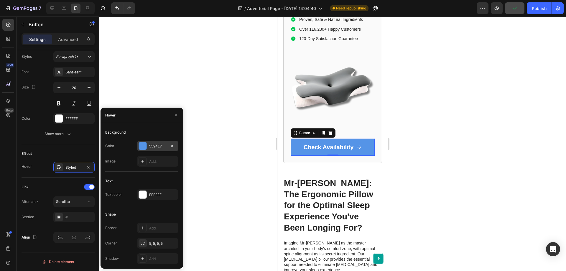
click at [141, 143] on div at bounding box center [143, 146] width 8 height 8
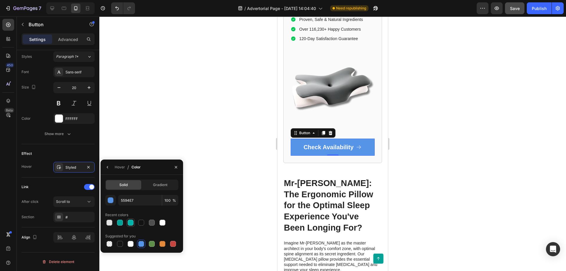
click at [132, 224] on div at bounding box center [131, 222] width 6 height 6
type input "00B3A8"
click at [76, 204] on div "Scroll to" at bounding box center [71, 201] width 30 height 5
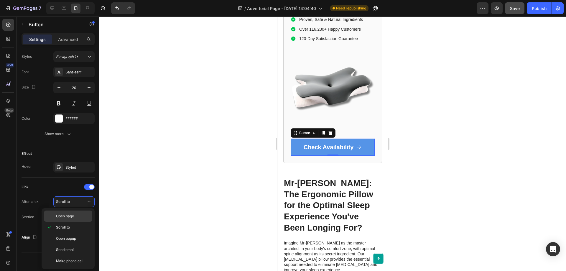
click at [77, 218] on p "Open page" at bounding box center [73, 215] width 34 height 5
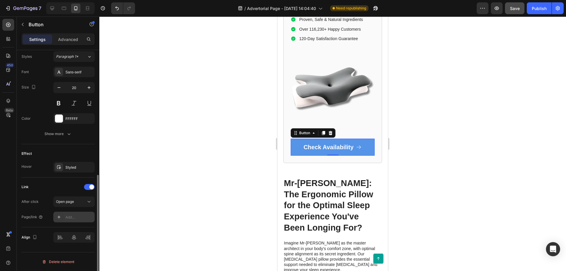
click at [71, 218] on div "Add..." at bounding box center [79, 216] width 28 height 5
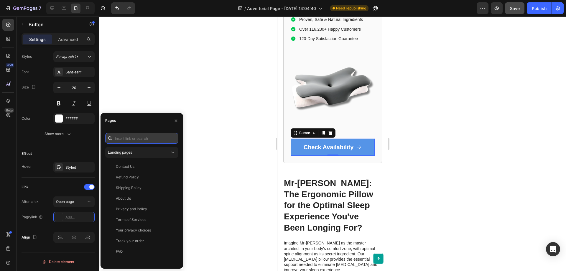
click at [130, 139] on input "text" at bounding box center [141, 138] width 73 height 11
click at [139, 153] on div "Landing pages" at bounding box center [139, 152] width 62 height 5
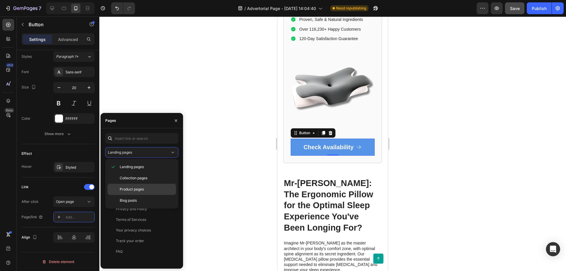
click at [132, 190] on span "Product pages" at bounding box center [132, 188] width 24 height 5
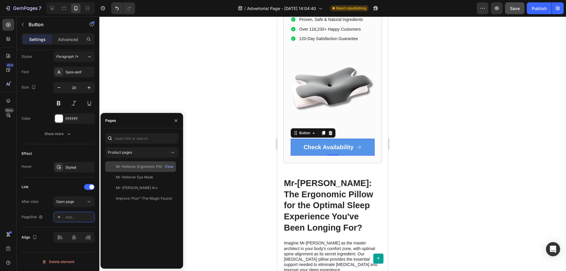
click at [140, 167] on div "Mr-Reliever Ergonomic Pillow" at bounding box center [141, 166] width 50 height 5
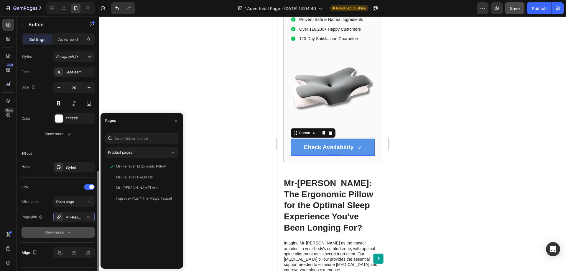
click at [57, 233] on div "Show more" at bounding box center [57, 232] width 27 height 6
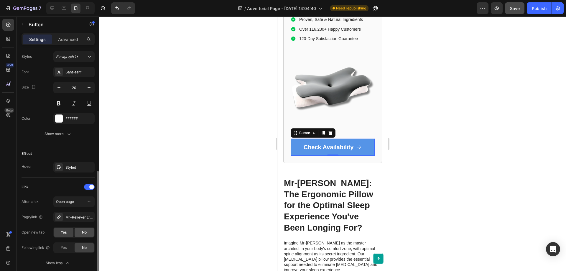
click at [83, 234] on span "No" at bounding box center [84, 231] width 5 height 5
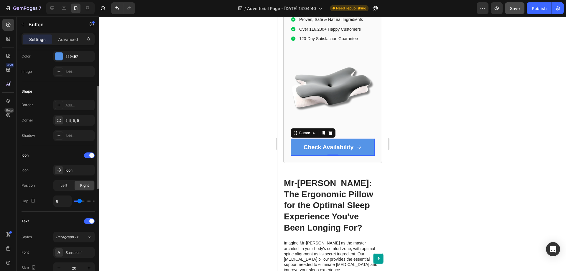
scroll to position [22, 0]
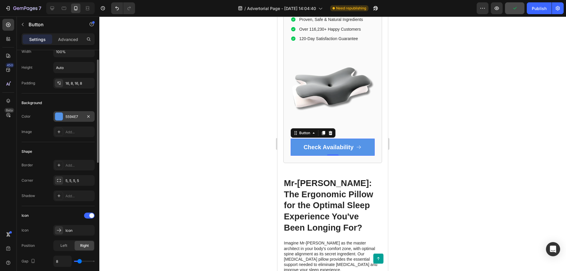
click at [61, 113] on div at bounding box center [59, 117] width 8 height 8
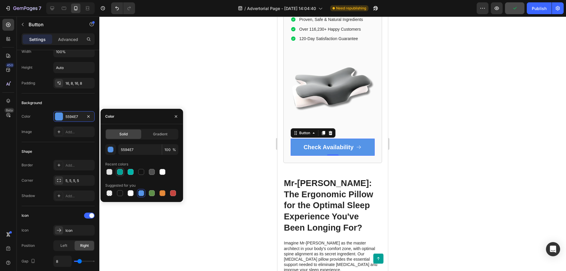
click at [121, 174] on div at bounding box center [120, 172] width 6 height 6
type input "03A196"
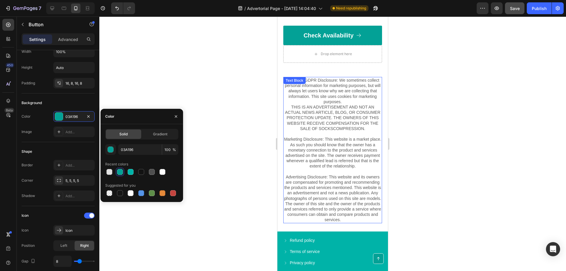
scroll to position [2563, 0]
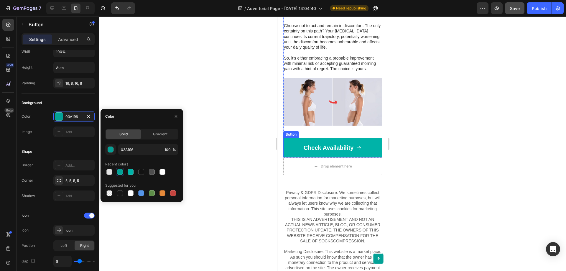
click at [333, 138] on link "Check Availability" at bounding box center [332, 147] width 99 height 19
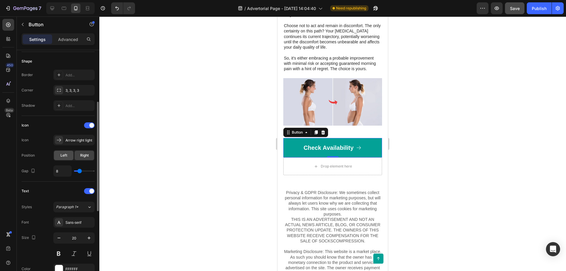
scroll to position [22, 0]
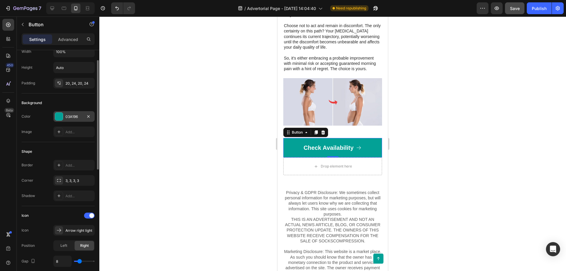
click at [60, 113] on div at bounding box center [59, 117] width 8 height 8
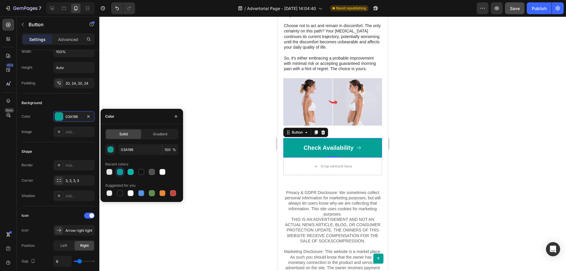
click at [120, 172] on div at bounding box center [120, 172] width 6 height 6
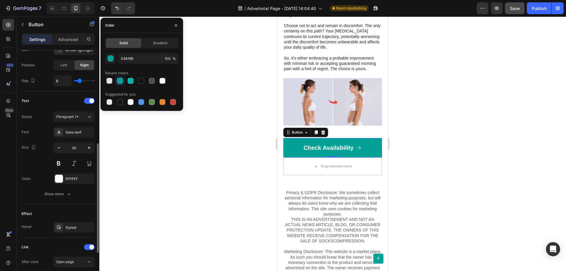
scroll to position [278, 0]
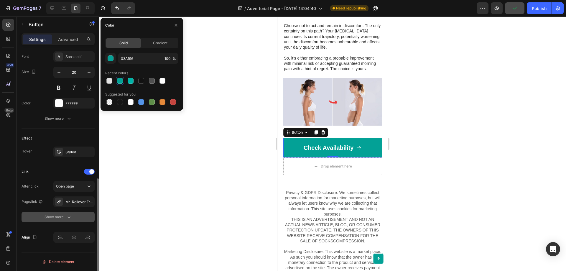
click at [62, 217] on div "Show more" at bounding box center [57, 217] width 27 height 6
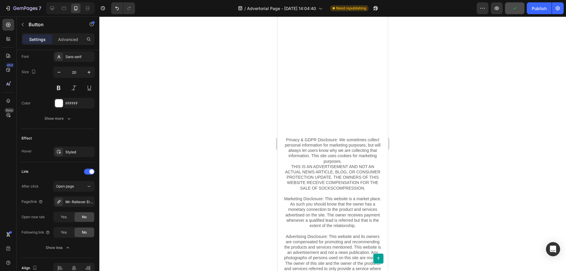
scroll to position [2760, 0]
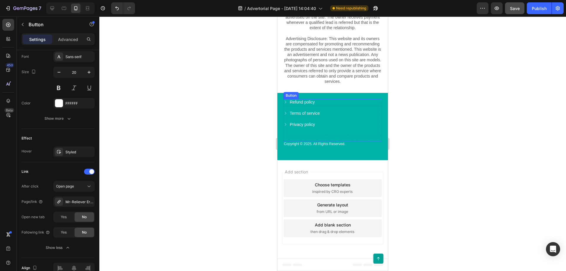
click at [285, 103] on icon at bounding box center [285, 102] width 4 height 4
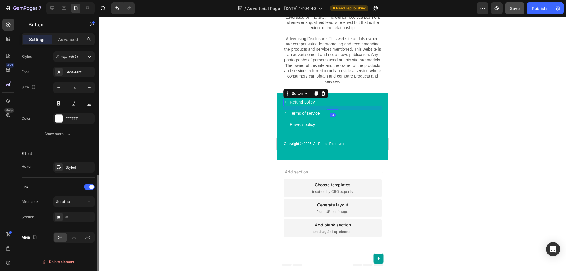
scroll to position [262, 0]
click at [74, 204] on div "Scroll to" at bounding box center [74, 202] width 36 height 6
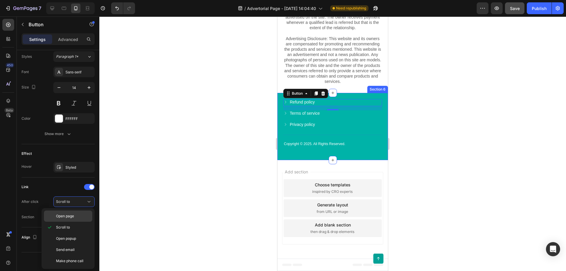
click at [78, 219] on div "Open page" at bounding box center [68, 215] width 48 height 11
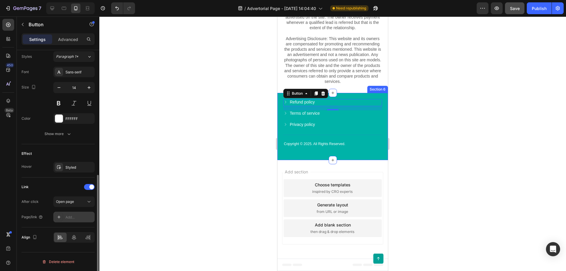
click at [70, 219] on div "Add..." at bounding box center [79, 216] width 28 height 5
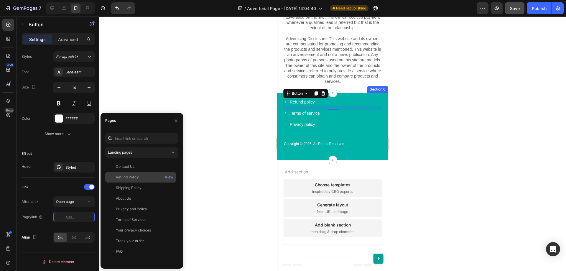
click at [142, 182] on div "Refund Policy View" at bounding box center [140, 187] width 71 height 11
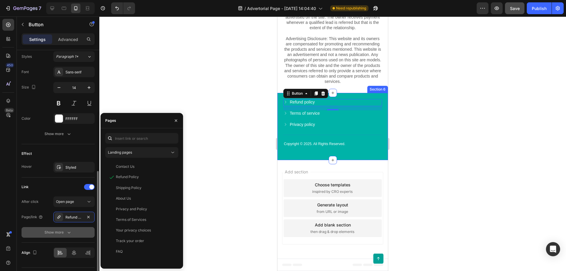
click at [67, 232] on icon "button" at bounding box center [69, 232] width 6 height 6
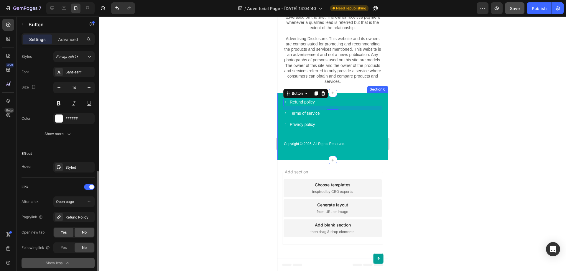
click at [81, 232] on div "No" at bounding box center [84, 231] width 19 height 9
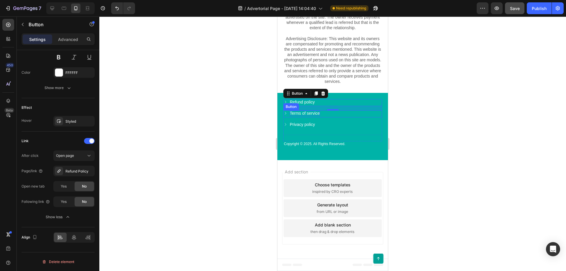
click at [301, 114] on p "Terms of service" at bounding box center [305, 112] width 30 height 5
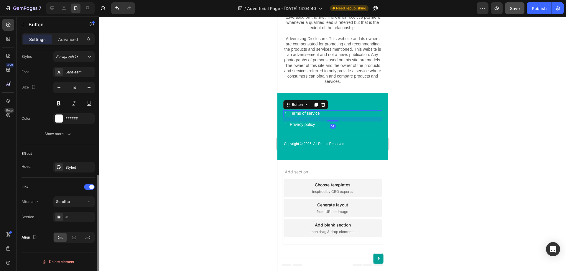
scroll to position [262, 0]
click at [75, 201] on div "Scroll to" at bounding box center [71, 201] width 30 height 5
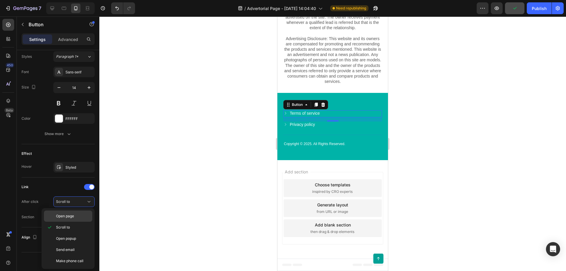
click at [71, 217] on span "Open page" at bounding box center [65, 215] width 18 height 5
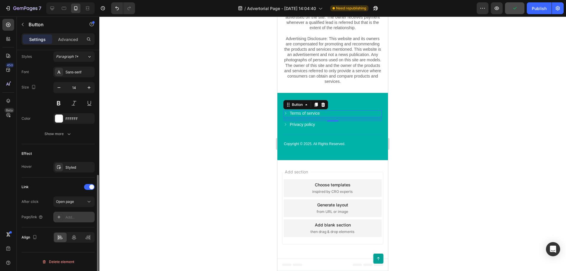
click at [75, 216] on div "Add..." at bounding box center [79, 216] width 28 height 5
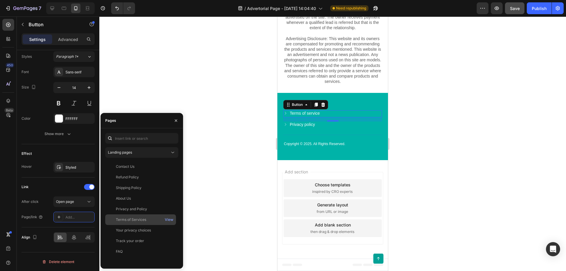
click at [135, 225] on div "Terms of Services View" at bounding box center [140, 230] width 71 height 11
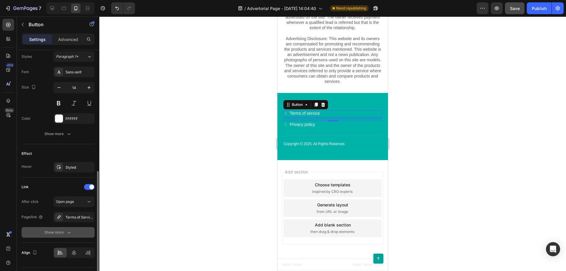
click at [66, 234] on div "Show more" at bounding box center [57, 232] width 27 height 6
click at [85, 232] on span "No" at bounding box center [84, 231] width 5 height 5
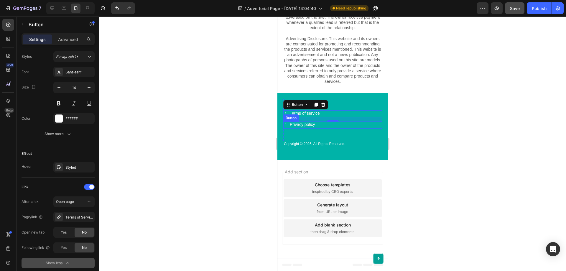
click at [306, 125] on p "Privacy policy" at bounding box center [302, 124] width 25 height 5
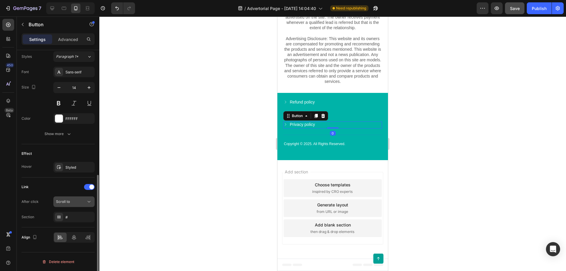
click at [77, 203] on div "Scroll to" at bounding box center [71, 201] width 30 height 5
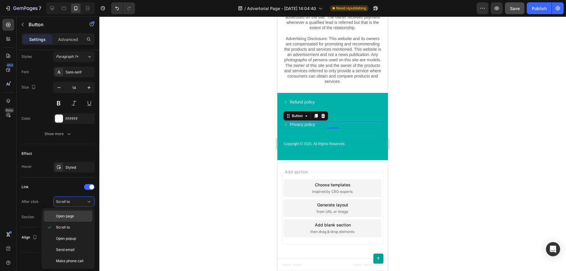
click at [70, 218] on span "Open page" at bounding box center [65, 215] width 18 height 5
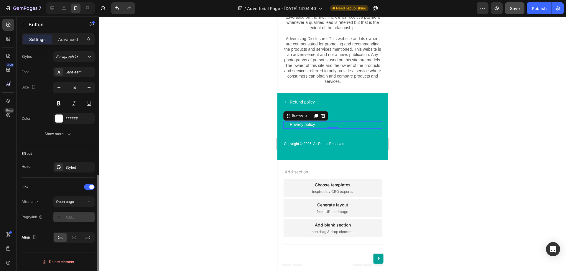
click at [59, 217] on icon at bounding box center [58, 216] width 3 height 3
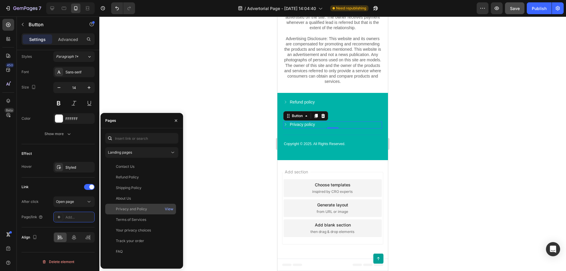
click at [128, 211] on div "Privacy and Policy" at bounding box center [131, 208] width 31 height 5
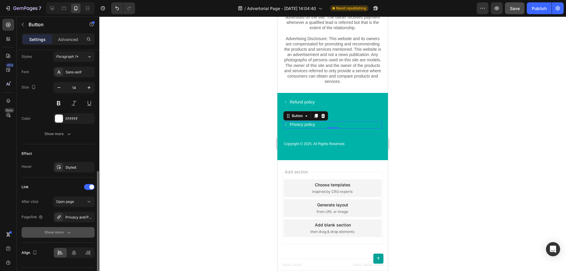
click at [57, 236] on button "Show more" at bounding box center [58, 232] width 73 height 11
click at [83, 233] on span "No" at bounding box center [84, 231] width 5 height 5
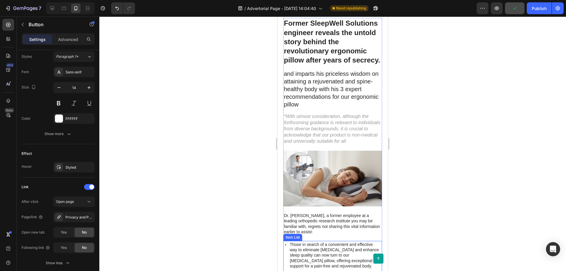
scroll to position [0, 0]
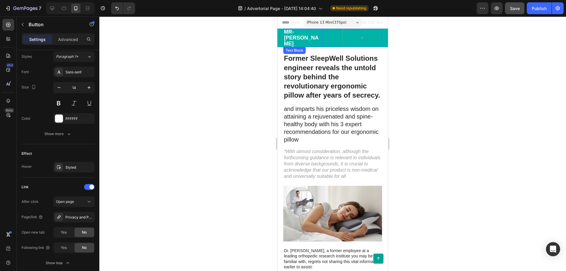
click at [317, 37] on p "Mr-[PERSON_NAME]" at bounding box center [303, 37] width 38 height 17
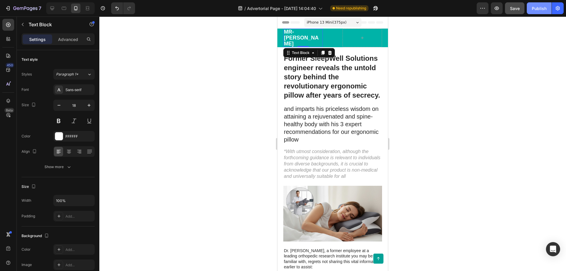
click at [534, 8] on div "Publish" at bounding box center [538, 8] width 15 height 6
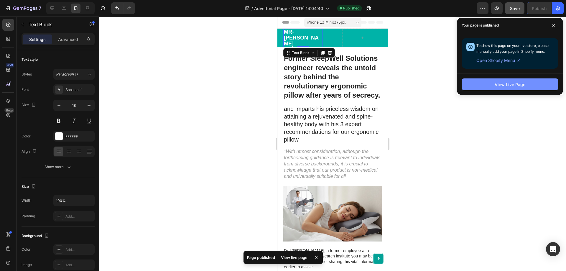
click at [523, 82] on div "View Live Page" at bounding box center [509, 84] width 31 height 6
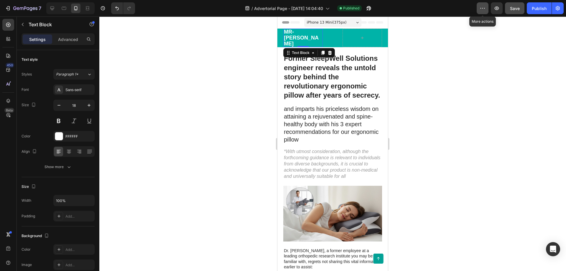
click at [484, 8] on icon "button" at bounding box center [482, 8] width 6 height 6
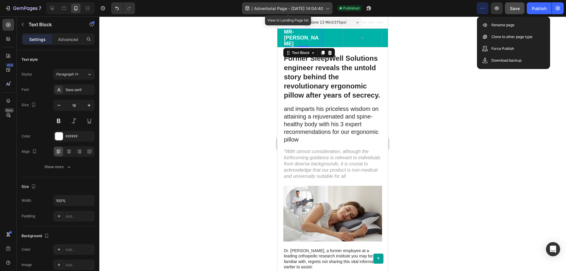
click at [295, 11] on div "/ Advertorial Page - Aug 26, 14:04:40" at bounding box center [287, 8] width 90 height 12
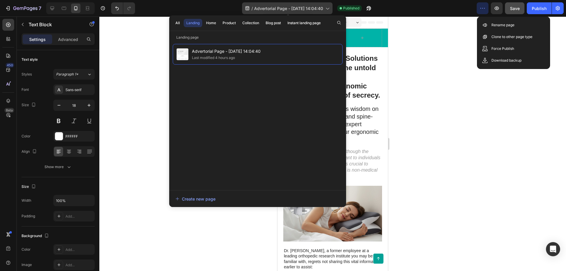
click at [292, 5] on div "/ Advertorial Page - Aug 26, 14:04:40" at bounding box center [287, 8] width 90 height 12
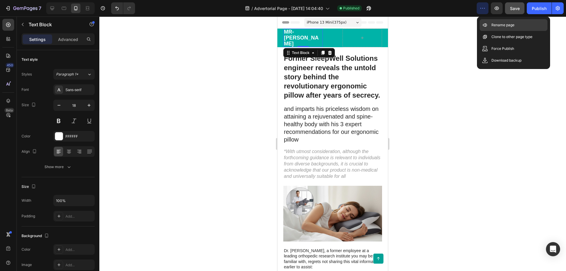
click at [494, 26] on p "Rename page" at bounding box center [502, 25] width 23 height 6
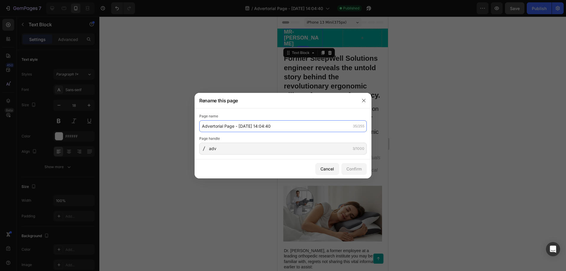
click at [285, 129] on input "Advertorial Page - [DATE] 14:04:40" at bounding box center [282, 126] width 167 height 12
click at [222, 125] on input "Mr-[PERSON_NAME]" at bounding box center [282, 126] width 167 height 12
paste input "| Premium Memory Foam Pillow for Better Sleep"
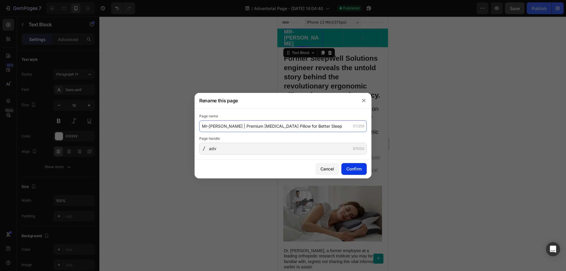
type input "Mr-Reliever | Premium Memory Foam Pillow for Better Sleep"
click at [353, 164] on button "Confirm" at bounding box center [353, 169] width 25 height 12
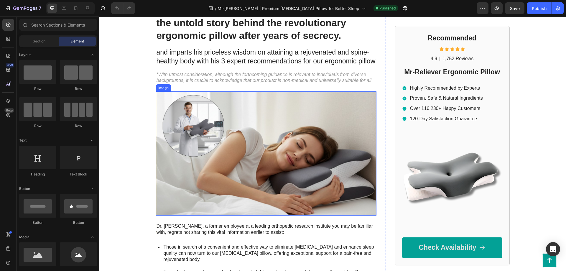
scroll to position [150, 0]
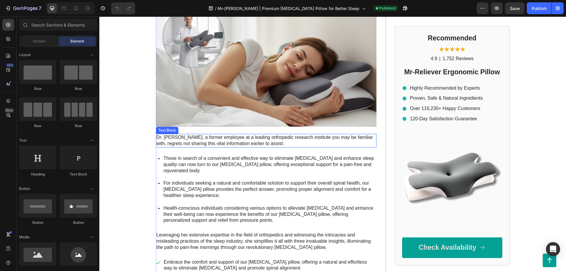
click at [177, 138] on p "Dr. [PERSON_NAME], a former employee at a leading orthopedic research institute…" at bounding box center [265, 140] width 219 height 12
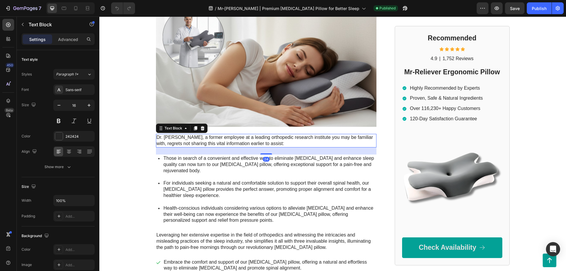
click at [179, 138] on p "Dr. [PERSON_NAME], a former employee at a leading orthopedic research institute…" at bounding box center [265, 140] width 219 height 12
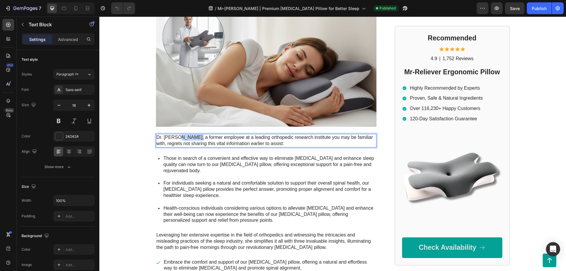
click at [179, 138] on p "Dr. [PERSON_NAME], a former employee at a leading orthopedic research institute…" at bounding box center [265, 140] width 219 height 12
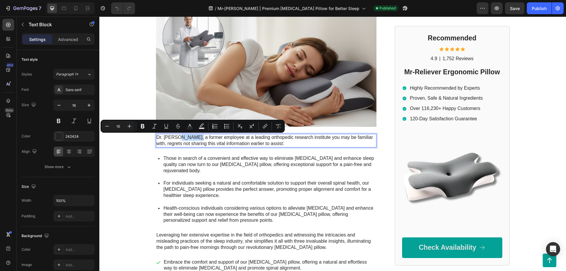
click at [185, 138] on p "Dr. [PERSON_NAME], a former employee at a leading orthopedic research institute…" at bounding box center [265, 140] width 219 height 12
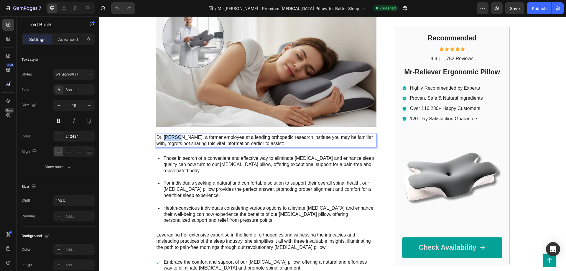
drag, startPoint x: 178, startPoint y: 138, endPoint x: 165, endPoint y: 138, distance: 13.0
click at [165, 138] on p "Dr. [PERSON_NAME], a former employee at a leading orthopedic research institute…" at bounding box center [265, 140] width 219 height 12
click at [189, 138] on p "Dr. [PERSON_NAME], a former employee at a leading orthopedic research institute…" at bounding box center [265, 140] width 219 height 12
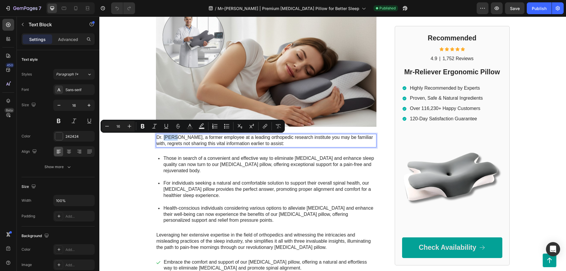
drag, startPoint x: 176, startPoint y: 139, endPoint x: 165, endPoint y: 138, distance: 11.5
click at [165, 138] on p "Dr. [PERSON_NAME], a former employee at a leading orthopedic research institute…" at bounding box center [265, 140] width 219 height 12
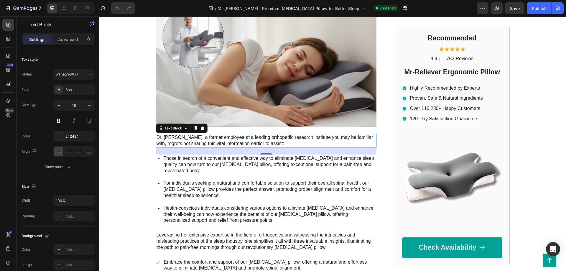
click at [187, 142] on p "Dr. [PERSON_NAME], a former employee at a leading orthopedic research institute…" at bounding box center [265, 140] width 219 height 12
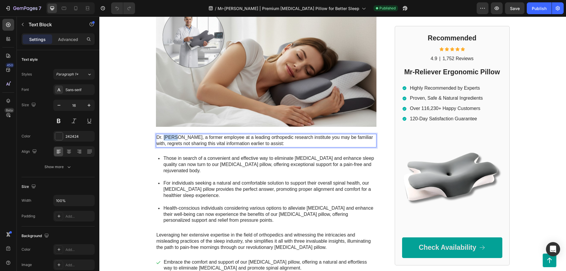
drag, startPoint x: 176, startPoint y: 137, endPoint x: 164, endPoint y: 138, distance: 11.5
click at [164, 138] on p "Dr. [PERSON_NAME], a former employee at a leading orthopedic research institute…" at bounding box center [265, 140] width 219 height 12
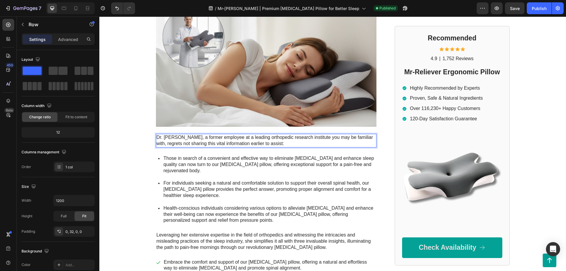
click at [219, 151] on div "Former SleepWell Solutions engineer reveals the untold story behind the revolut…" at bounding box center [266, 122] width 220 height 415
click at [193, 140] on p "Dr. Austin Thompson, a former employee at a leading orthopedic research institu…" at bounding box center [265, 140] width 219 height 12
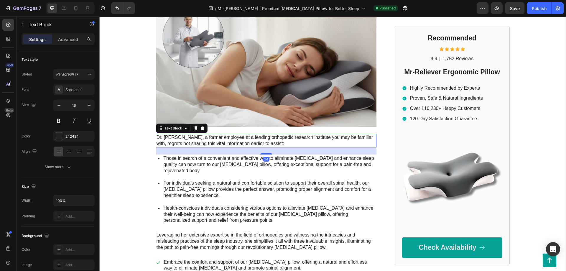
click at [133, 133] on div "Mr-Reliever Text Block Drop element here Row Row Former SleepWell Solutions eng…" at bounding box center [332, 104] width 466 height 452
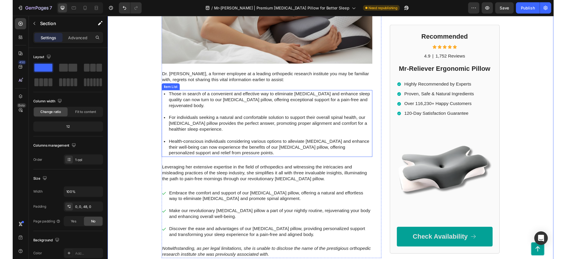
scroll to position [240, 0]
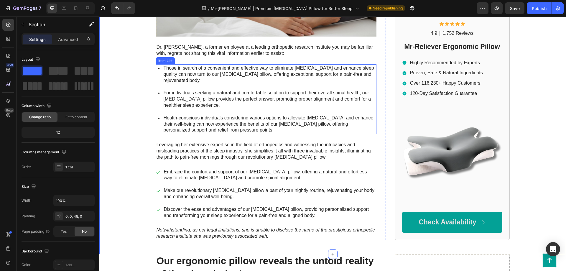
click at [293, 102] on p "For individuals seeking a natural and comfortable solution to support their ove…" at bounding box center [269, 99] width 212 height 18
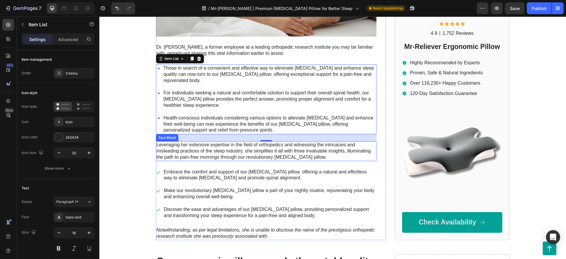
scroll to position [0, 0]
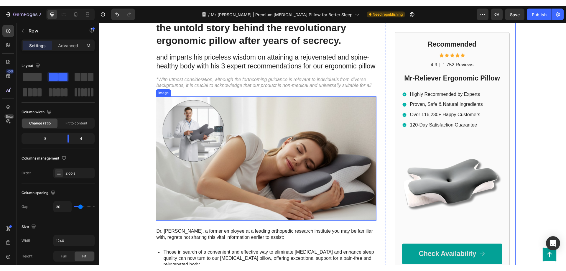
scroll to position [90, 0]
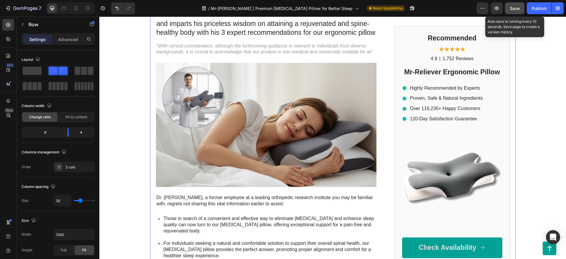
click at [518, 9] on span "Save" at bounding box center [515, 8] width 10 height 5
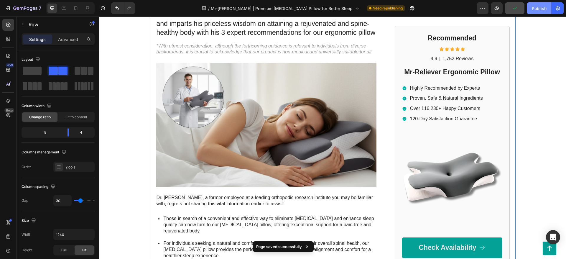
click at [536, 11] on div "Publish" at bounding box center [538, 8] width 15 height 6
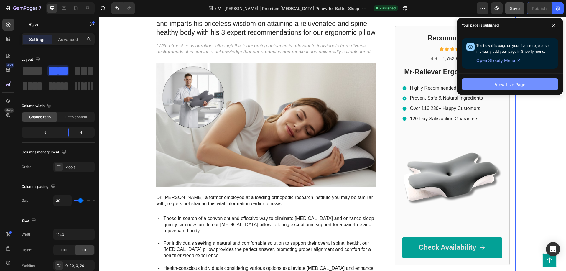
click at [491, 84] on button "View Live Page" at bounding box center [509, 84] width 97 height 12
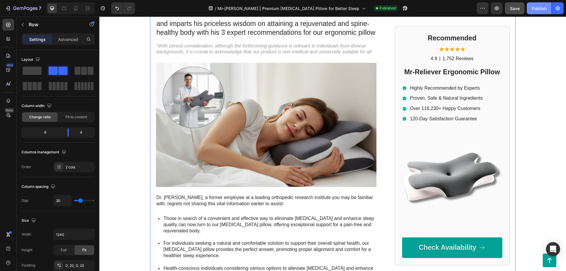
click at [542, 12] on button "Publish" at bounding box center [538, 8] width 25 height 12
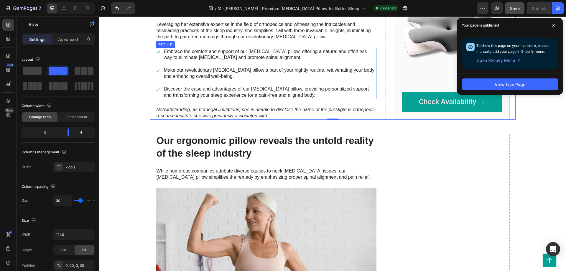
scroll to position [331, 0]
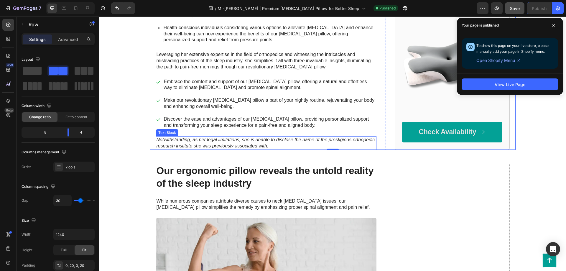
click at [325, 141] on p "Notwithstanding, as per legal limitations, she is unable to disclose the name o…" at bounding box center [265, 143] width 219 height 12
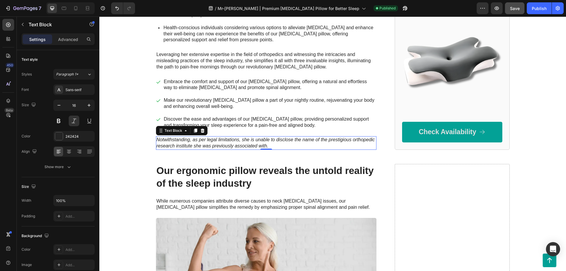
click at [258, 140] on p "Notwithstanding, as per legal limitations, she is unable to disclose the name o…" at bounding box center [265, 143] width 219 height 12
click at [244, 140] on p "Notwithstanding, as per legal limitations, she is unable to disclose the name o…" at bounding box center [265, 143] width 219 height 12
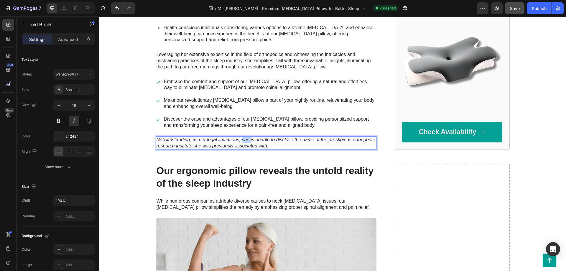
click at [244, 140] on p "Notwithstanding, as per legal limitations, she is unable to disclose the name o…" at bounding box center [265, 143] width 219 height 12
click at [536, 7] on div "Publish" at bounding box center [538, 8] width 15 height 6
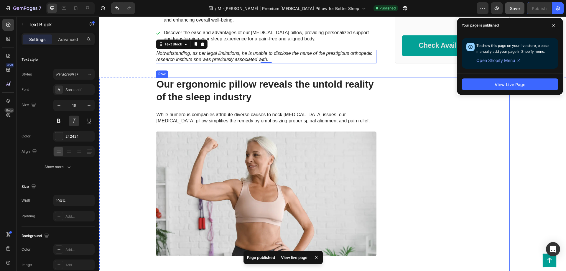
scroll to position [361, 0]
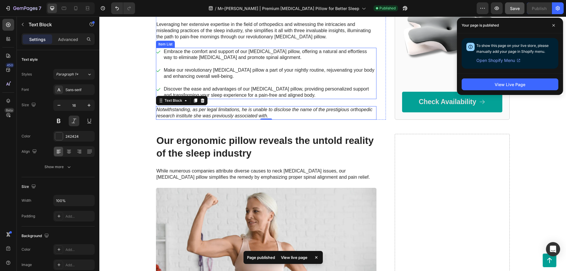
click at [373, 82] on div "Embrace the comfort and support of our memory foam pillow, offering a natural a…" at bounding box center [266, 74] width 220 height 52
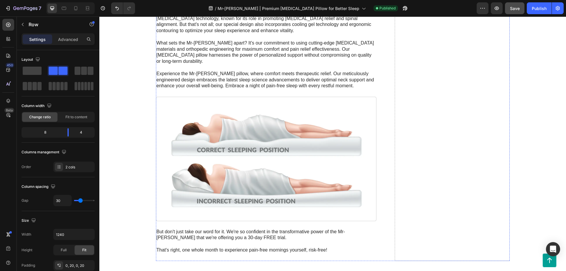
scroll to position [1352, 0]
